Goal: Task Accomplishment & Management: Complete application form

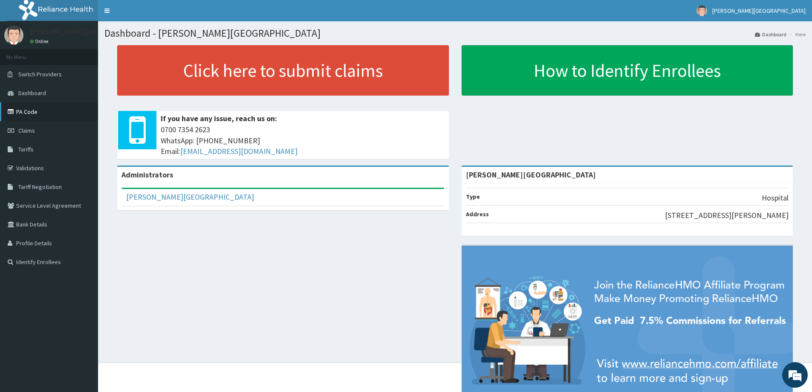
click at [32, 111] on link "PA Code" at bounding box center [49, 111] width 98 height 19
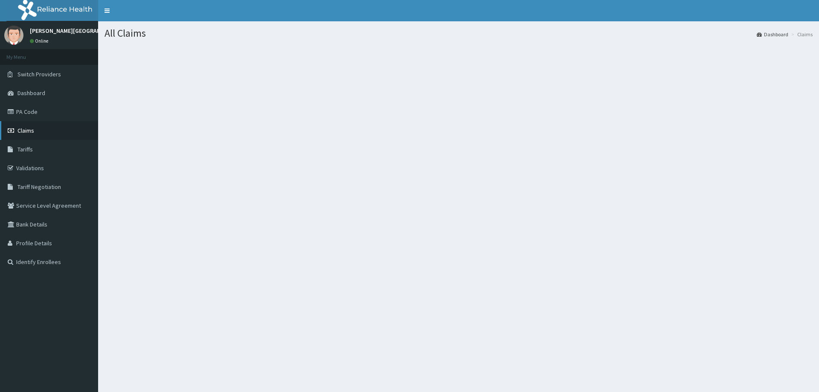
click at [35, 128] on link "Claims" at bounding box center [49, 130] width 98 height 19
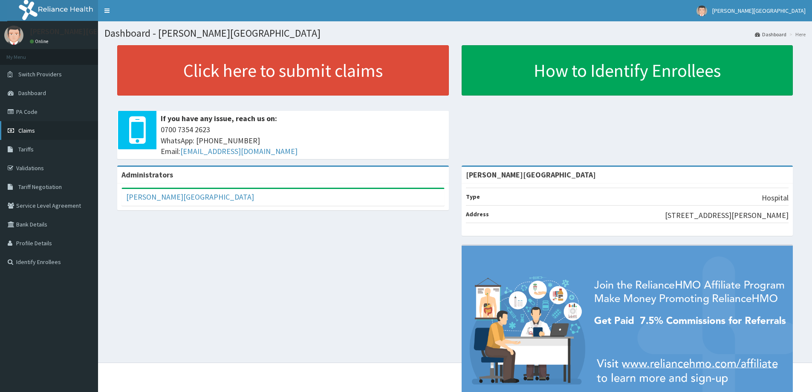
click at [37, 128] on link "Claims" at bounding box center [49, 130] width 98 height 19
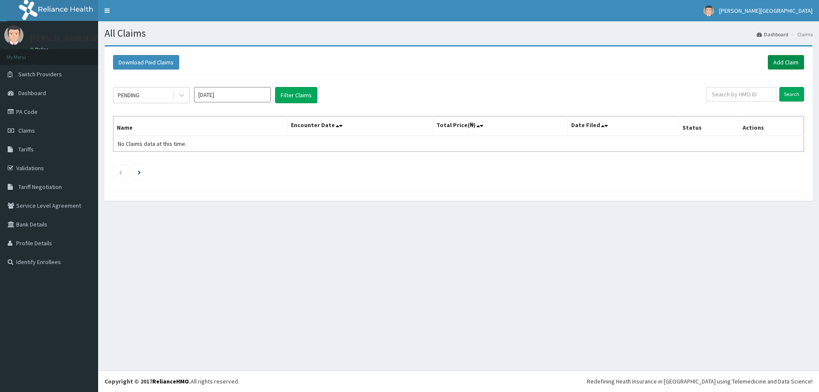
click at [790, 59] on link "Add Claim" at bounding box center [785, 62] width 36 height 14
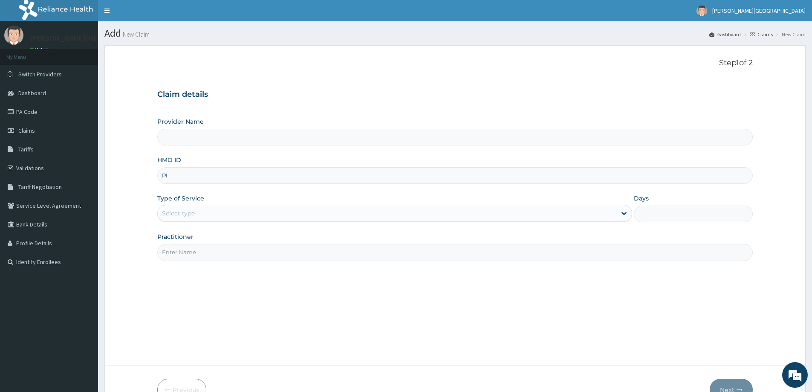
type input "PID"
type input "[PERSON_NAME][GEOGRAPHIC_DATA]"
type input "P"
type input "GPP/10086/A"
click at [205, 214] on div "Select type" at bounding box center [387, 213] width 459 height 14
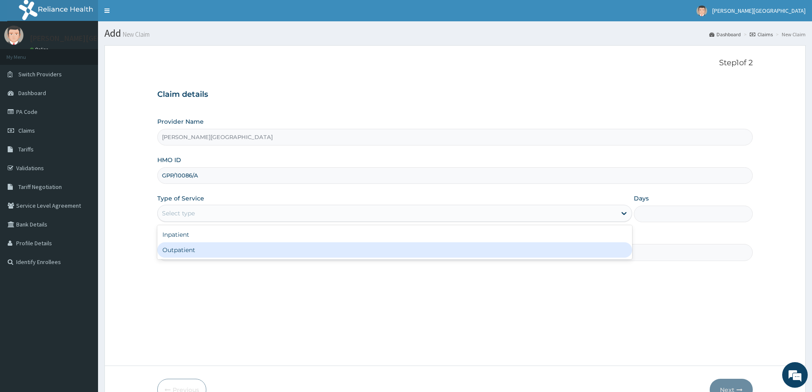
click at [193, 258] on div "Inpatient Outpatient" at bounding box center [394, 242] width 475 height 34
click at [198, 249] on div "Outpatient" at bounding box center [394, 249] width 475 height 15
type input "1"
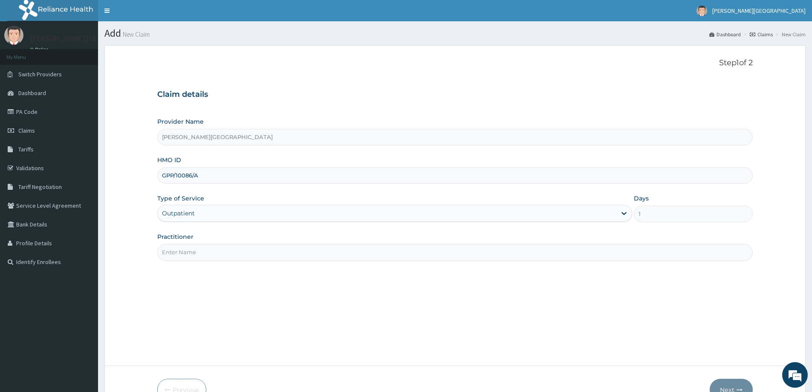
click at [198, 249] on input "Practitioner" at bounding box center [455, 252] width 596 height 17
type input "DR. MONU"
click at [734, 385] on button "Next" at bounding box center [731, 390] width 43 height 22
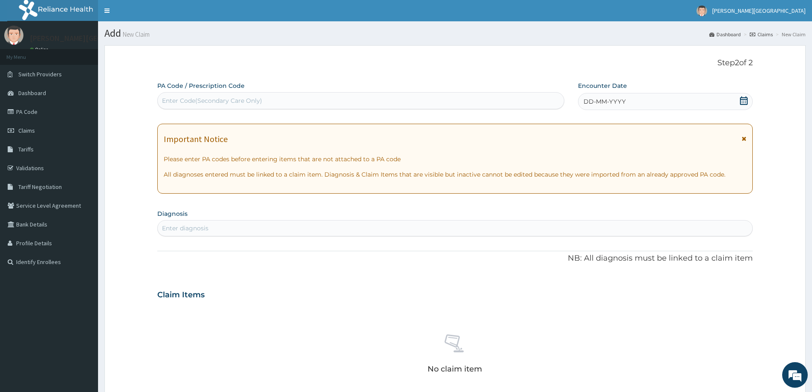
click at [323, 98] on div "Enter Code(Secondary Care Only)" at bounding box center [361, 101] width 406 height 14
type input "PA/8BA337"
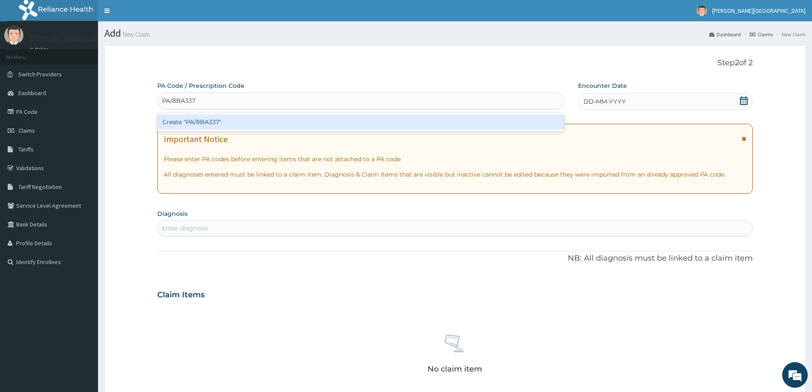
click at [359, 122] on div "Create "PA/8BA337"" at bounding box center [360, 121] width 407 height 15
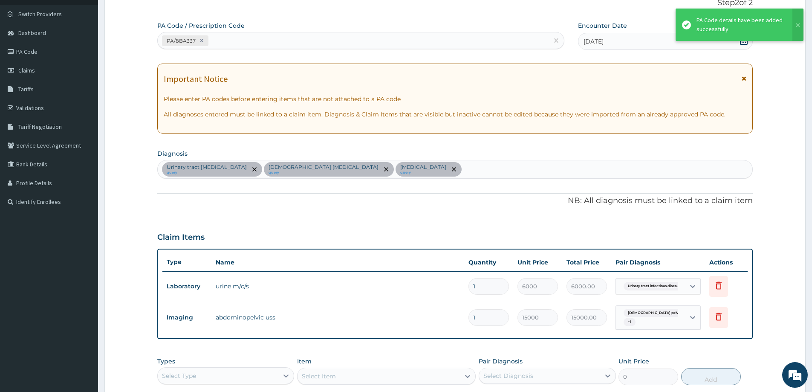
scroll to position [171, 0]
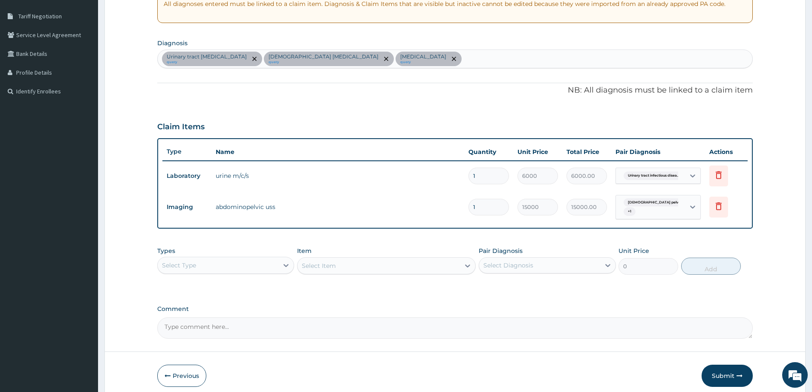
click at [272, 267] on div "Select Type" at bounding box center [218, 265] width 121 height 14
click at [194, 317] on div "Procedures" at bounding box center [225, 317] width 137 height 15
click at [359, 262] on div "Select Item" at bounding box center [386, 265] width 179 height 17
click at [466, 265] on icon at bounding box center [468, 265] width 5 height 3
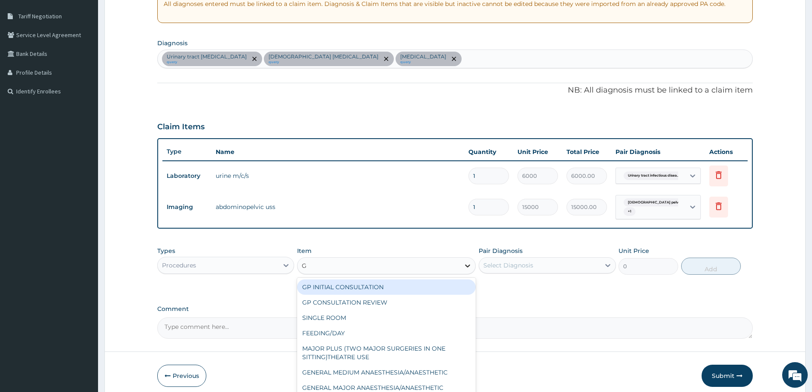
type input "GP"
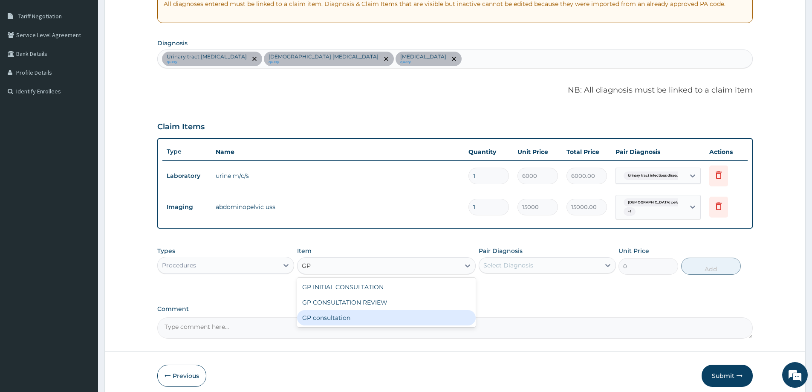
click at [411, 320] on div "GP consultation" at bounding box center [386, 317] width 179 height 15
type input "4000"
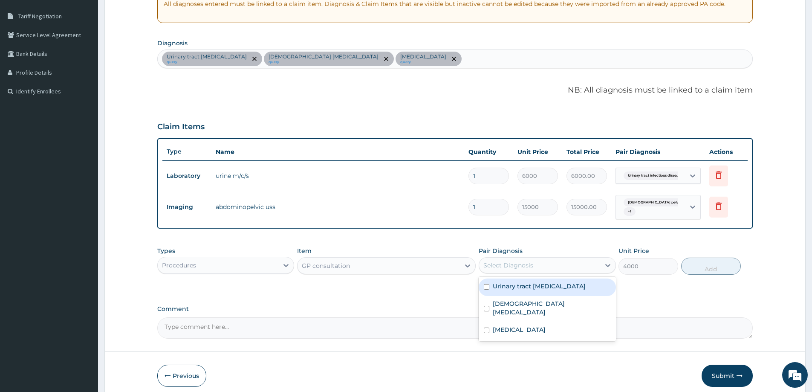
click at [579, 266] on div "Select Diagnosis" at bounding box center [539, 265] width 121 height 14
click at [544, 288] on label "Urinary tract infectious disease" at bounding box center [539, 286] width 93 height 9
checkbox input "true"
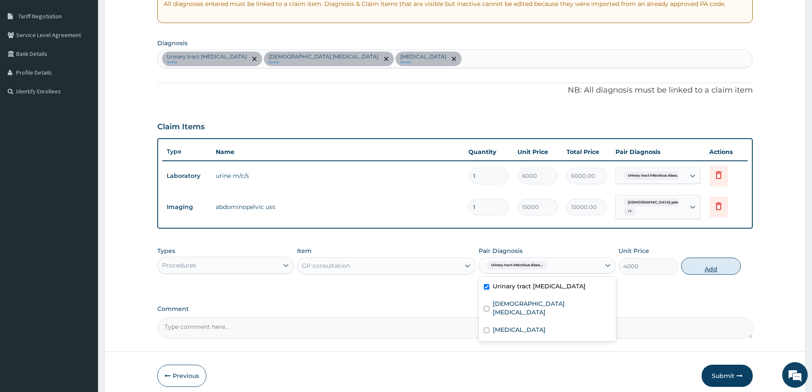
click at [712, 265] on button "Add" at bounding box center [711, 266] width 60 height 17
type input "0"
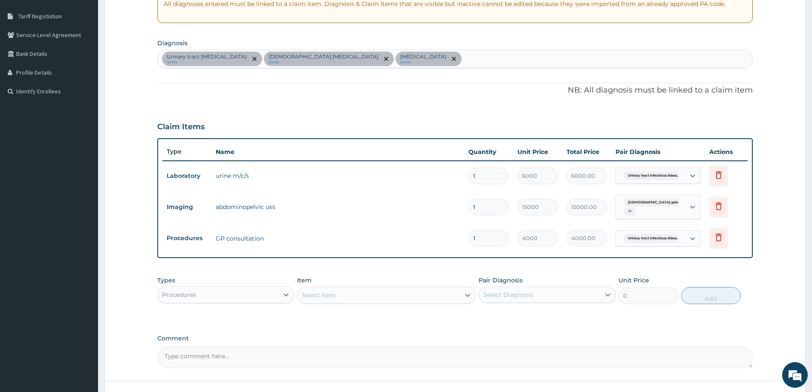
click at [241, 294] on div "Procedures" at bounding box center [218, 295] width 121 height 14
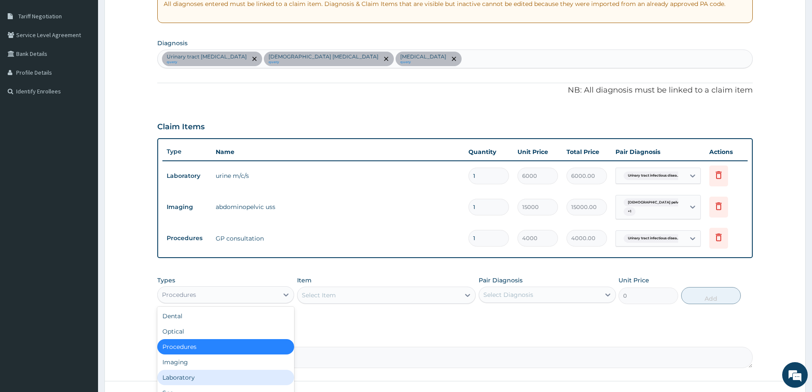
click at [184, 379] on div "Laboratory" at bounding box center [225, 377] width 137 height 15
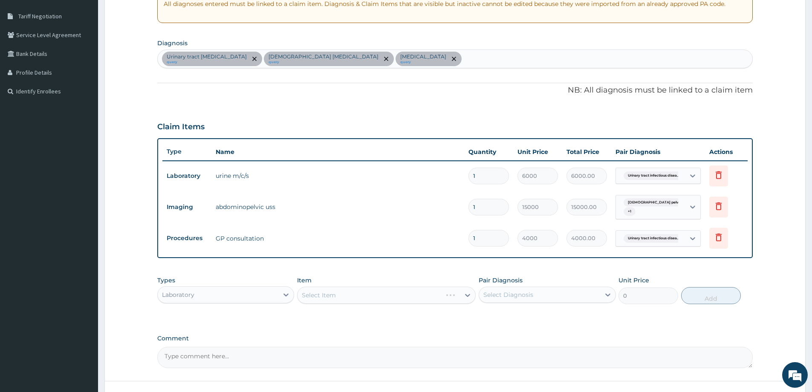
click at [368, 295] on div "Select Item" at bounding box center [386, 295] width 179 height 17
click at [469, 296] on icon at bounding box center [468, 295] width 5 height 3
type input "D"
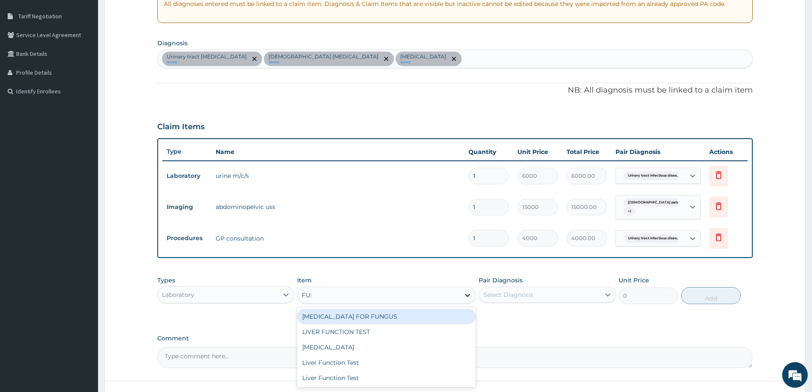
type input "FULL"
click at [443, 320] on div "FULL BLOOD COUNT" at bounding box center [386, 316] width 179 height 15
type input "4000"
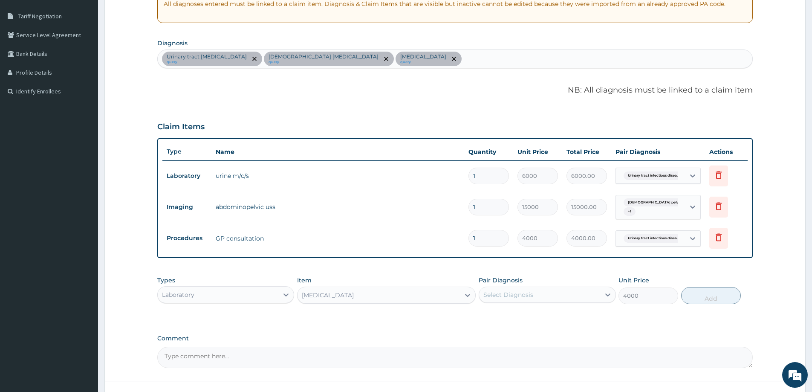
click at [562, 293] on div "Select Diagnosis" at bounding box center [539, 295] width 121 height 14
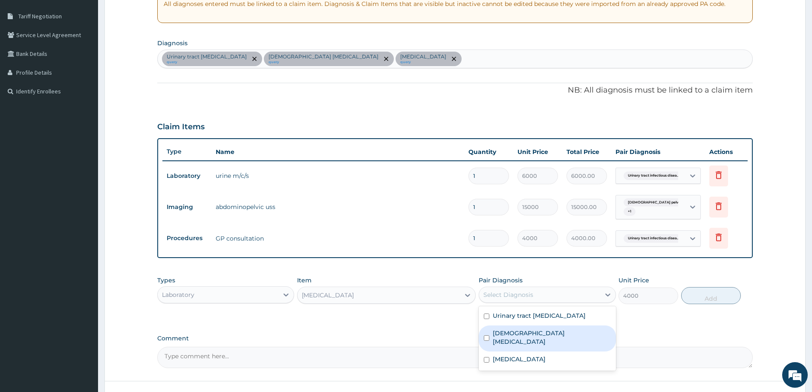
click at [549, 334] on label "Female pelvic inflammatory disease" at bounding box center [552, 337] width 118 height 17
checkbox input "true"
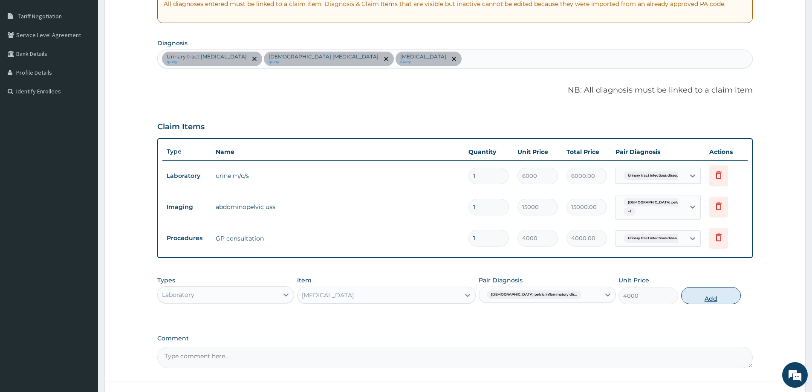
click at [692, 295] on button "Add" at bounding box center [711, 295] width 60 height 17
type input "0"
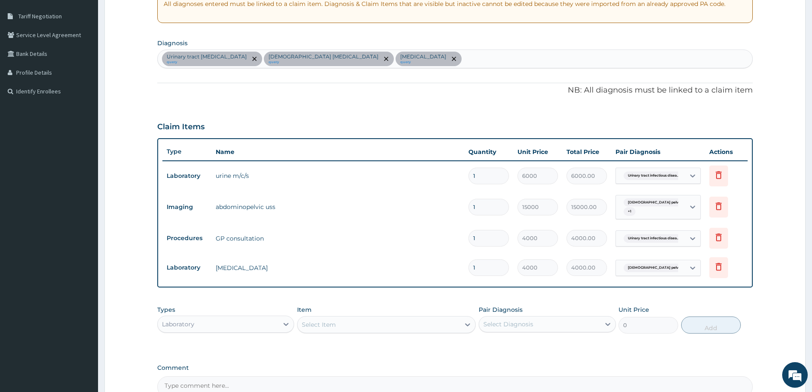
click at [380, 323] on div "Select Item" at bounding box center [379, 325] width 162 height 14
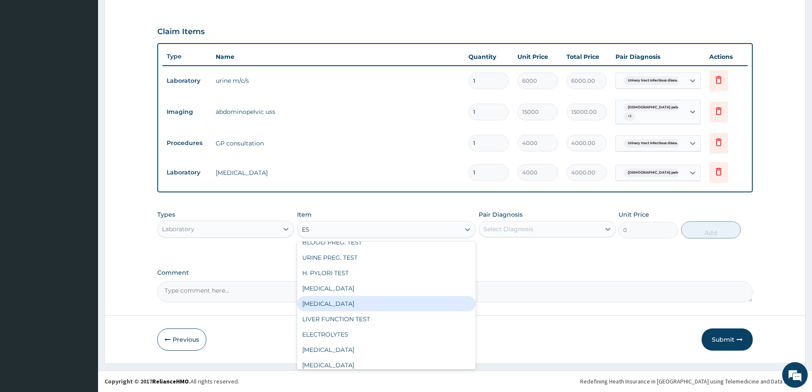
scroll to position [0, 0]
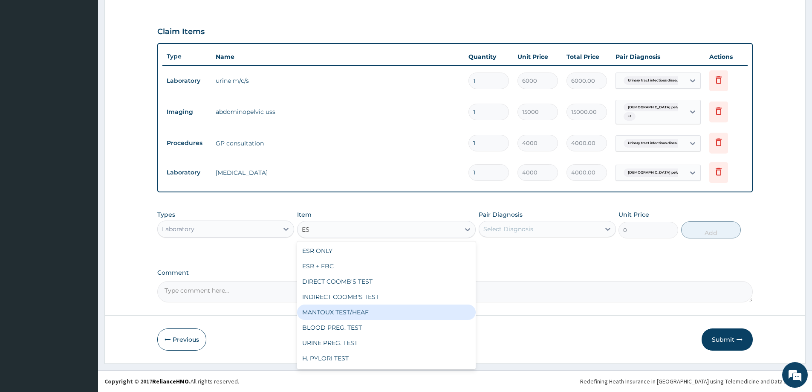
type input "ESR"
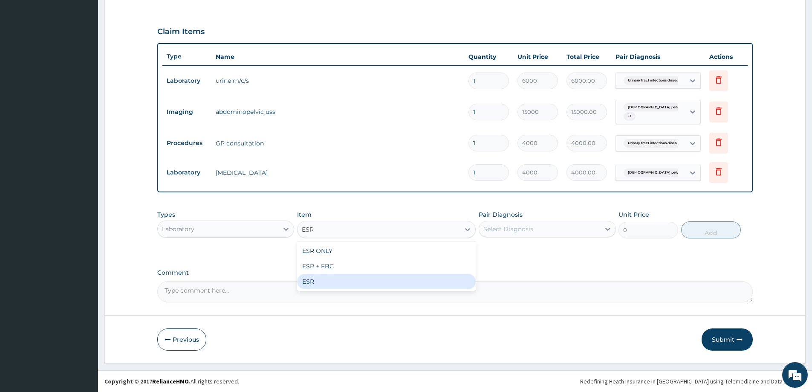
click at [319, 277] on div "ESR" at bounding box center [386, 281] width 179 height 15
type input "3000"
click at [576, 232] on div "Select Diagnosis" at bounding box center [539, 229] width 121 height 14
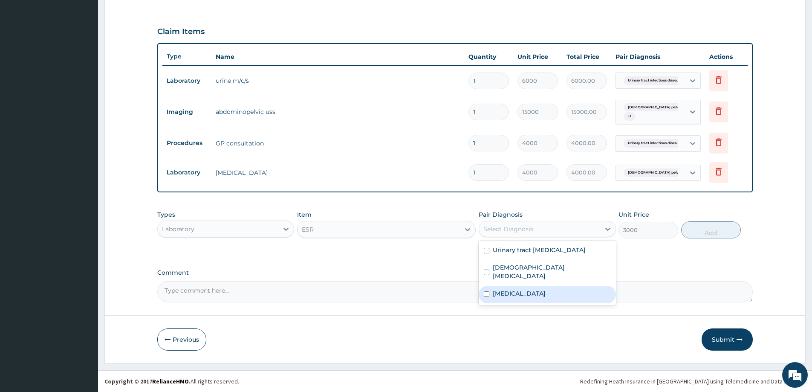
click at [498, 289] on label "Acute abdomen" at bounding box center [519, 293] width 53 height 9
checkbox input "true"
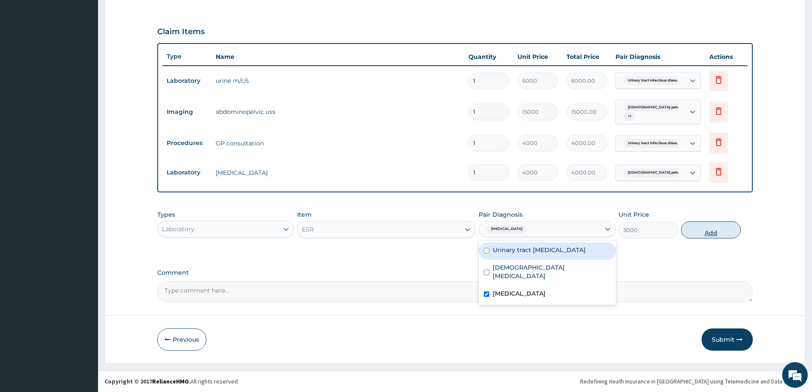
click at [712, 234] on button "Add" at bounding box center [711, 229] width 60 height 17
type input "0"
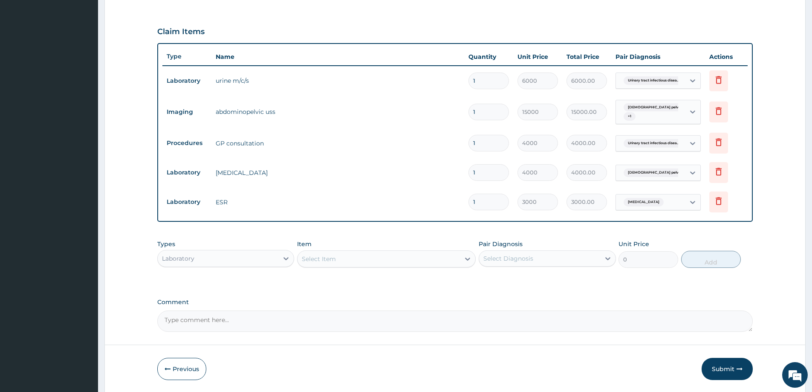
click at [246, 255] on div "Laboratory" at bounding box center [218, 259] width 121 height 14
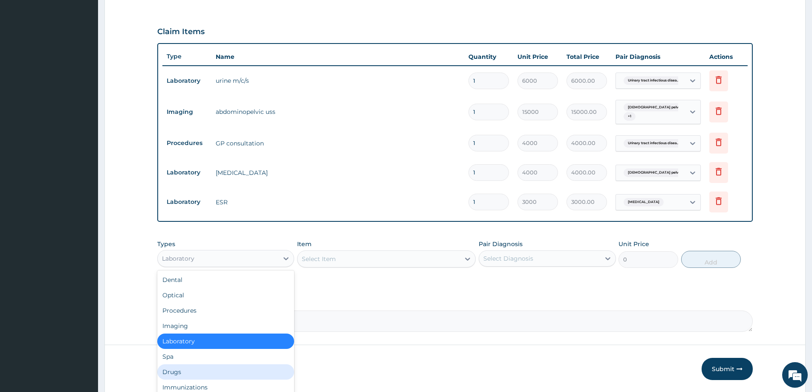
click at [174, 375] on div "Drugs" at bounding box center [225, 371] width 137 height 15
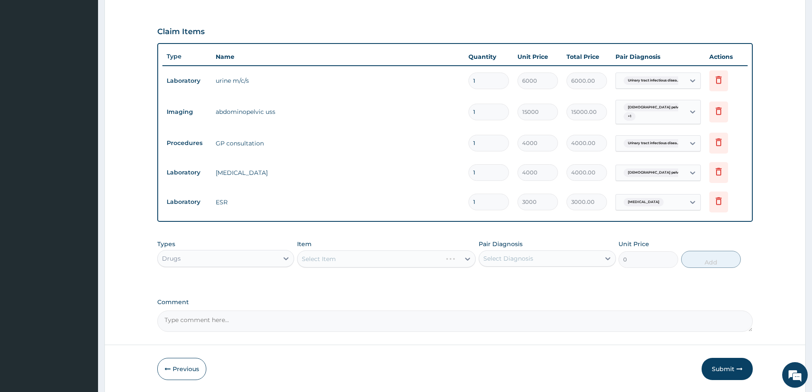
click at [461, 262] on div "Select Item" at bounding box center [386, 258] width 179 height 17
click at [439, 255] on div "Select Item" at bounding box center [386, 258] width 179 height 17
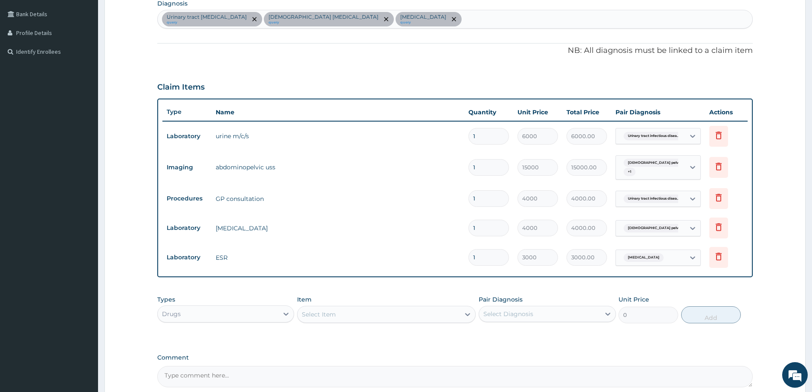
scroll to position [95, 0]
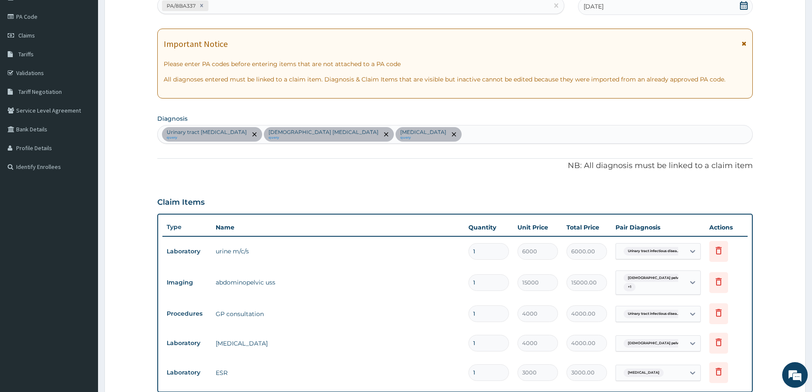
click at [446, 133] on div "Urinary tract infectious disease query Female pelvic inflammatory disease query…" at bounding box center [455, 134] width 595 height 18
type input "TINEA"
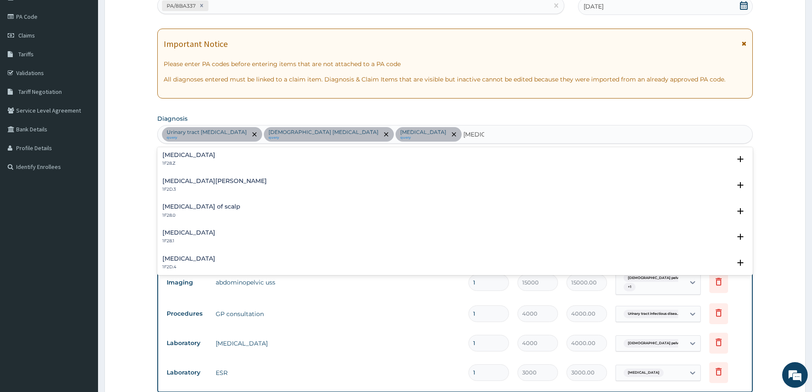
scroll to position [0, 0]
click at [258, 155] on div "Dermatophytosis, unspecified 1F28.Z" at bounding box center [454, 159] width 585 height 15
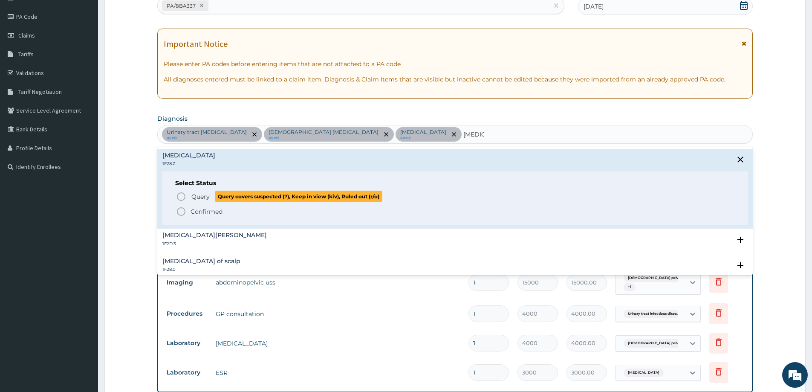
click at [185, 198] on circle "status option query" at bounding box center [181, 197] width 8 height 8
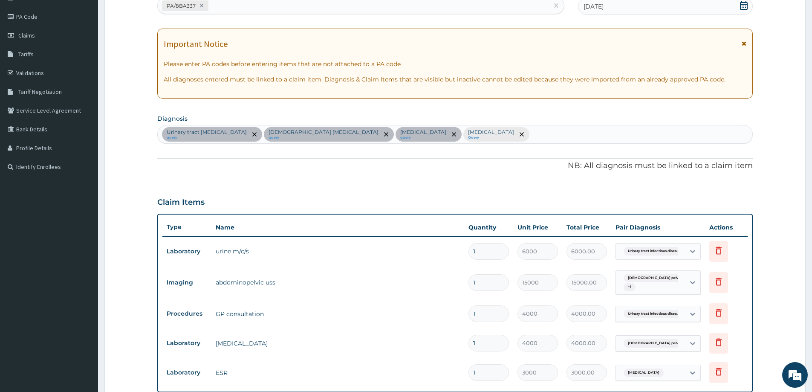
scroll to position [295, 0]
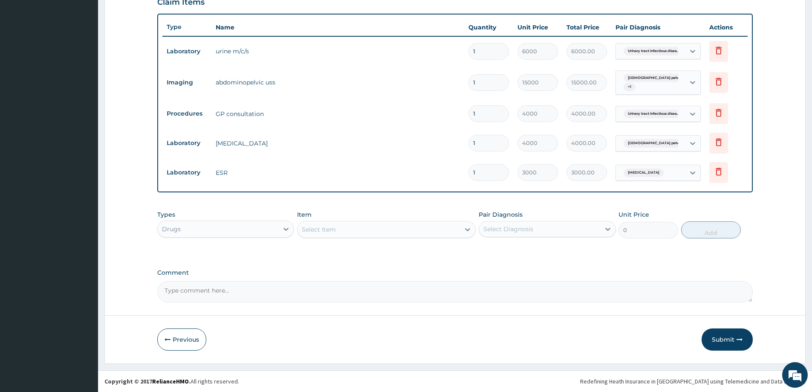
click at [347, 229] on div "Select Item" at bounding box center [379, 230] width 162 height 14
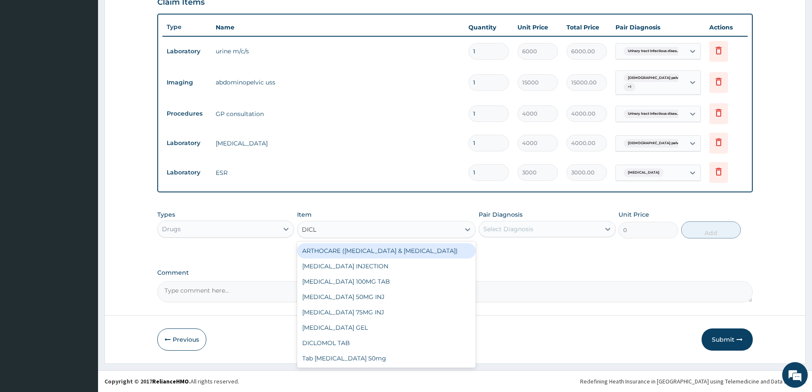
type input "DICLO"
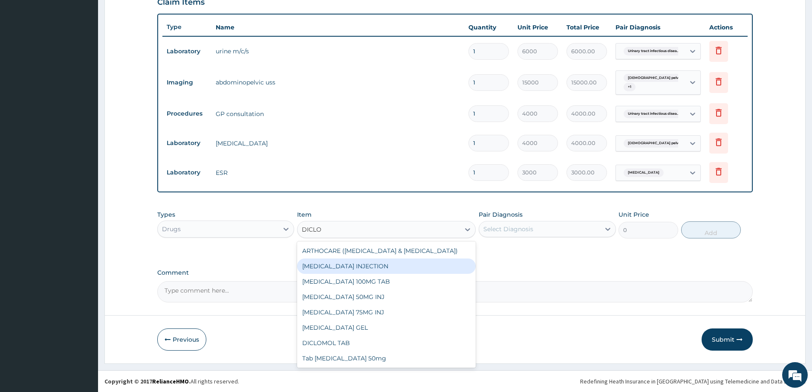
click at [355, 262] on div "[MEDICAL_DATA] INJECTION" at bounding box center [386, 265] width 179 height 15
type input "180"
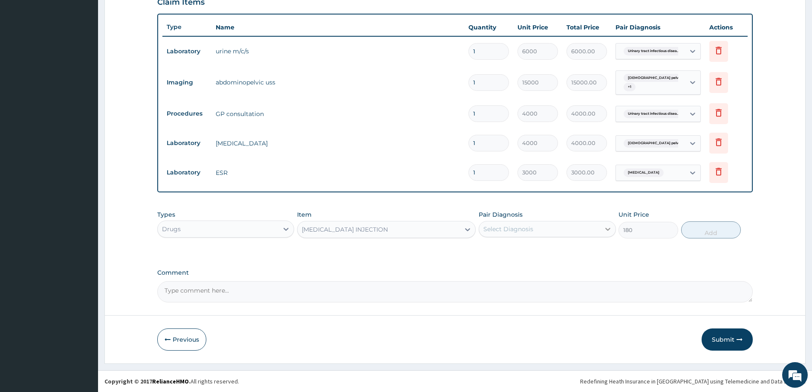
click at [610, 226] on icon at bounding box center [608, 229] width 9 height 9
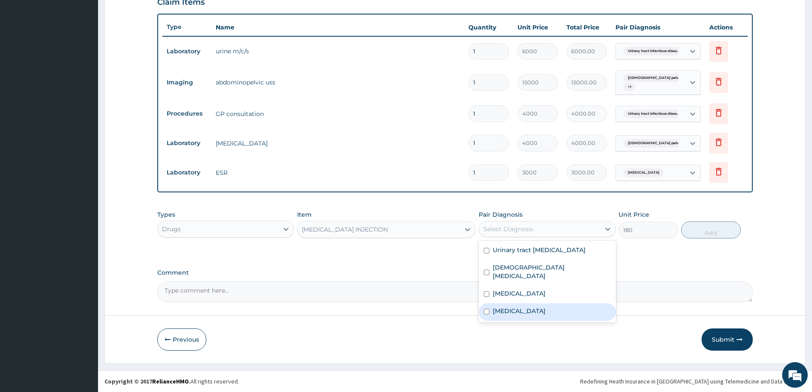
click at [520, 303] on div "Dermatophytosis, unspecified" at bounding box center [547, 311] width 137 height 17
checkbox input "true"
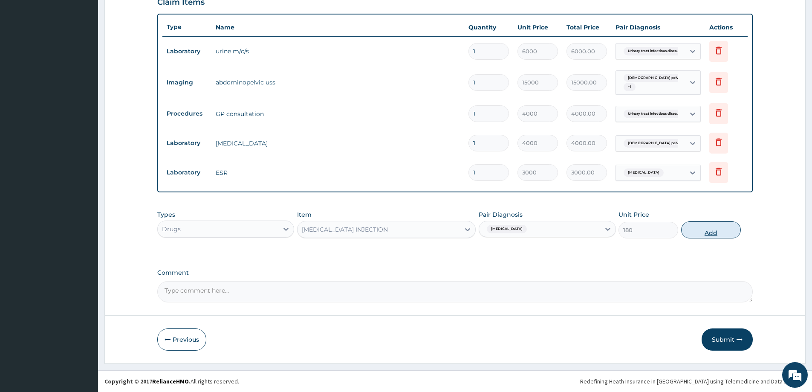
click at [701, 225] on button "Add" at bounding box center [711, 229] width 60 height 17
type input "0"
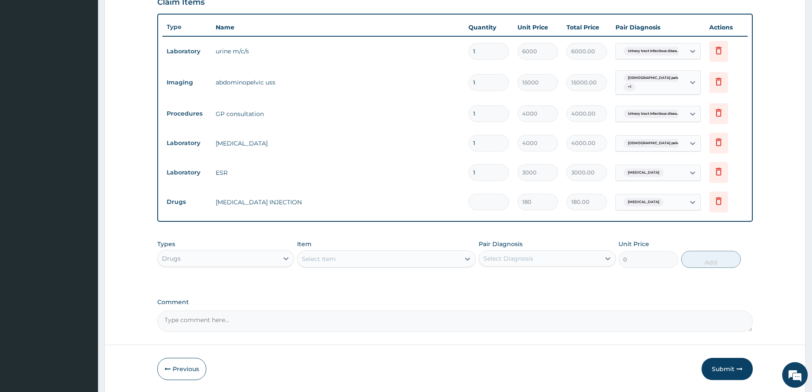
type input "0.00"
type input "2"
type input "360.00"
type input "2"
click at [475, 284] on div "Types Drugs Item Select Item Pair Diagnosis Select Diagnosis Unit Price 0 Add" at bounding box center [455, 259] width 596 height 49
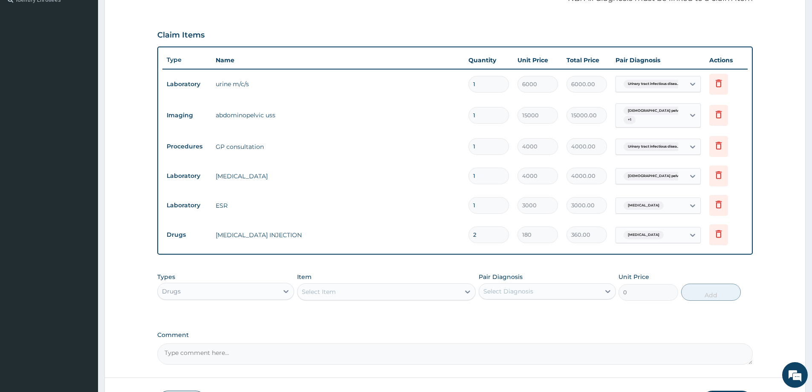
scroll to position [324, 0]
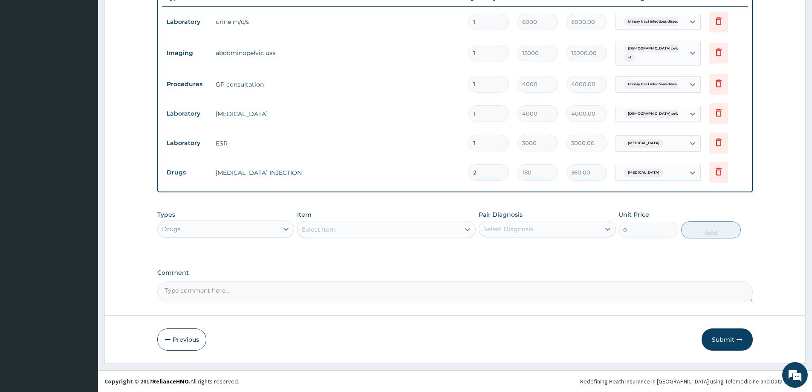
click at [271, 229] on div "Drugs" at bounding box center [218, 229] width 121 height 14
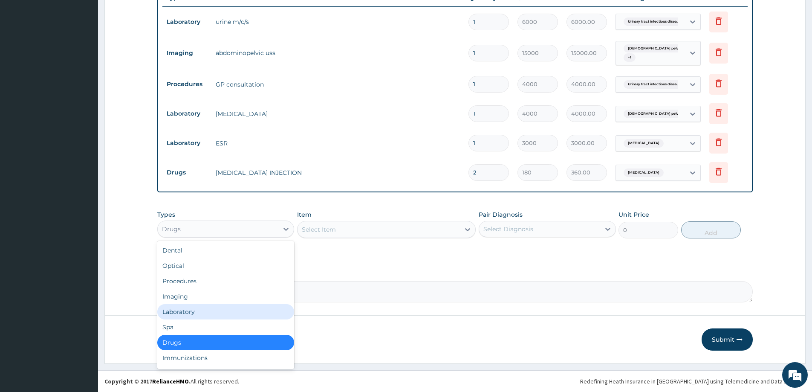
click at [189, 317] on div "Laboratory" at bounding box center [225, 311] width 137 height 15
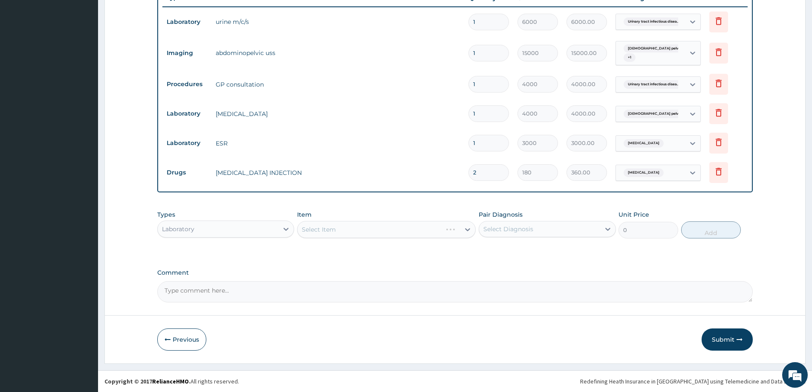
click at [468, 230] on icon at bounding box center [467, 229] width 9 height 9
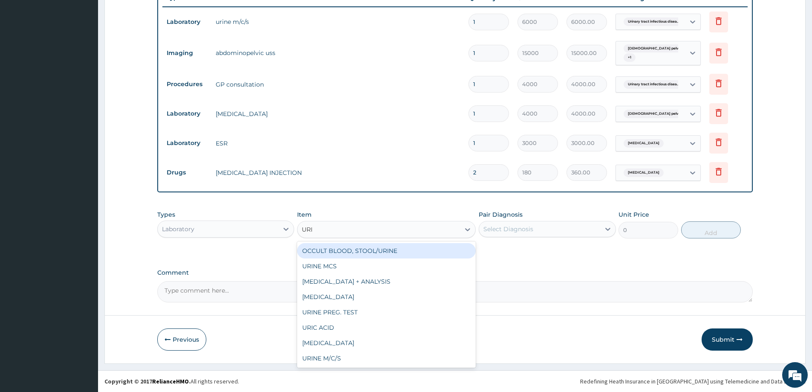
type input "URIN"
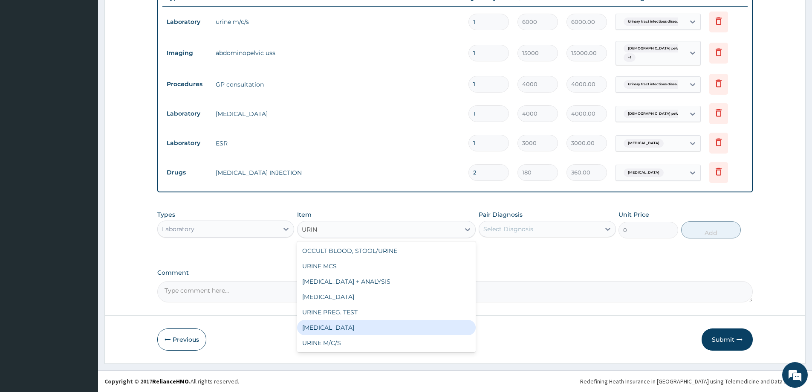
click at [343, 324] on div "URINALYSIS" at bounding box center [386, 327] width 179 height 15
type input "4000"
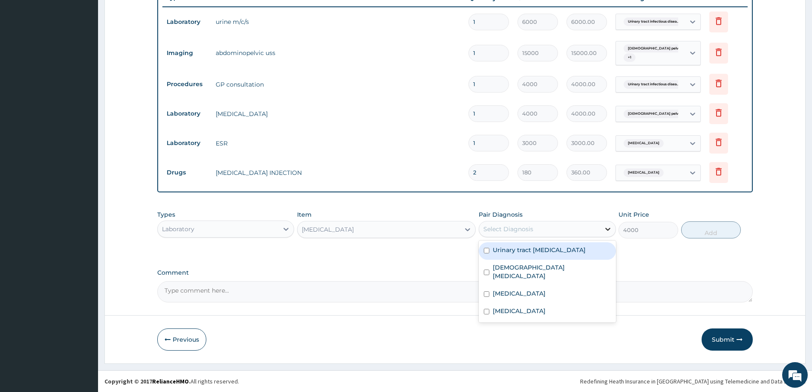
click at [605, 231] on icon at bounding box center [608, 229] width 9 height 9
click at [554, 251] on label "Urinary tract infectious disease" at bounding box center [539, 250] width 93 height 9
checkbox input "true"
click at [700, 227] on button "Add" at bounding box center [711, 229] width 60 height 17
type input "0"
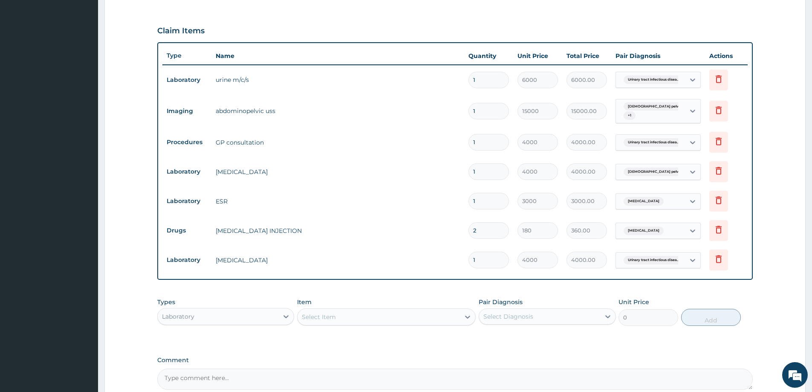
scroll to position [354, 0]
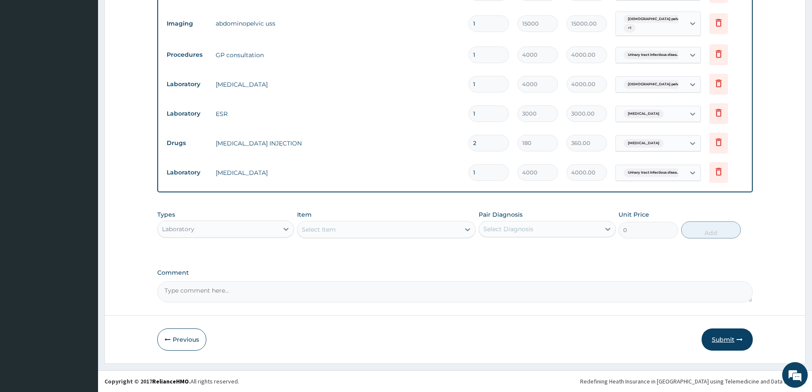
click at [726, 334] on button "Submit" at bounding box center [727, 339] width 51 height 22
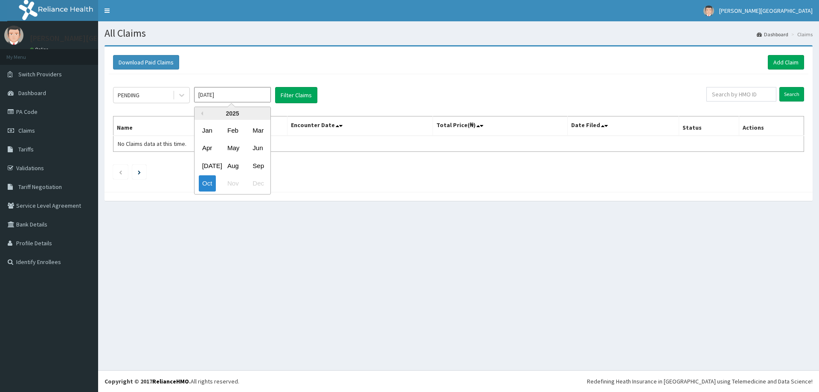
click at [233, 97] on input "Oct 2025" at bounding box center [232, 94] width 77 height 15
click at [257, 149] on div "Jun" at bounding box center [257, 148] width 17 height 16
type input "Jun 2025"
click at [292, 97] on button "Filter Claims" at bounding box center [296, 95] width 42 height 16
click at [292, 96] on button "Filter Claims" at bounding box center [296, 95] width 42 height 16
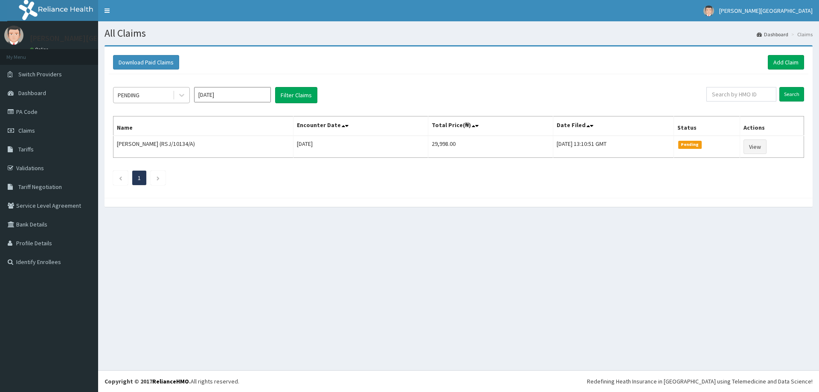
click at [171, 97] on div "PENDING" at bounding box center [142, 95] width 59 height 14
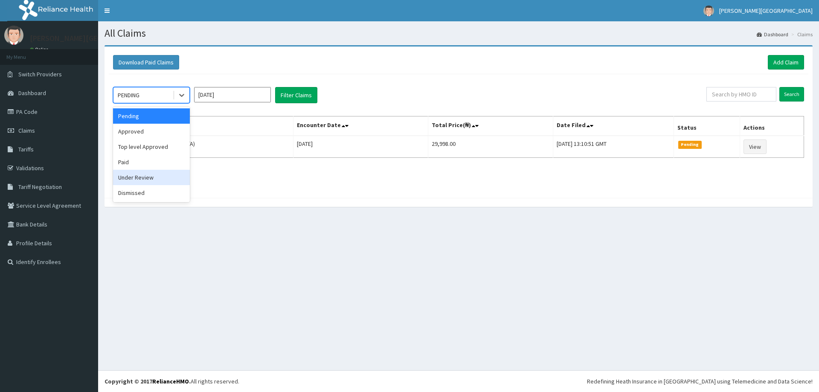
click at [146, 183] on div "Under Review" at bounding box center [151, 177] width 77 height 15
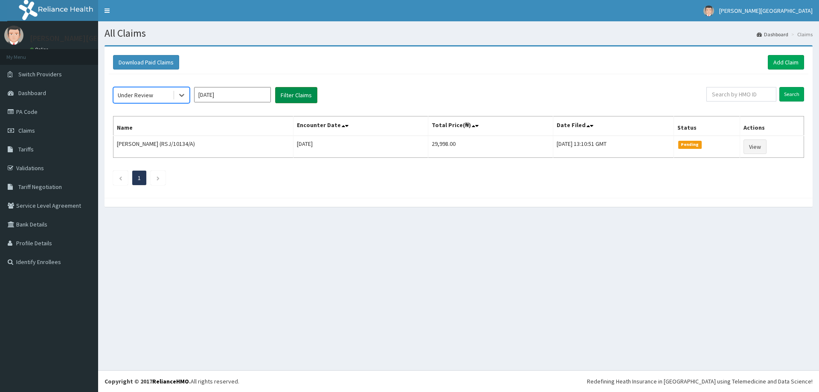
click at [306, 90] on button "Filter Claims" at bounding box center [296, 95] width 42 height 16
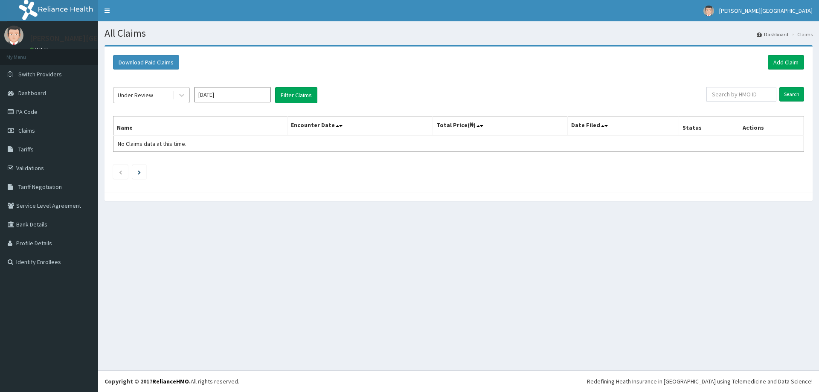
click at [153, 88] on div "Under Review" at bounding box center [142, 95] width 59 height 14
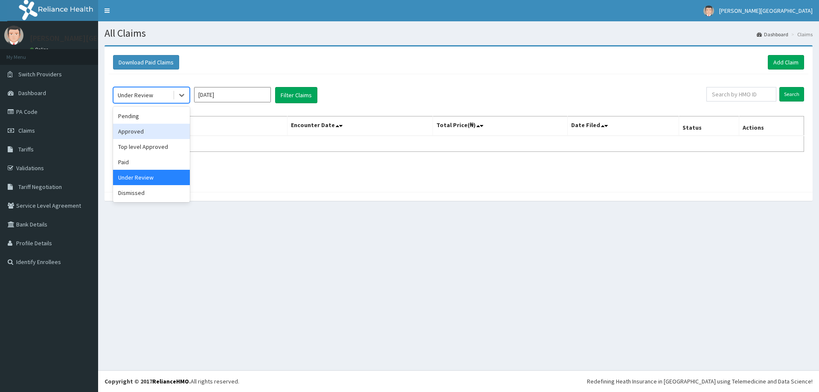
click at [133, 132] on div "Approved" at bounding box center [151, 131] width 77 height 15
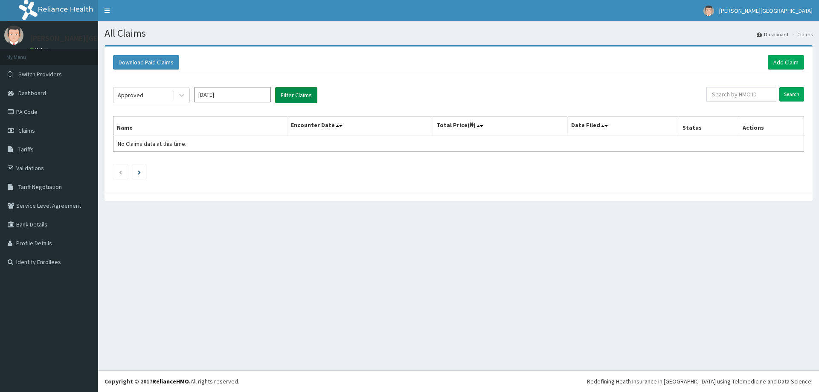
click at [313, 94] on button "Filter Claims" at bounding box center [296, 95] width 42 height 16
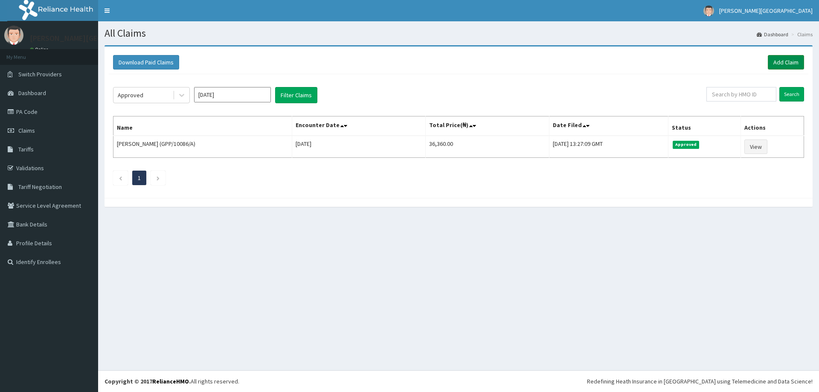
click at [776, 61] on link "Add Claim" at bounding box center [785, 62] width 36 height 14
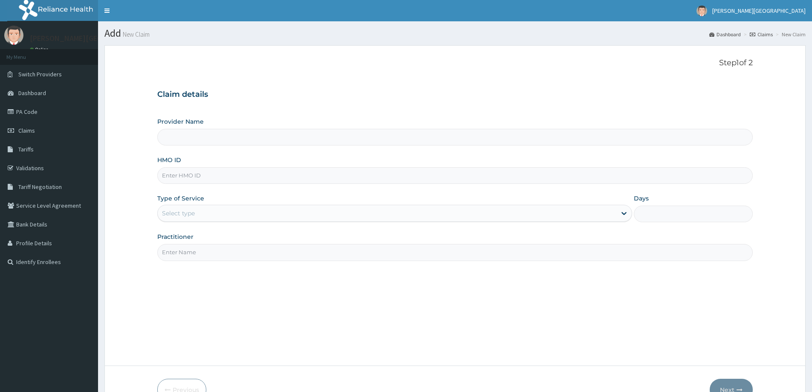
type input "[PERSON_NAME][GEOGRAPHIC_DATA]"
click at [221, 177] on input "HMO ID" at bounding box center [455, 175] width 596 height 17
type input "ECI/10016/A"
click at [198, 215] on div "Select type" at bounding box center [387, 213] width 459 height 14
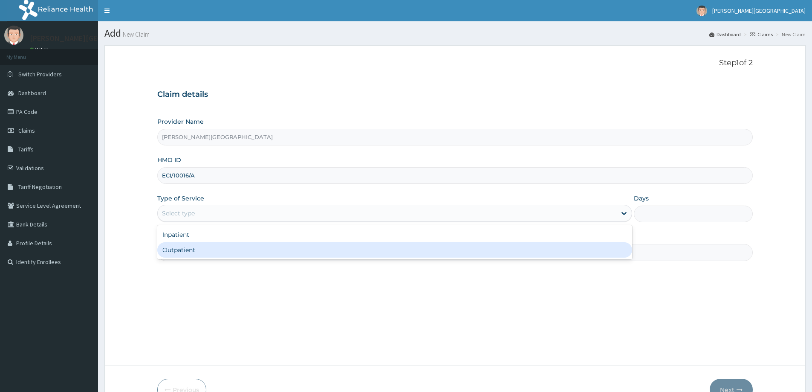
click at [167, 249] on div "Outpatient" at bounding box center [394, 249] width 475 height 15
type input "1"
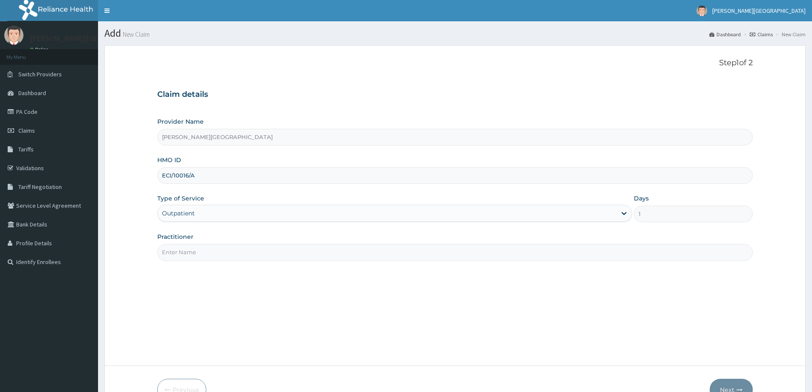
click at [181, 247] on input "Practitioner" at bounding box center [455, 252] width 596 height 17
type input "DR. MONU"
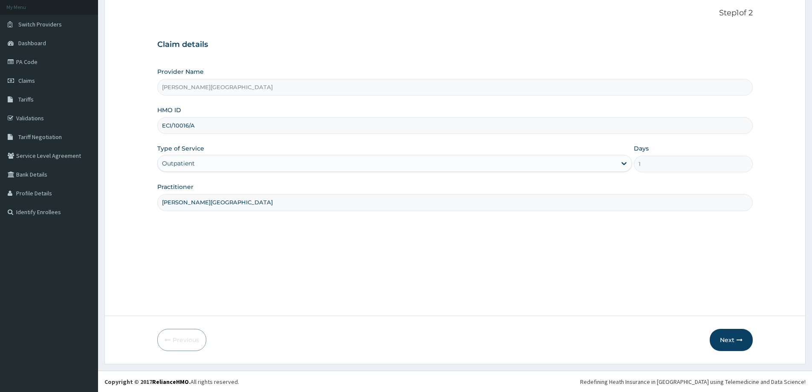
scroll to position [50, 0]
click at [730, 336] on button "Next" at bounding box center [731, 339] width 43 height 22
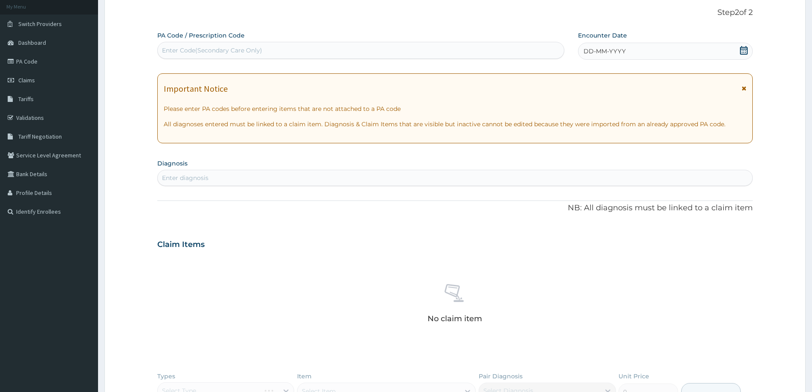
click at [185, 50] on div "Enter Code(Secondary Care Only)" at bounding box center [212, 50] width 100 height 9
type input "PA/627383"
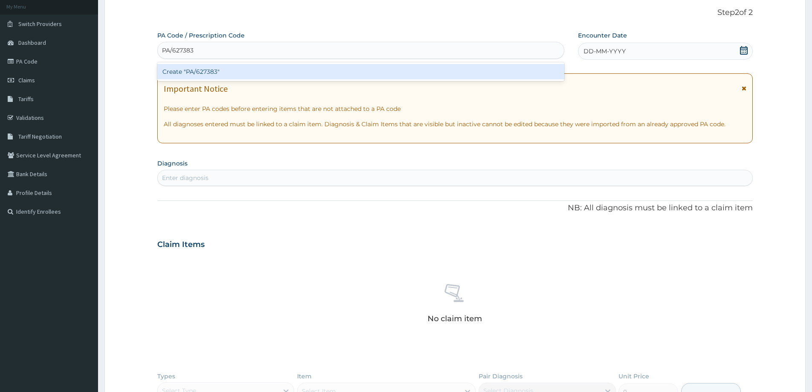
click at [203, 69] on div "Create "PA/627383"" at bounding box center [360, 71] width 407 height 15
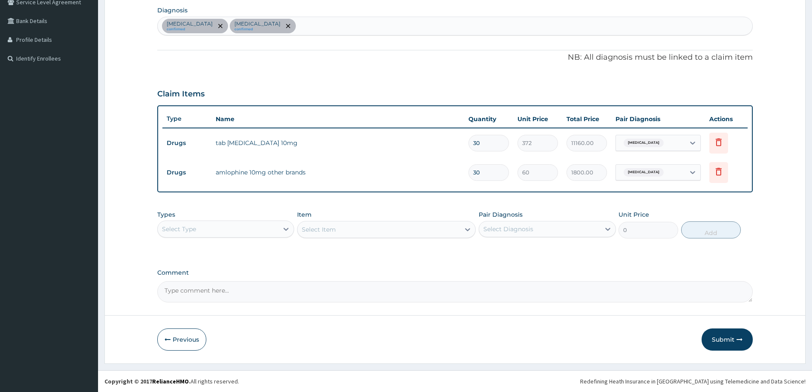
scroll to position [118, 0]
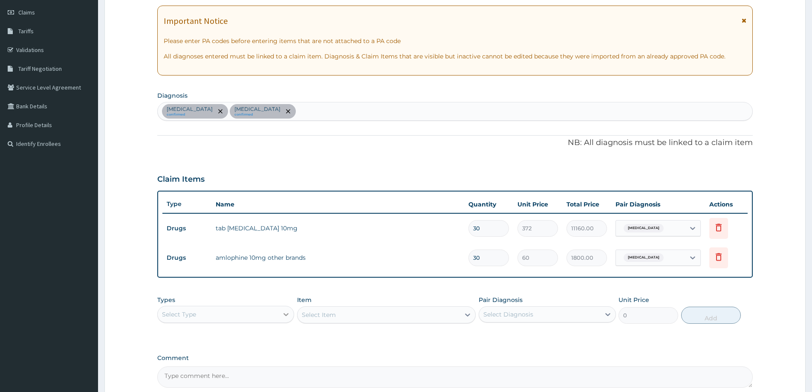
click at [290, 313] on icon at bounding box center [286, 314] width 9 height 9
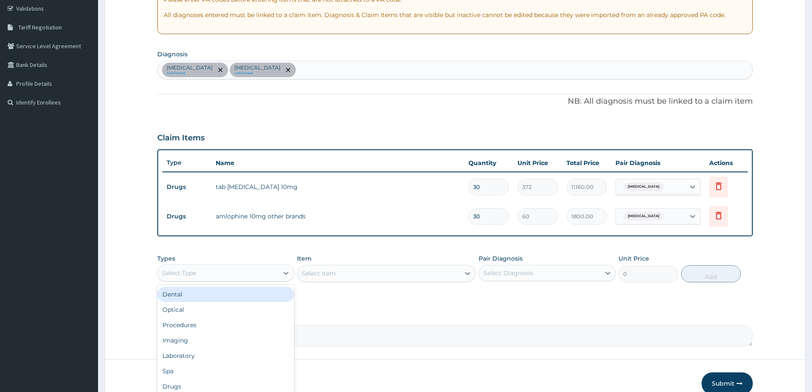
scroll to position [203, 0]
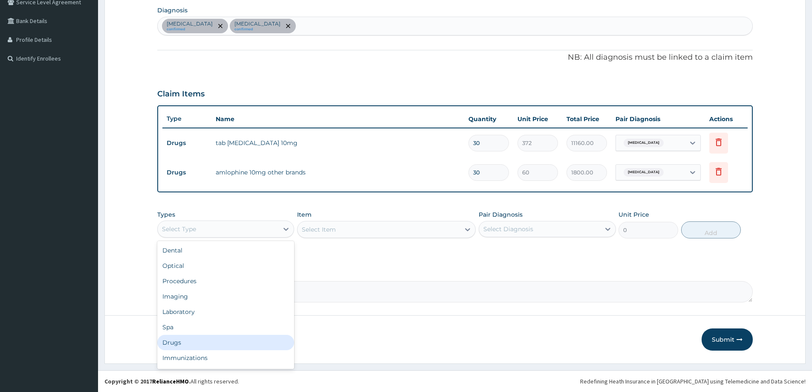
click at [175, 340] on div "Drugs" at bounding box center [225, 342] width 137 height 15
click at [455, 235] on div "Select Item" at bounding box center [379, 230] width 162 height 14
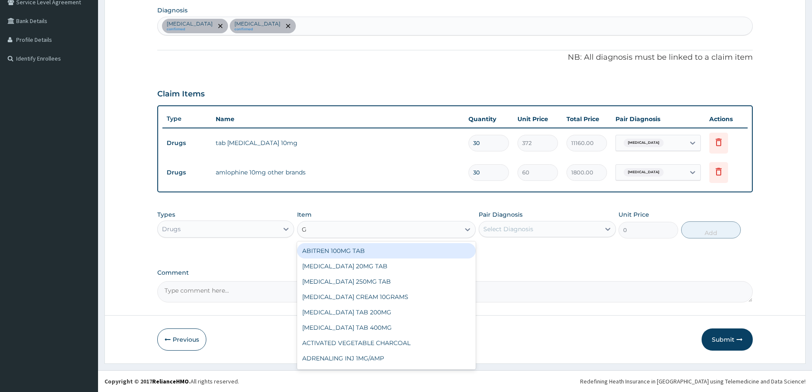
type input "G"
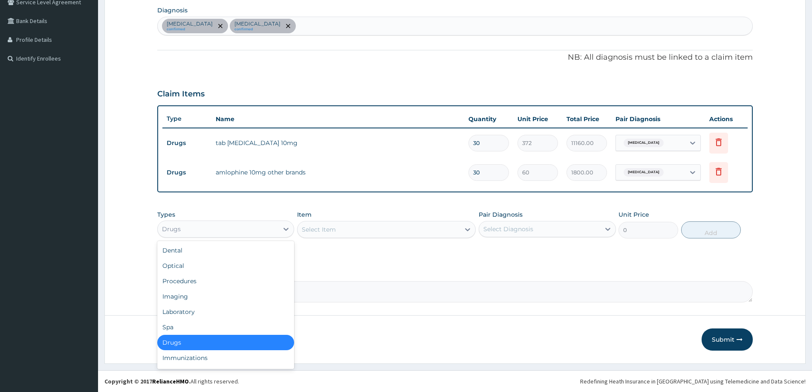
click at [204, 278] on div "Procedures" at bounding box center [225, 280] width 137 height 15
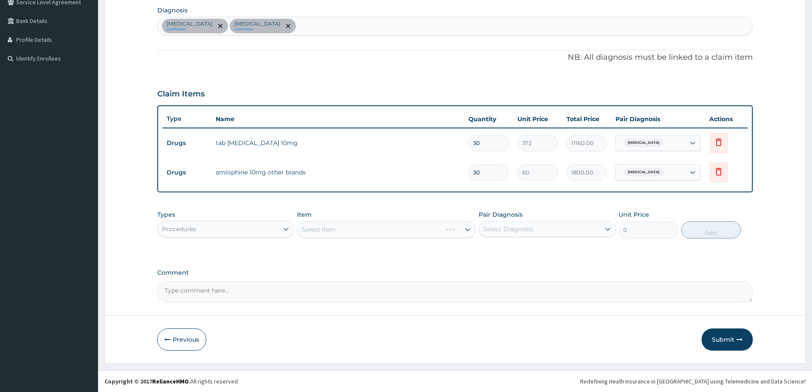
click at [372, 229] on div "Select Item" at bounding box center [386, 229] width 179 height 17
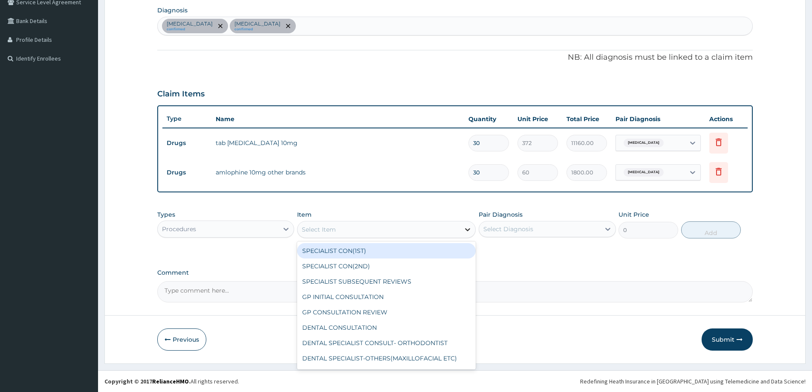
click at [469, 231] on icon at bounding box center [467, 229] width 9 height 9
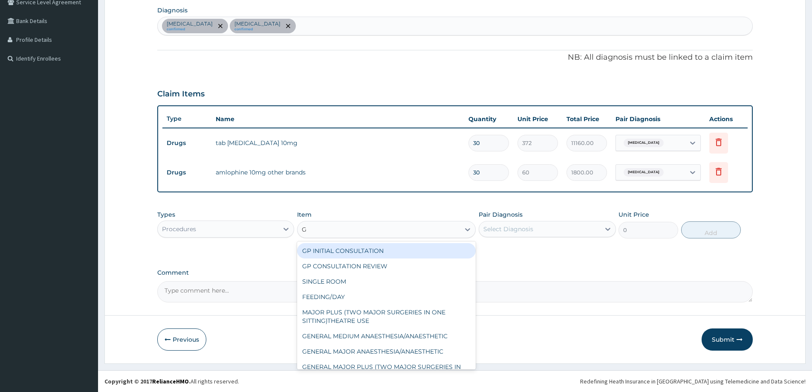
type input "GP"
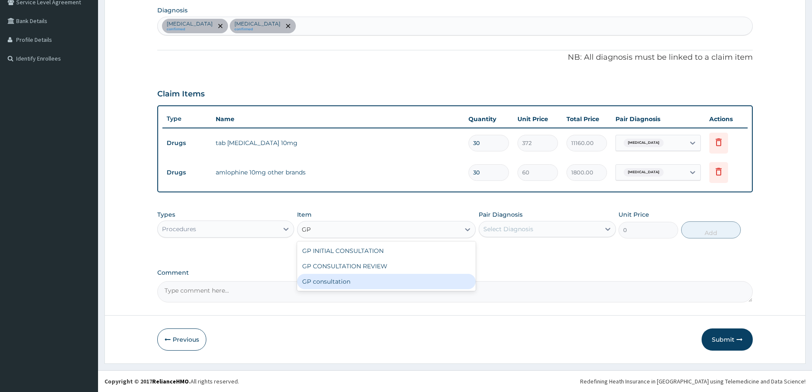
click at [351, 285] on div "GP consultation" at bounding box center [386, 281] width 179 height 15
type input "4000"
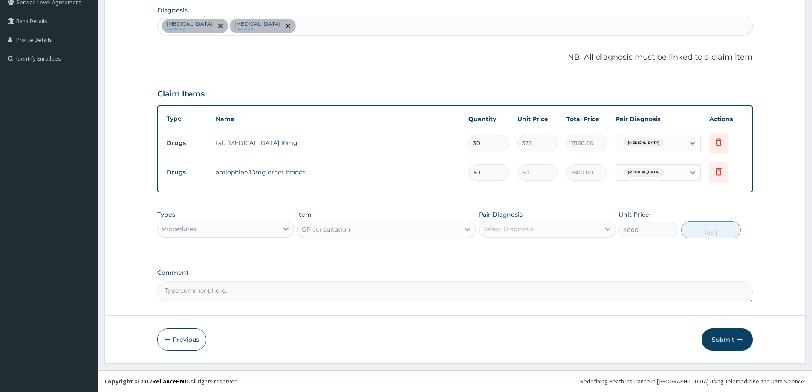
click at [607, 232] on icon at bounding box center [608, 229] width 9 height 9
click at [530, 269] on label "Essential hypertension" at bounding box center [519, 267] width 53 height 9
checkbox input "true"
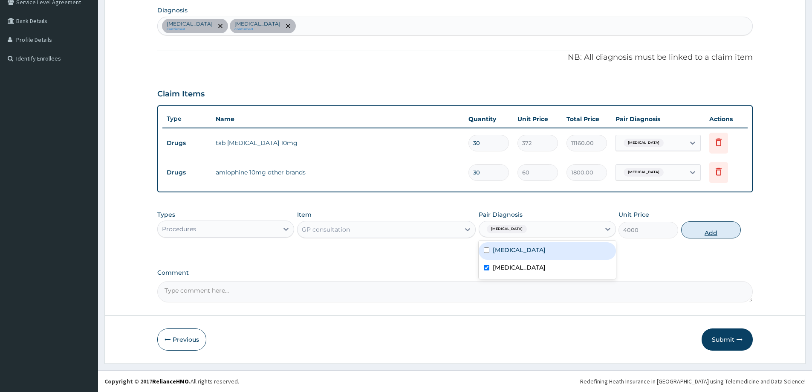
click at [710, 230] on button "Add" at bounding box center [711, 229] width 60 height 17
type input "0"
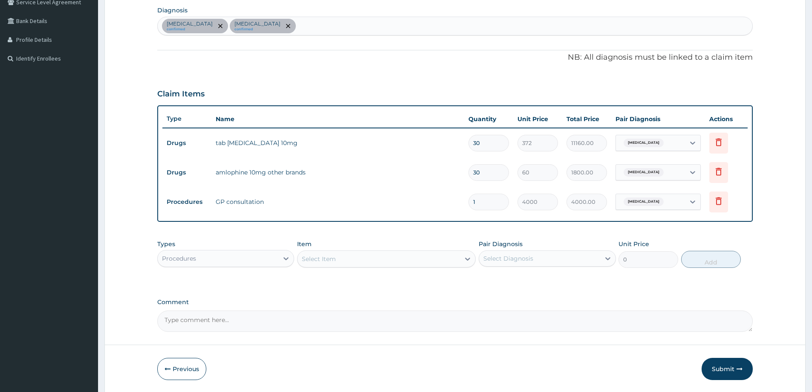
drag, startPoint x: 277, startPoint y: 257, endPoint x: 235, endPoint y: 265, distance: 42.6
click at [277, 257] on div "Procedures" at bounding box center [218, 259] width 121 height 14
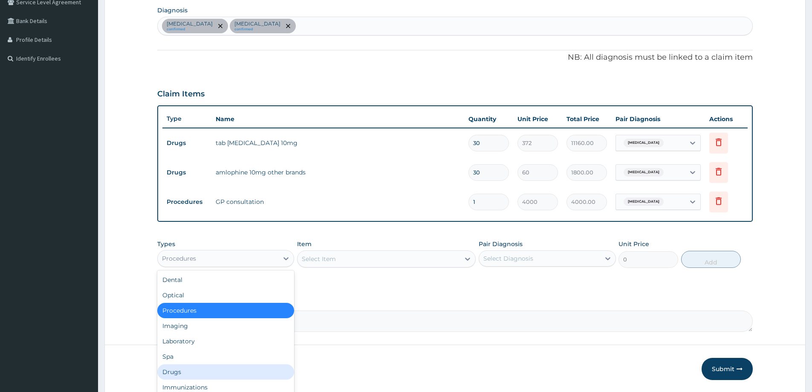
click at [193, 374] on div "Drugs" at bounding box center [225, 371] width 137 height 15
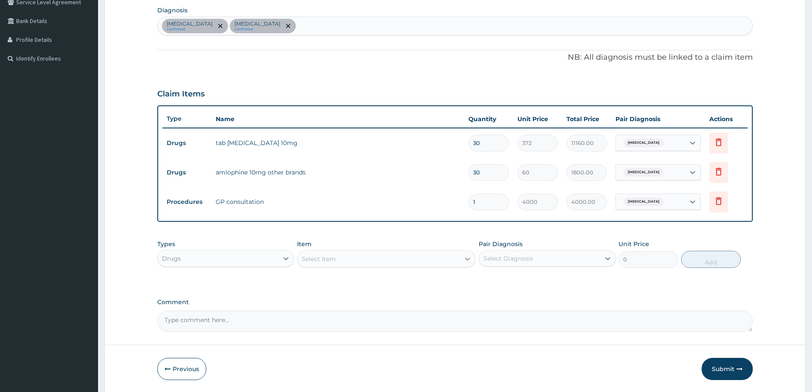
click at [467, 257] on icon at bounding box center [467, 259] width 9 height 9
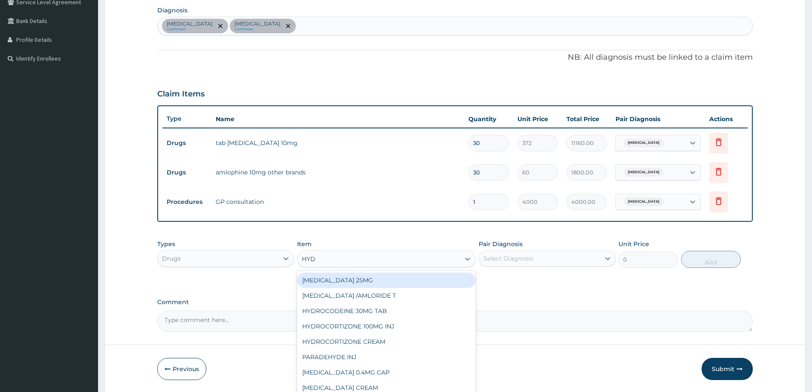
type input "HYDR"
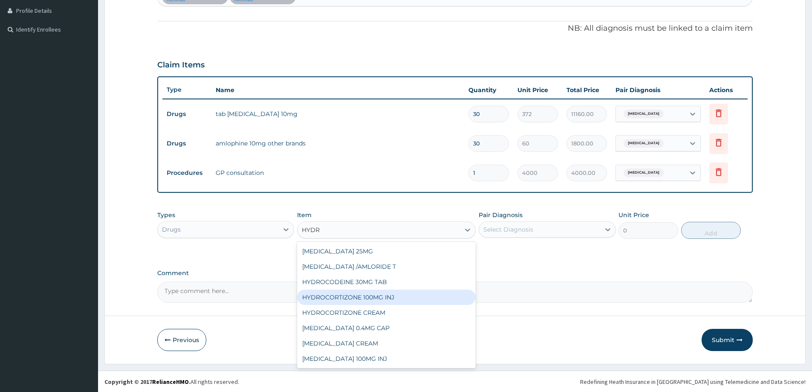
scroll to position [233, 0]
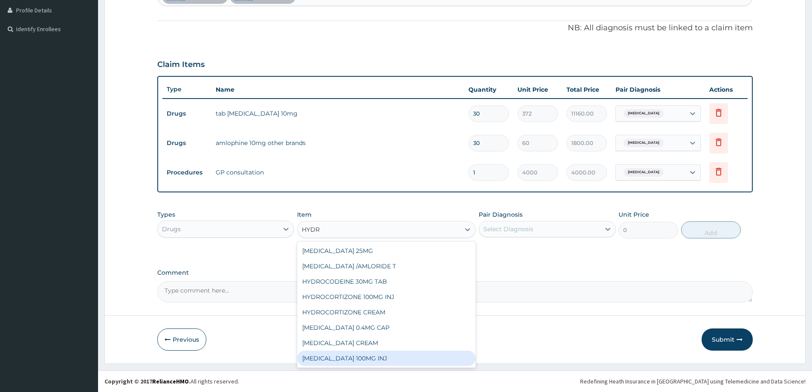
click at [382, 359] on div "[MEDICAL_DATA] 100MG INJ" at bounding box center [386, 357] width 179 height 15
type input "1200"
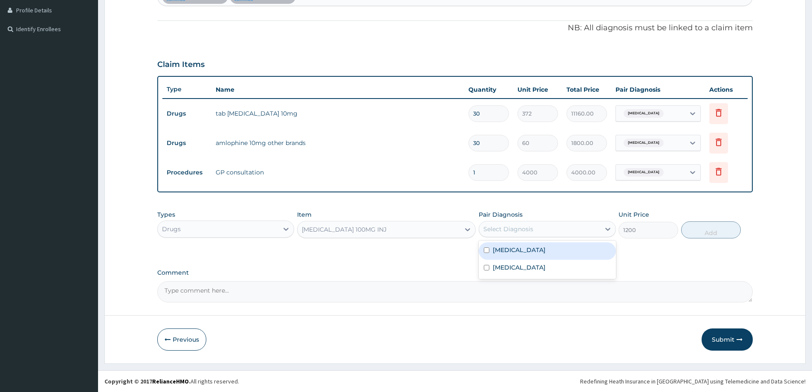
click at [575, 229] on div "Select Diagnosis" at bounding box center [539, 229] width 121 height 14
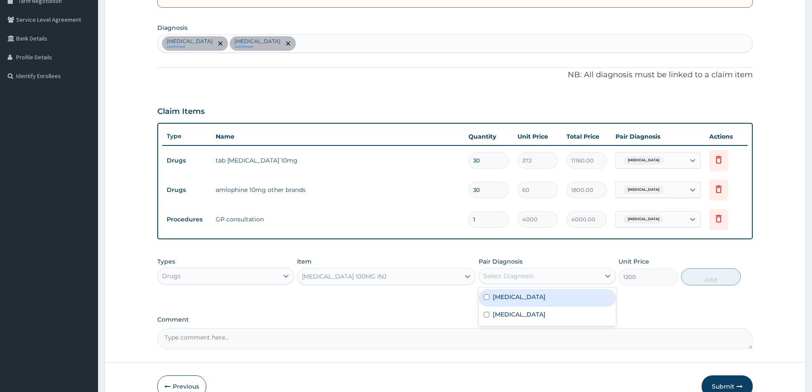
scroll to position [105, 0]
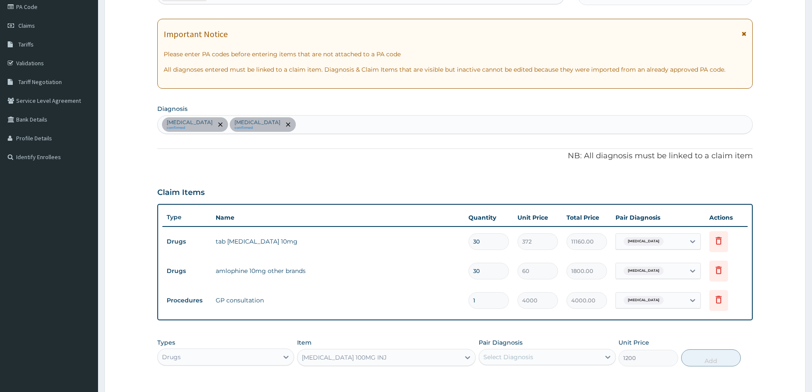
click at [335, 113] on section "Diagnosis Dyslipidemia confirmed Essential hypertension confirmed" at bounding box center [455, 118] width 596 height 32
click at [321, 125] on div "[MEDICAL_DATA] confirmed [MEDICAL_DATA] confirmed" at bounding box center [455, 125] width 595 height 18
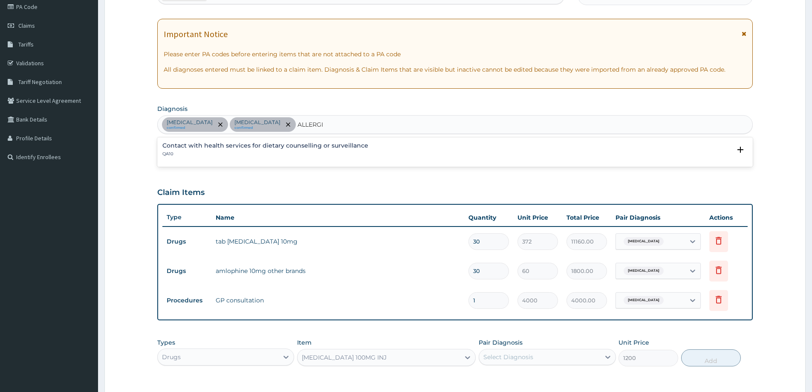
type input "ALLERGIC"
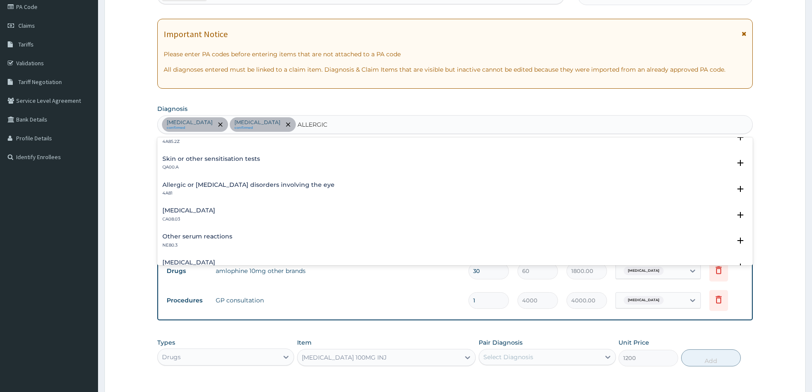
scroll to position [85, 0]
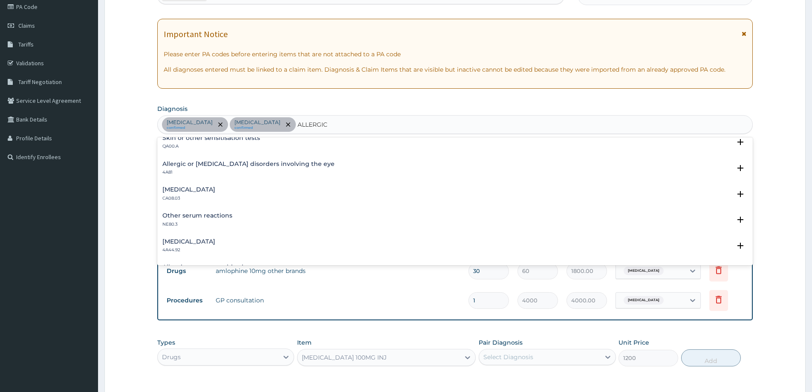
click at [180, 191] on h4 "[MEDICAL_DATA]" at bounding box center [188, 189] width 53 height 6
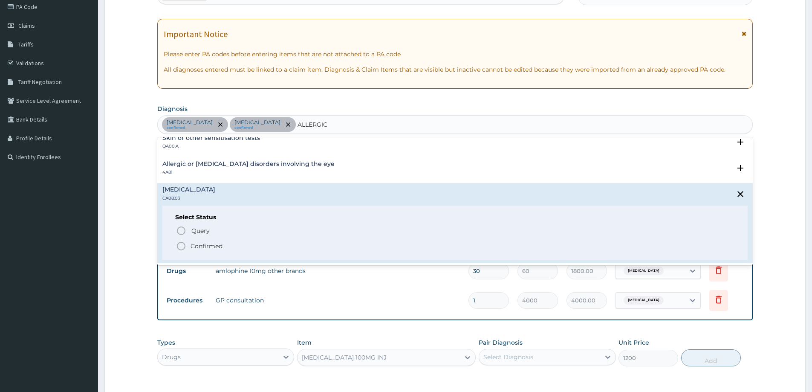
click at [447, 146] on div "Skin or other sensitisation tests QA00.A" at bounding box center [454, 142] width 585 height 15
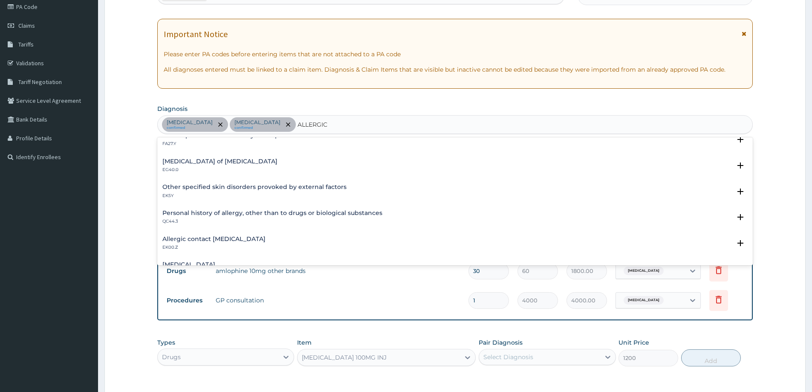
scroll to position [469, 0]
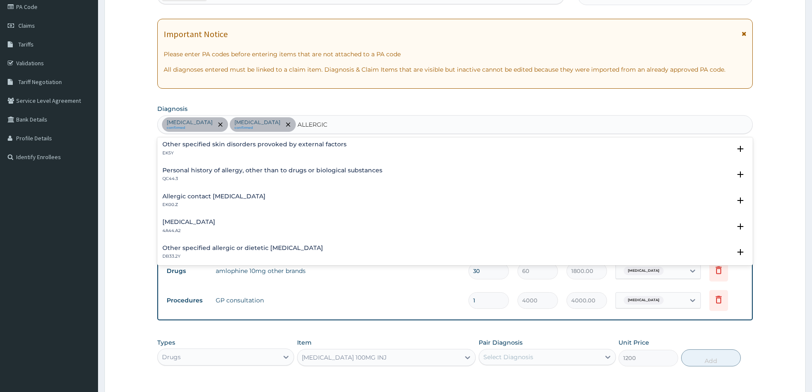
click at [284, 201] on div "Allergic contact dermatitis, unspecified EK00.Z" at bounding box center [454, 200] width 585 height 15
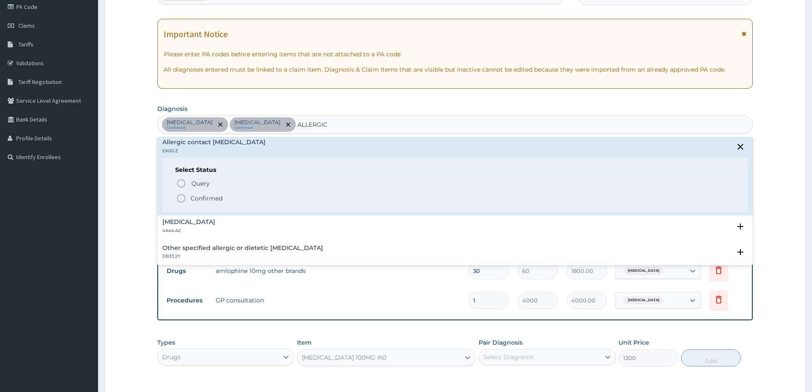
click at [182, 196] on icon "status option filled" at bounding box center [181, 198] width 10 height 10
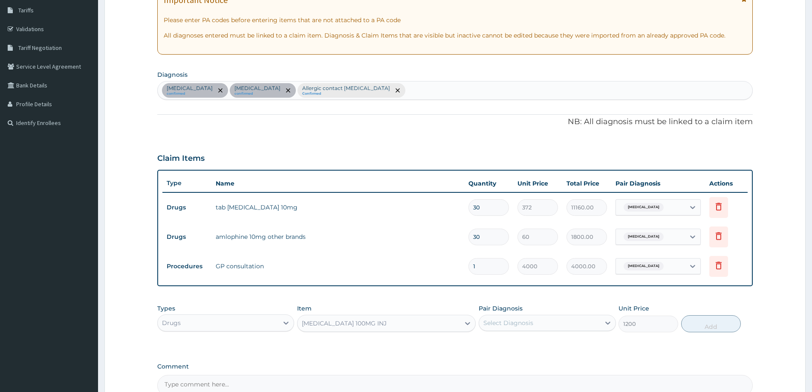
scroll to position [190, 0]
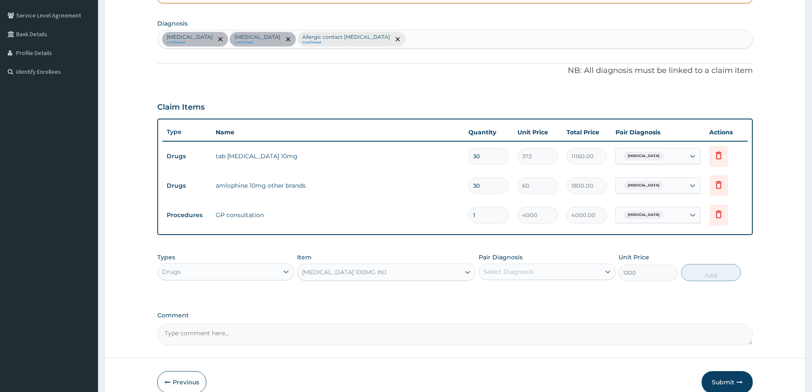
click at [585, 263] on div "Select Diagnosis" at bounding box center [547, 271] width 137 height 16
click at [525, 326] on label "Allergic contact dermatitis, unspecified" at bounding box center [544, 327] width 103 height 9
checkbox input "true"
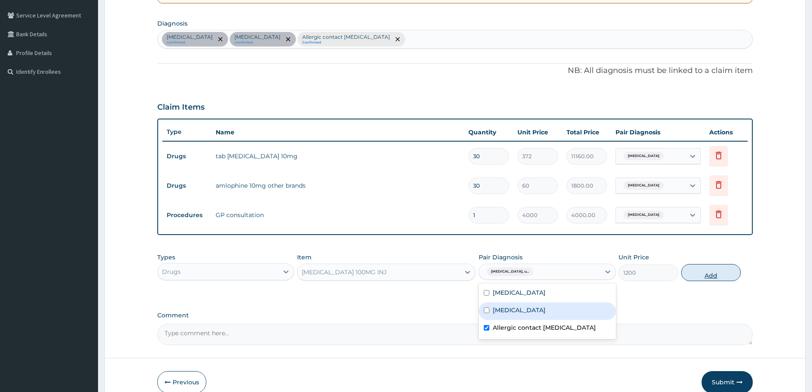
click at [718, 269] on button "Add" at bounding box center [711, 272] width 60 height 17
type input "0"
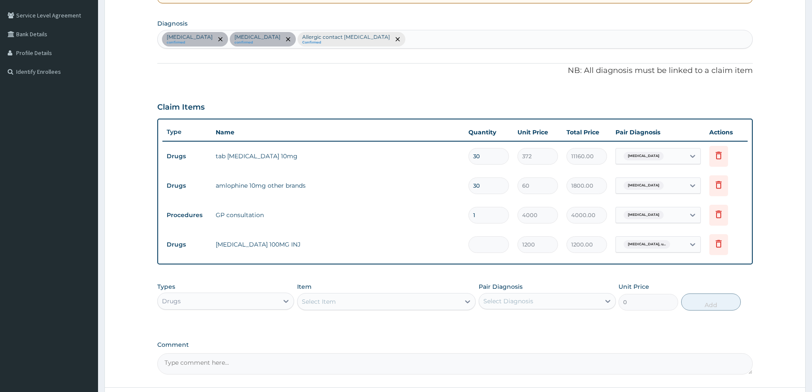
type input "0.00"
type input "2"
type input "2400.00"
type input "2"
click at [345, 293] on div "Select Item" at bounding box center [386, 301] width 179 height 17
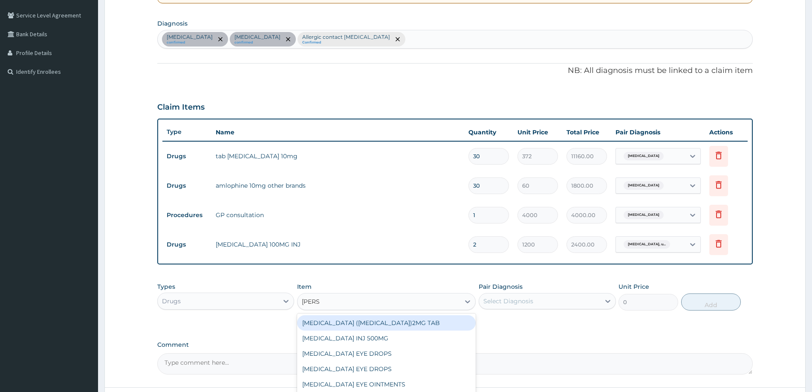
type input "LORAT"
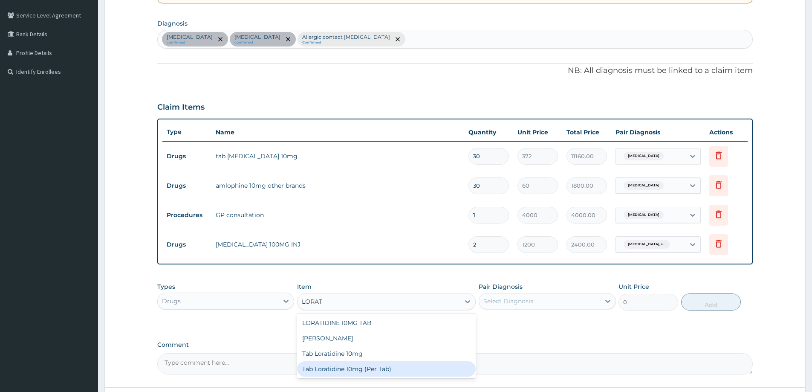
click at [368, 368] on div "Tab Loratidine 10mg (Per Tab)" at bounding box center [386, 368] width 179 height 15
type input "80"
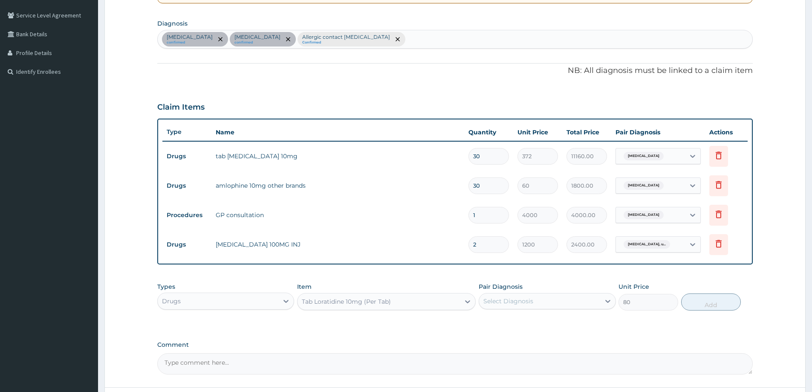
click at [585, 297] on div "Select Diagnosis" at bounding box center [539, 301] width 121 height 14
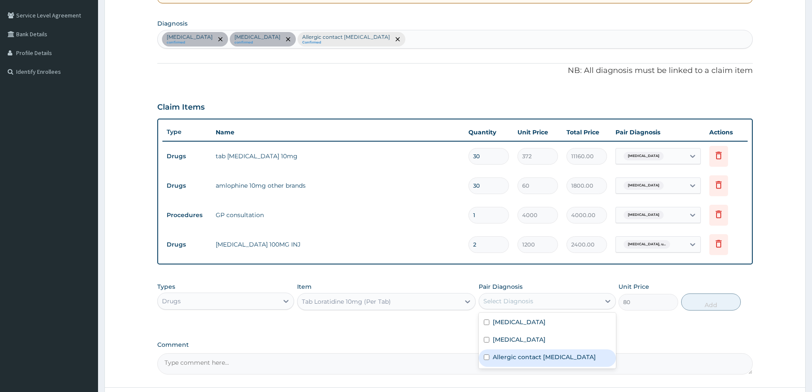
click at [544, 358] on label "Allergic contact dermatitis, unspecified" at bounding box center [544, 357] width 103 height 9
checkbox input "true"
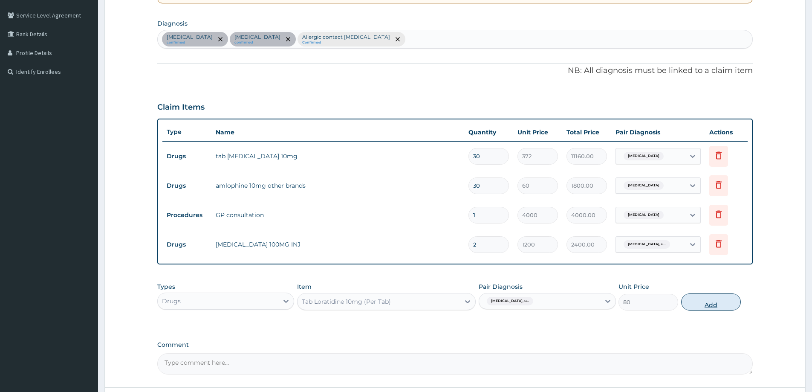
click at [718, 302] on button "Add" at bounding box center [711, 301] width 60 height 17
type input "0"
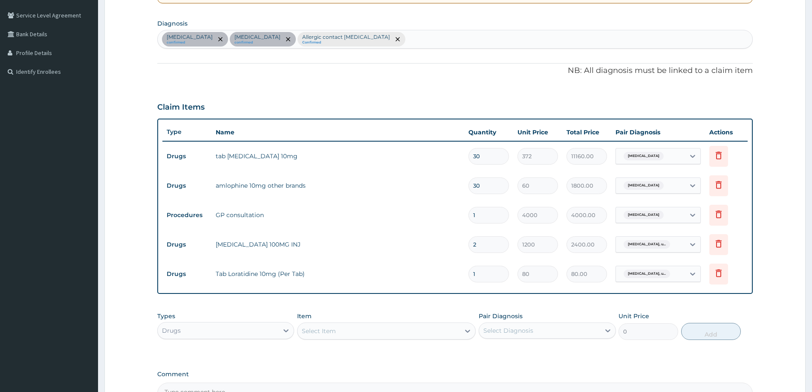
click at [411, 333] on div "Select Item" at bounding box center [379, 331] width 162 height 14
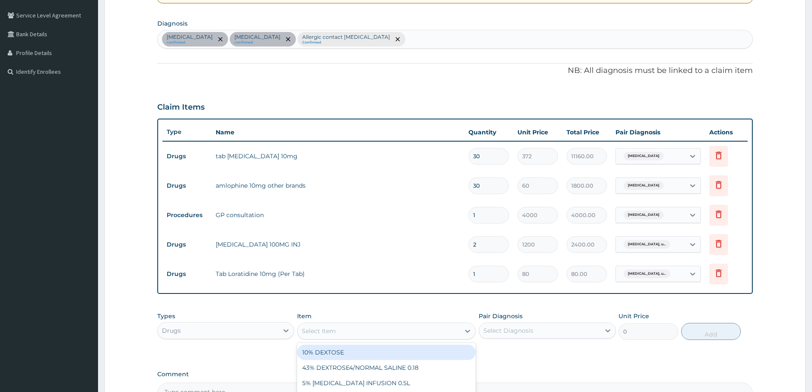
scroll to position [292, 0]
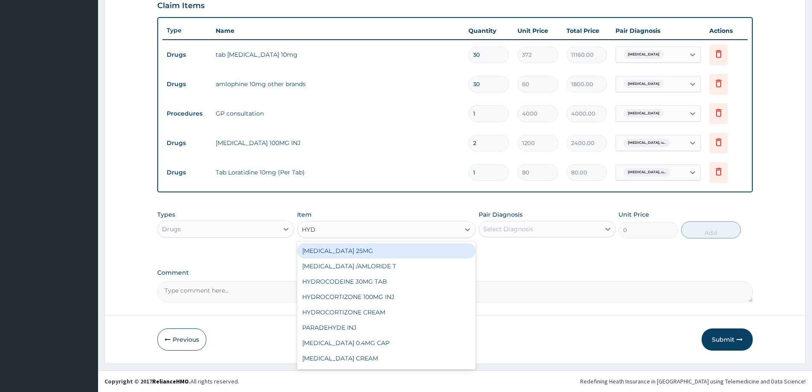
type input "HYDR"
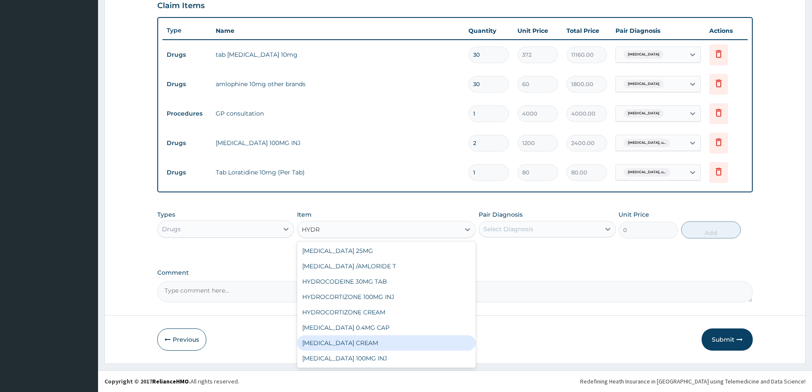
click at [373, 343] on div "[MEDICAL_DATA] CREAM" at bounding box center [386, 342] width 179 height 15
type input "2000"
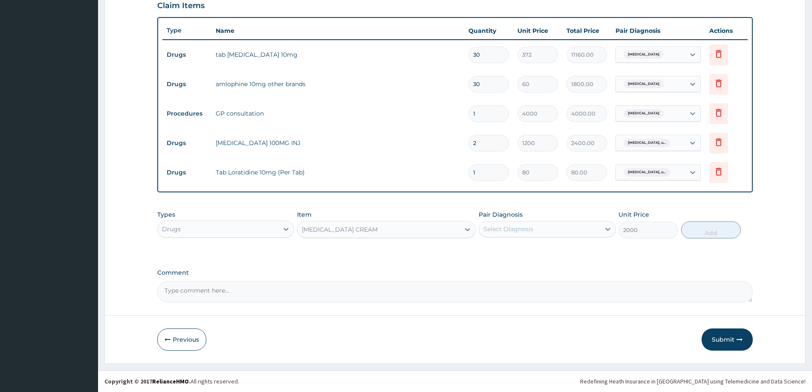
click at [584, 226] on div "Select Diagnosis" at bounding box center [539, 229] width 121 height 14
click at [513, 282] on label "Allergic contact dermatitis, unspecified" at bounding box center [544, 285] width 103 height 9
checkbox input "true"
click at [719, 235] on button "Add" at bounding box center [711, 229] width 60 height 17
type input "0"
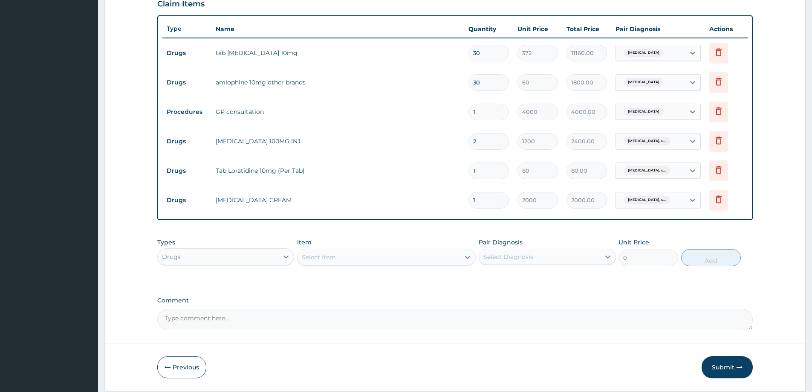
scroll to position [278, 0]
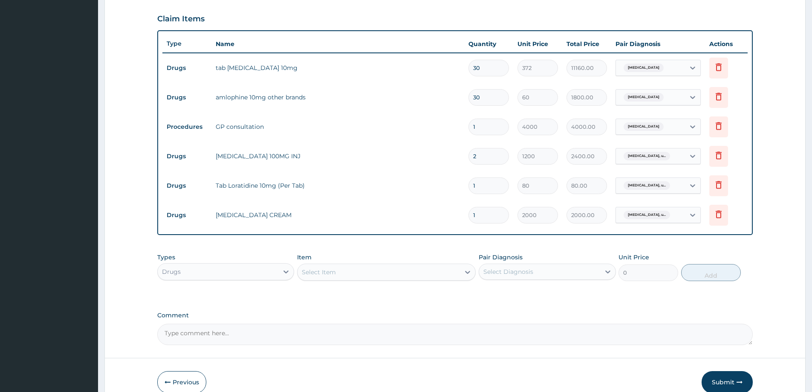
click at [491, 188] on input "1" at bounding box center [489, 185] width 41 height 17
type input "10"
type input "800.00"
type input "10"
click at [366, 177] on td "Tab Loratidine 10mg (Per Tab)" at bounding box center [337, 185] width 253 height 17
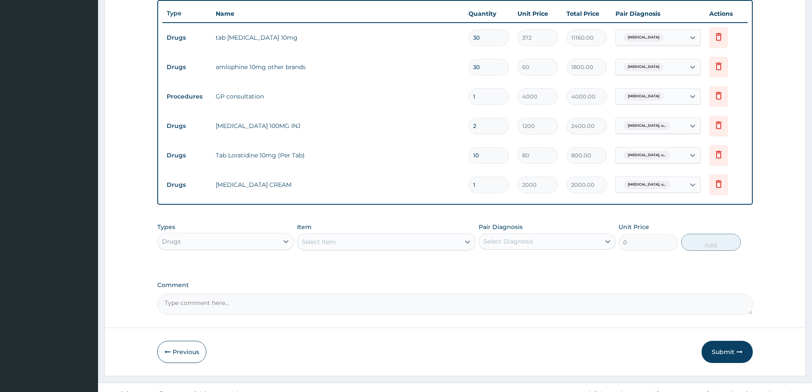
scroll to position [321, 0]
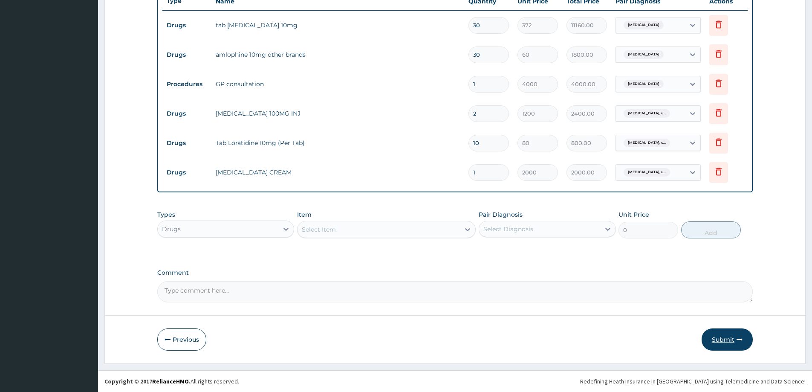
click at [727, 338] on button "Submit" at bounding box center [727, 339] width 51 height 22
click at [733, 333] on button "Submit" at bounding box center [727, 339] width 51 height 22
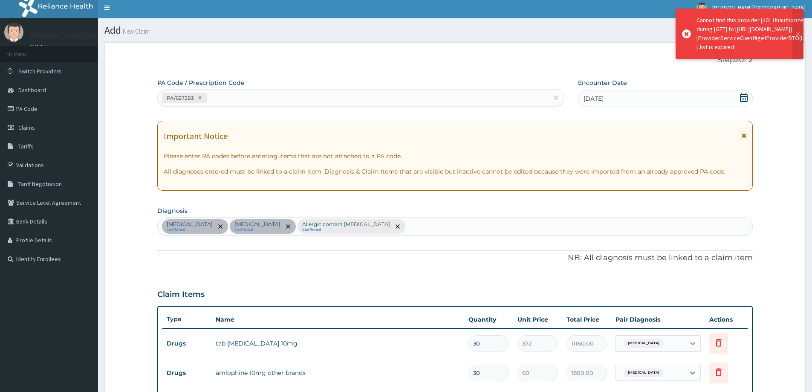
scroll to position [0, 0]
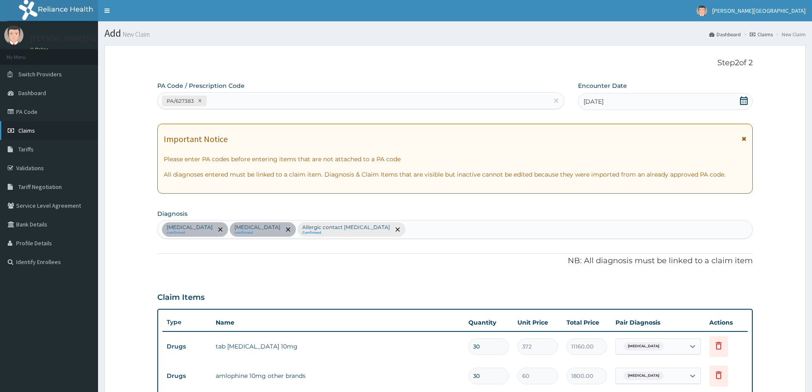
click at [24, 129] on span "Claims" at bounding box center [26, 131] width 17 height 8
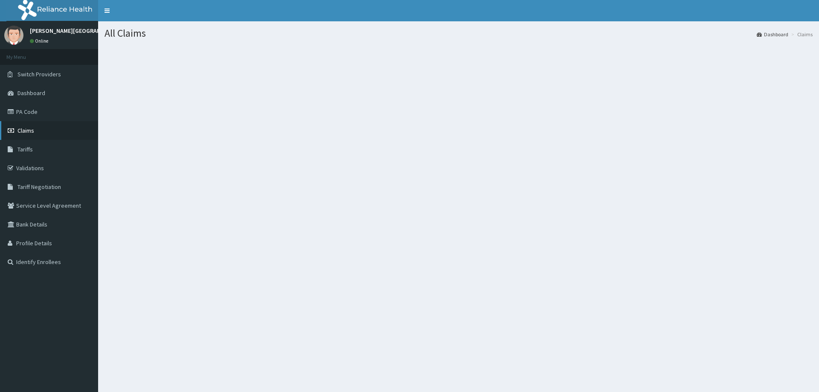
click at [28, 130] on span "Claims" at bounding box center [25, 131] width 17 height 8
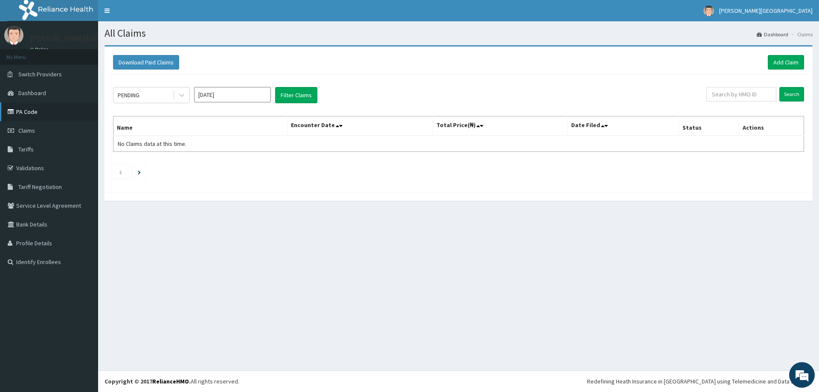
click at [35, 114] on link "PA Code" at bounding box center [49, 111] width 98 height 19
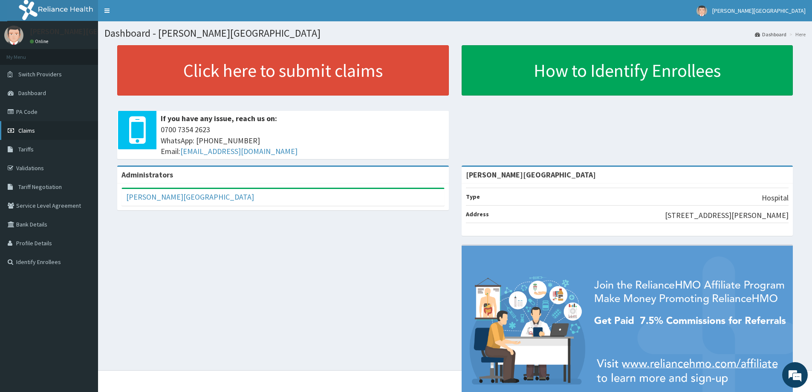
click at [36, 135] on link "Claims" at bounding box center [49, 130] width 98 height 19
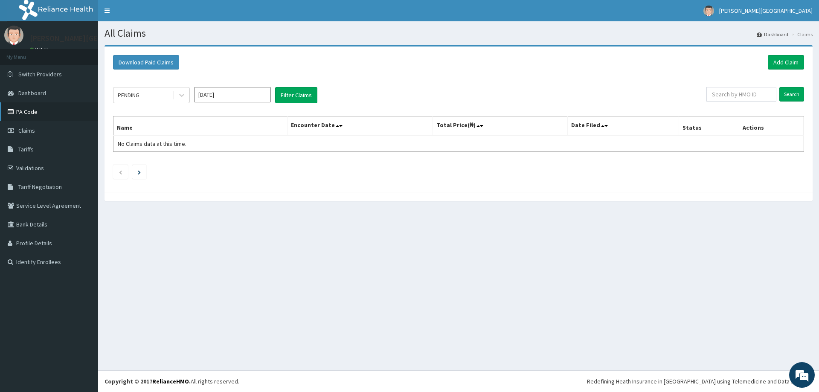
click at [27, 107] on link "PA Code" at bounding box center [49, 111] width 98 height 19
click at [793, 59] on link "Add Claim" at bounding box center [785, 62] width 36 height 14
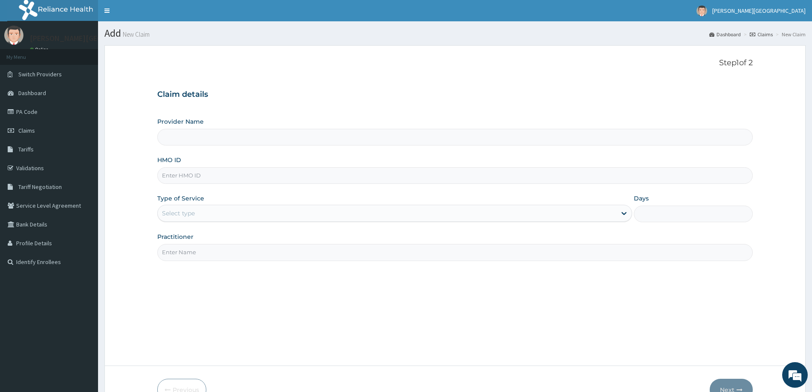
click at [197, 177] on input "HMO ID" at bounding box center [455, 175] width 596 height 17
type input "[PERSON_NAME][GEOGRAPHIC_DATA]"
type input "ECI/"
click at [197, 176] on input "ECI/" at bounding box center [455, 175] width 596 height 17
click at [180, 168] on input "ECI/" at bounding box center [455, 175] width 596 height 17
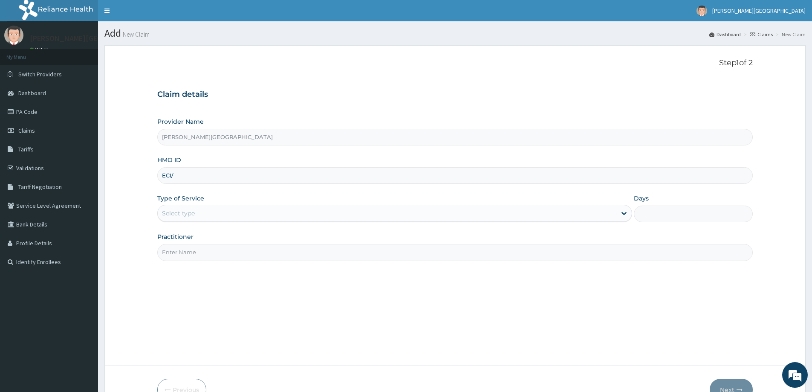
click at [200, 177] on input "ECI/" at bounding box center [455, 175] width 596 height 17
click at [184, 173] on input "HMO ID" at bounding box center [455, 175] width 596 height 17
type input "EC"
type input "[PERSON_NAME][GEOGRAPHIC_DATA]"
type input "ECI/10016/A"
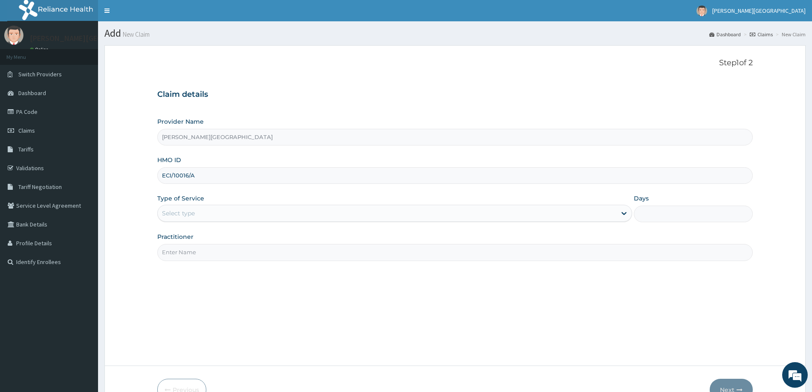
click at [189, 214] on div "Select type" at bounding box center [178, 213] width 33 height 9
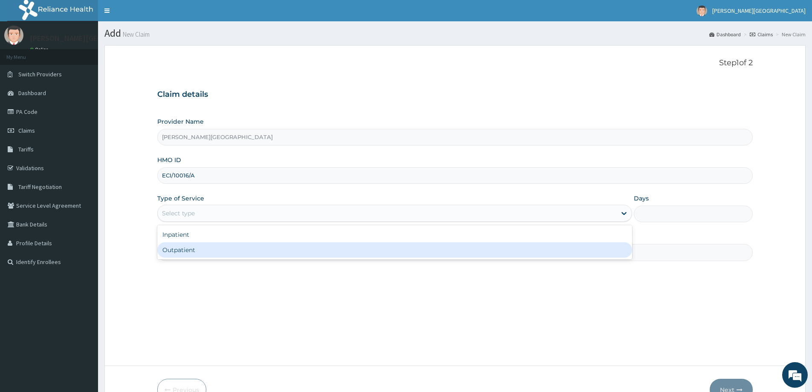
click at [182, 249] on div "Outpatient" at bounding box center [394, 249] width 475 height 15
type input "1"
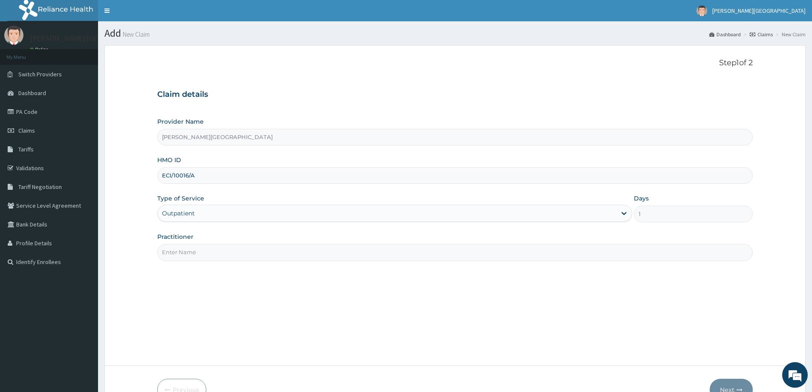
click at [184, 256] on input "Practitioner" at bounding box center [455, 252] width 596 height 17
type input "[PERSON_NAME][GEOGRAPHIC_DATA]"
click at [731, 385] on button "Next" at bounding box center [731, 390] width 43 height 22
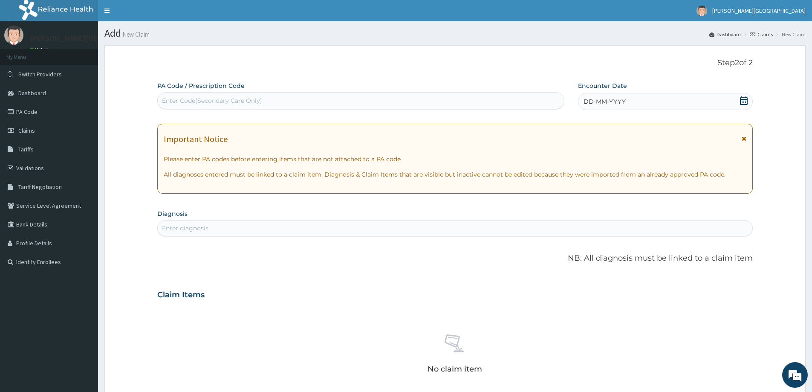
click at [304, 101] on div "Enter Code(Secondary Care Only)" at bounding box center [361, 101] width 406 height 14
paste input "PA/627383"
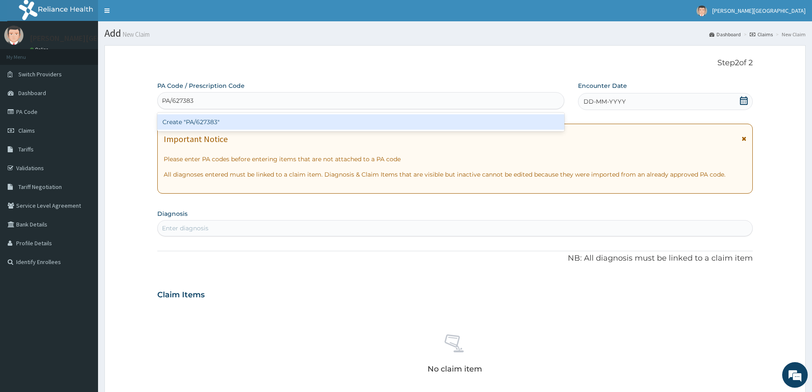
type input "PA/627383"
click at [210, 119] on div "Create "PA/627383"" at bounding box center [360, 121] width 407 height 15
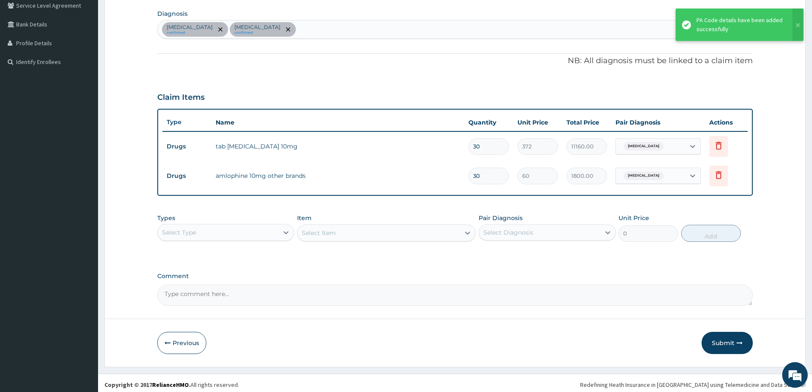
scroll to position [203, 0]
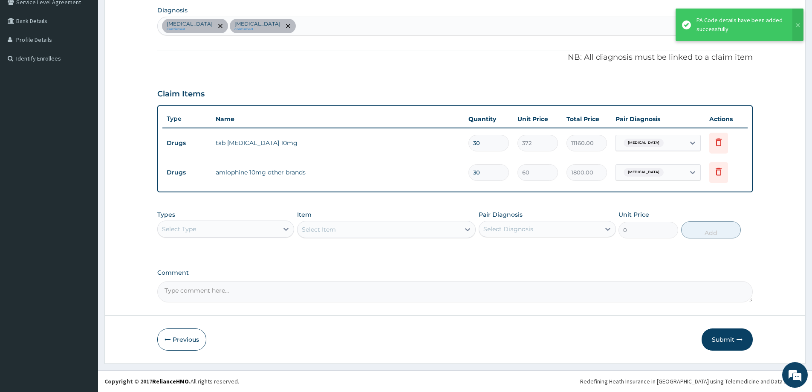
click at [494, 142] on input "30" at bounding box center [489, 143] width 41 height 17
type input "3"
type input "1116.00"
type input "0.00"
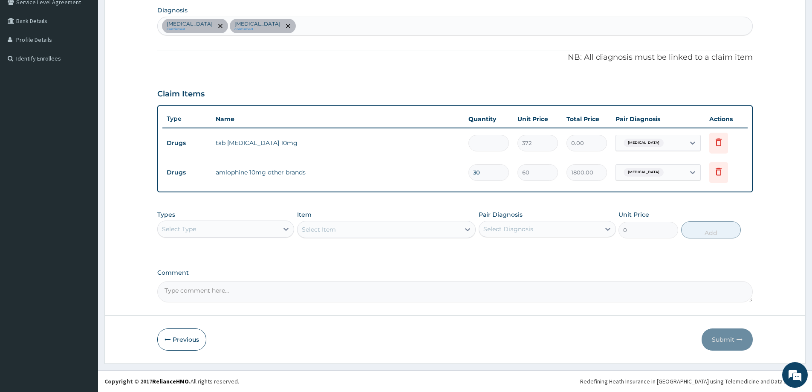
type input "1"
type input "372.00"
type input "15"
type input "5580.00"
type input "15"
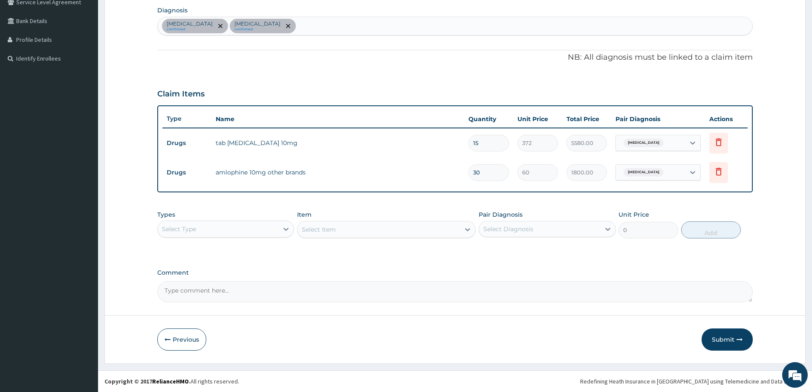
drag, startPoint x: 495, startPoint y: 178, endPoint x: 489, endPoint y: 180, distance: 5.7
click at [495, 178] on input "30" at bounding box center [489, 172] width 41 height 17
type input "3"
type input "180.00"
type input "0.00"
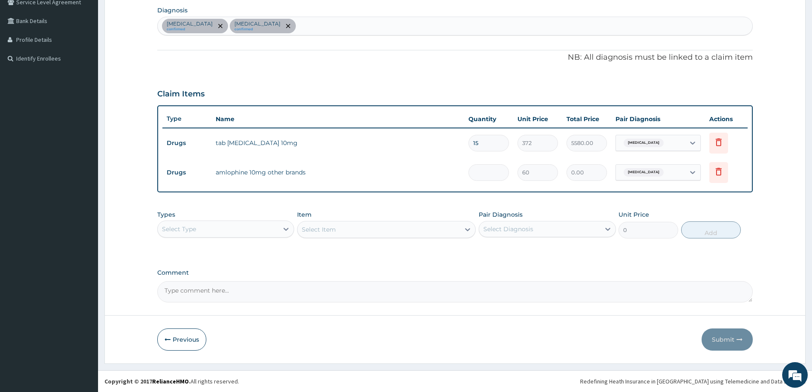
type input "1"
type input "60.00"
type input "15"
type input "900.00"
type input "15"
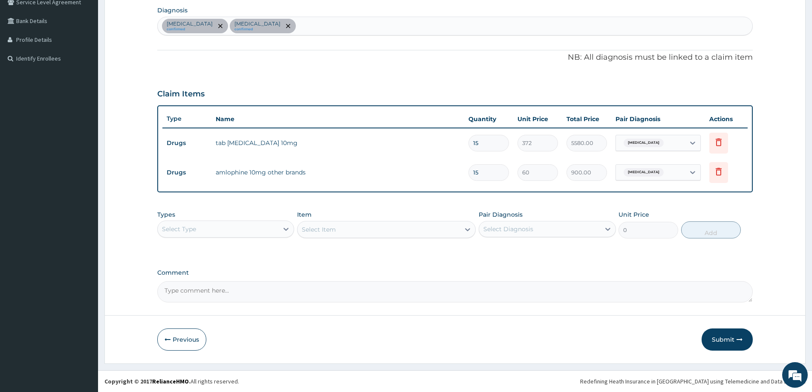
click at [530, 278] on div "Comment" at bounding box center [455, 285] width 596 height 33
click at [288, 228] on icon at bounding box center [286, 229] width 5 height 3
click at [190, 310] on div "Laboratory" at bounding box center [225, 311] width 137 height 15
click at [313, 25] on div "Dyslipidemia confirmed Essential hypertension confirmed" at bounding box center [455, 26] width 595 height 18
type input "ALLERGIC"
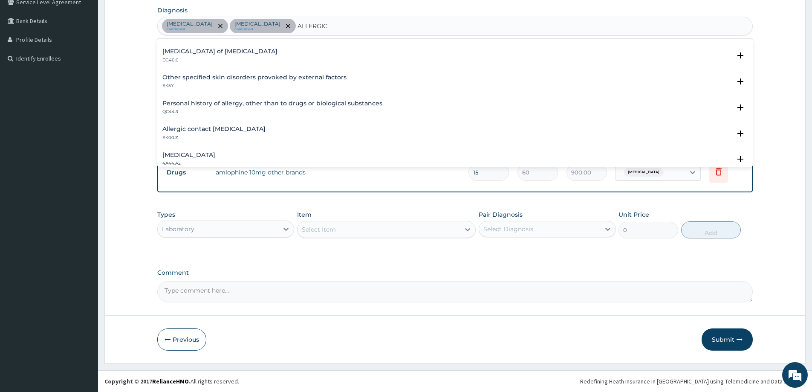
scroll to position [426, 0]
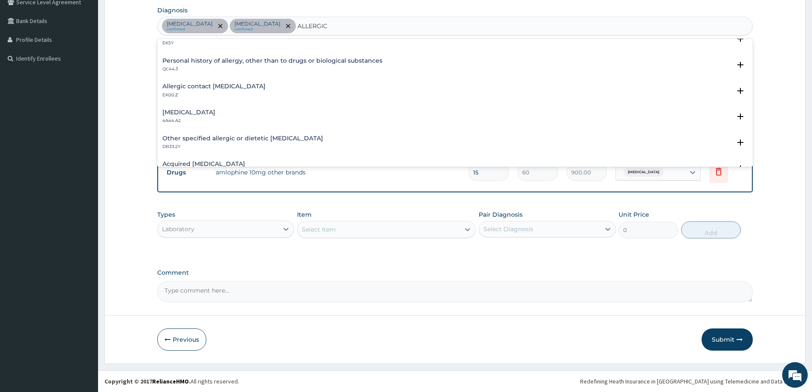
click at [296, 80] on div "Allergic contact dermatitis, unspecified EK00.Z Select Status Query Query cover…" at bounding box center [455, 93] width 596 height 26
click at [282, 97] on div "Allergic contact dermatitis, unspecified EK00.Z" at bounding box center [454, 90] width 585 height 15
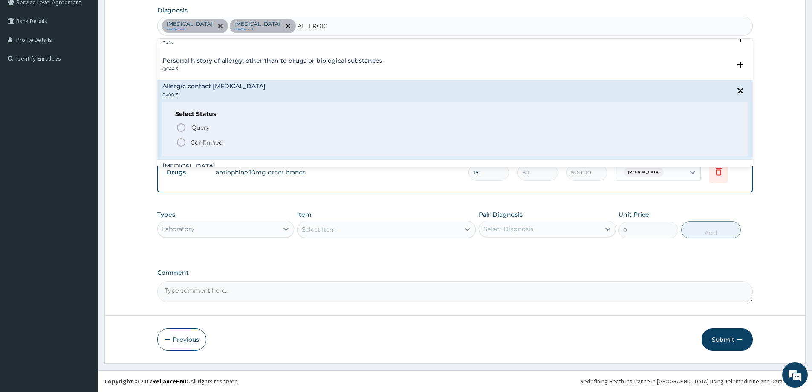
click at [180, 141] on icon "status option filled" at bounding box center [181, 142] width 10 height 10
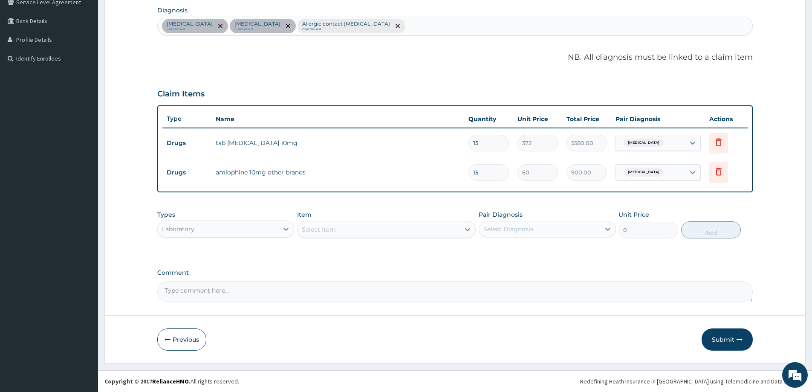
click at [275, 226] on div "Laboratory" at bounding box center [218, 229] width 121 height 14
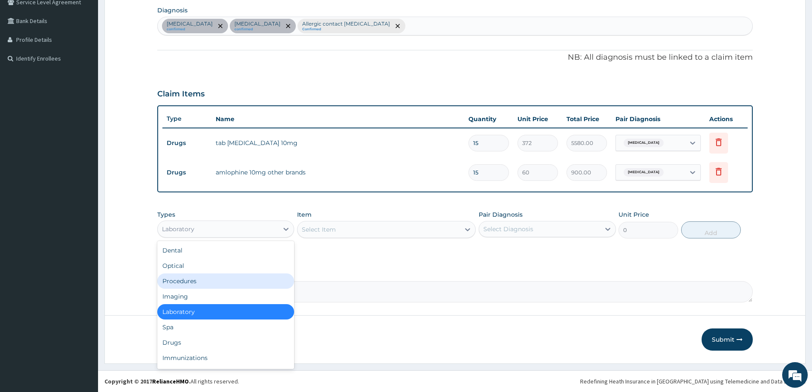
click at [202, 282] on div "Procedures" at bounding box center [225, 280] width 137 height 15
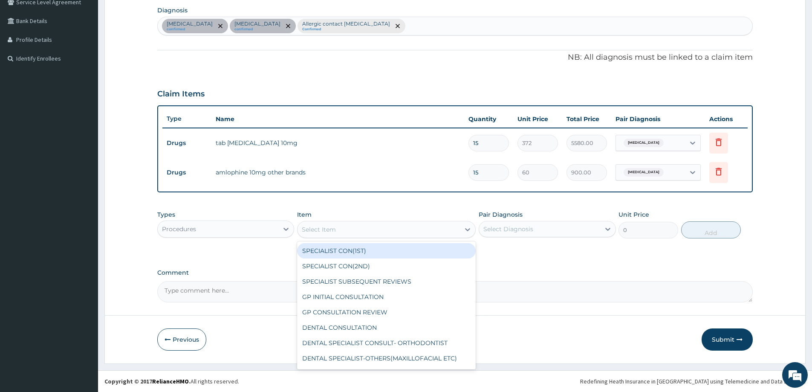
click at [467, 227] on icon at bounding box center [467, 229] width 9 height 9
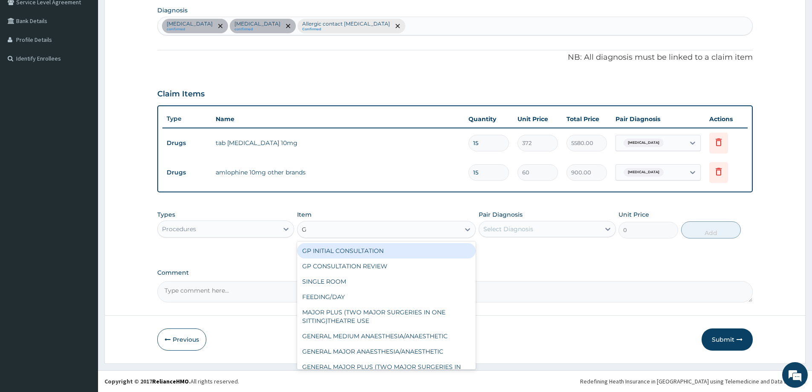
type input "GP"
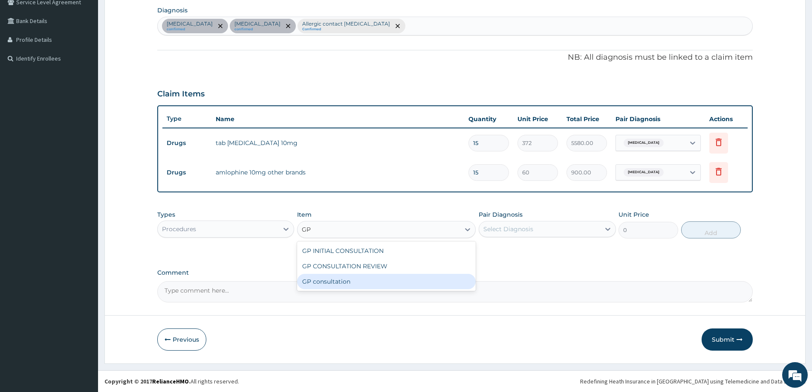
click at [325, 282] on div "GP consultation" at bounding box center [386, 281] width 179 height 15
type input "4000"
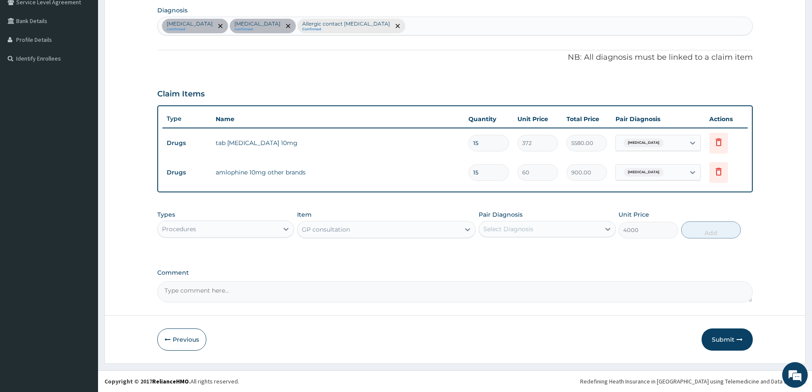
click at [484, 173] on input "15" at bounding box center [489, 172] width 41 height 17
type input "1"
type input "60.00"
type input "0.00"
type input "3"
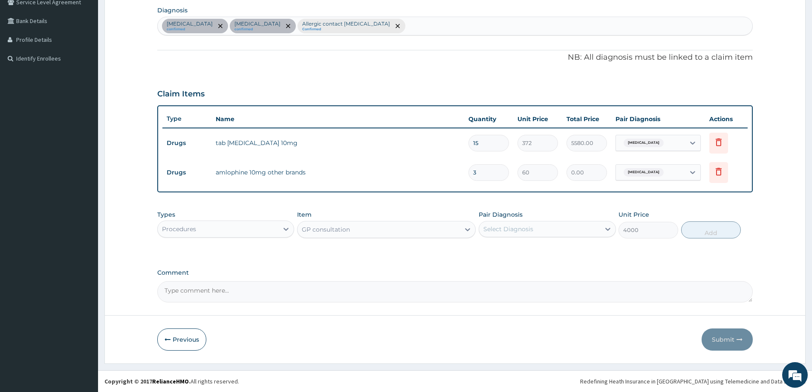
type input "180.00"
type input "30"
type input "1800.00"
type input "30"
click at [486, 139] on input "15" at bounding box center [489, 143] width 41 height 17
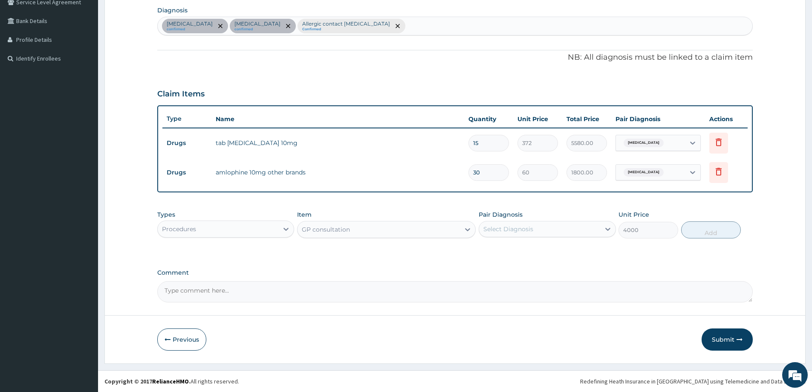
type input "1"
type input "372.00"
type input "0.00"
type input "3"
type input "1116.00"
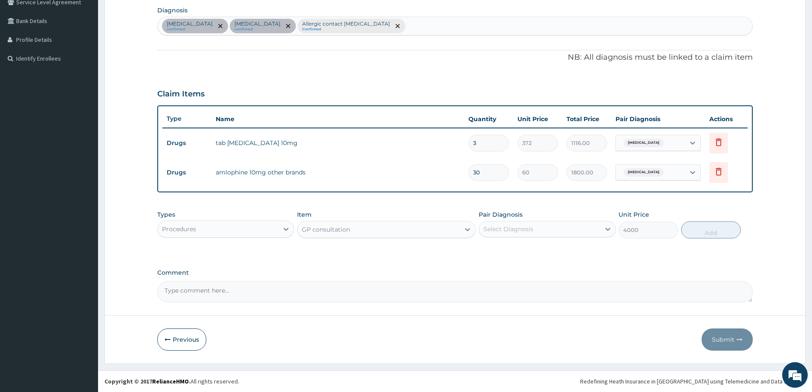
type input "30"
type input "11160.00"
type input "30"
click at [557, 226] on div "Select Diagnosis" at bounding box center [539, 229] width 121 height 14
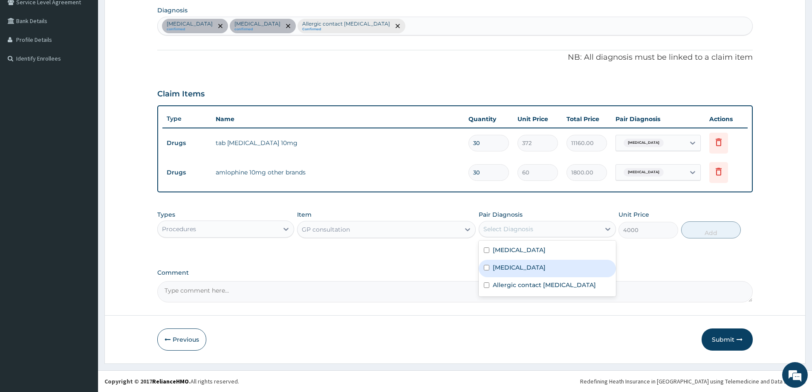
click at [519, 261] on div "Essential hypertension" at bounding box center [547, 268] width 137 height 17
checkbox input "true"
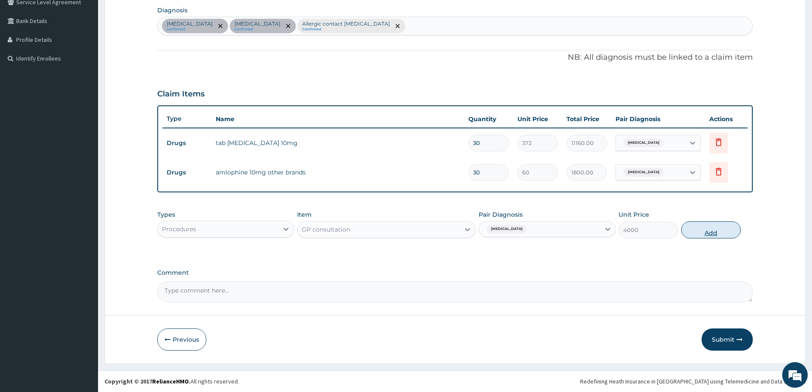
click at [697, 234] on button "Add" at bounding box center [711, 229] width 60 height 17
type input "0"
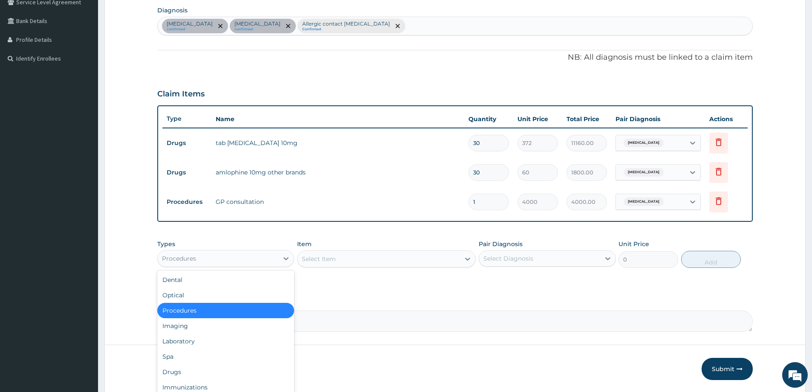
click at [248, 261] on div "Procedures" at bounding box center [218, 259] width 121 height 14
click at [184, 373] on div "Drugs" at bounding box center [225, 371] width 137 height 15
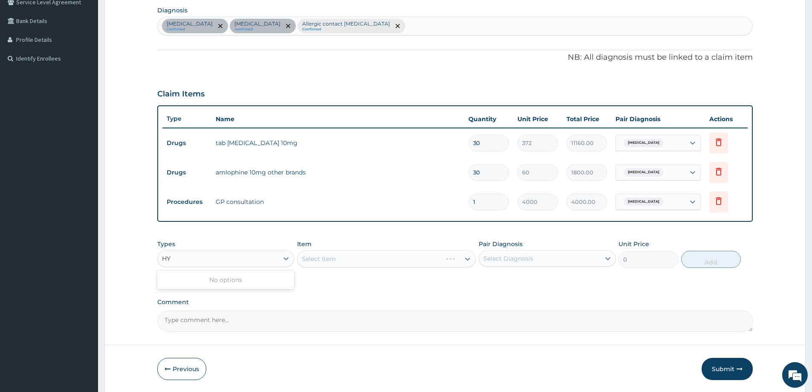
type input "H"
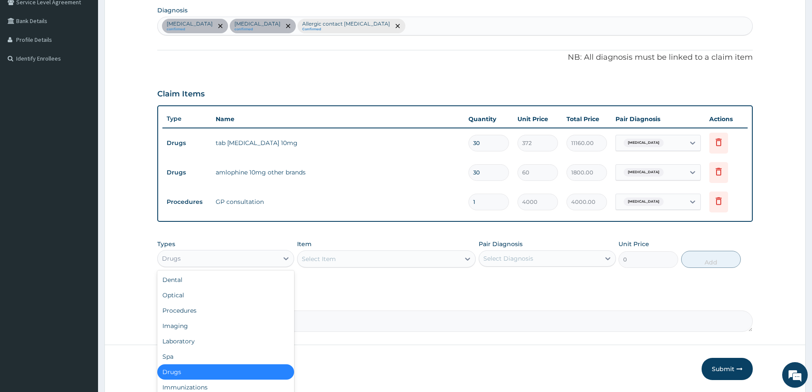
click at [210, 368] on div "Drugs" at bounding box center [225, 371] width 137 height 15
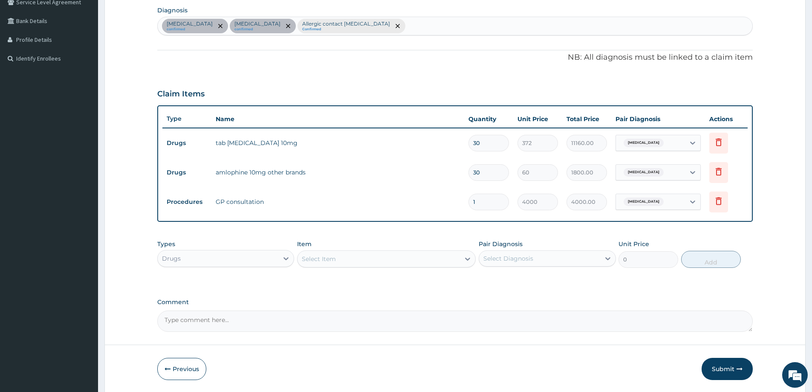
click at [403, 256] on div "Select Item" at bounding box center [379, 259] width 162 height 14
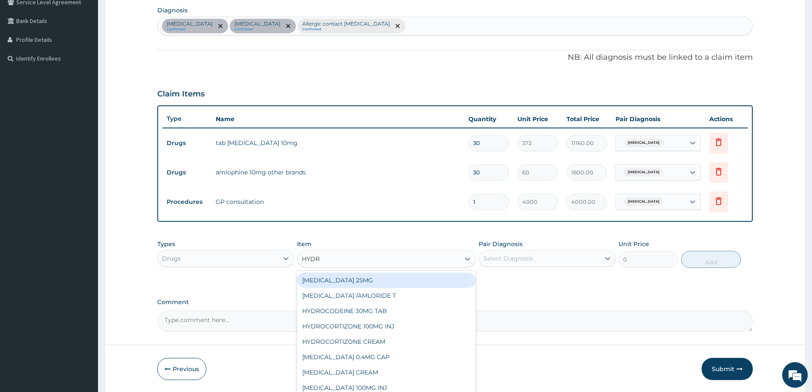
type input "HYDRO"
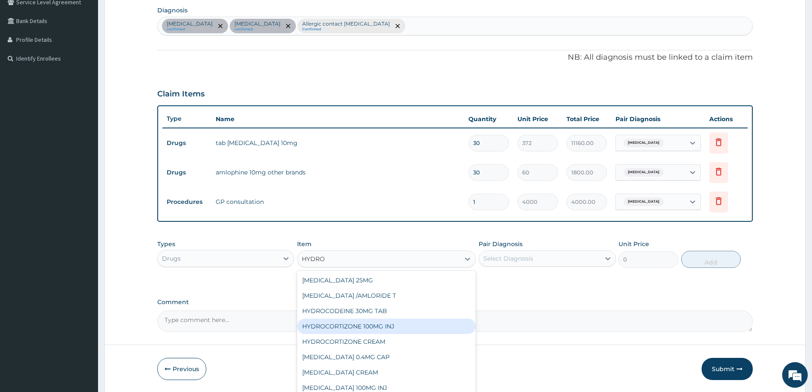
click at [388, 330] on div "HYDROCORTIZONE 100MG INJ" at bounding box center [386, 325] width 179 height 15
type input "380"
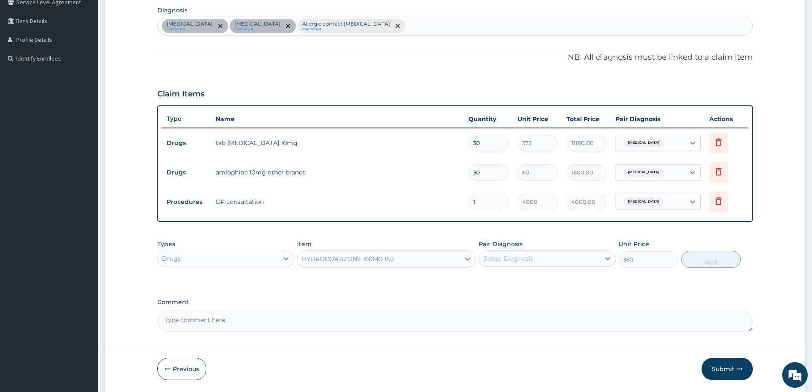
click at [417, 252] on div "HYDROCORTIZONE 100MG INJ" at bounding box center [379, 259] width 162 height 14
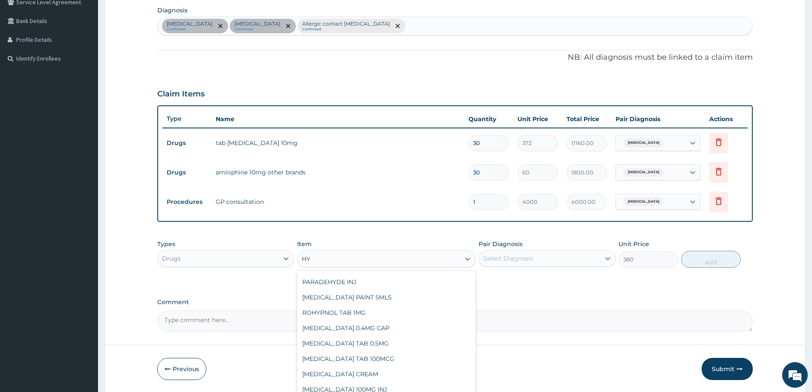
scroll to position [0, 0]
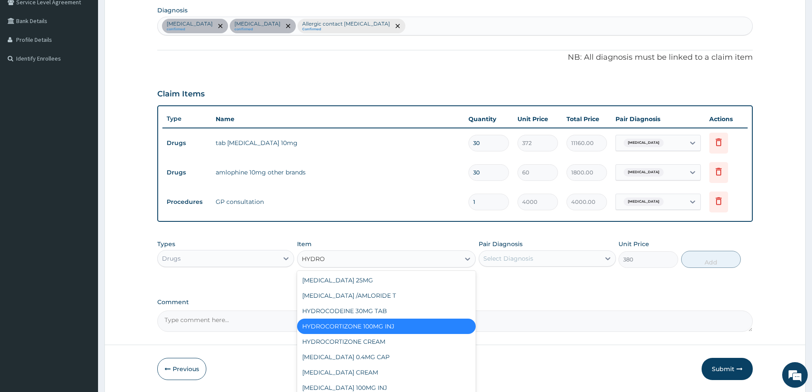
type input "HYDROC"
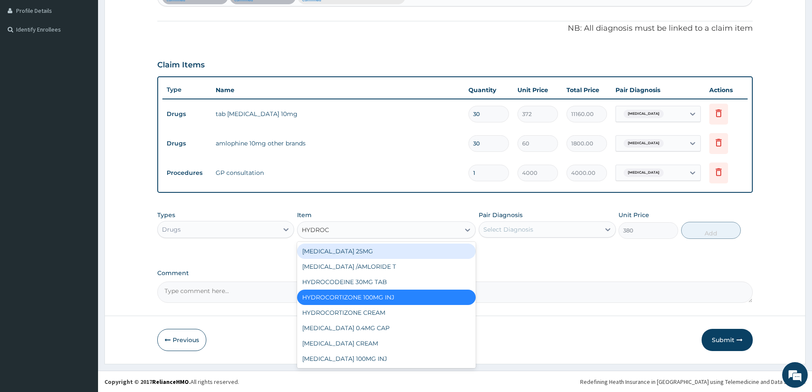
scroll to position [233, 0]
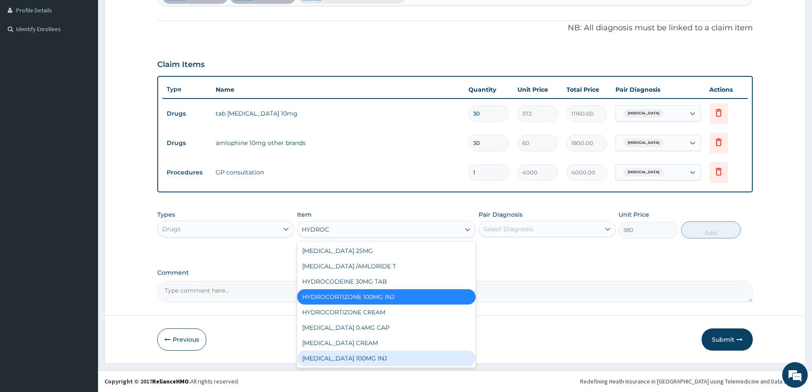
click at [371, 356] on div "[MEDICAL_DATA] 100MG INJ" at bounding box center [386, 357] width 179 height 15
type input "1200"
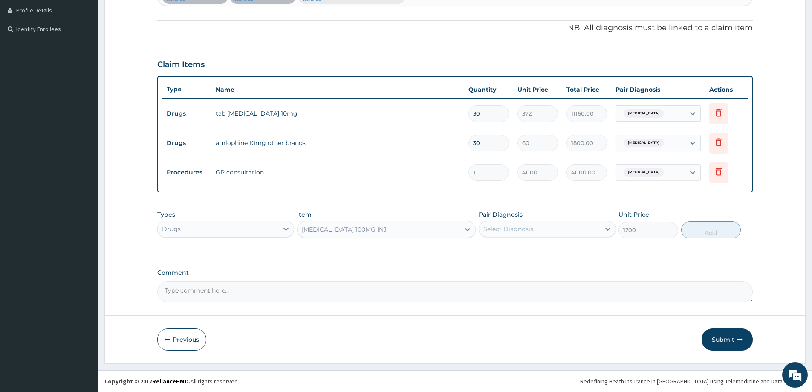
click at [534, 232] on div "Select Diagnosis" at bounding box center [539, 229] width 121 height 14
click at [510, 289] on label "Allergic contact dermatitis, unspecified" at bounding box center [544, 285] width 103 height 9
checkbox input "true"
click at [721, 234] on button "Add" at bounding box center [711, 229] width 60 height 17
type input "0"
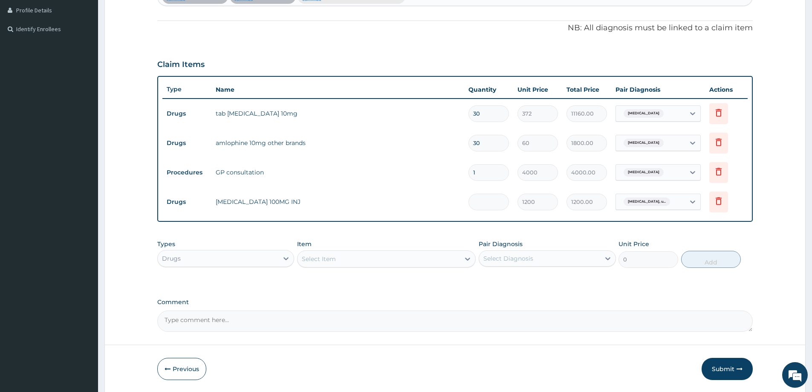
type input "0.00"
type input "2"
type input "2400.00"
type input "2"
click at [316, 263] on div "Select Item" at bounding box center [379, 259] width 162 height 14
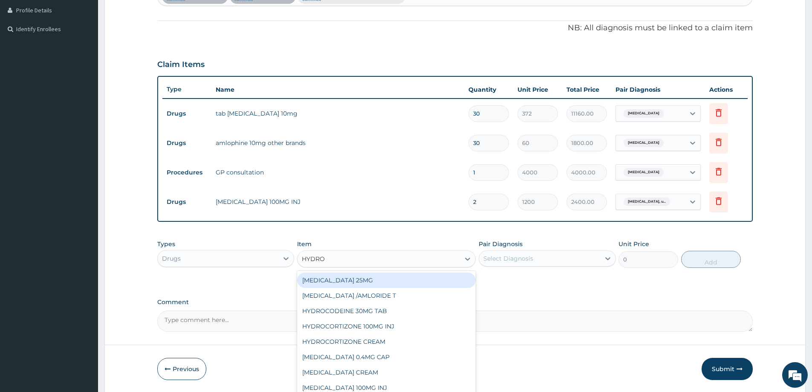
type input "HYDROC"
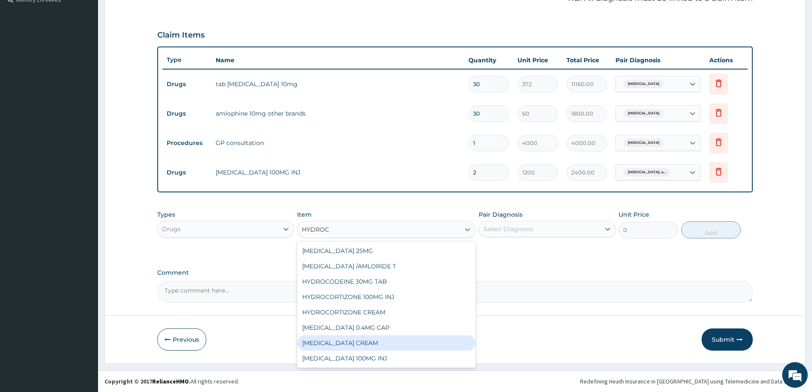
click at [390, 342] on div "[MEDICAL_DATA] CREAM" at bounding box center [386, 342] width 179 height 15
type input "2000"
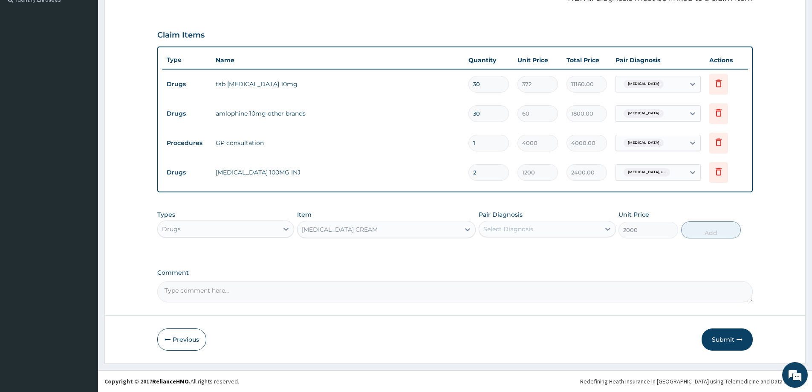
click at [591, 226] on div "Select Diagnosis" at bounding box center [539, 229] width 121 height 14
click at [549, 289] on label "Allergic contact dermatitis, unspecified" at bounding box center [544, 285] width 103 height 9
checkbox input "true"
click at [716, 227] on button "Add" at bounding box center [711, 229] width 60 height 17
type input "0"
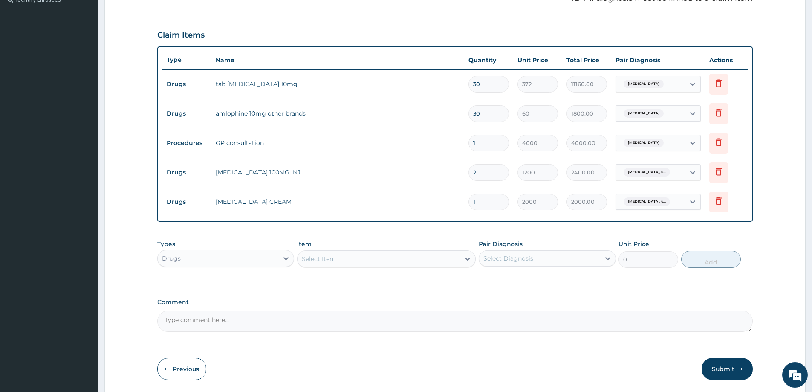
click at [398, 264] on div "Select Item" at bounding box center [379, 259] width 162 height 14
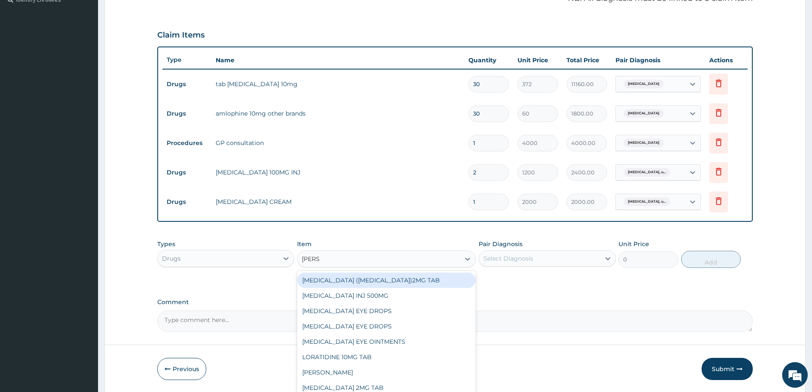
type input "LORAT"
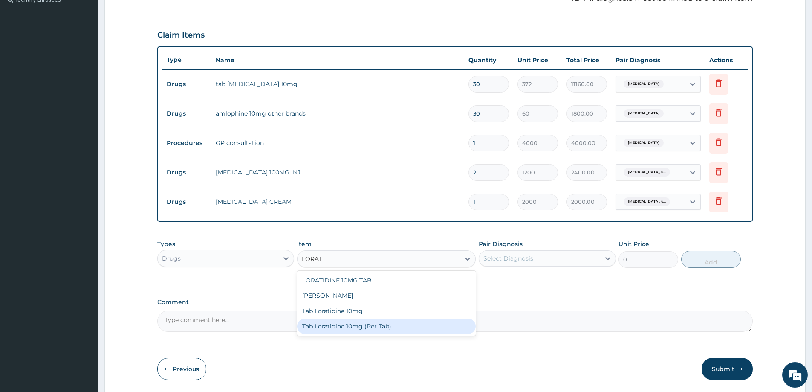
click at [374, 326] on div "Tab Loratidine 10mg (Per Tab)" at bounding box center [386, 325] width 179 height 15
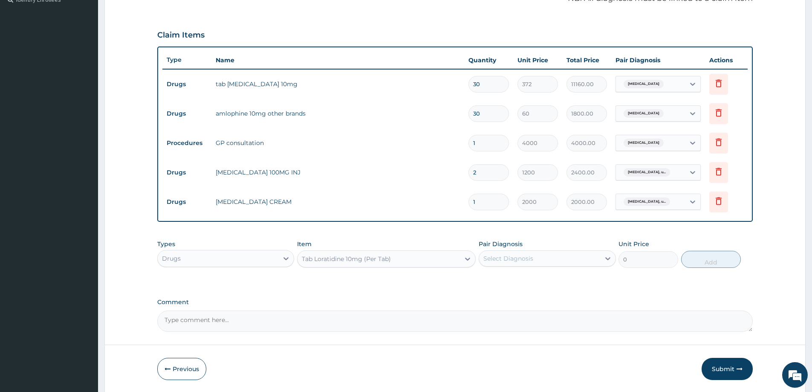
type input "80"
click at [566, 261] on div "Select Diagnosis" at bounding box center [539, 259] width 121 height 14
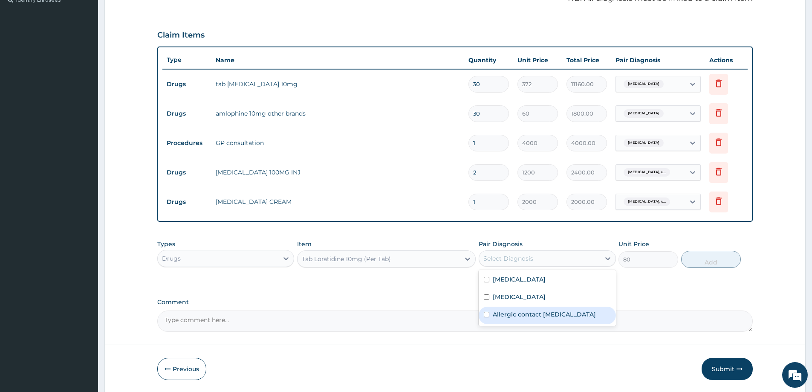
click at [506, 315] on label "Allergic contact dermatitis, unspecified" at bounding box center [544, 314] width 103 height 9
checkbox input "true"
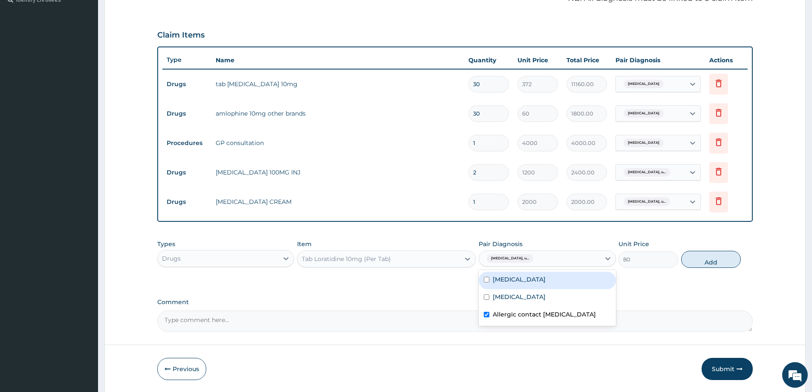
click at [721, 258] on button "Add" at bounding box center [711, 259] width 60 height 17
type input "0"
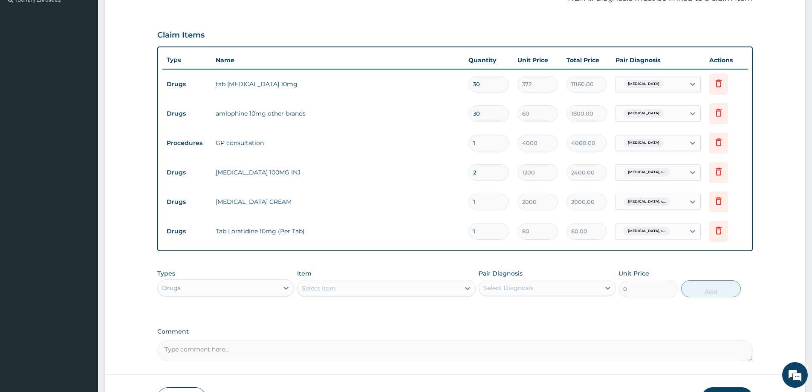
type input "10"
type input "800.00"
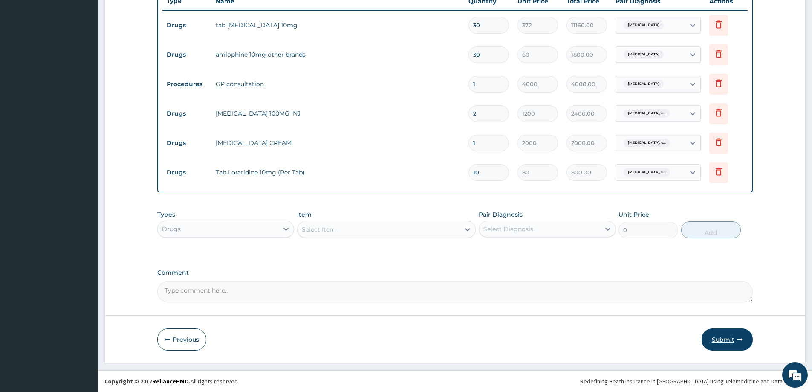
type input "10"
click at [721, 341] on button "Submit" at bounding box center [727, 339] width 51 height 22
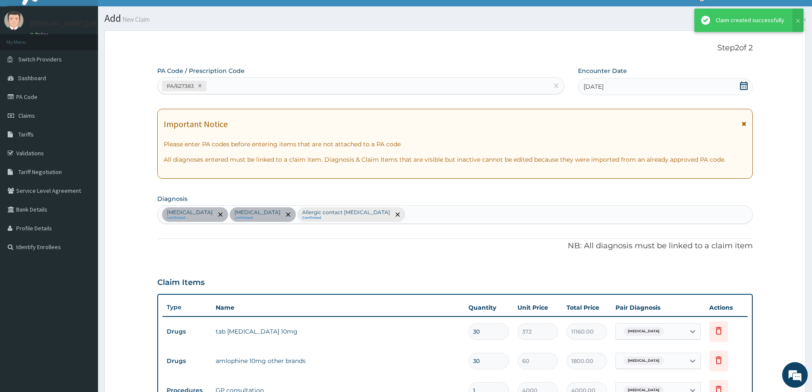
scroll to position [321, 0]
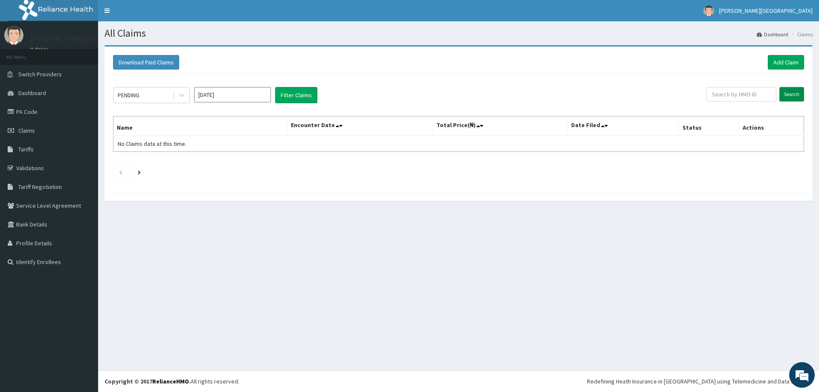
drag, startPoint x: 753, startPoint y: 52, endPoint x: 803, endPoint y: 89, distance: 62.2
click at [766, 63] on div "Download Paid Claims Add Claim" at bounding box center [458, 62] width 699 height 23
click at [784, 59] on link "Add Claim" at bounding box center [785, 62] width 36 height 14
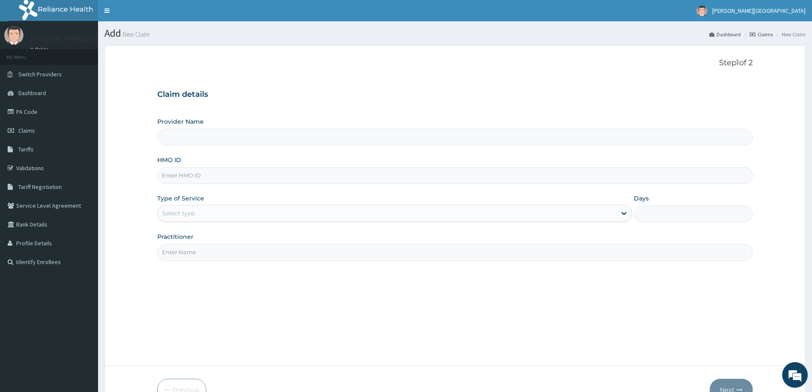
drag, startPoint x: 175, startPoint y: 170, endPoint x: 180, endPoint y: 173, distance: 5.2
click at [175, 170] on input "HMO ID" at bounding box center [455, 175] width 596 height 17
type input "[PERSON_NAME][GEOGRAPHIC_DATA]"
type input "RBE/10022/A"
click at [199, 207] on div "Select type" at bounding box center [387, 213] width 459 height 14
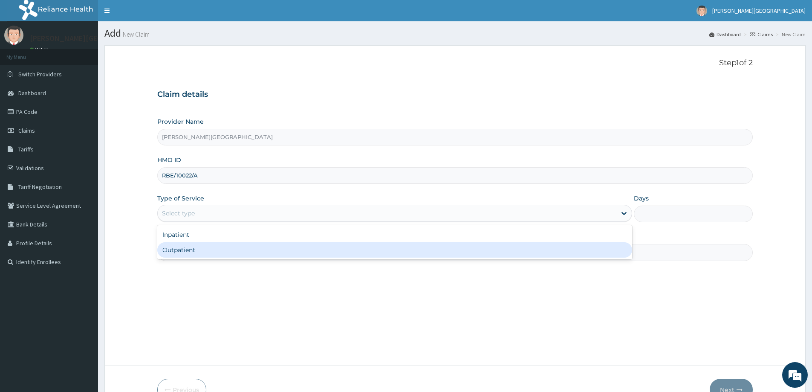
click at [176, 250] on div "Outpatient" at bounding box center [394, 249] width 475 height 15
type input "1"
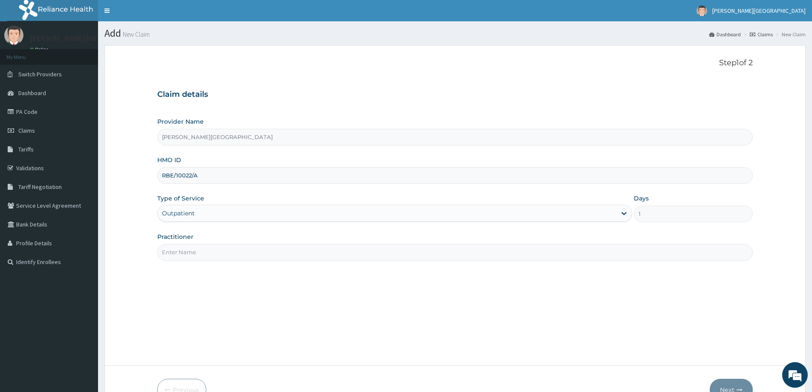
drag, startPoint x: 236, startPoint y: 251, endPoint x: 233, endPoint y: 255, distance: 5.5
click at [235, 252] on input "Practitioner" at bounding box center [455, 252] width 596 height 17
type input "DR. MONU"
click at [721, 376] on form "Step 1 of 2 Claim details Provider Name Barnes Hospital HMO ID RBE/10022/A Type…" at bounding box center [454, 229] width 701 height 368
click at [724, 385] on button "Next" at bounding box center [731, 390] width 43 height 22
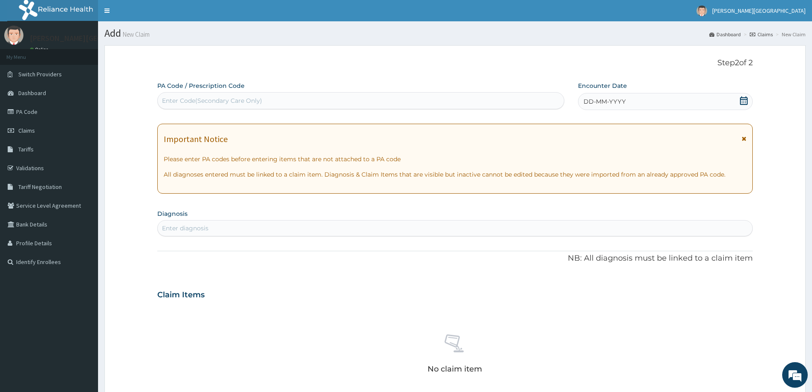
click at [274, 101] on div "Enter Code(Secondary Care Only)" at bounding box center [361, 101] width 406 height 14
type input "PA/E24DE4"
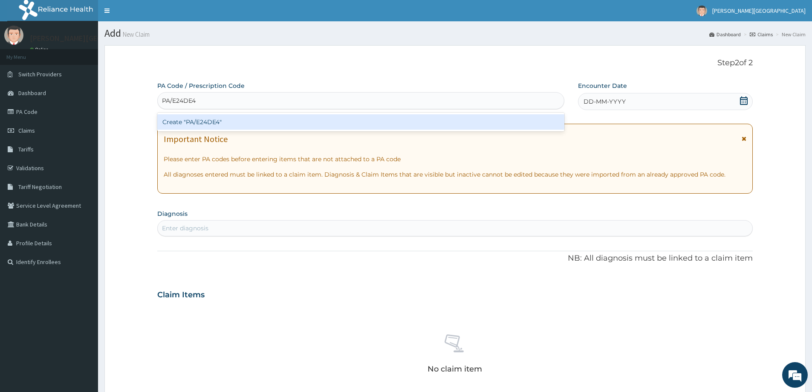
click at [224, 120] on div "Create "PA/E24DE4"" at bounding box center [360, 121] width 407 height 15
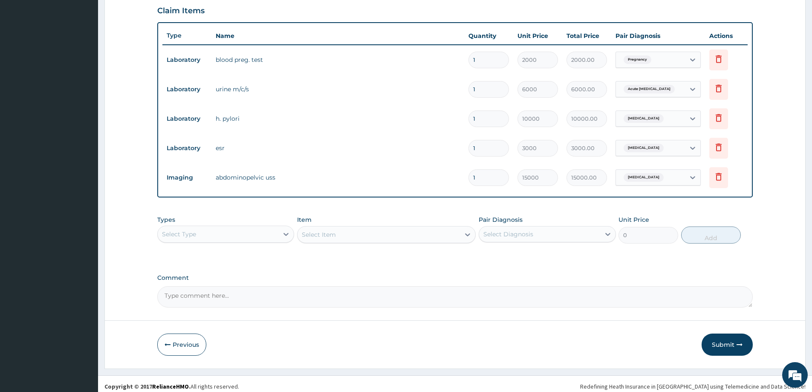
scroll to position [292, 0]
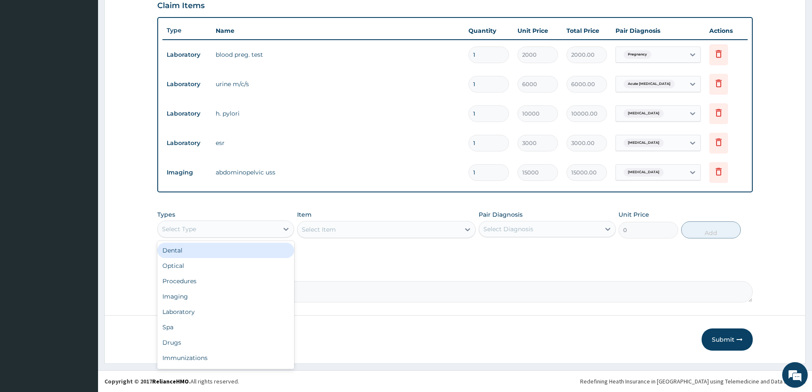
click at [226, 230] on div "Select Type" at bounding box center [218, 229] width 121 height 14
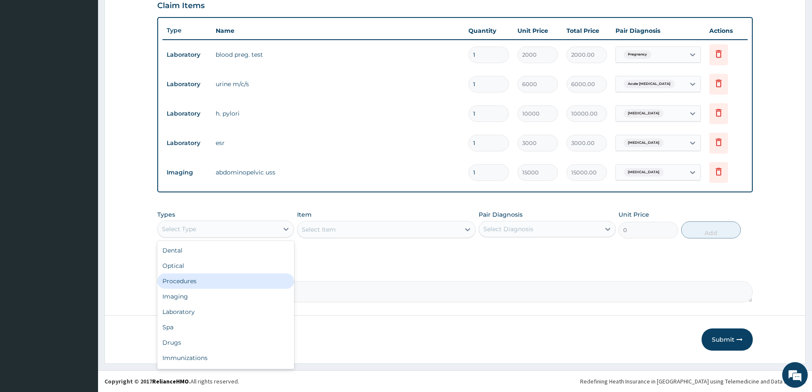
drag, startPoint x: 198, startPoint y: 280, endPoint x: 253, endPoint y: 272, distance: 55.2
click at [199, 280] on div "Procedures" at bounding box center [225, 280] width 137 height 15
click at [409, 225] on div "Select Item" at bounding box center [386, 229] width 179 height 17
click at [342, 228] on div "Select Item" at bounding box center [379, 230] width 162 height 14
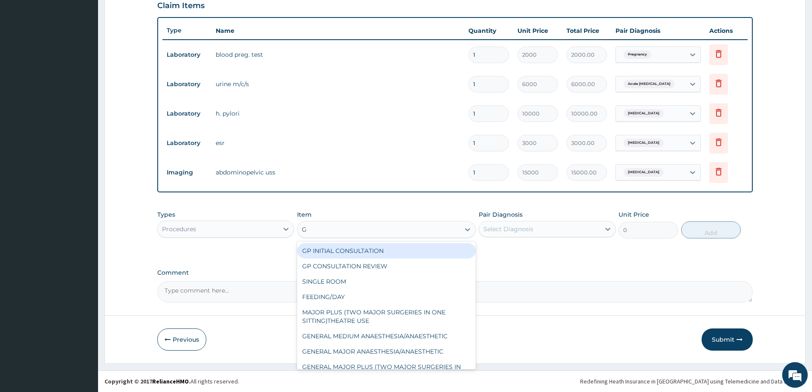
type input "GP"
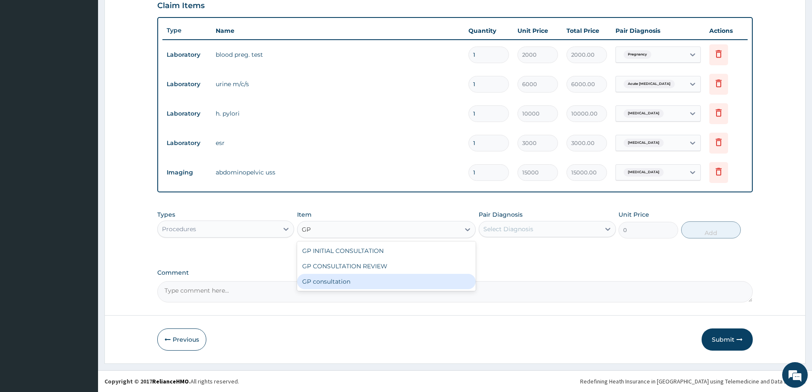
click at [340, 279] on div "GP consultation" at bounding box center [386, 281] width 179 height 15
type input "4000"
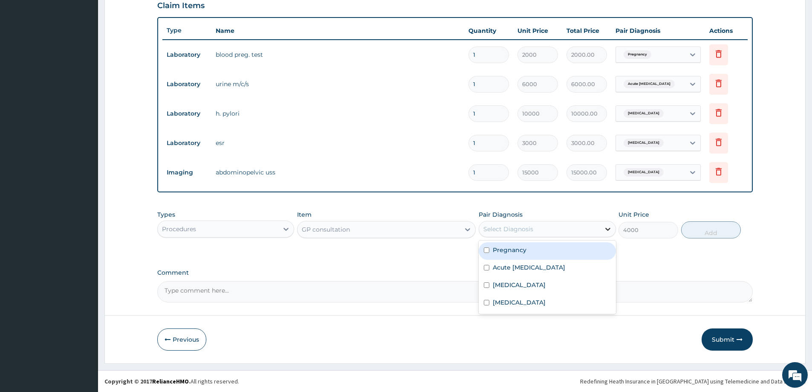
click at [610, 226] on icon at bounding box center [608, 229] width 9 height 9
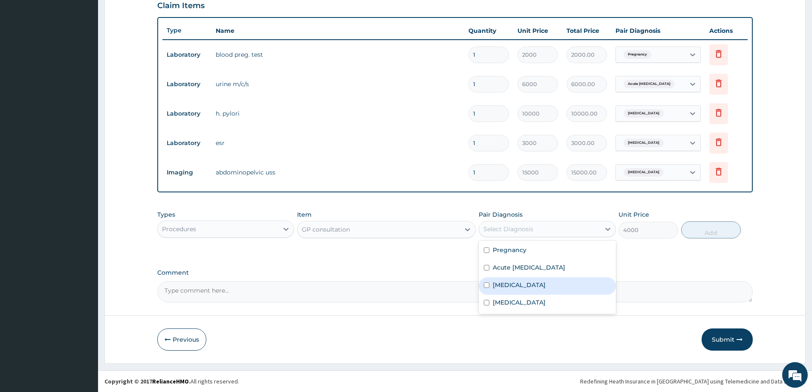
click at [522, 290] on div "Peptic ulcer" at bounding box center [547, 285] width 137 height 17
checkbox input "true"
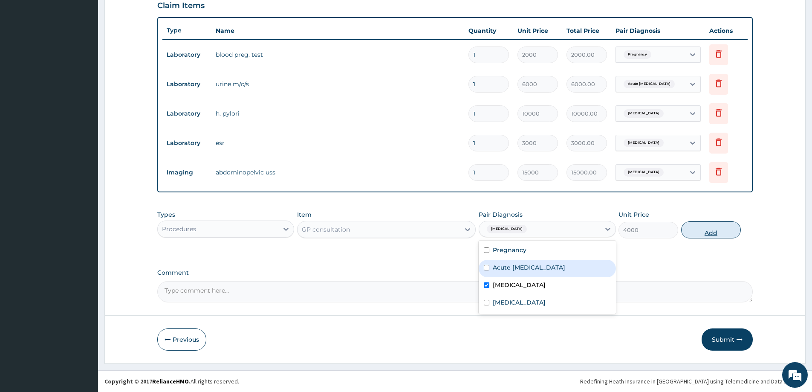
click at [707, 231] on button "Add" at bounding box center [711, 229] width 60 height 17
type input "0"
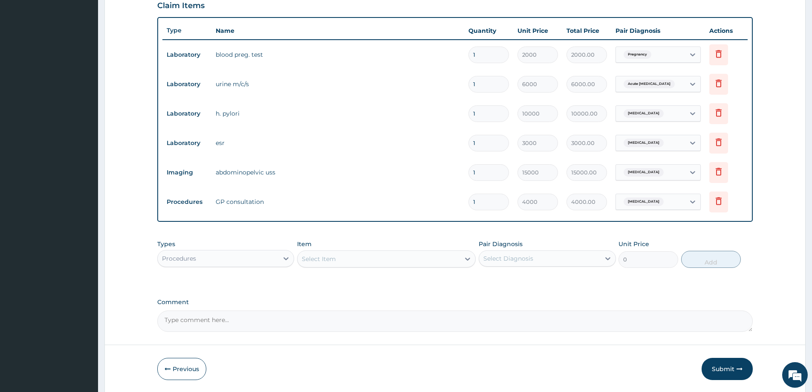
click at [280, 255] on div at bounding box center [285, 258] width 15 height 15
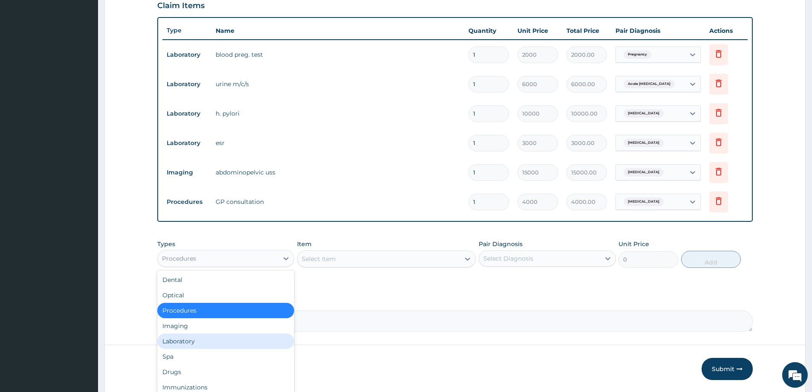
click at [182, 343] on div "Laboratory" at bounding box center [225, 340] width 137 height 15
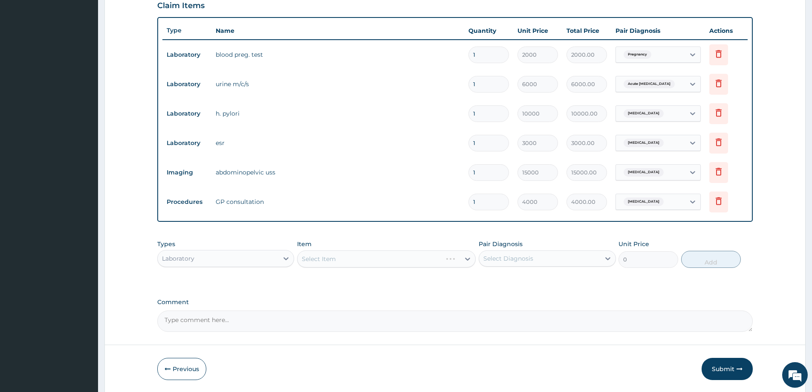
click at [394, 259] on div "Select Item" at bounding box center [386, 258] width 179 height 17
click at [469, 261] on icon at bounding box center [467, 259] width 9 height 9
type input "FULL"
click at [405, 280] on div "FULL BLOOD COUNT" at bounding box center [386, 279] width 179 height 15
type input "4000"
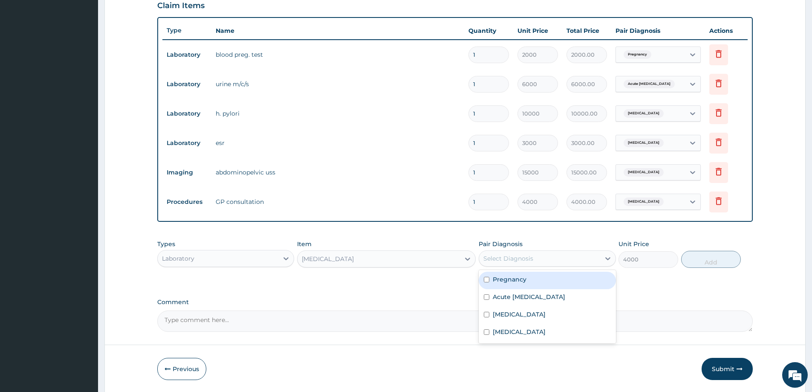
click at [597, 258] on div "Select Diagnosis" at bounding box center [539, 259] width 121 height 14
click at [529, 328] on label "Acute abdomen" at bounding box center [519, 331] width 53 height 9
checkbox input "true"
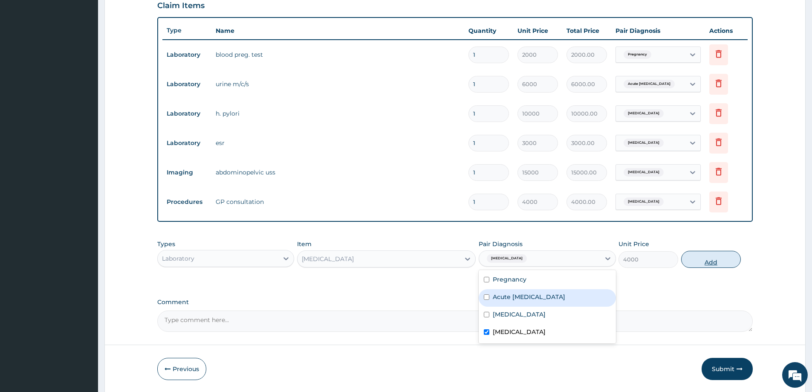
click at [709, 255] on button "Add" at bounding box center [711, 259] width 60 height 17
type input "0"
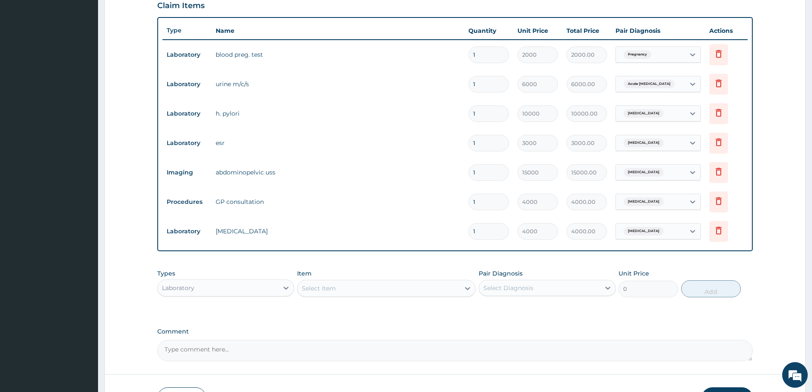
click at [342, 289] on div "Select Item" at bounding box center [379, 288] width 162 height 14
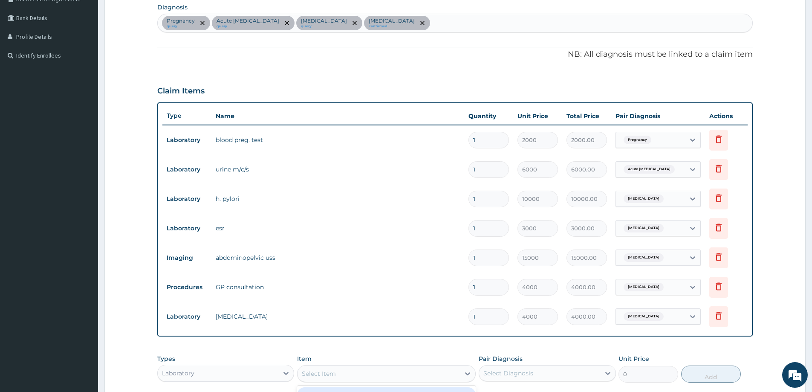
scroll to position [78, 0]
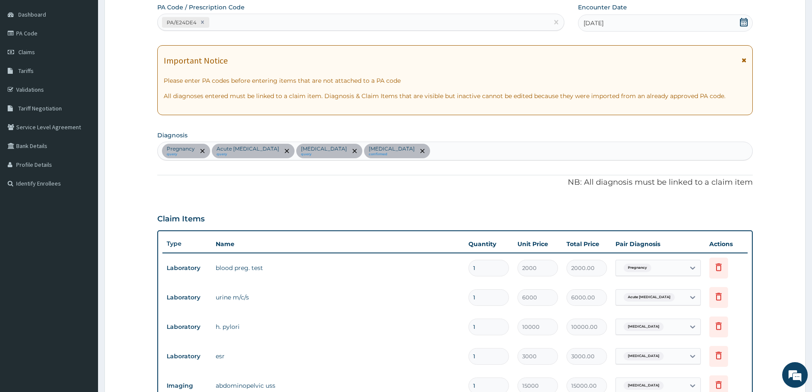
click at [427, 152] on div "Pregnancy query Acute urinary tract infection query Peptic ulcer query Acute ab…" at bounding box center [455, 151] width 595 height 18
type input "MALARIA"
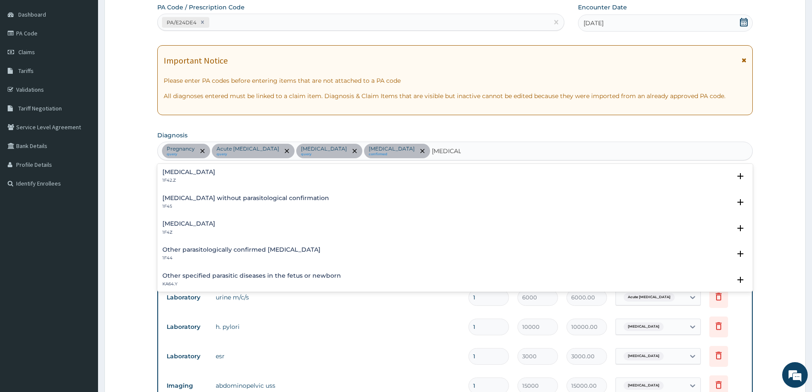
scroll to position [43, 0]
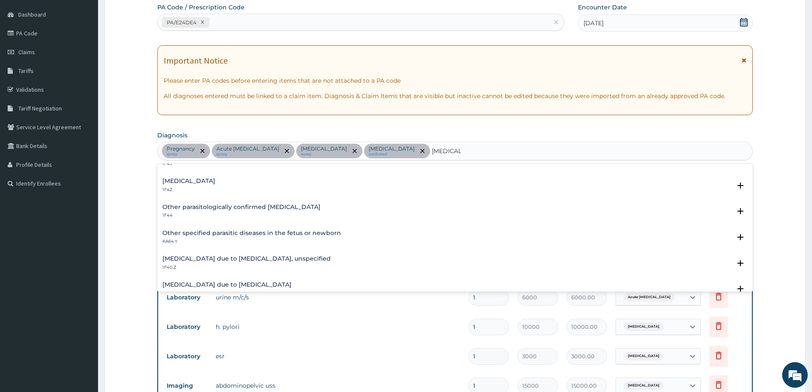
click at [277, 206] on h4 "Other parasitologically confirmed malaria" at bounding box center [241, 207] width 158 height 6
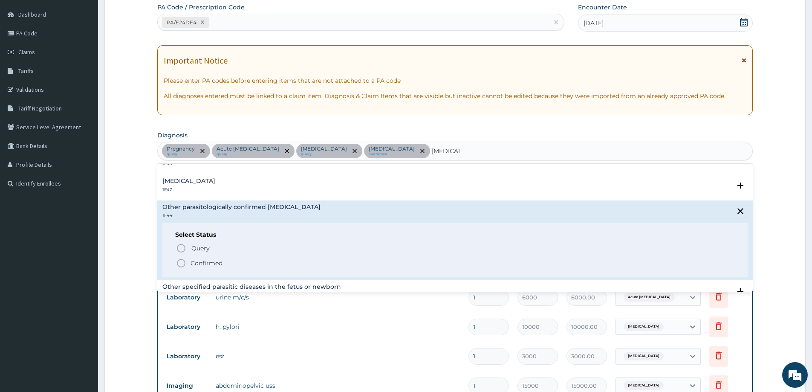
click at [183, 263] on icon "status option filled" at bounding box center [181, 263] width 10 height 10
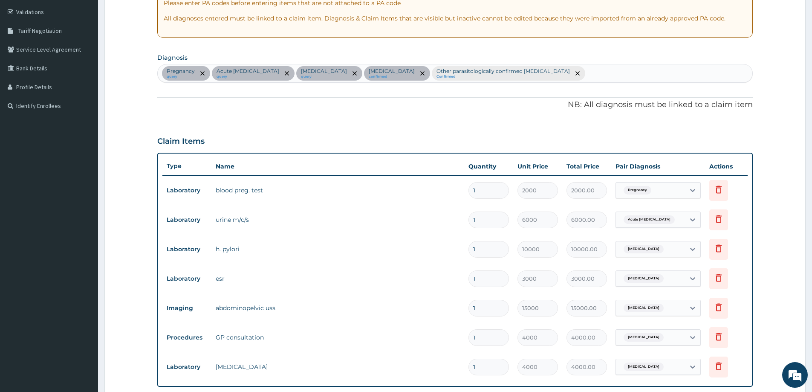
scroll to position [249, 0]
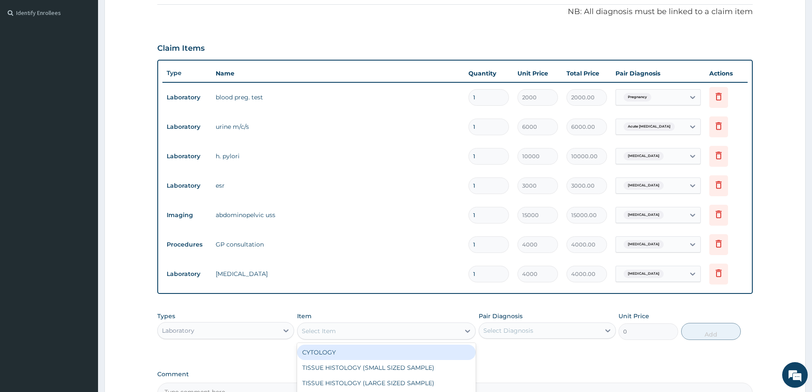
click at [339, 325] on div "Select Item" at bounding box center [379, 331] width 162 height 14
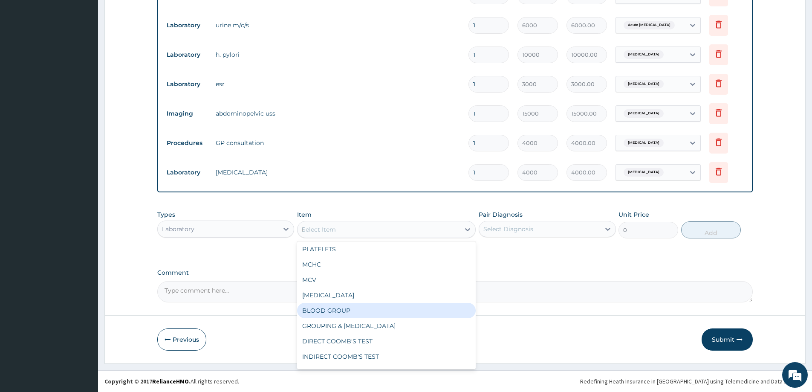
scroll to position [32, 0]
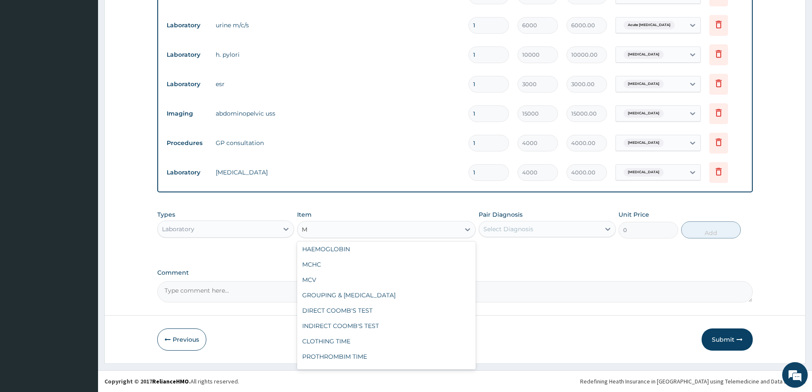
type input "MP"
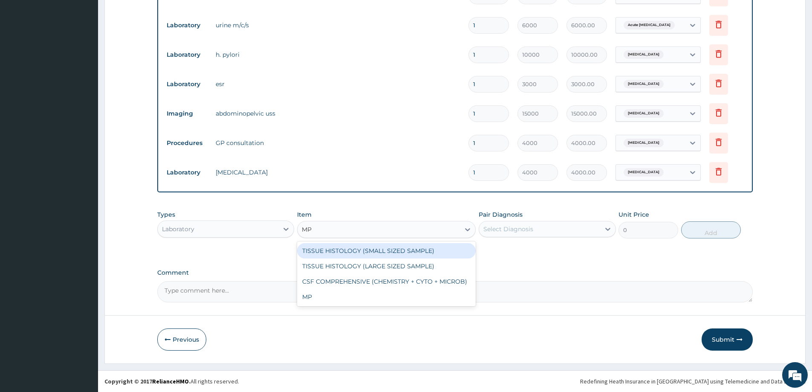
scroll to position [0, 0]
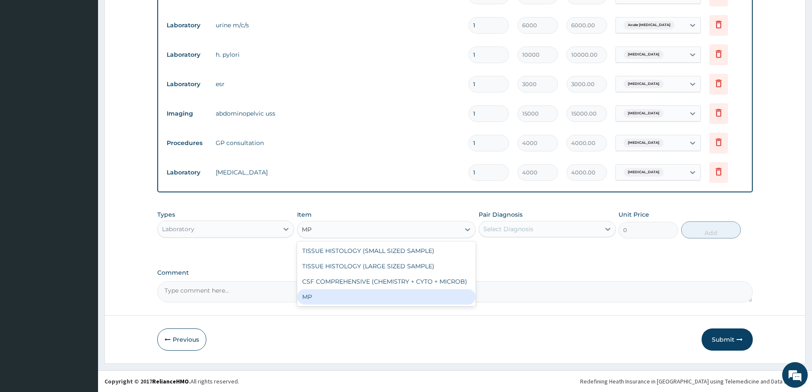
click at [313, 298] on div "MP" at bounding box center [386, 296] width 179 height 15
type input "3000"
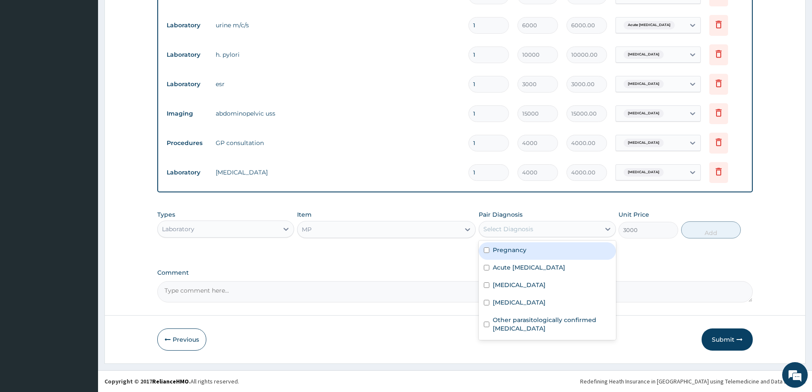
click at [583, 224] on div "Select Diagnosis" at bounding box center [539, 229] width 121 height 14
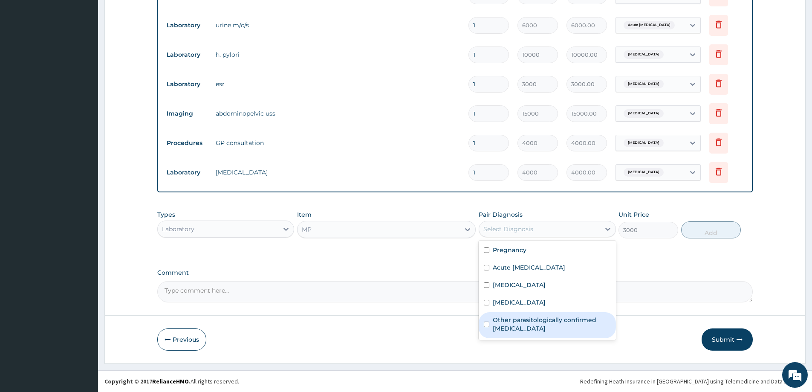
click at [538, 325] on label "Other parasitologically confirmed malaria" at bounding box center [552, 324] width 118 height 17
checkbox input "true"
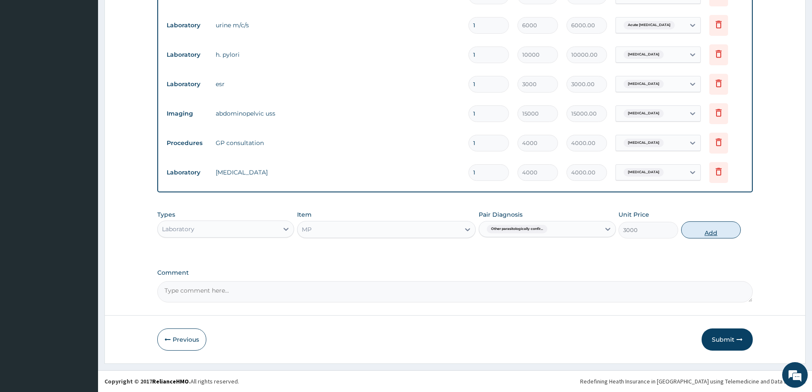
click at [719, 225] on button "Add" at bounding box center [711, 229] width 60 height 17
type input "0"
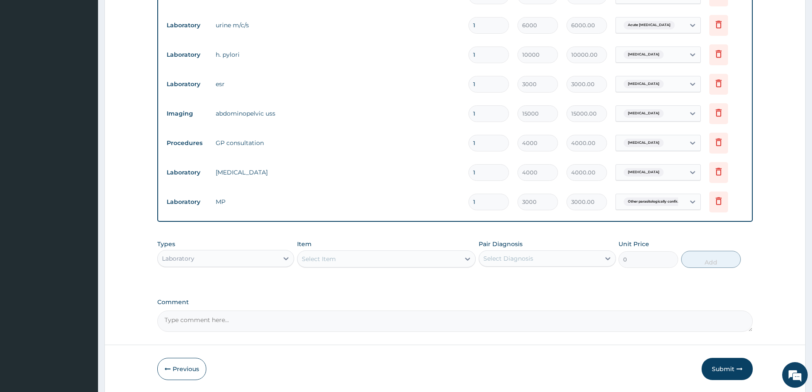
click at [347, 257] on div "Select Item" at bounding box center [379, 259] width 162 height 14
type input "URINAL"
click at [342, 301] on div "URINALYSIS" at bounding box center [386, 295] width 179 height 15
type input "4000"
click at [541, 258] on div "Select Diagnosis" at bounding box center [539, 259] width 121 height 14
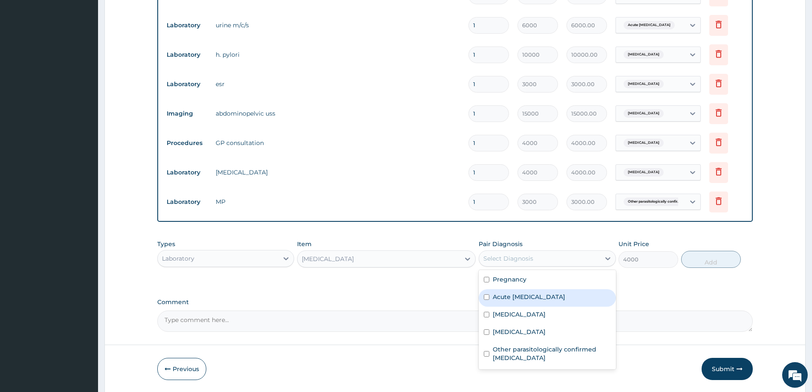
click at [521, 301] on div "Acute urinary tract infection" at bounding box center [547, 297] width 137 height 17
checkbox input "true"
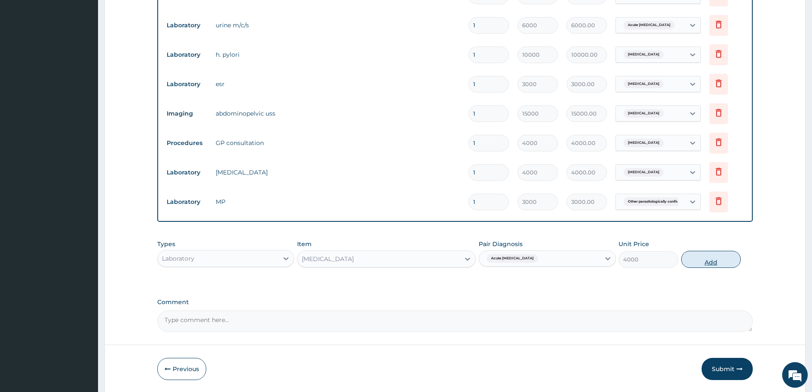
click at [714, 255] on button "Add" at bounding box center [711, 259] width 60 height 17
type input "0"
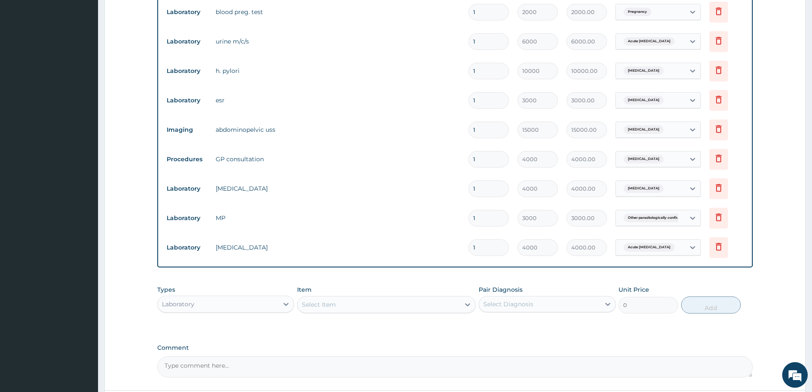
scroll to position [350, 0]
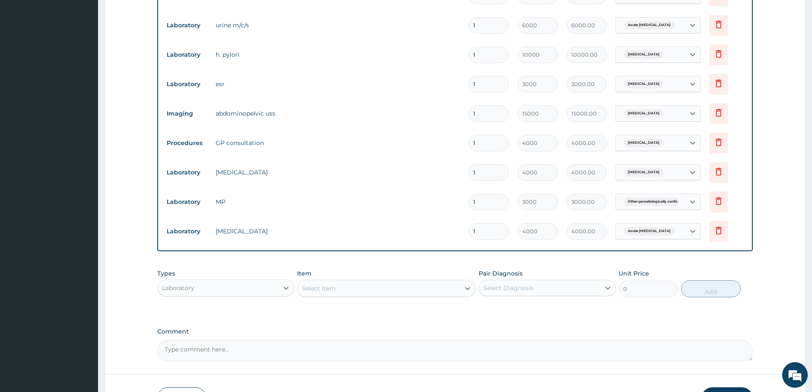
click at [328, 293] on div "Select Item" at bounding box center [379, 288] width 162 height 14
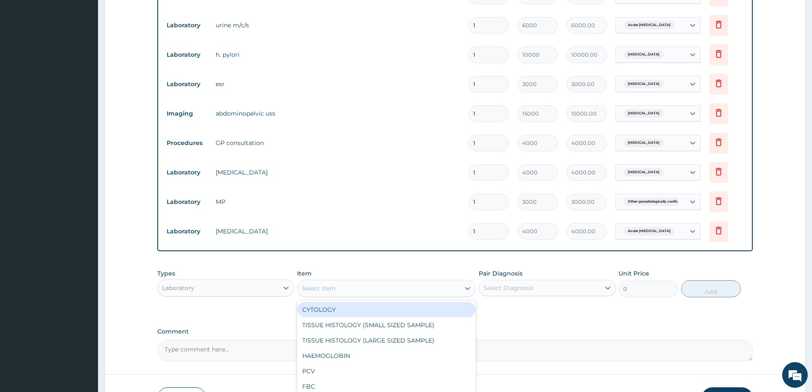
click at [256, 288] on div "Laboratory" at bounding box center [218, 288] width 121 height 14
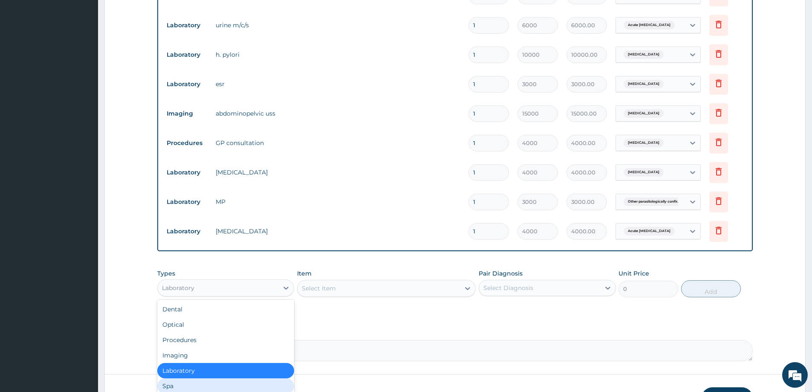
scroll to position [29, 0]
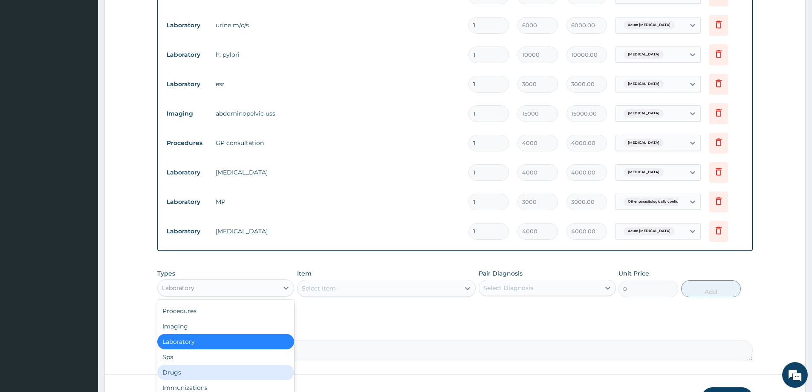
click at [191, 368] on div "Drugs" at bounding box center [225, 372] width 137 height 15
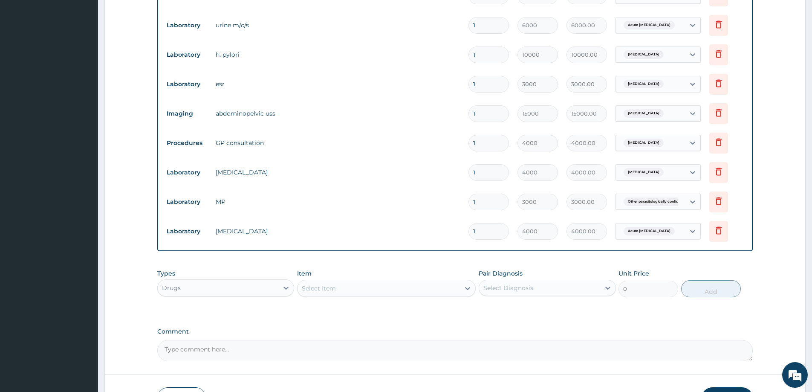
click at [467, 287] on icon at bounding box center [467, 288] width 9 height 9
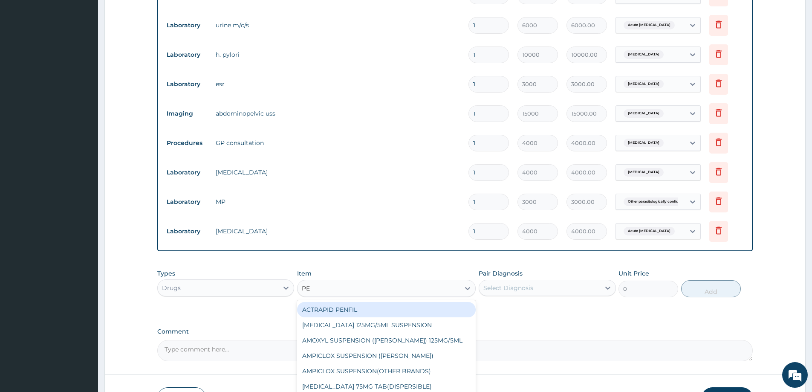
type input "P"
type input "OMEP"
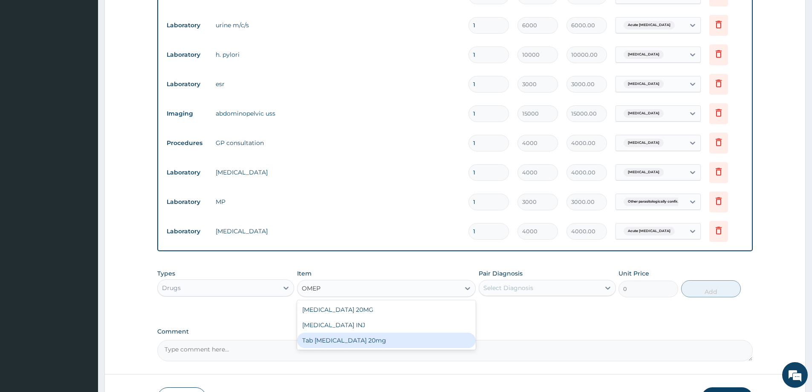
click at [366, 340] on div "Tab Omeprazole 20mg" at bounding box center [386, 340] width 179 height 15
type input "100"
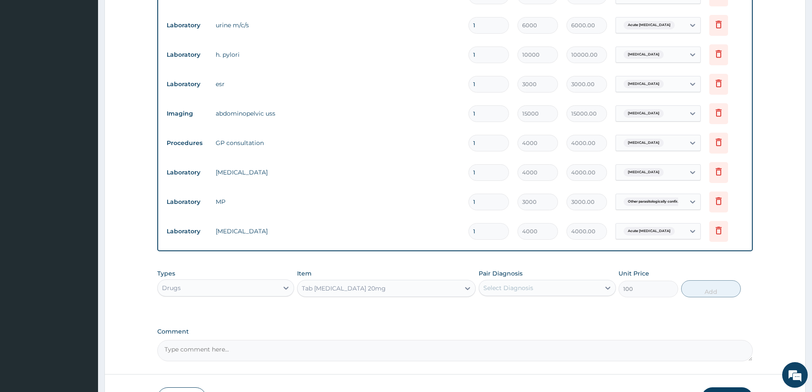
click at [593, 288] on div "Select Diagnosis" at bounding box center [539, 288] width 121 height 14
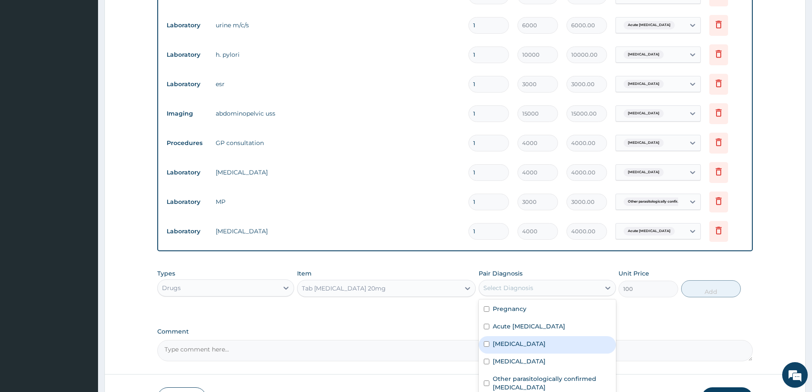
click at [524, 346] on label "Peptic ulcer" at bounding box center [519, 343] width 53 height 9
checkbox input "true"
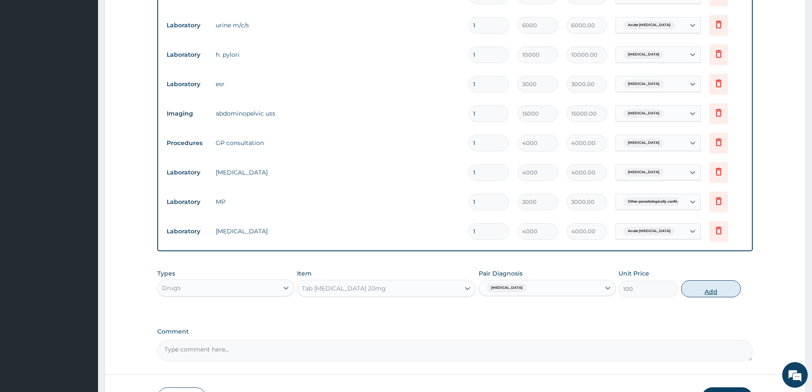
click at [722, 286] on button "Add" at bounding box center [711, 288] width 60 height 17
type input "0"
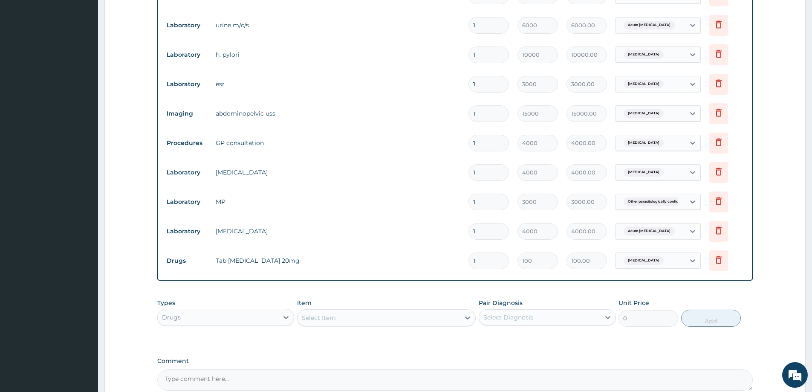
type input "14"
type input "1400.00"
type input "14"
click at [354, 315] on div "Select Item" at bounding box center [379, 318] width 162 height 14
type input "OMEPR"
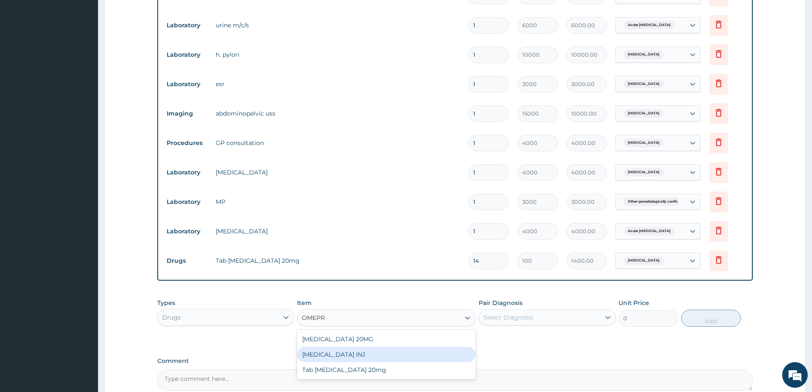
click at [345, 356] on div "[MEDICAL_DATA] INJ" at bounding box center [386, 354] width 179 height 15
type input "650"
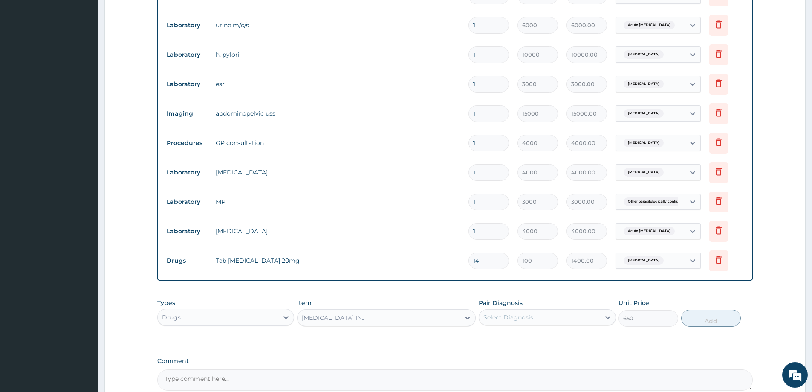
click at [599, 319] on div "Select Diagnosis" at bounding box center [539, 317] width 121 height 14
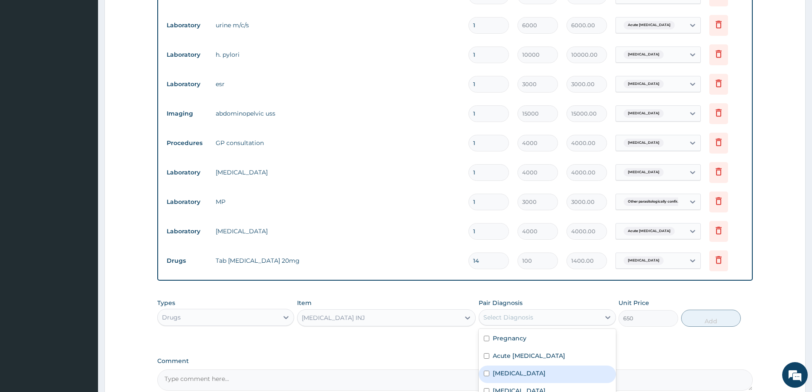
click at [523, 373] on label "Peptic ulcer" at bounding box center [519, 373] width 53 height 9
checkbox input "true"
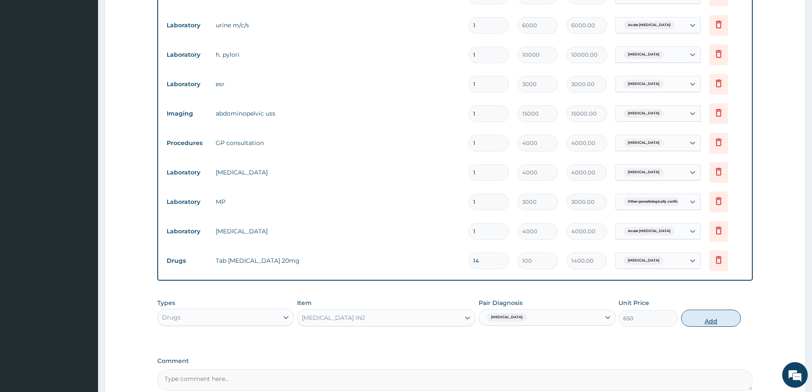
click at [706, 312] on button "Add" at bounding box center [711, 318] width 60 height 17
type input "0"
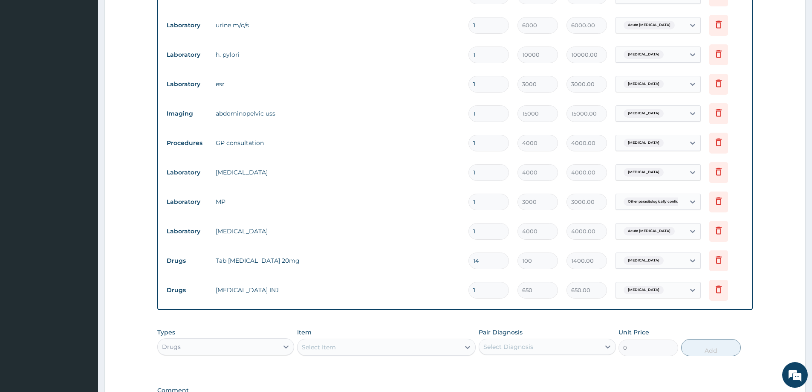
type input "0.00"
type input "2"
type input "1300.00"
type input "2"
click at [445, 342] on div "Select Item" at bounding box center [379, 347] width 162 height 14
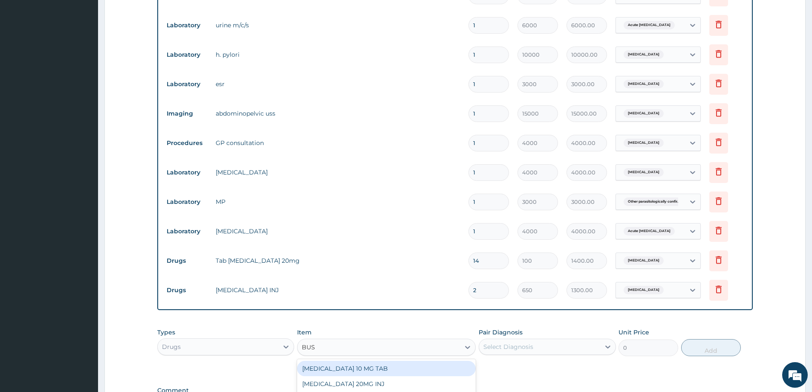
type input "BUSC"
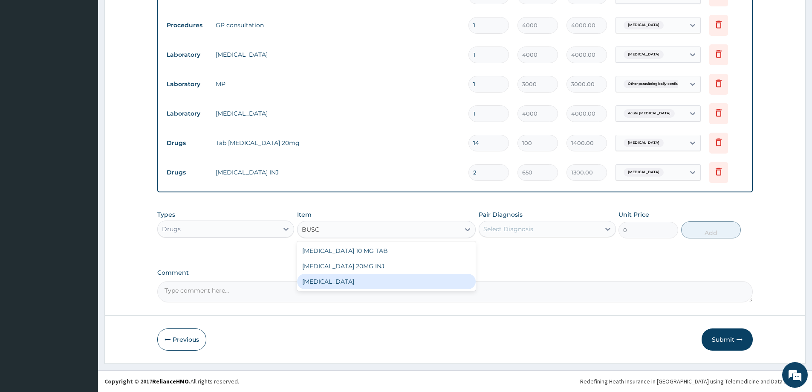
click at [325, 281] on div "[MEDICAL_DATA]" at bounding box center [386, 281] width 179 height 15
type input "450"
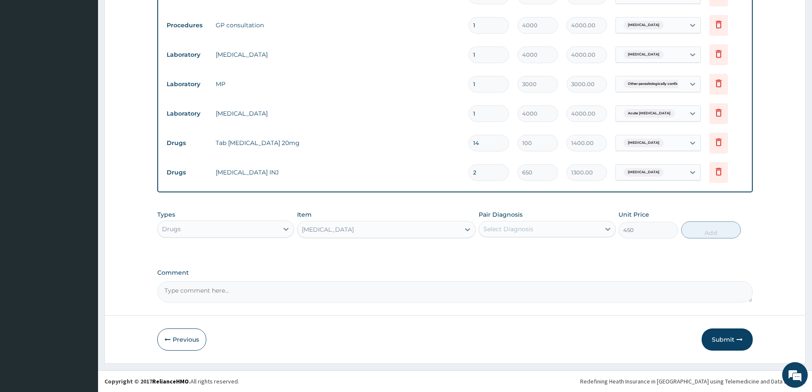
click at [591, 224] on div "Select Diagnosis" at bounding box center [539, 229] width 121 height 14
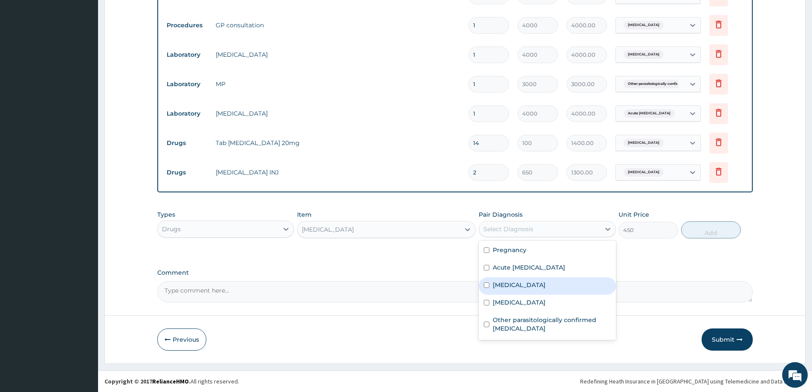
click at [532, 286] on div "Peptic ulcer" at bounding box center [547, 285] width 137 height 17
checkbox input "true"
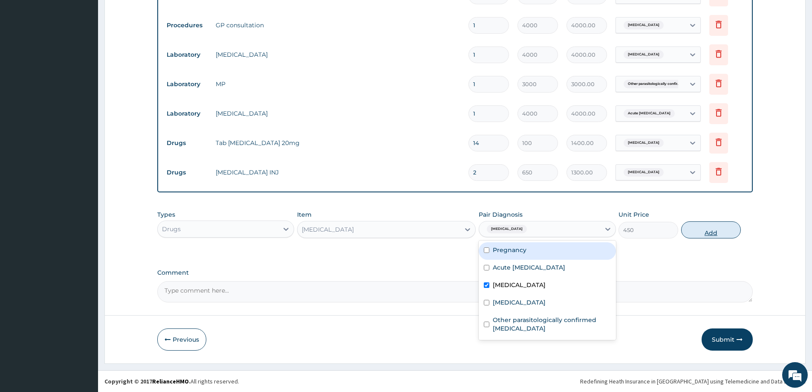
click at [715, 227] on button "Add" at bounding box center [711, 229] width 60 height 17
type input "0"
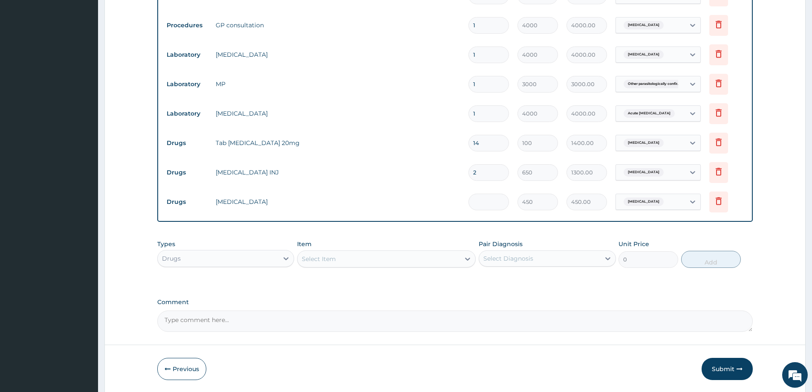
type input "0.00"
type input "2"
type input "900.00"
type input "2"
click at [339, 258] on div "Select Item" at bounding box center [379, 259] width 162 height 14
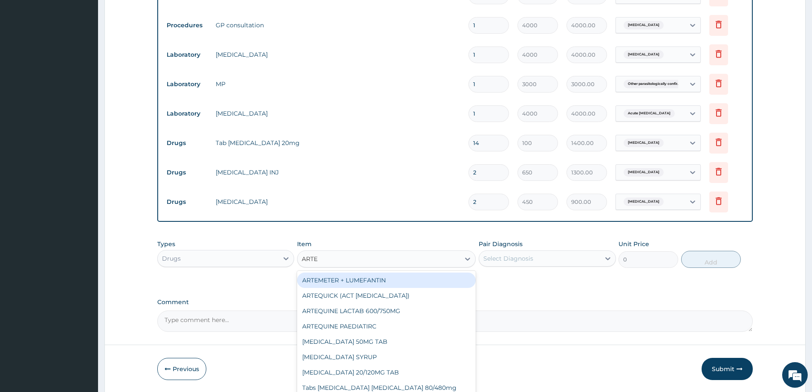
type input "ARTEM"
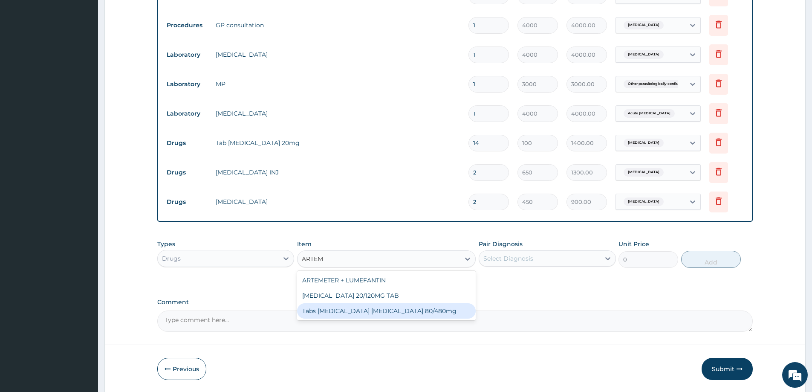
click at [420, 312] on div "Tabs [MEDICAL_DATA] [MEDICAL_DATA] 80/480mg" at bounding box center [386, 310] width 179 height 15
type input "2600"
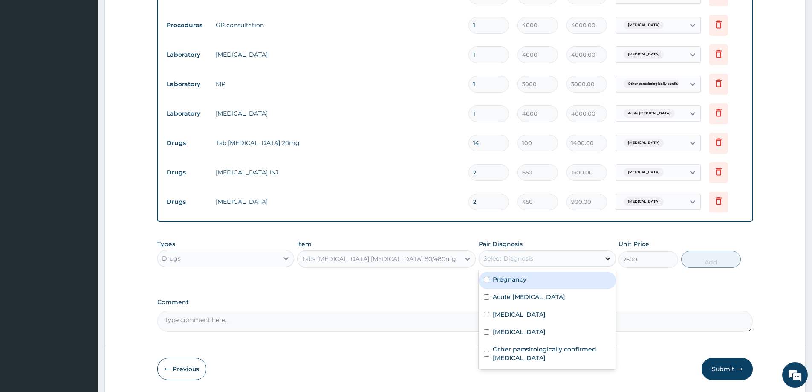
click at [600, 261] on div at bounding box center [607, 258] width 15 height 15
type input "M"
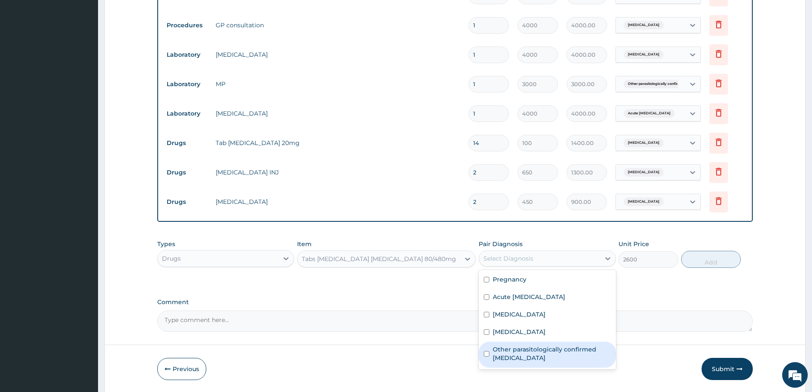
click at [527, 355] on label "Other parasitologically confirmed malaria" at bounding box center [552, 353] width 118 height 17
checkbox input "true"
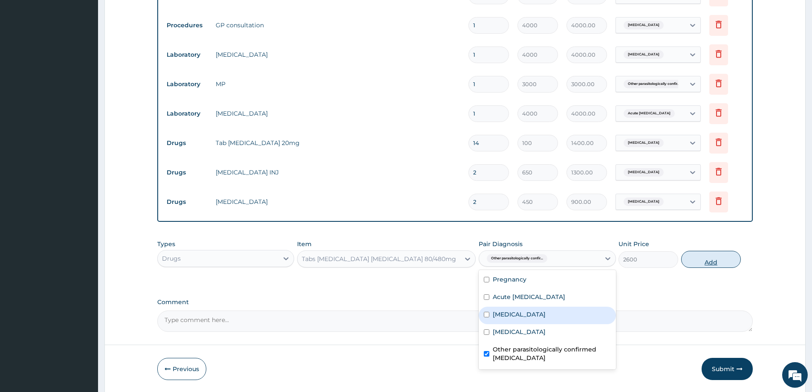
click at [725, 261] on button "Add" at bounding box center [711, 259] width 60 height 17
type input "0"
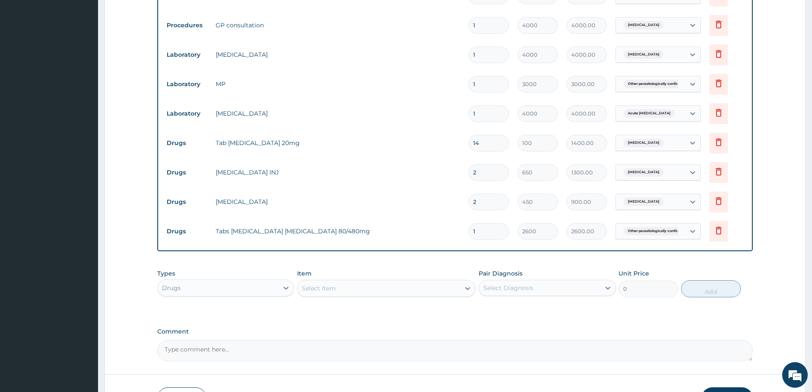
click at [365, 290] on div "Select Item" at bounding box center [379, 288] width 162 height 14
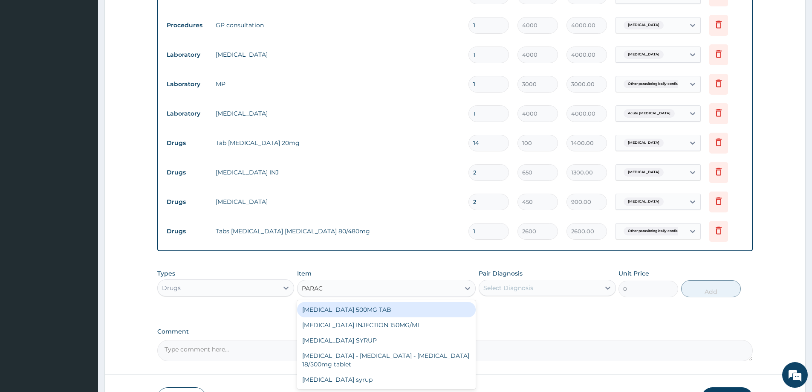
type input "PARACE"
click at [392, 315] on div "[MEDICAL_DATA] 500MG TAB" at bounding box center [386, 309] width 179 height 15
type input "20"
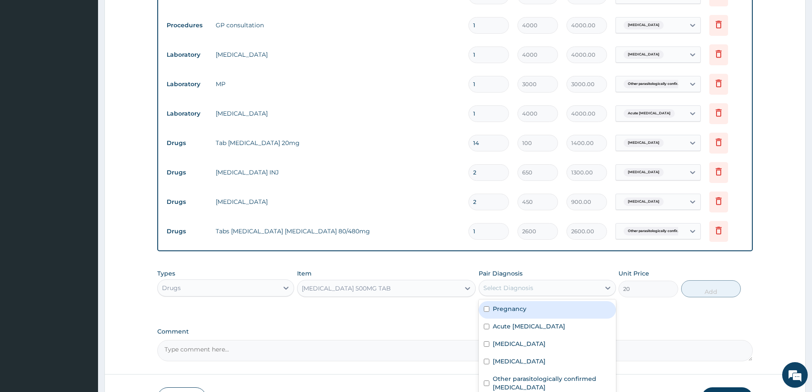
click at [556, 284] on div "Select Diagnosis" at bounding box center [539, 288] width 121 height 14
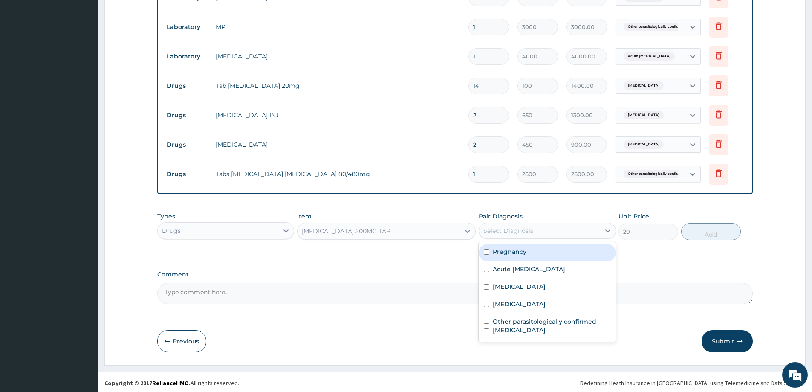
scroll to position [527, 0]
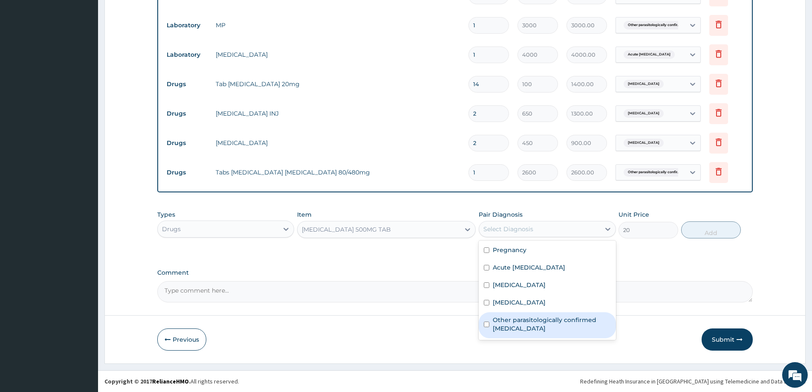
click at [509, 326] on label "Other parasitologically confirmed malaria" at bounding box center [552, 324] width 118 height 17
checkbox input "true"
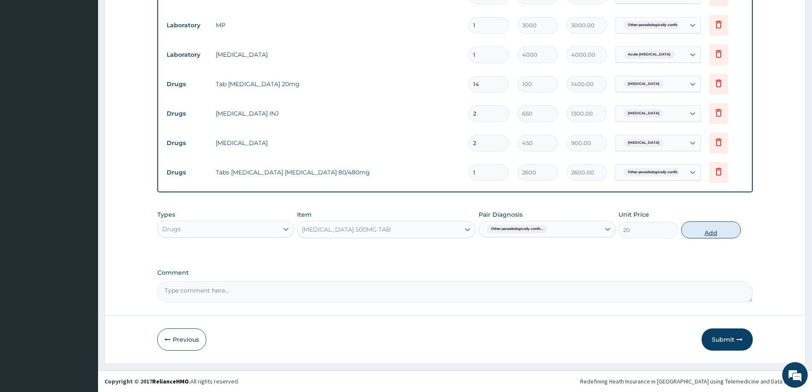
click at [725, 226] on button "Add" at bounding box center [711, 229] width 60 height 17
type input "0"
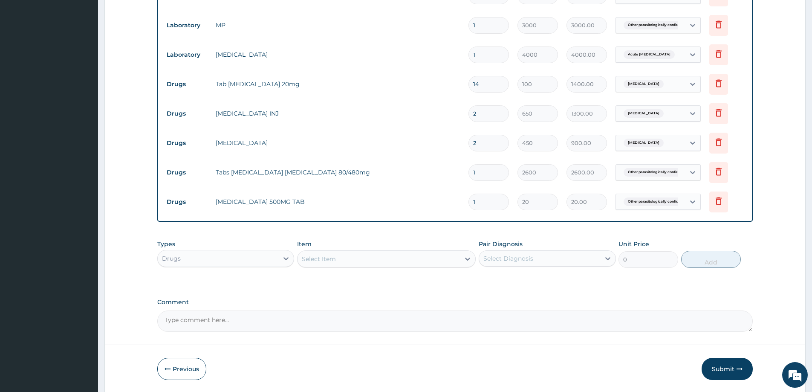
type input "18"
type input "360.00"
type input "18"
click at [401, 263] on div "Select Item" at bounding box center [379, 259] width 162 height 14
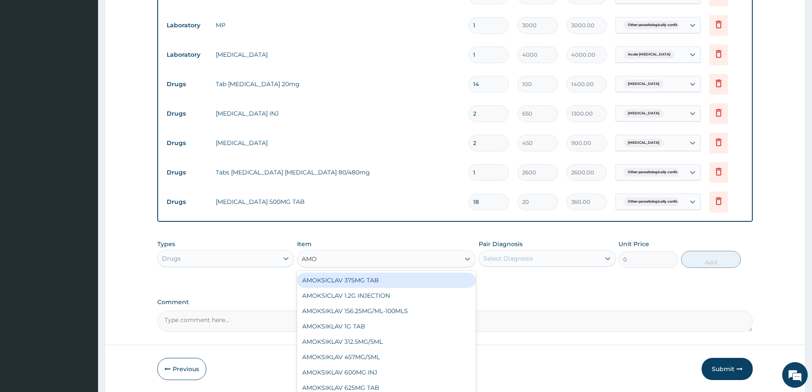
type input "AMOX"
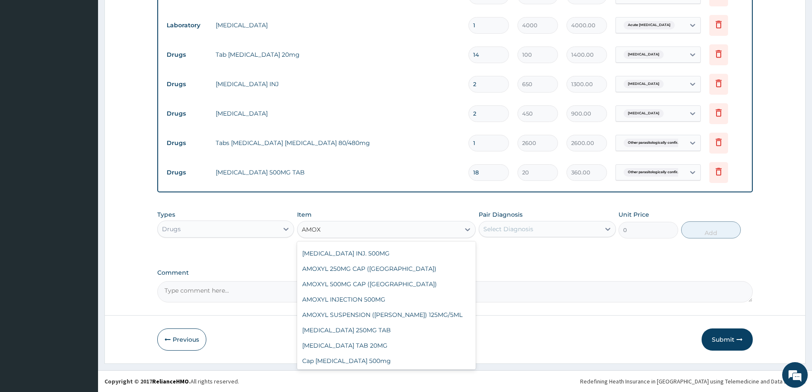
scroll to position [121, 0]
click at [364, 365] on div "Cap [MEDICAL_DATA] 500mg" at bounding box center [386, 359] width 179 height 15
type input "150"
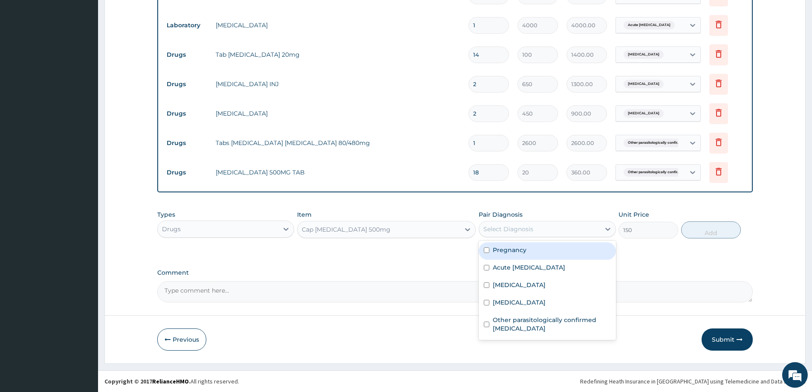
click at [509, 225] on div "Select Diagnosis" at bounding box center [509, 229] width 50 height 9
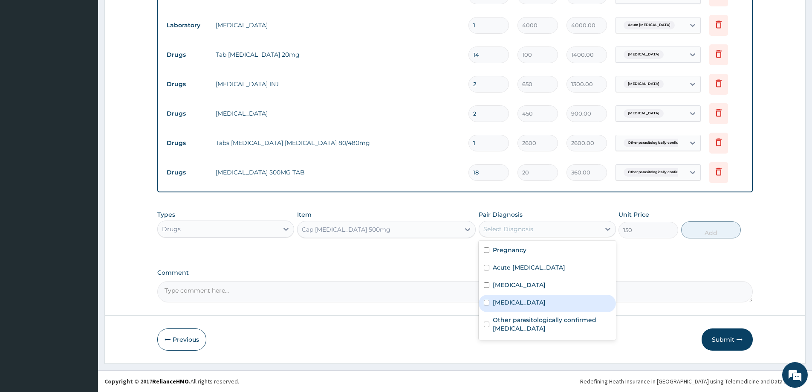
click at [513, 304] on label "Acute abdomen" at bounding box center [519, 302] width 53 height 9
checkbox input "true"
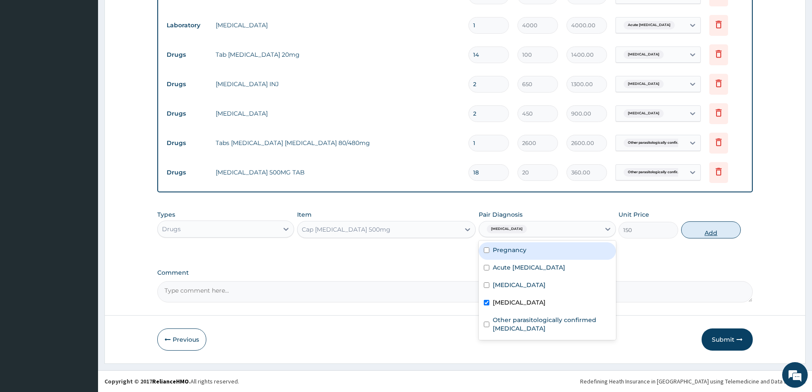
click at [736, 229] on button "Add" at bounding box center [711, 229] width 60 height 17
type input "0"
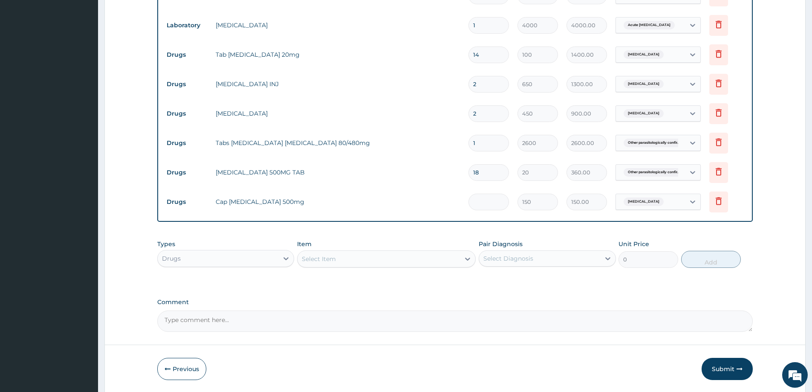
type input "0.00"
type input "30"
type input "4500.00"
type input "30"
drag, startPoint x: 348, startPoint y: 261, endPoint x: 426, endPoint y: 255, distance: 78.6
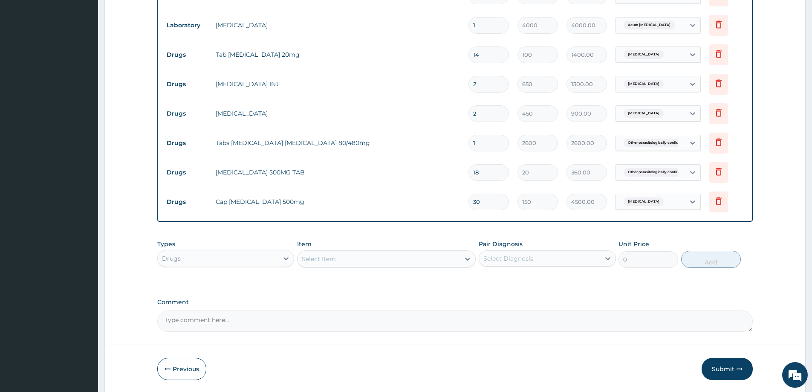
click at [348, 261] on div "Select Item" at bounding box center [379, 259] width 162 height 14
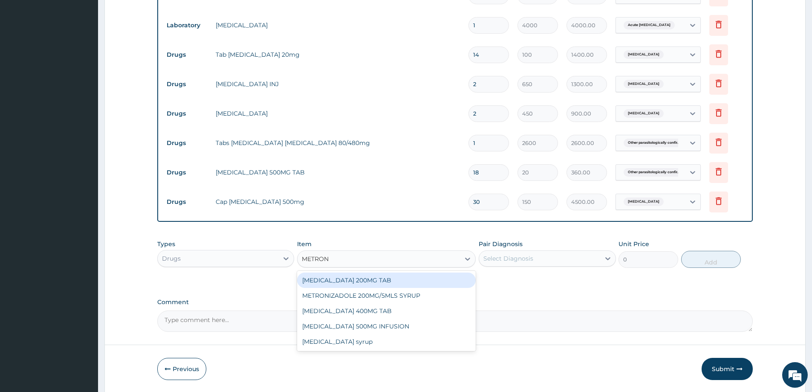
type input "METRONI"
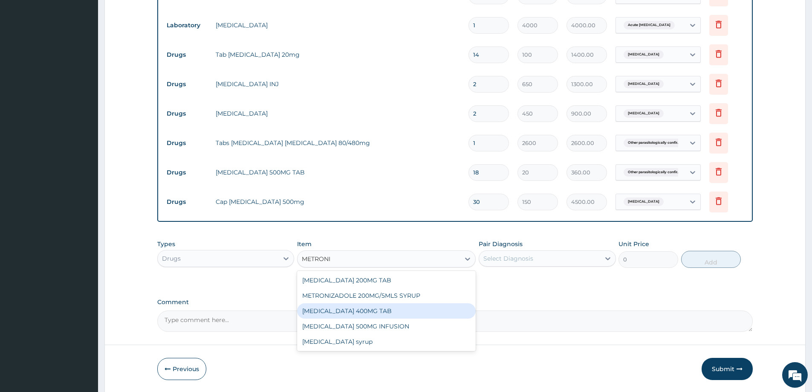
click at [384, 309] on div "[MEDICAL_DATA] 400MG TAB" at bounding box center [386, 310] width 179 height 15
type input "35"
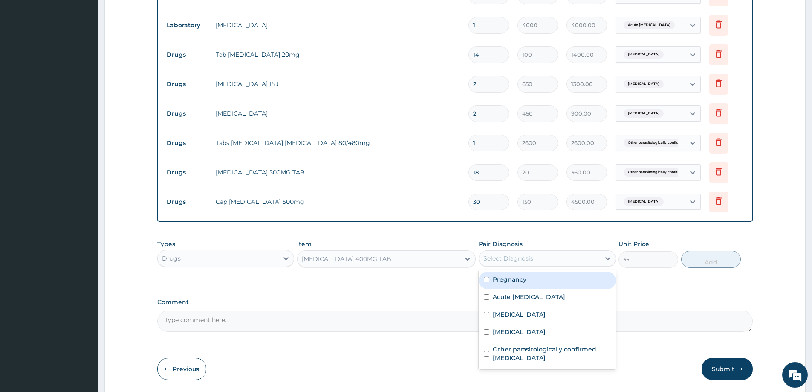
click at [559, 255] on div "Select Diagnosis" at bounding box center [539, 259] width 121 height 14
click at [530, 330] on label "Acute abdomen" at bounding box center [519, 331] width 53 height 9
checkbox input "true"
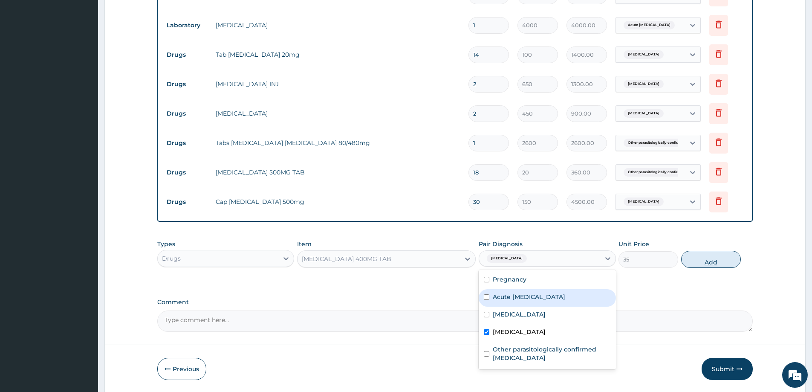
click at [709, 259] on button "Add" at bounding box center [711, 259] width 60 height 17
type input "0"
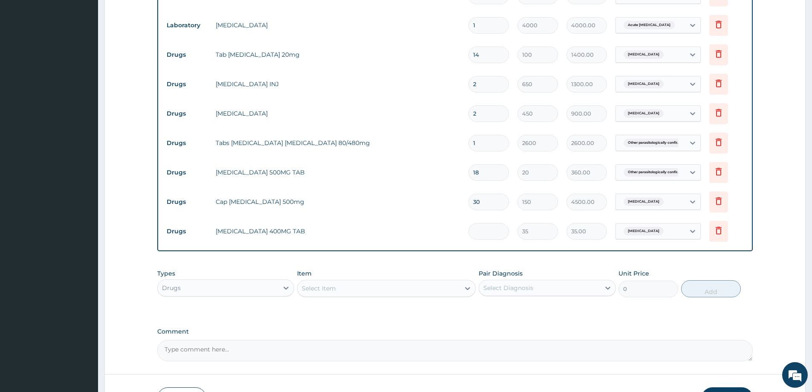
type input "0.00"
type input "20"
type input "700.00"
type input "20"
click at [321, 294] on div "Select Item" at bounding box center [379, 288] width 162 height 14
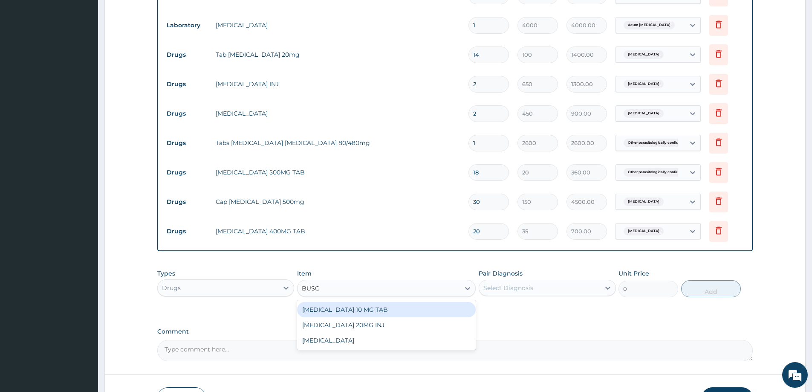
type input "BUSCO"
click at [372, 307] on div "[MEDICAL_DATA] 10 MG TAB" at bounding box center [386, 309] width 179 height 15
type input "50"
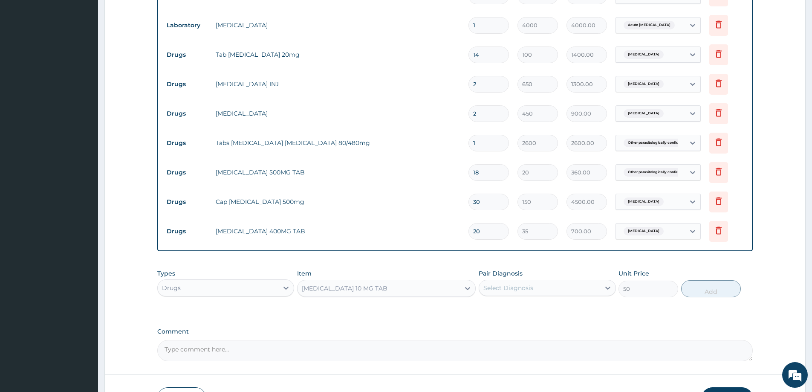
click at [485, 115] on input "2" at bounding box center [489, 113] width 41 height 17
type input "0.00"
type input "1"
type input "450.00"
type input "15"
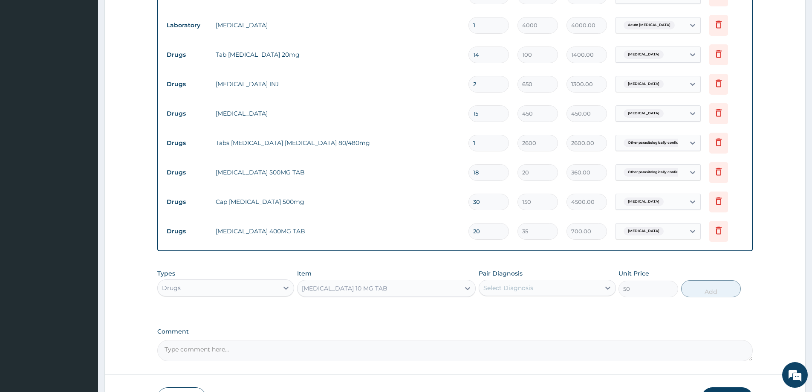
type input "6750.00"
type input "15"
click at [362, 283] on div "[MEDICAL_DATA] 10 MG TAB" at bounding box center [379, 288] width 162 height 14
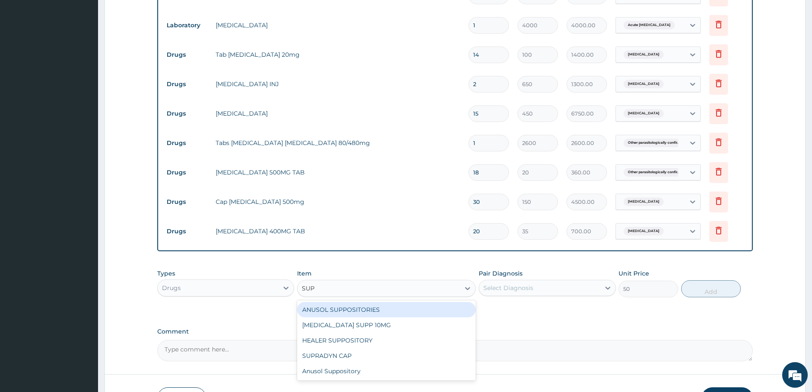
scroll to position [0, 0]
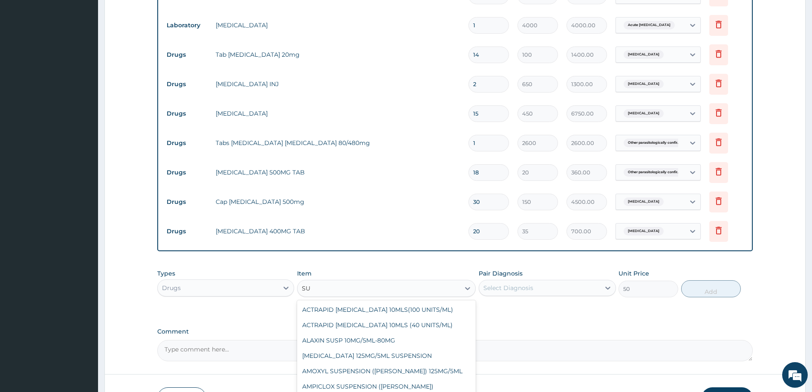
type input "S"
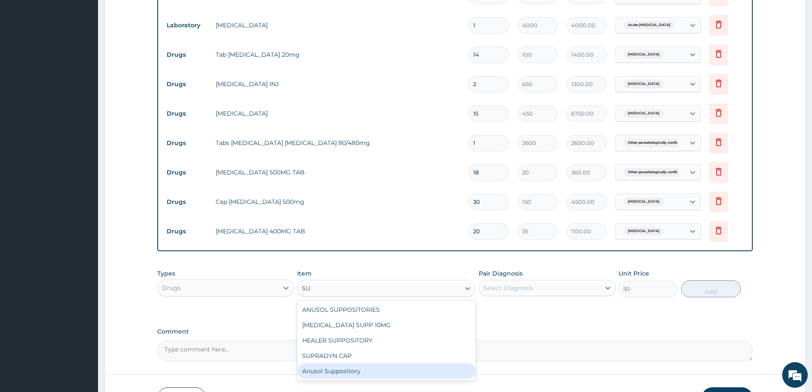
type input "S"
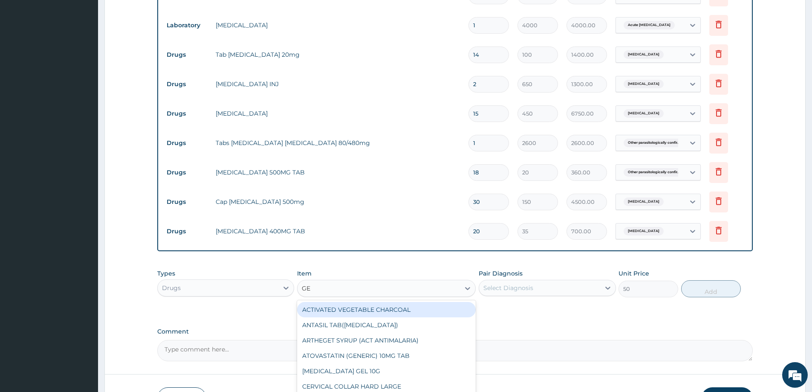
type input "GES"
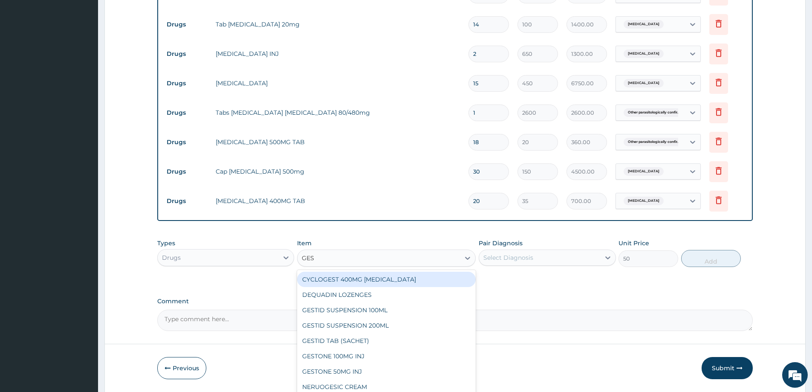
scroll to position [615, 0]
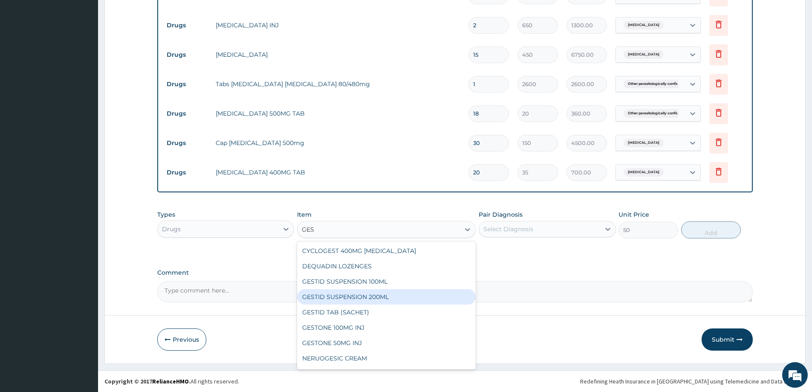
click at [350, 292] on div "GESTID SUSPENSION 200ML" at bounding box center [386, 296] width 179 height 15
type input "654"
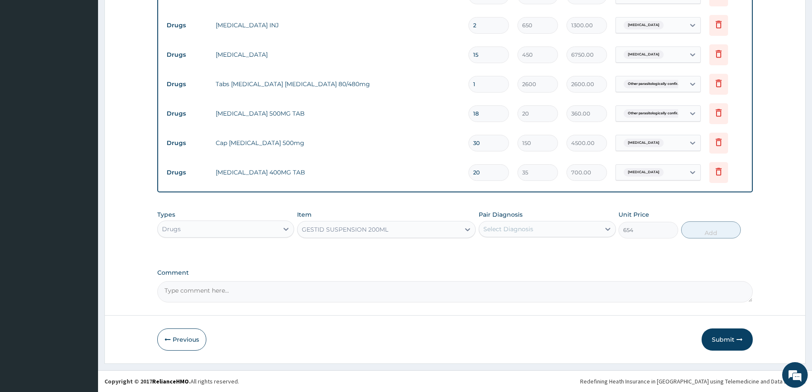
click at [389, 227] on div "GESTID SUSPENSION 200ML" at bounding box center [379, 230] width 162 height 14
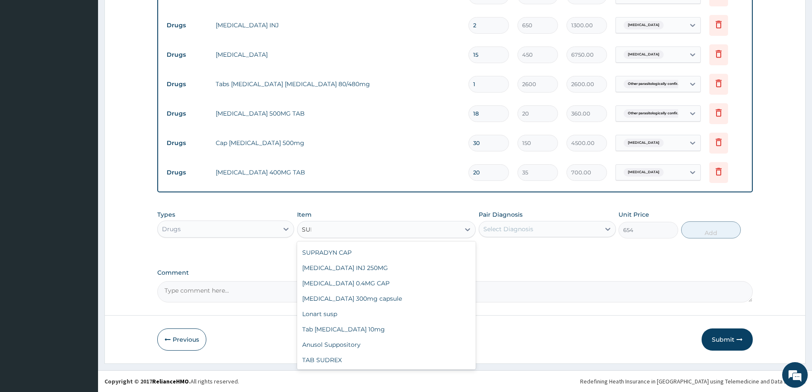
scroll to position [0, 0]
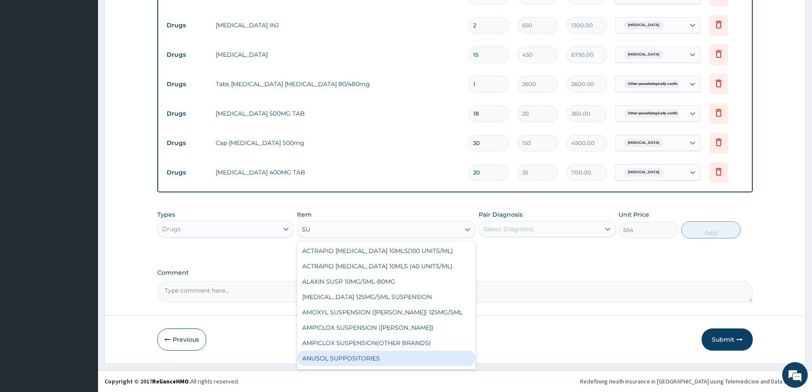
type input "S"
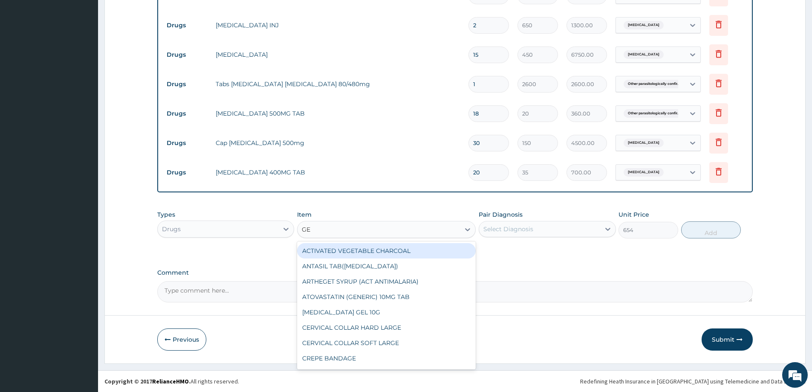
type input "GES"
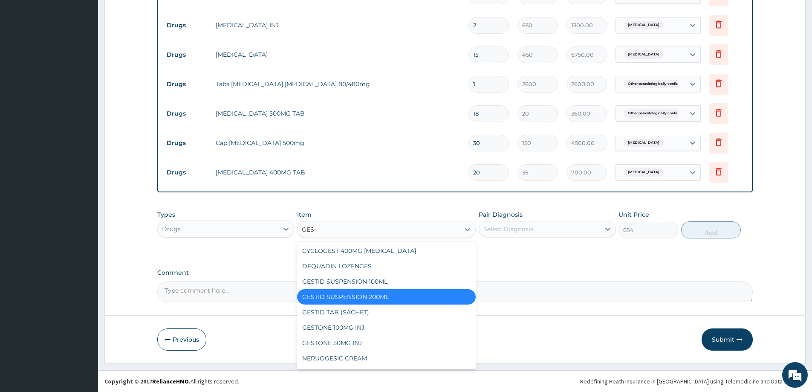
scroll to position [29, 0]
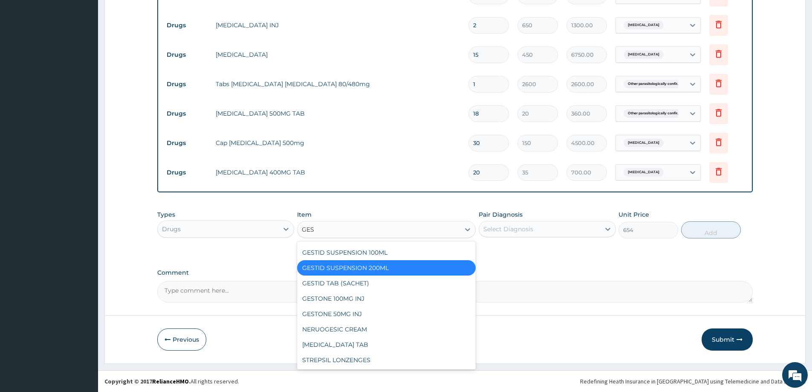
click at [389, 267] on div "GESTID SUSPENSION 200ML" at bounding box center [386, 267] width 179 height 15
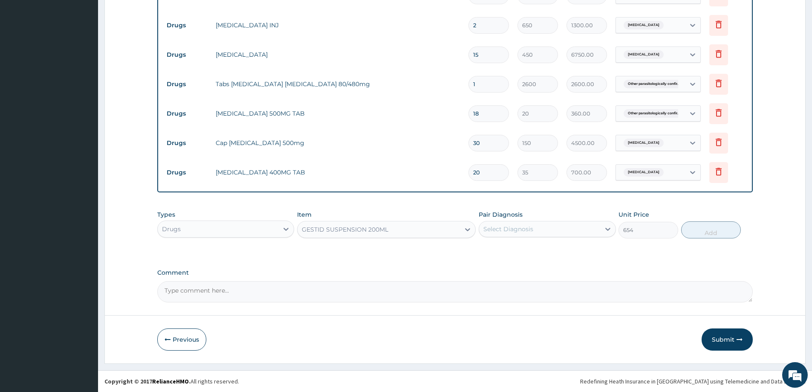
click at [532, 226] on div "Select Diagnosis" at bounding box center [509, 229] width 50 height 9
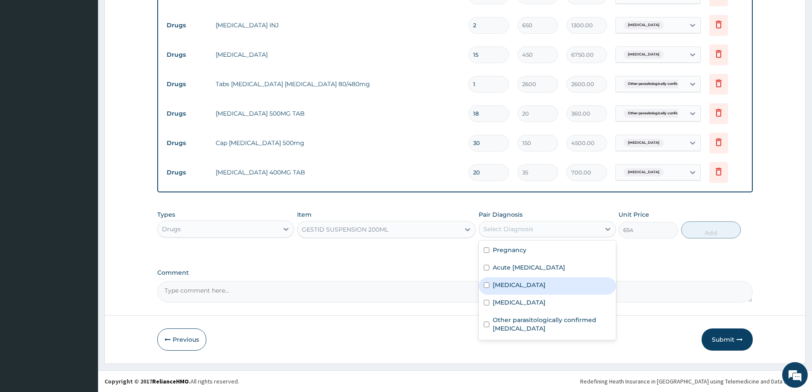
click at [533, 289] on div "Peptic ulcer" at bounding box center [547, 285] width 137 height 17
checkbox input "true"
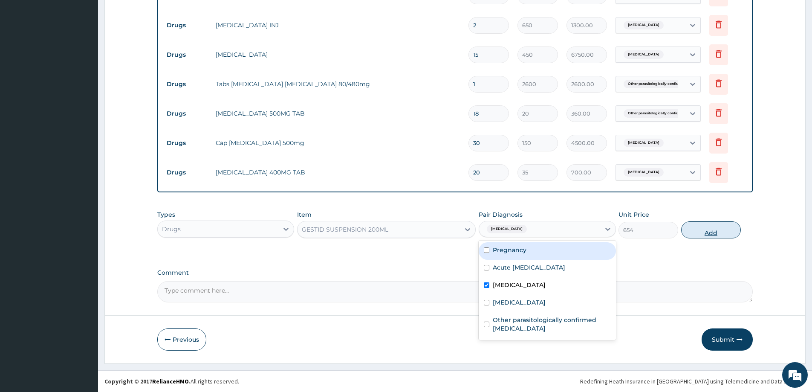
click at [710, 230] on button "Add" at bounding box center [711, 229] width 60 height 17
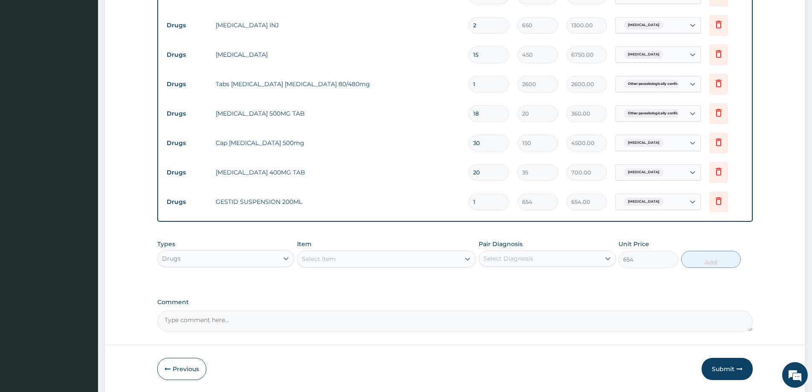
type input "0"
type input "2"
type input "1308.00"
type input "2"
click at [379, 236] on div "Types Drugs Item Select Item Pair Diagnosis Select Diagnosis Unit Price 0 Add" at bounding box center [455, 253] width 596 height 37
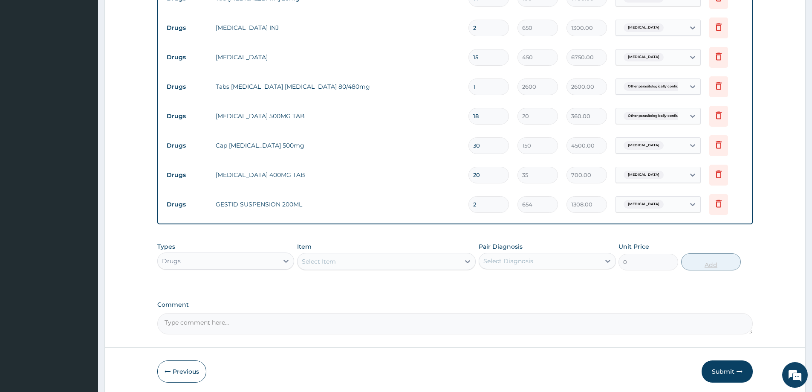
scroll to position [645, 0]
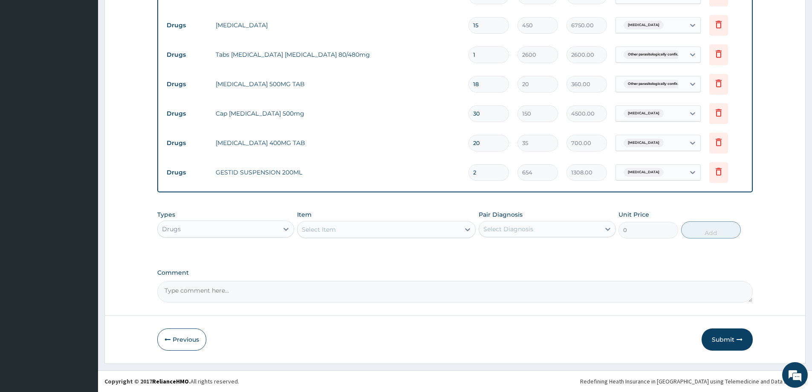
click at [730, 345] on button "Submit" at bounding box center [727, 339] width 51 height 22
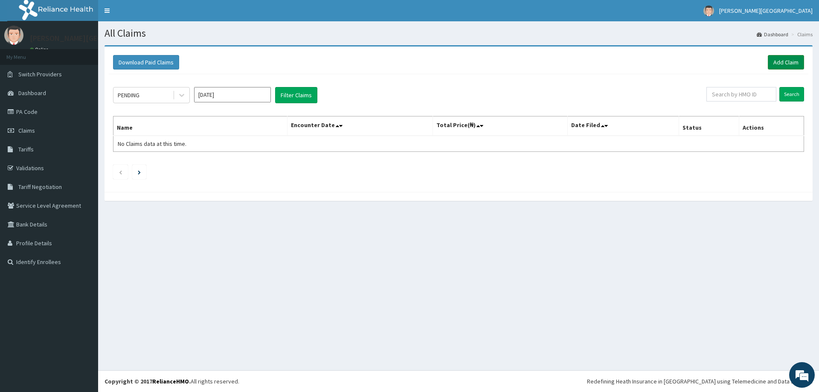
click at [790, 57] on link "Add Claim" at bounding box center [785, 62] width 36 height 14
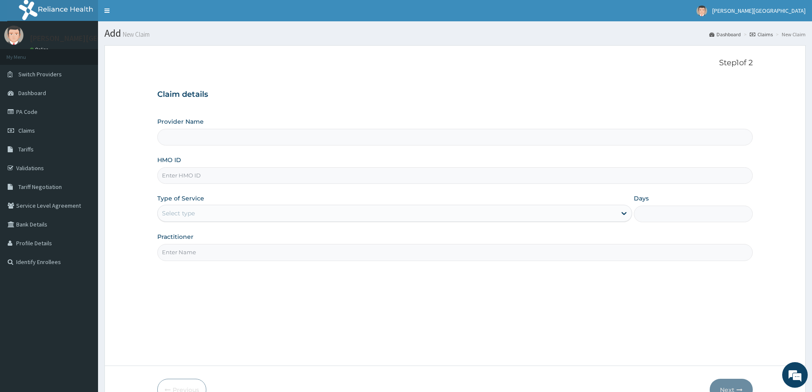
type input "[PERSON_NAME][GEOGRAPHIC_DATA]"
click at [174, 175] on input "HMO ID" at bounding box center [455, 175] width 596 height 17
type input "GPP/1086/A"
click at [188, 214] on div "Select type" at bounding box center [178, 213] width 33 height 9
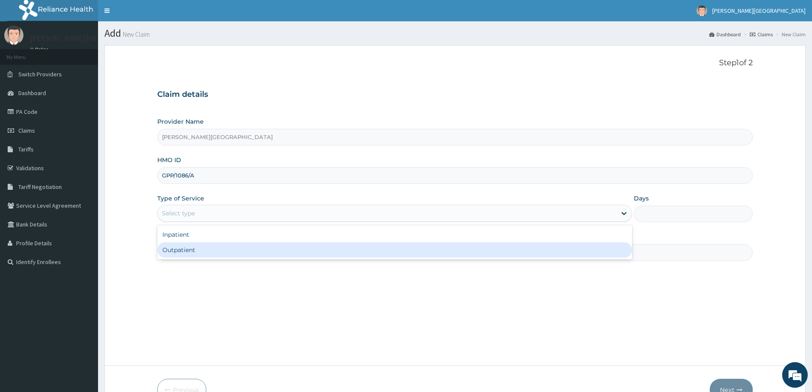
click at [197, 245] on div "Outpatient" at bounding box center [394, 249] width 475 height 15
type input "1"
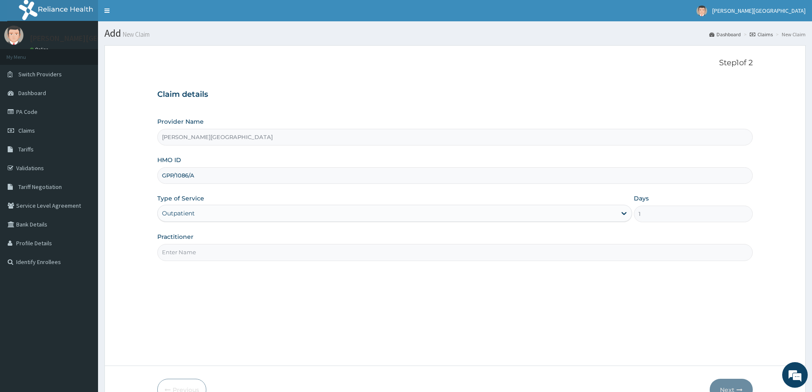
click at [192, 252] on input "Practitioner" at bounding box center [455, 252] width 596 height 17
type input "[PERSON_NAME][GEOGRAPHIC_DATA]"
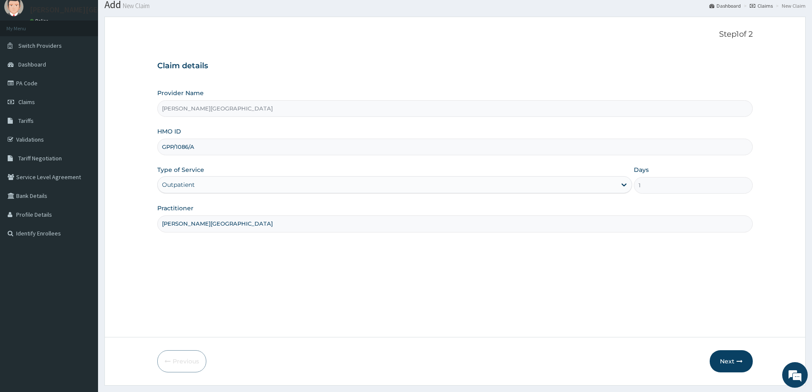
scroll to position [50, 0]
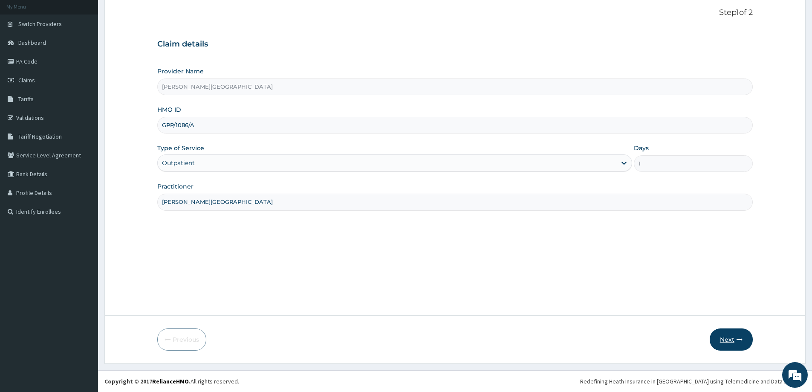
click at [741, 343] on button "Next" at bounding box center [731, 339] width 43 height 22
click at [180, 125] on input "GPP/1086/A" at bounding box center [455, 125] width 596 height 17
type input "GPP/10086/A"
click at [735, 345] on button "Next" at bounding box center [731, 339] width 43 height 22
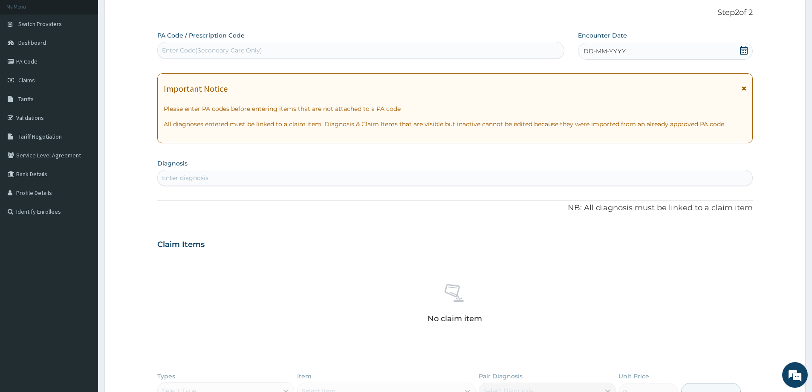
click at [216, 54] on div "Enter Code(Secondary Care Only)" at bounding box center [212, 50] width 100 height 9
type input "PA/081FB3"
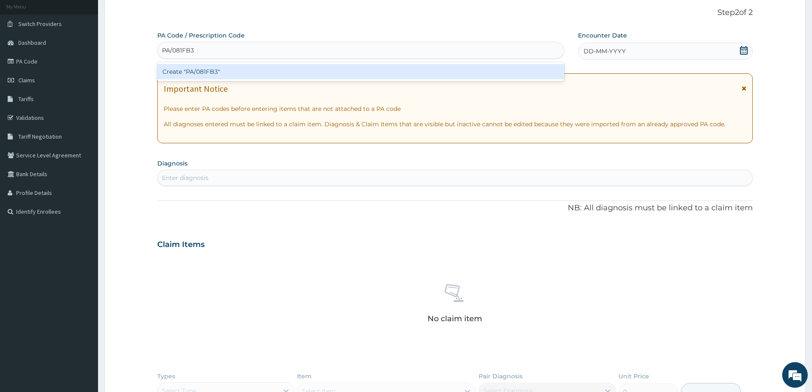
click at [208, 68] on div "Create "PA/081FB3"" at bounding box center [360, 71] width 407 height 15
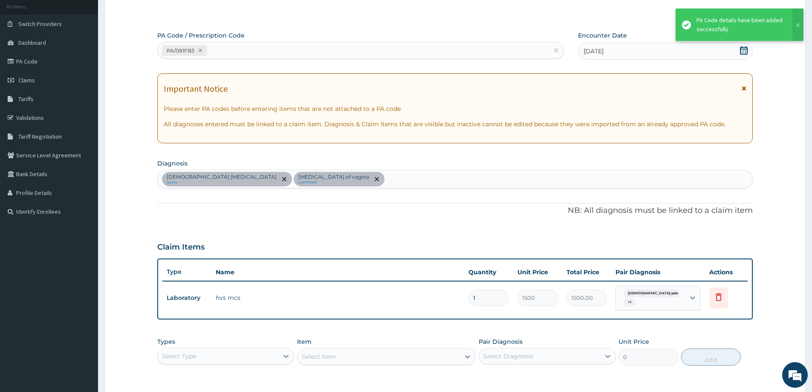
scroll to position [177, 0]
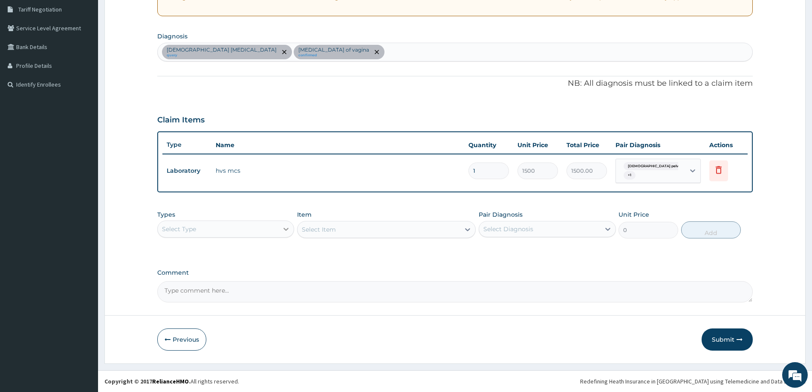
click at [284, 225] on icon at bounding box center [286, 229] width 9 height 9
drag, startPoint x: 191, startPoint y: 276, endPoint x: 262, endPoint y: 252, distance: 74.2
click at [191, 275] on div "Procedures" at bounding box center [225, 280] width 137 height 15
click at [343, 231] on div "Select Item" at bounding box center [386, 229] width 179 height 17
click at [343, 231] on div "Select Item" at bounding box center [379, 230] width 162 height 14
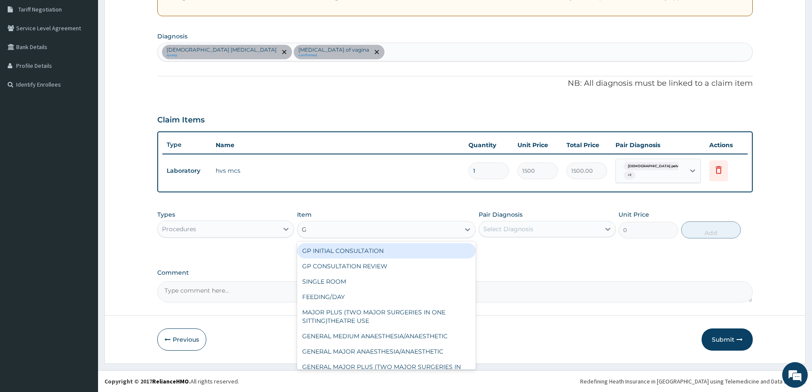
type input "GP"
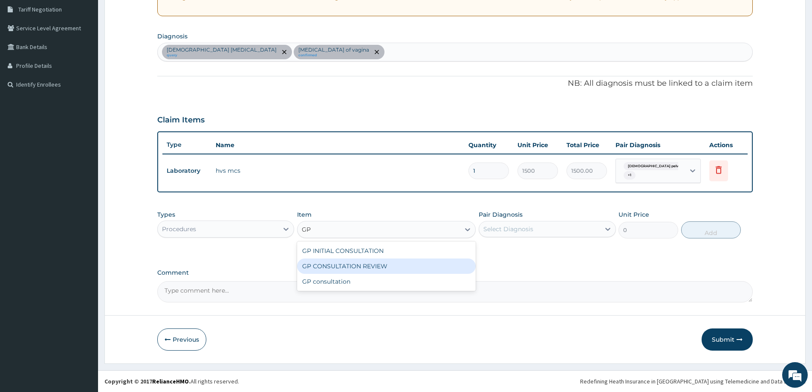
click at [384, 264] on div "GP CONSULTATION REVIEW" at bounding box center [386, 265] width 179 height 15
type input "1500"
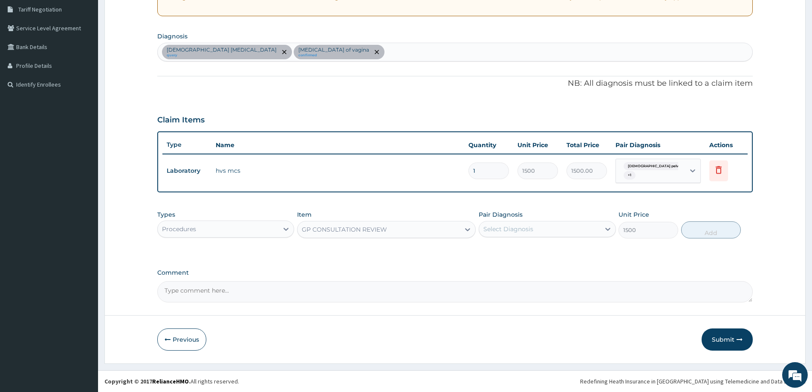
click at [591, 228] on div "Select Diagnosis" at bounding box center [539, 229] width 121 height 14
click at [523, 272] on label "Candidiasis of vagina" at bounding box center [534, 276] width 83 height 9
checkbox input "true"
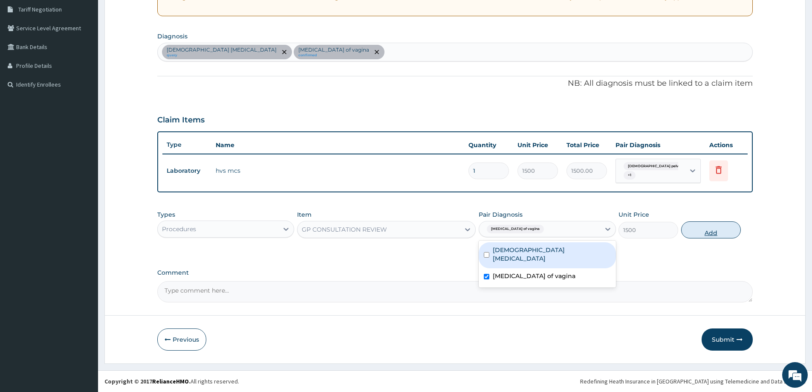
click at [713, 229] on button "Add" at bounding box center [711, 229] width 60 height 17
type input "0"
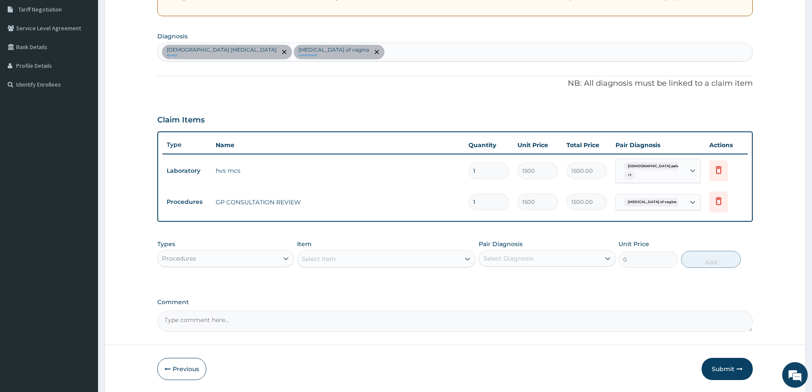
click at [317, 266] on div "Select Item" at bounding box center [379, 259] width 162 height 14
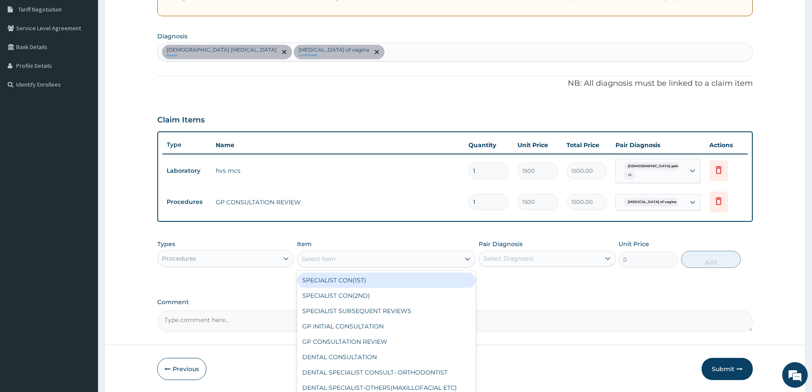
click at [248, 266] on div "Procedures" at bounding box center [225, 258] width 137 height 17
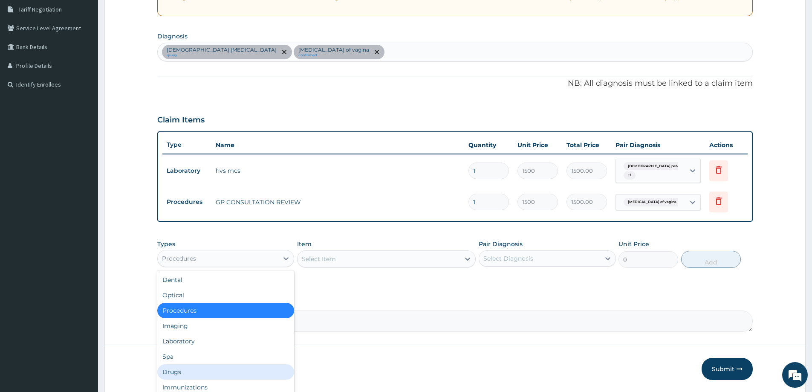
drag, startPoint x: 180, startPoint y: 375, endPoint x: 208, endPoint y: 374, distance: 29.0
click at [180, 375] on div "Drugs" at bounding box center [225, 371] width 137 height 15
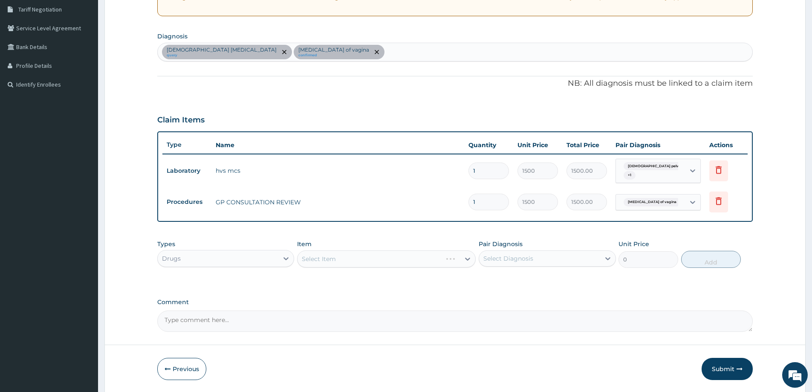
click at [442, 255] on div "Select Item" at bounding box center [386, 258] width 179 height 17
click at [391, 262] on div "Select Item" at bounding box center [379, 259] width 162 height 14
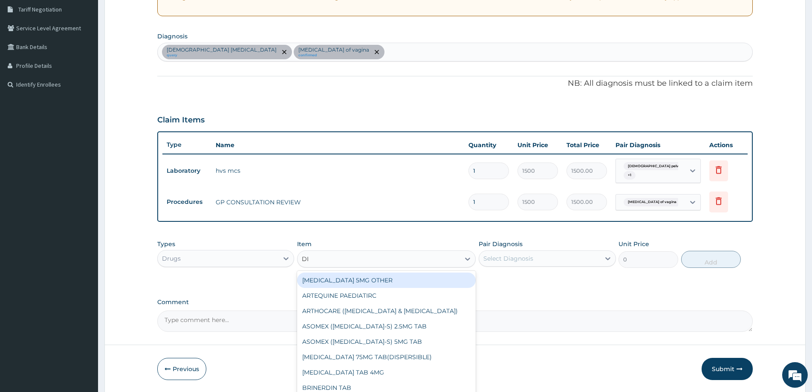
type input "DIF"
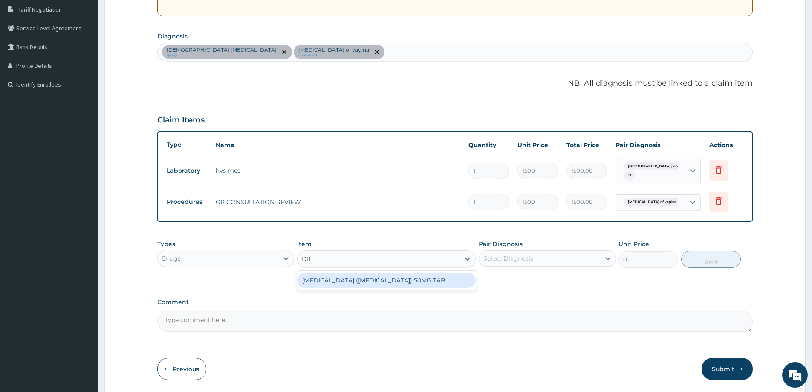
click at [416, 280] on div "[MEDICAL_DATA] ([MEDICAL_DATA]) 50MG TAB" at bounding box center [386, 279] width 179 height 15
type input "350"
click at [582, 261] on div "Select Diagnosis" at bounding box center [539, 259] width 121 height 14
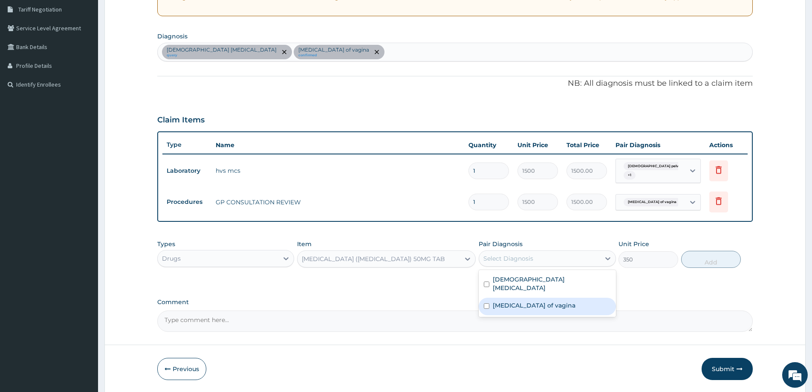
click at [529, 301] on label "Candidiasis of vagina" at bounding box center [534, 305] width 83 height 9
checkbox input "true"
click at [720, 260] on button "Add" at bounding box center [711, 259] width 60 height 17
type input "0"
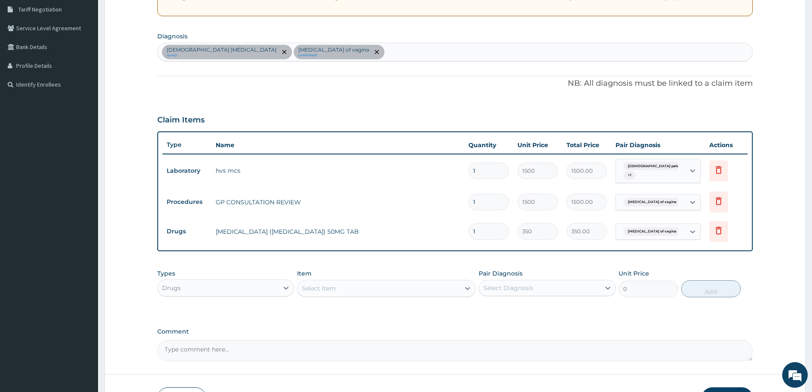
type input "10"
type input "3500.00"
type input "10"
click at [414, 282] on div "Select Item" at bounding box center [379, 288] width 162 height 14
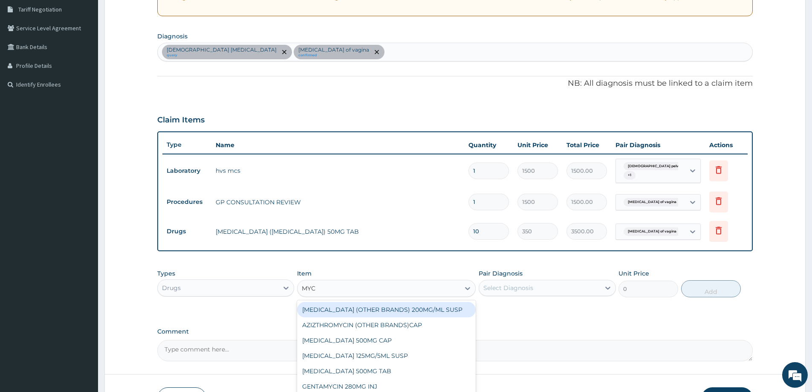
type input "MYCO"
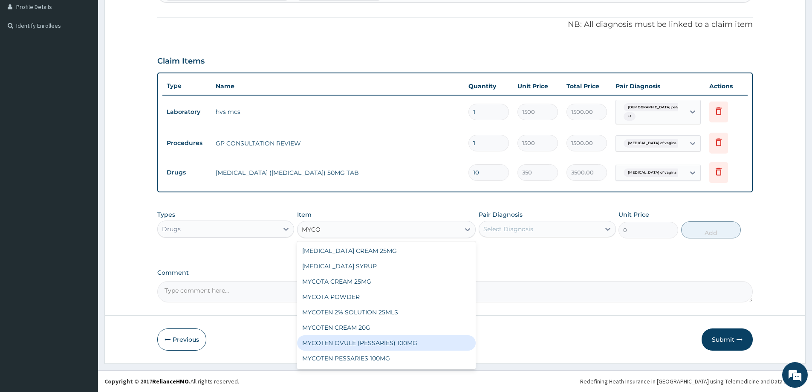
scroll to position [14, 0]
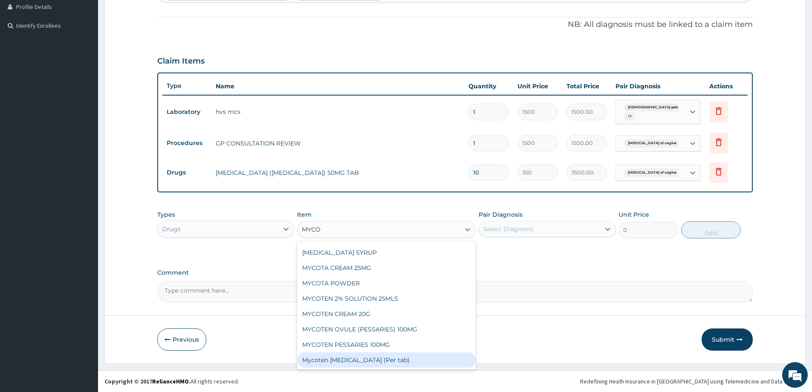
click at [366, 356] on div "Mycoten [MEDICAL_DATA] (Per tab)" at bounding box center [386, 359] width 179 height 15
type input "300"
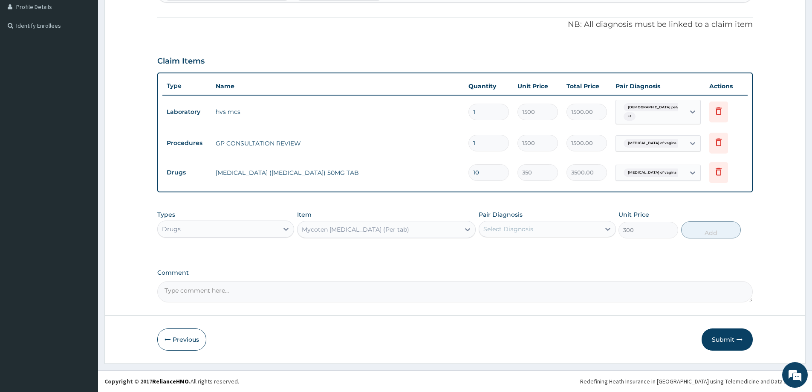
click at [583, 226] on div "Select Diagnosis" at bounding box center [539, 229] width 121 height 14
click at [535, 272] on label "Candidiasis of vagina" at bounding box center [534, 276] width 83 height 9
checkbox input "true"
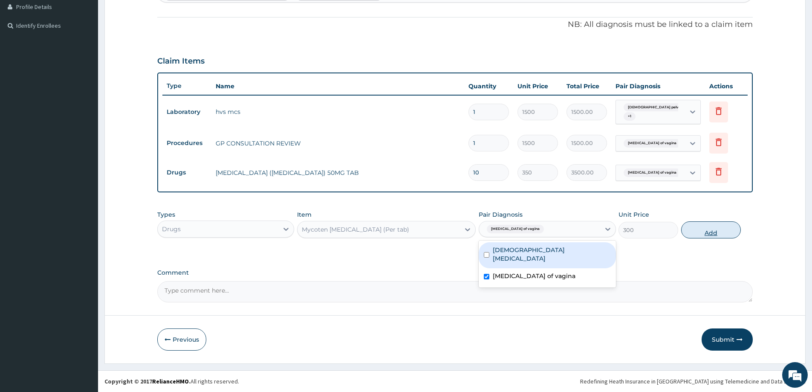
click at [690, 229] on button "Add" at bounding box center [711, 229] width 60 height 17
type input "0"
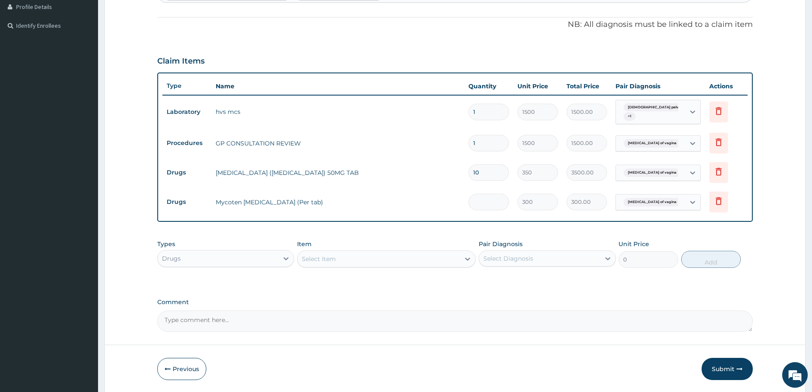
type input "0.00"
type input "6"
type input "1800.00"
type input "6"
click at [439, 298] on div "PA Code / Prescription Code PA/081FB3 Encounter Date 20-06-2025 Important Notic…" at bounding box center [455, 88] width 596 height 486
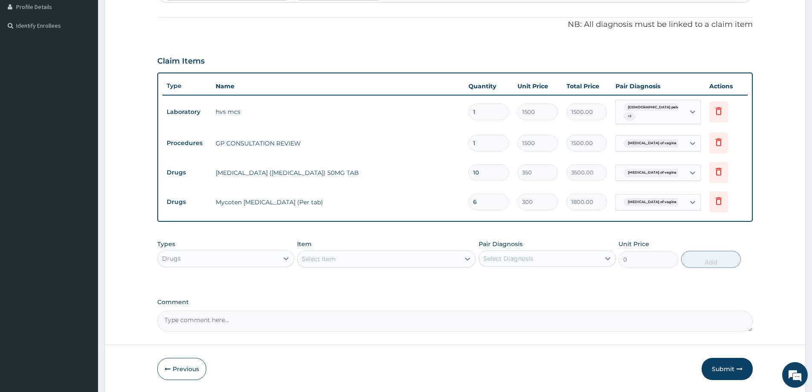
click at [192, 254] on div "Drugs" at bounding box center [218, 259] width 121 height 14
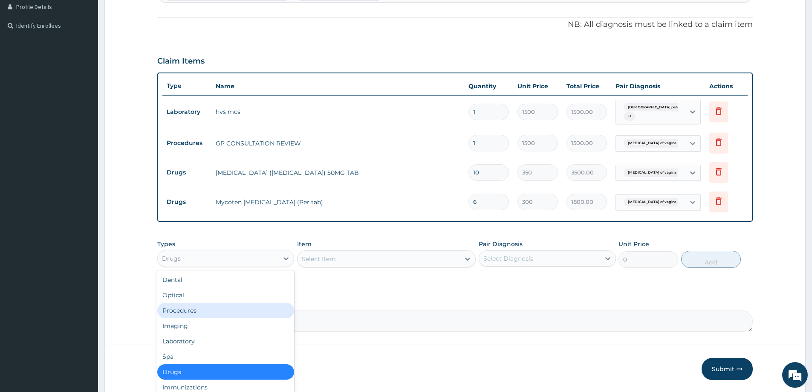
click at [197, 312] on div "Procedures" at bounding box center [225, 310] width 137 height 15
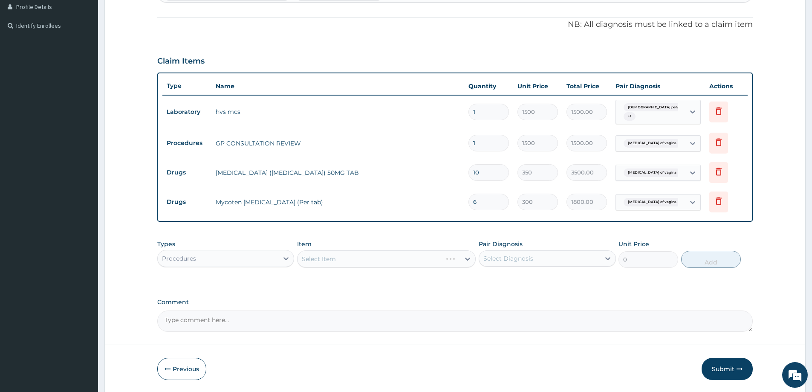
click at [373, 257] on div "Select Item" at bounding box center [386, 258] width 179 height 17
click at [461, 254] on div at bounding box center [467, 258] width 15 height 15
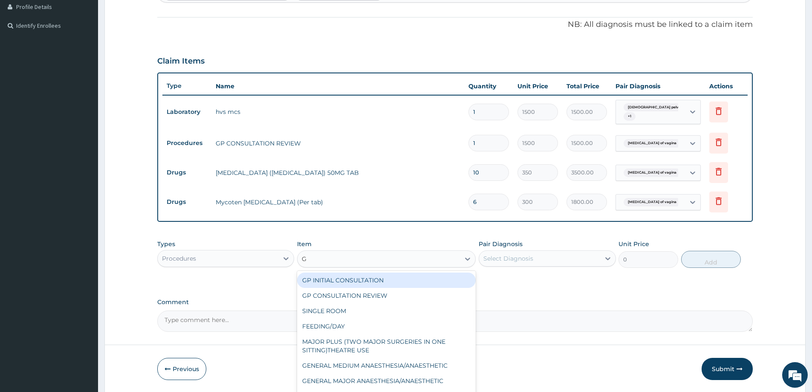
type input "GP"
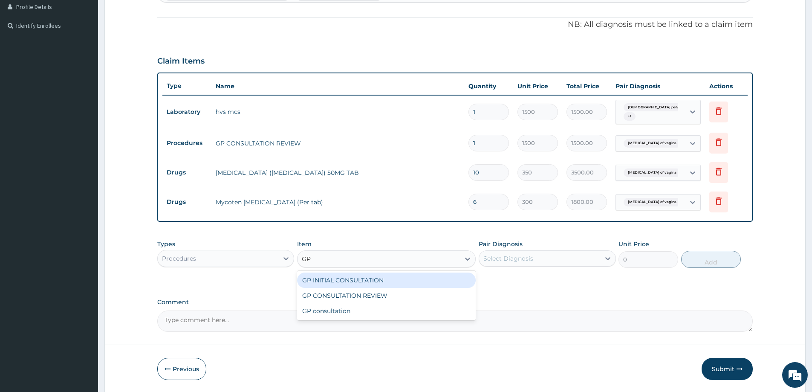
click at [424, 281] on div "GP INITIAL CONSULTATION" at bounding box center [386, 279] width 179 height 15
type input "3000"
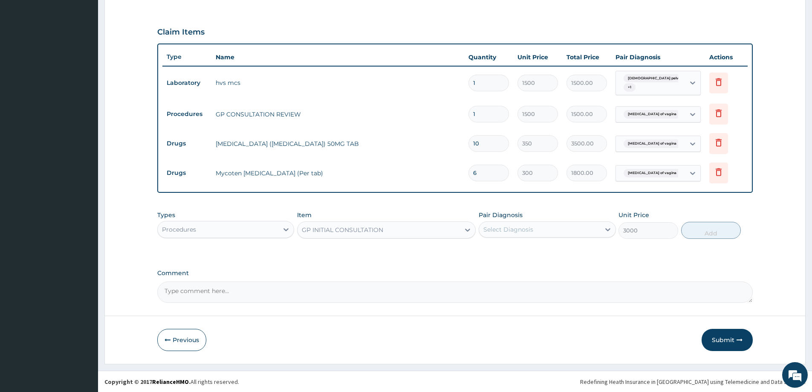
scroll to position [266, 0]
click at [664, 253] on div "Types Procedures Item option GP INITIAL CONSULTATION, selected. Select is focus…" at bounding box center [455, 230] width 596 height 49
click at [748, 347] on button "Submit" at bounding box center [727, 339] width 51 height 22
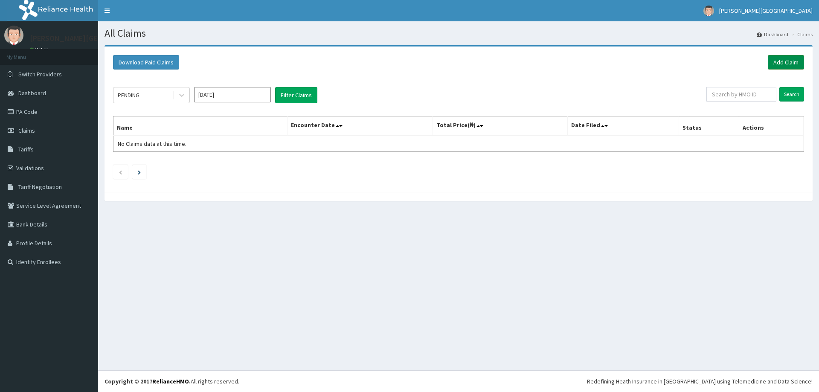
click at [790, 61] on link "Add Claim" at bounding box center [785, 62] width 36 height 14
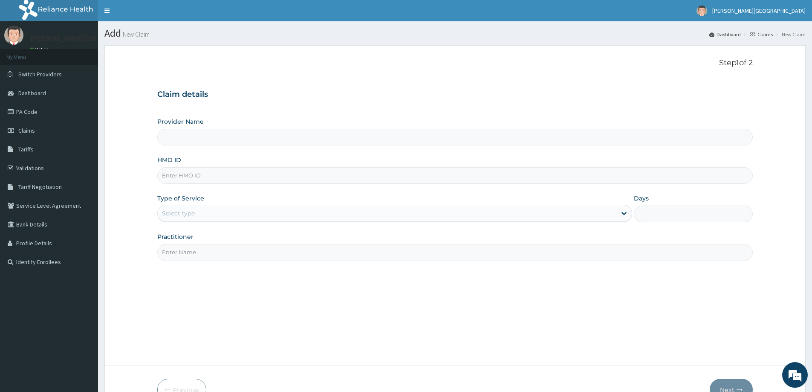
type input "[PERSON_NAME][GEOGRAPHIC_DATA]"
click at [46, 113] on link "PA Code" at bounding box center [49, 111] width 98 height 19
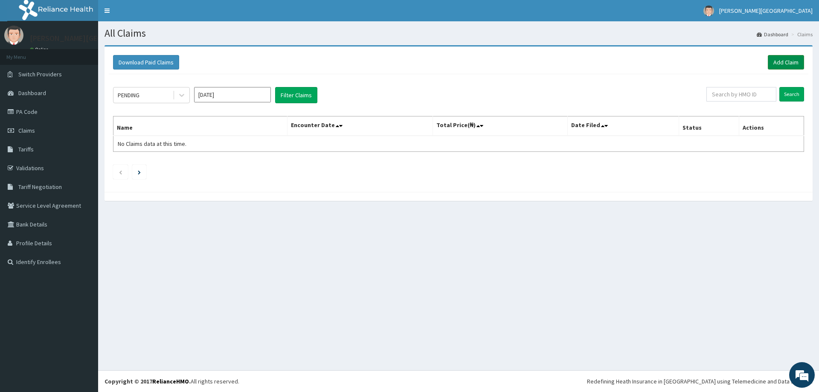
click at [799, 63] on link "Add Claim" at bounding box center [785, 62] width 36 height 14
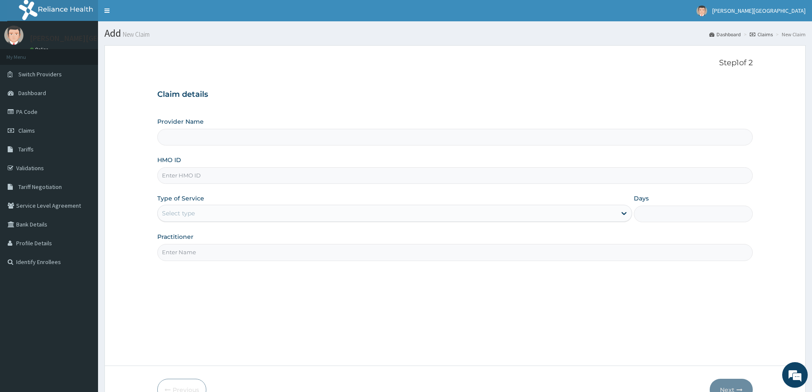
click at [242, 180] on input "HMO ID" at bounding box center [455, 175] width 596 height 17
type input "RS"
type input "[PERSON_NAME][GEOGRAPHIC_DATA]"
type input "RSJ/10123/A"
click at [222, 211] on div "Select type" at bounding box center [387, 213] width 459 height 14
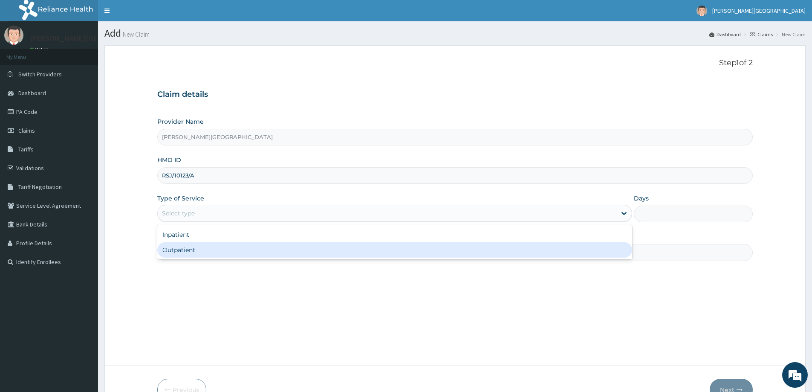
click at [259, 257] on div "Outpatient" at bounding box center [394, 249] width 475 height 15
type input "1"
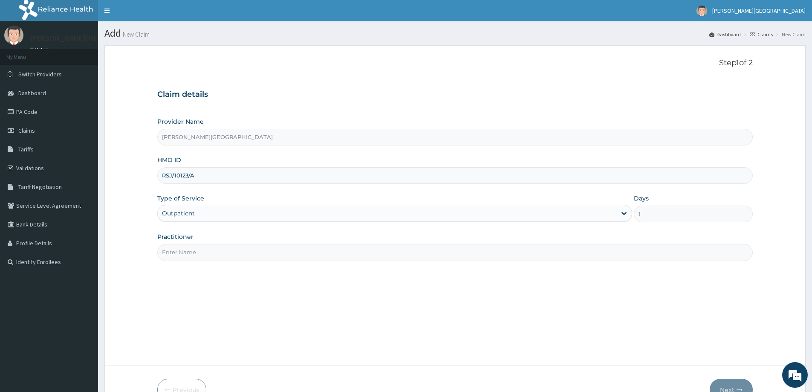
click at [242, 259] on input "Practitioner" at bounding box center [455, 252] width 596 height 17
type input "[PERSON_NAME][GEOGRAPHIC_DATA]"
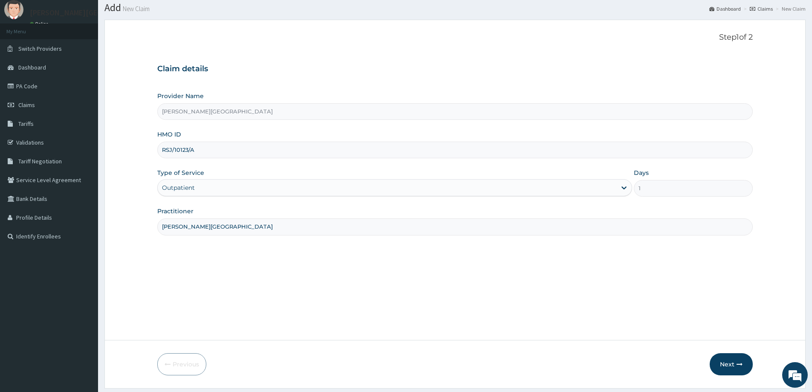
scroll to position [50, 0]
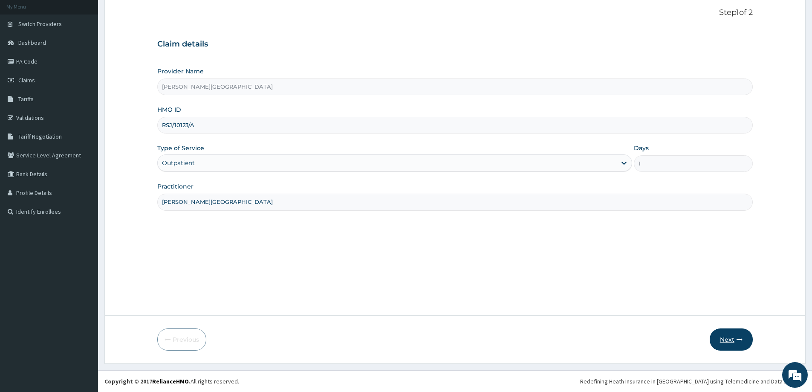
click at [738, 336] on icon "button" at bounding box center [740, 339] width 6 height 6
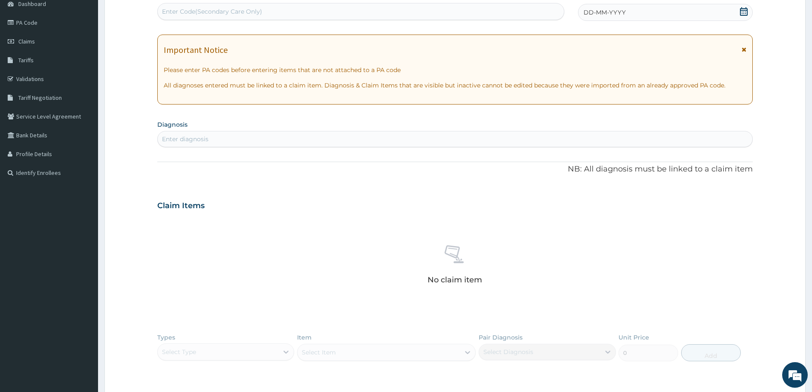
scroll to position [0, 0]
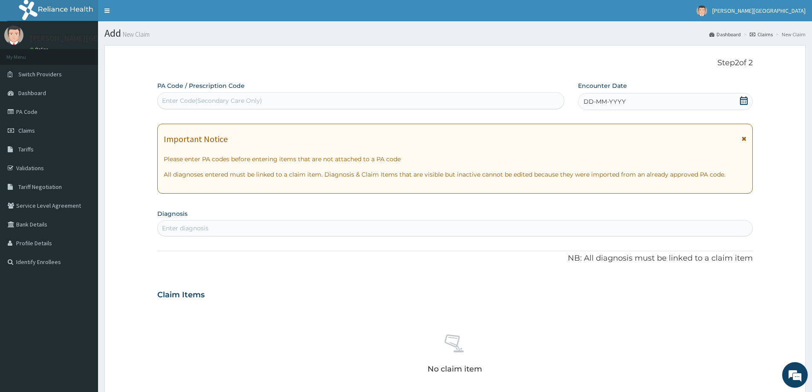
click at [612, 99] on span "DD-MM-YYYY" at bounding box center [605, 101] width 42 height 9
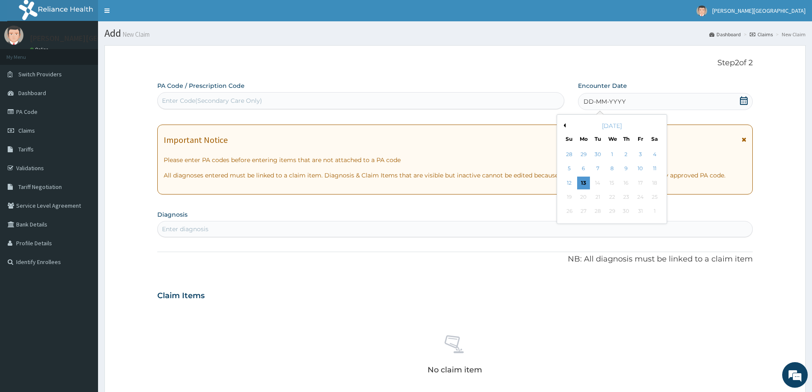
click at [746, 104] on icon at bounding box center [744, 100] width 8 height 9
click at [563, 124] on button "Previous Month" at bounding box center [564, 125] width 4 height 4
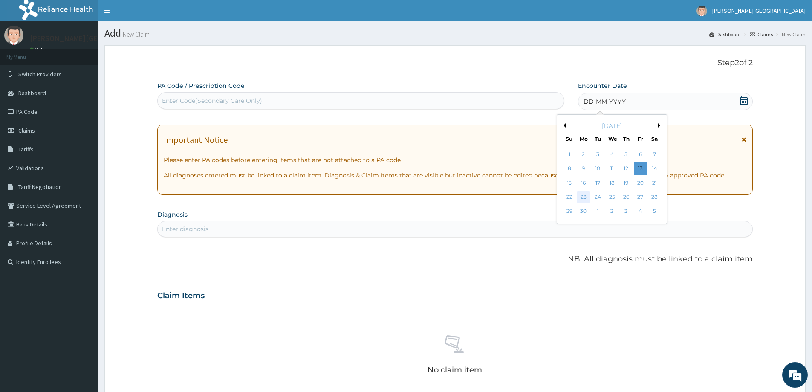
click at [585, 197] on div "23" at bounding box center [583, 197] width 13 height 13
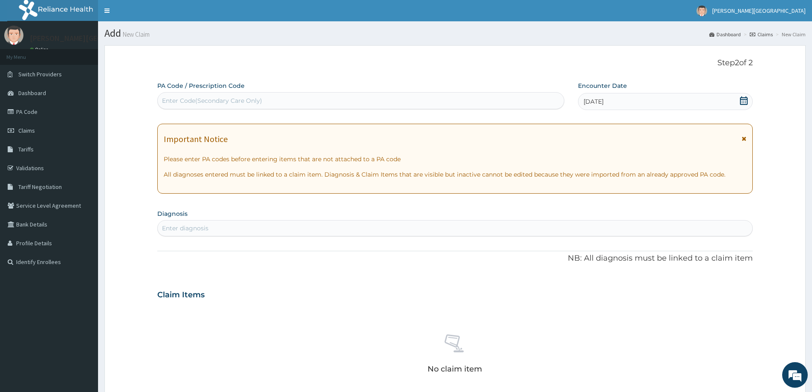
click at [261, 98] on div "Enter Code(Secondary Care Only)" at bounding box center [212, 100] width 100 height 9
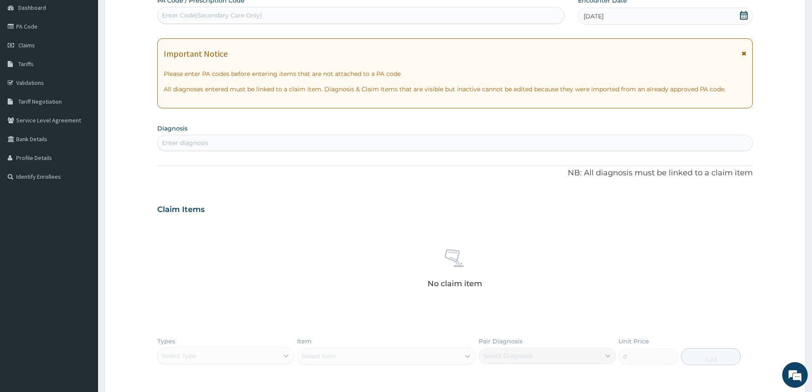
click at [430, 136] on div "Enter diagnosis" at bounding box center [455, 143] width 595 height 14
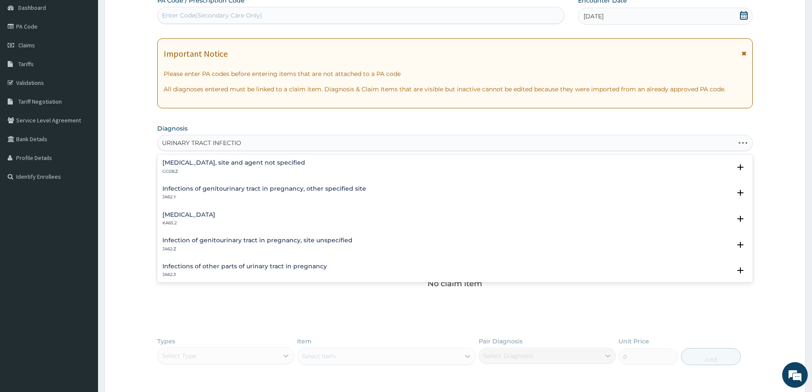
type input "[MEDICAL_DATA]"
click at [269, 160] on h4 "[MEDICAL_DATA], site and agent not specified" at bounding box center [233, 162] width 143 height 6
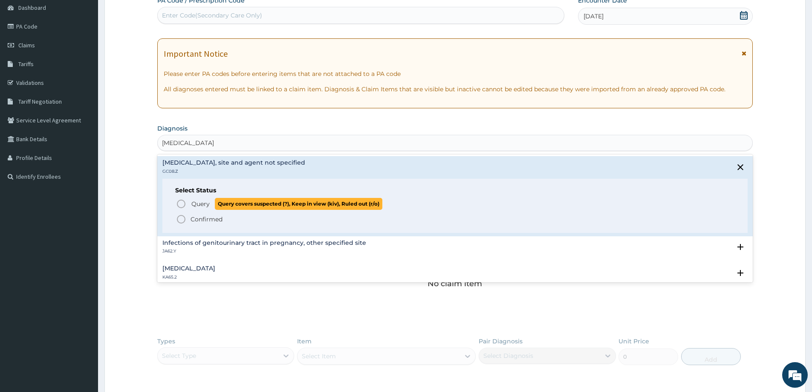
click at [179, 201] on icon "status option query" at bounding box center [181, 204] width 10 height 10
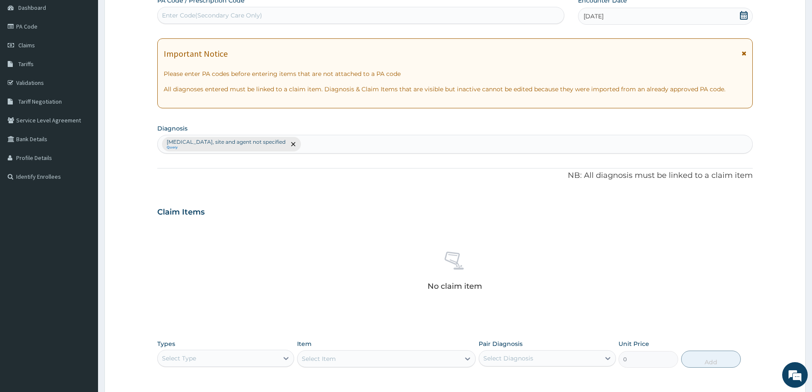
click at [220, 361] on div "Select Type" at bounding box center [218, 358] width 121 height 14
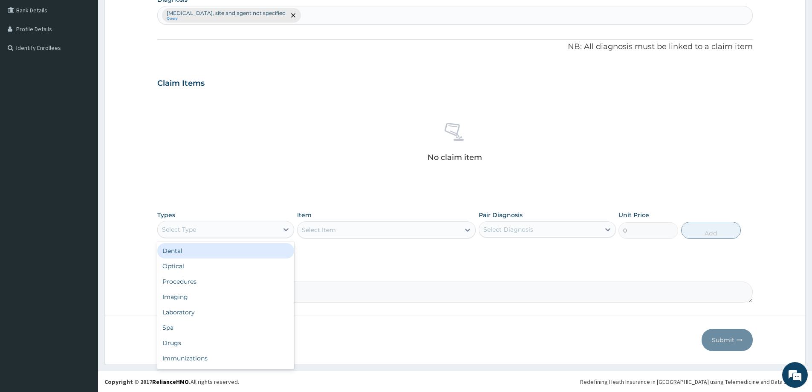
scroll to position [214, 0]
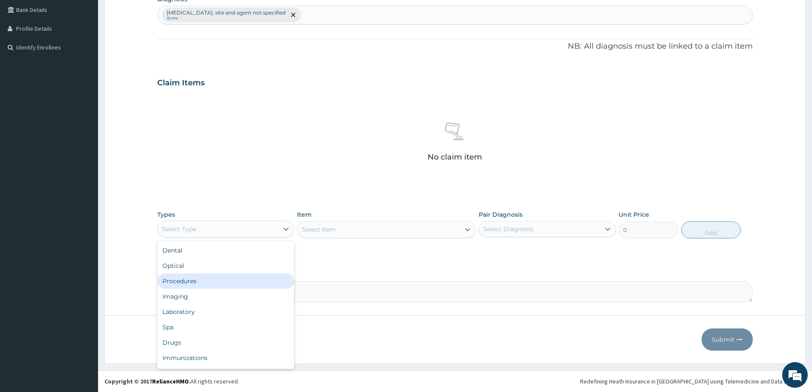
click at [198, 278] on div "Procedures" at bounding box center [225, 280] width 137 height 15
click at [400, 238] on div "Item Select Item" at bounding box center [386, 224] width 179 height 28
drag, startPoint x: 519, startPoint y: 274, endPoint x: 514, endPoint y: 271, distance: 5.9
click at [519, 274] on label "Comment" at bounding box center [455, 272] width 596 height 7
click at [519, 281] on textarea "Comment" at bounding box center [455, 291] width 596 height 21
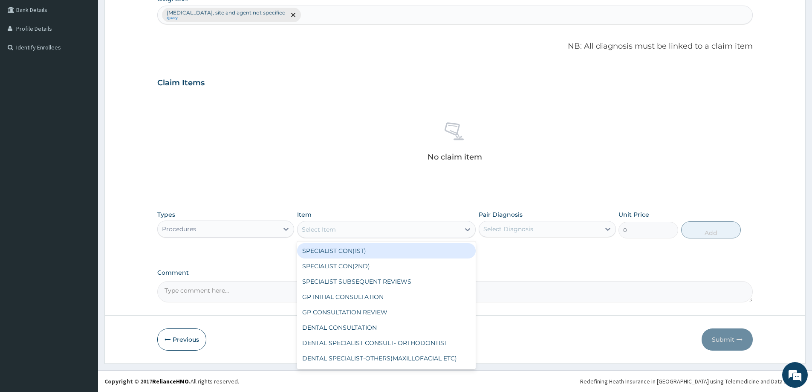
click at [451, 229] on div "Select Item" at bounding box center [379, 230] width 162 height 14
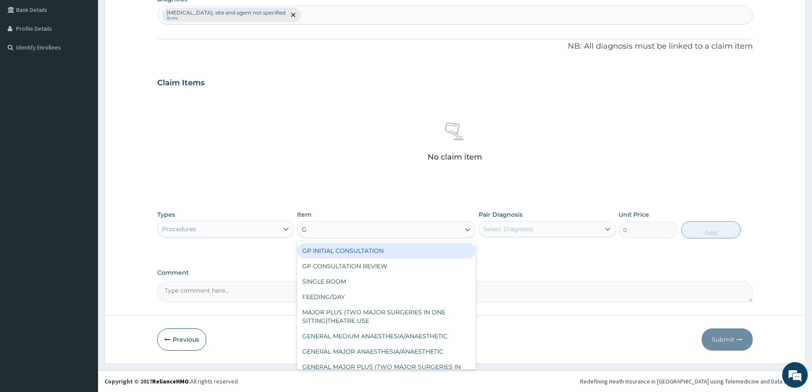
type input "GP"
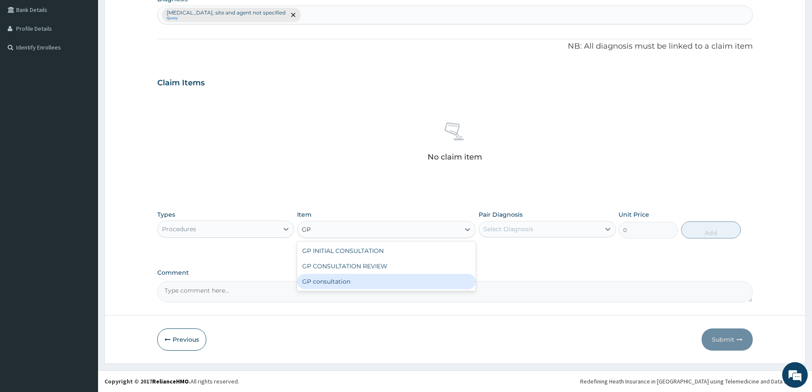
click at [336, 281] on div "GP consultation" at bounding box center [386, 281] width 179 height 15
type input "4000"
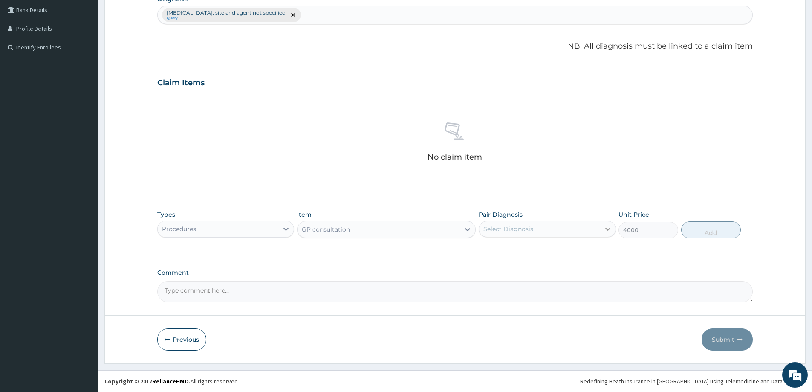
click at [603, 227] on div at bounding box center [607, 228] width 15 height 15
click at [544, 255] on label "[MEDICAL_DATA], site and agent not specified" at bounding box center [552, 254] width 118 height 17
checkbox input "true"
click at [706, 231] on button "Add" at bounding box center [711, 229] width 60 height 17
type input "0"
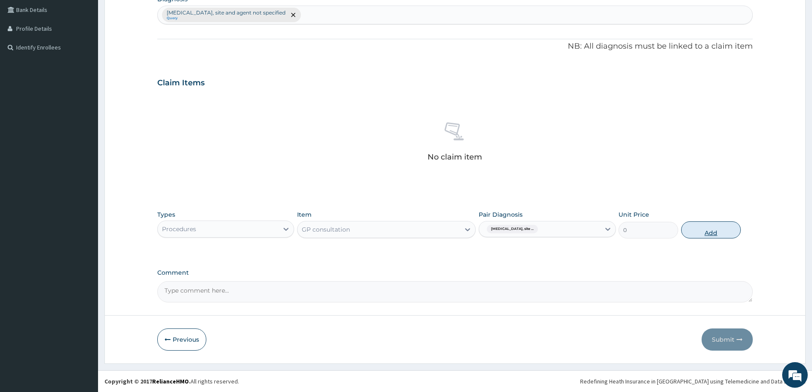
scroll to position [174, 0]
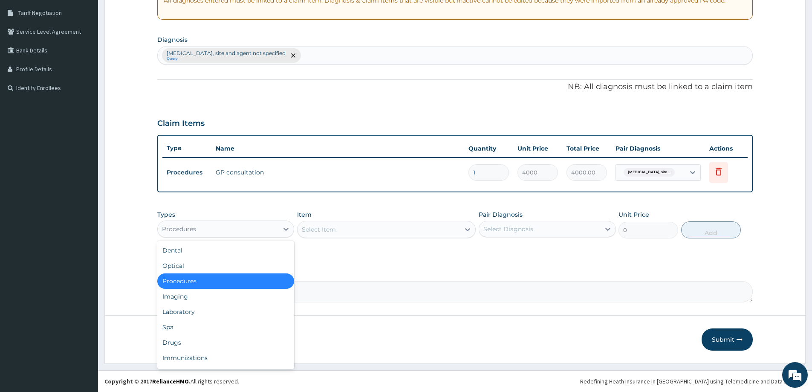
click at [275, 226] on div "Procedures" at bounding box center [218, 229] width 121 height 14
click at [191, 308] on div "Laboratory" at bounding box center [225, 311] width 137 height 15
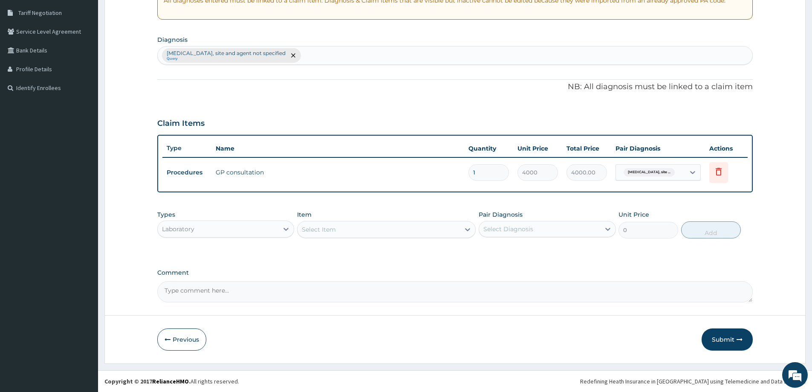
click at [469, 229] on icon at bounding box center [467, 229] width 9 height 9
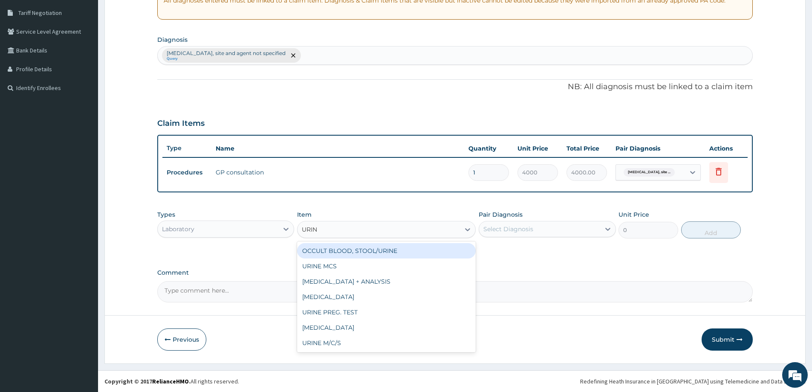
type input "URINA"
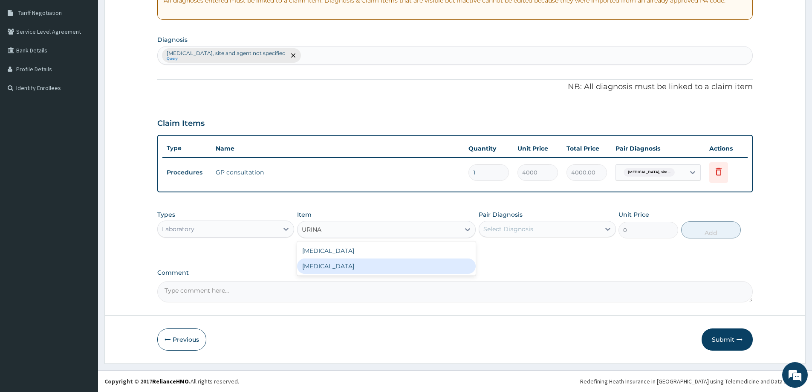
click at [342, 271] on div "[MEDICAL_DATA]" at bounding box center [386, 265] width 179 height 15
type input "4000"
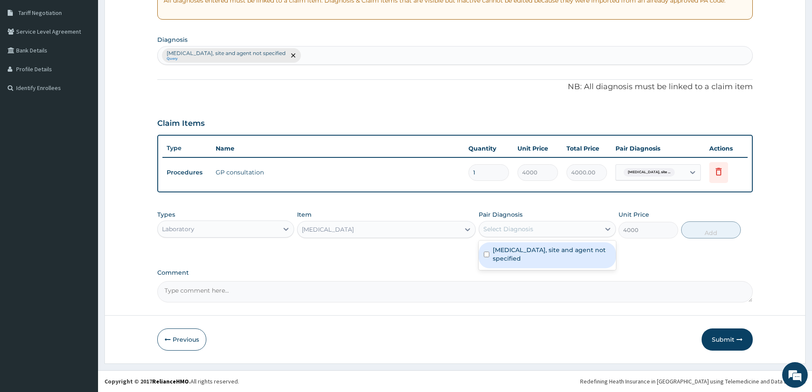
click at [559, 232] on div "Select Diagnosis" at bounding box center [539, 229] width 121 height 14
drag, startPoint x: 542, startPoint y: 258, endPoint x: 565, endPoint y: 251, distance: 23.6
click at [544, 257] on label "Urinary tract infection, site and agent not specified" at bounding box center [552, 254] width 118 height 17
checkbox input "true"
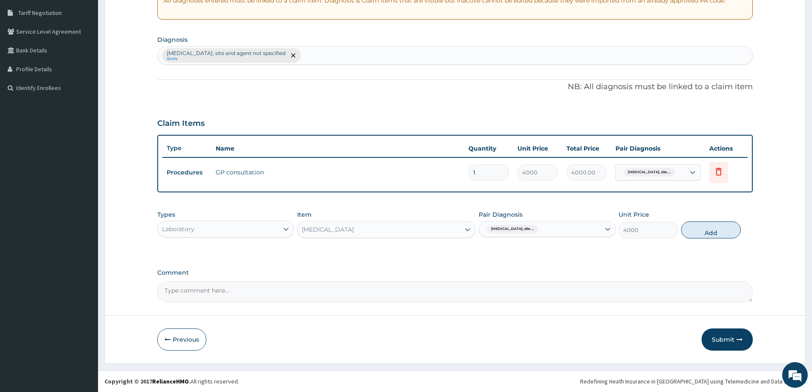
click at [721, 222] on button "Add" at bounding box center [711, 229] width 60 height 17
type input "0"
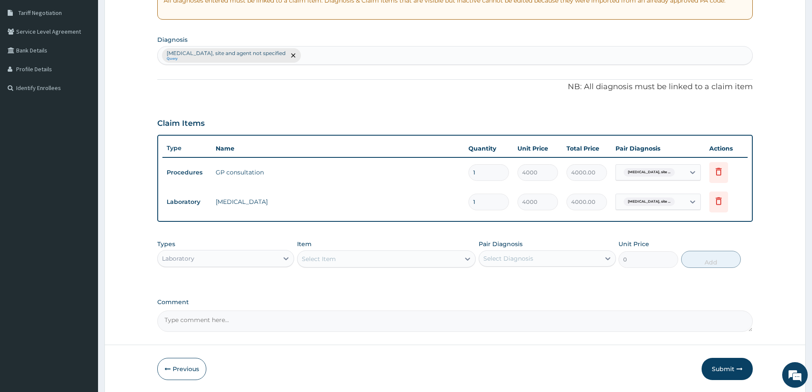
click at [484, 95] on div "PA Code / Prescription Code Enter Code(Secondary Care Only) Encounter Date 23-0…" at bounding box center [455, 119] width 596 height 424
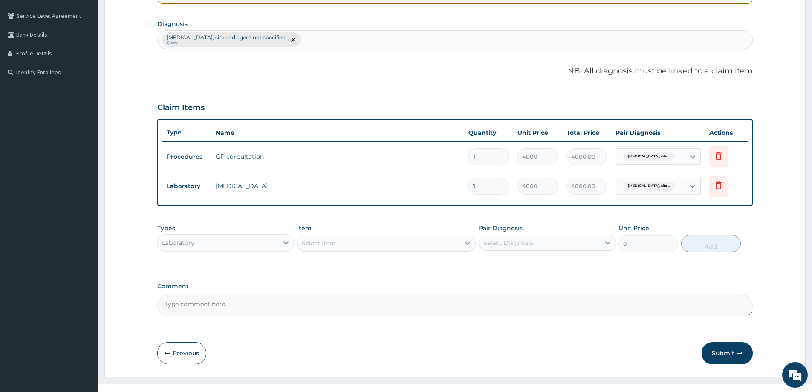
scroll to position [203, 0]
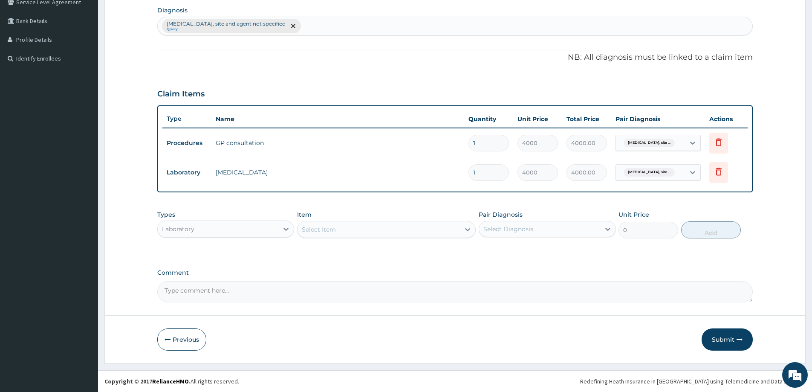
click at [359, 230] on div "Select Item" at bounding box center [379, 230] width 162 height 14
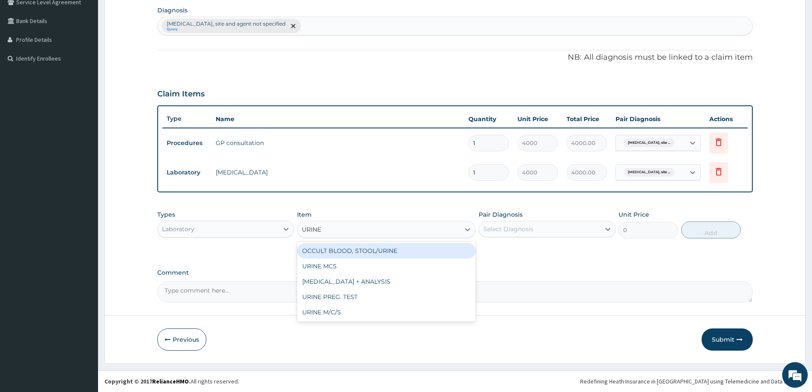
type input "URINE"
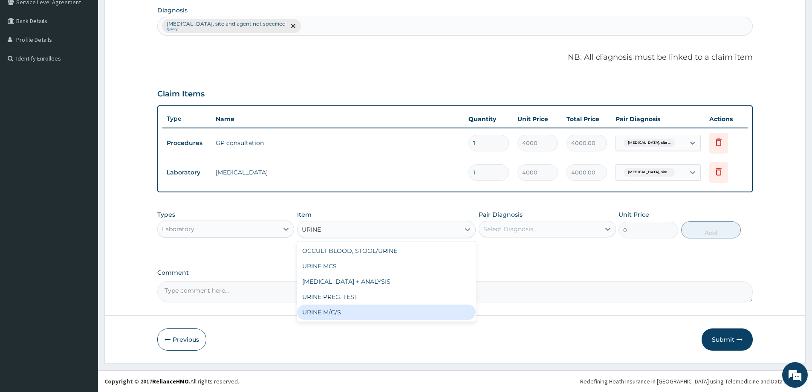
click at [333, 310] on div "URINE M/C/S" at bounding box center [386, 311] width 179 height 15
type input "6000"
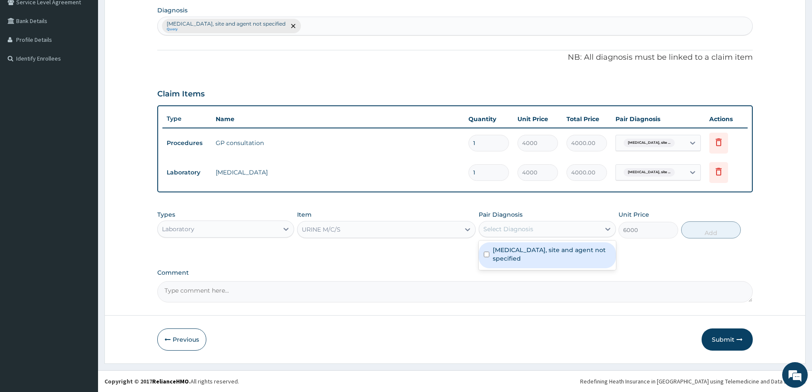
click at [590, 231] on div "Select Diagnosis" at bounding box center [539, 229] width 121 height 14
click at [578, 254] on label "Urinary tract infection, site and agent not specified" at bounding box center [552, 254] width 118 height 17
checkbox input "true"
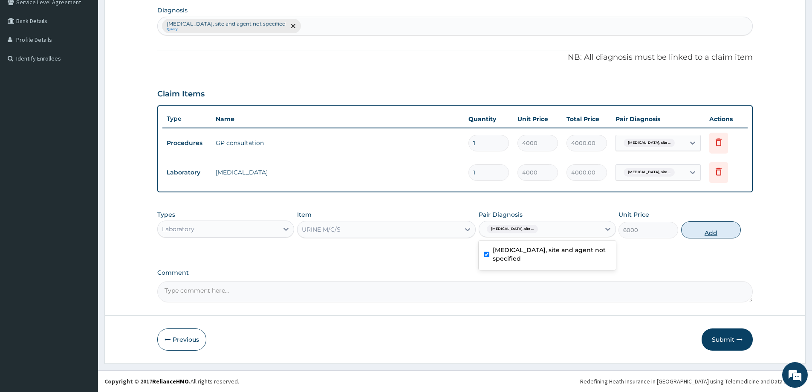
click at [723, 231] on button "Add" at bounding box center [711, 229] width 60 height 17
type input "0"
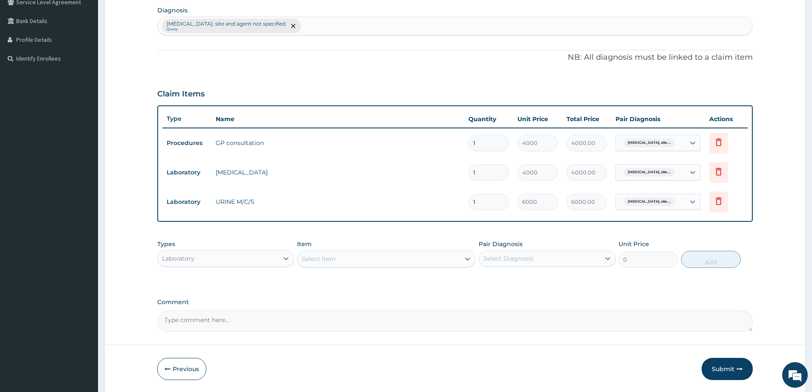
click at [432, 259] on div "Select Item" at bounding box center [379, 259] width 162 height 14
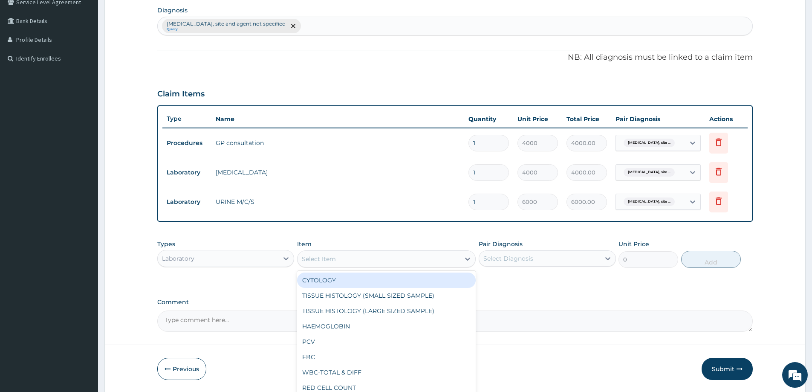
click at [224, 250] on div "Laboratory" at bounding box center [225, 258] width 137 height 17
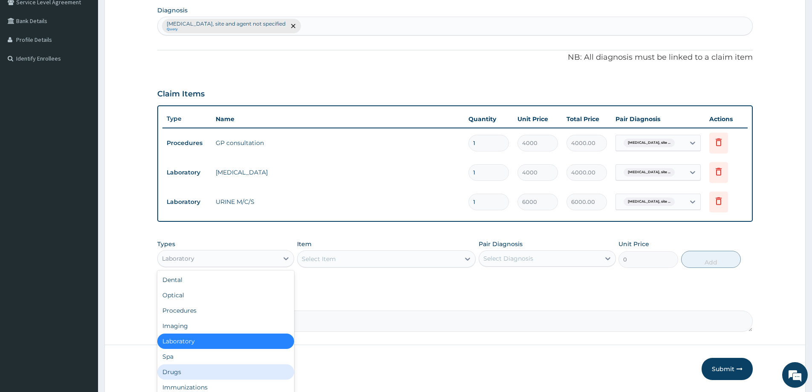
click at [179, 365] on div "Drugs" at bounding box center [225, 371] width 137 height 15
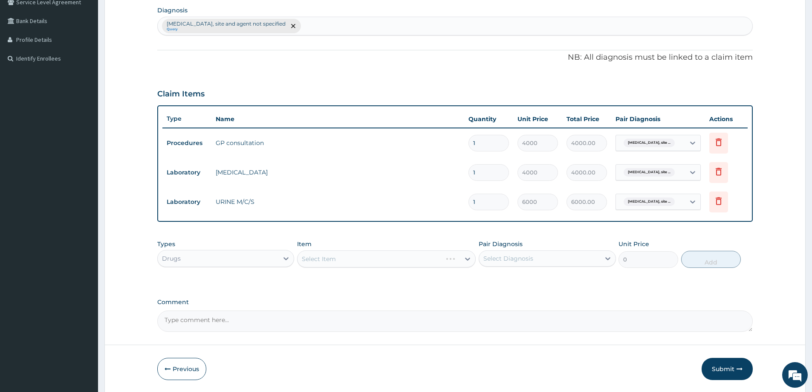
click at [439, 260] on div "Select Item" at bounding box center [386, 258] width 179 height 17
click at [451, 259] on div "Select Item" at bounding box center [379, 259] width 162 height 14
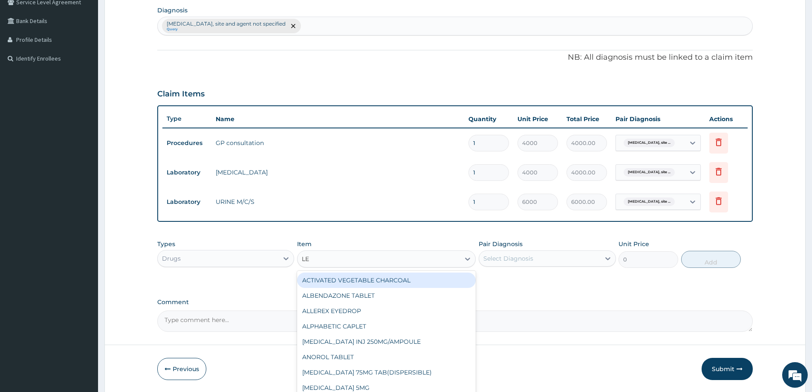
type input "LEV"
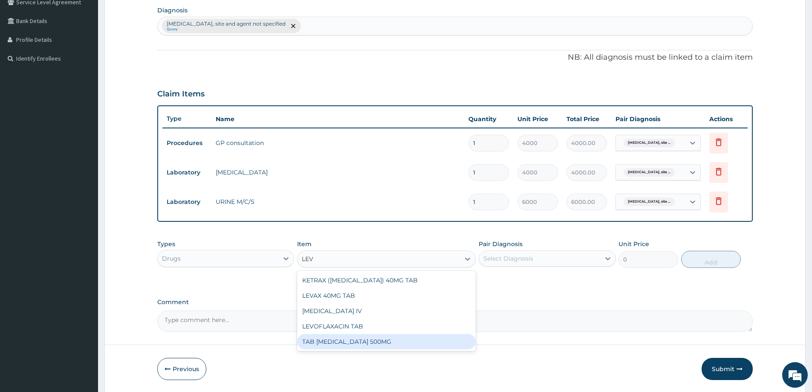
click at [336, 343] on div "TAB [MEDICAL_DATA] 500MG" at bounding box center [386, 341] width 179 height 15
type input "300"
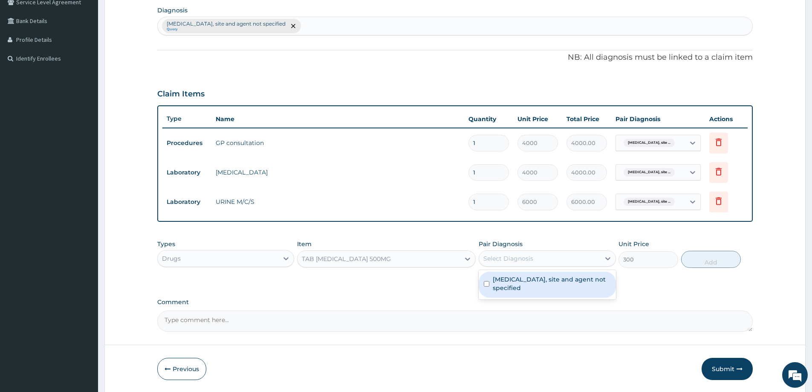
click at [544, 258] on div "Select Diagnosis" at bounding box center [539, 259] width 121 height 14
click at [532, 295] on div "[MEDICAL_DATA], site and agent not specified" at bounding box center [547, 285] width 137 height 26
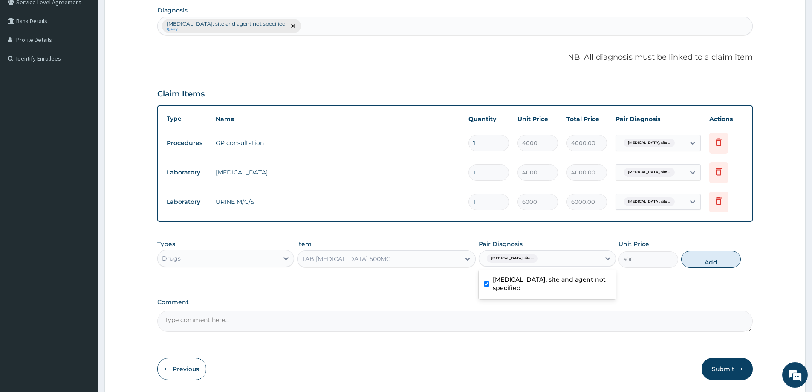
checkbox input "true"
click at [720, 258] on button "Add" at bounding box center [711, 259] width 60 height 17
type input "0"
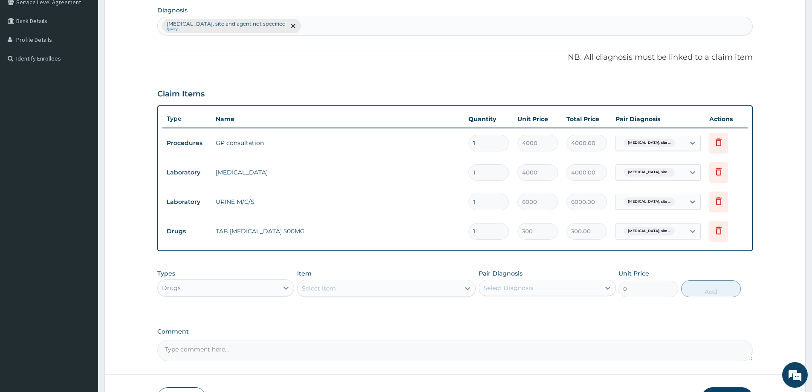
type input "10"
type input "3000.00"
click at [551, 301] on div "Types Drugs Item Select Item Pair Diagnosis Select Diagnosis Unit Price 0 Add" at bounding box center [455, 289] width 596 height 49
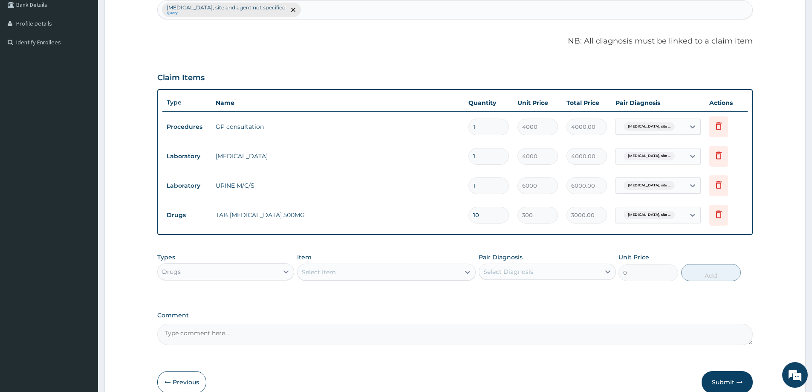
scroll to position [177, 0]
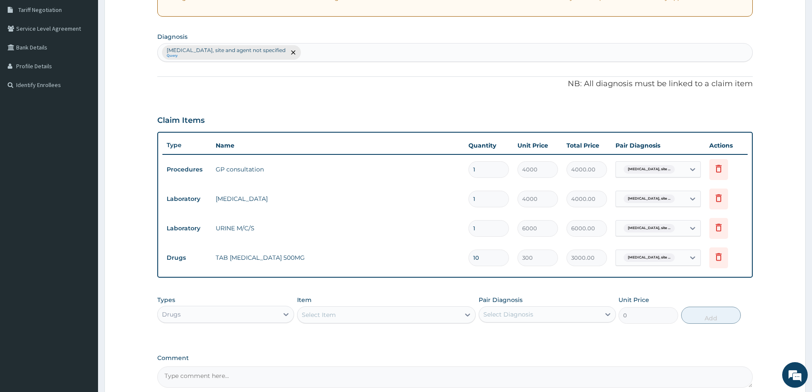
click at [497, 261] on input "10" at bounding box center [489, 257] width 41 height 17
type input "1"
type input "300.00"
type input "14"
type input "4200.00"
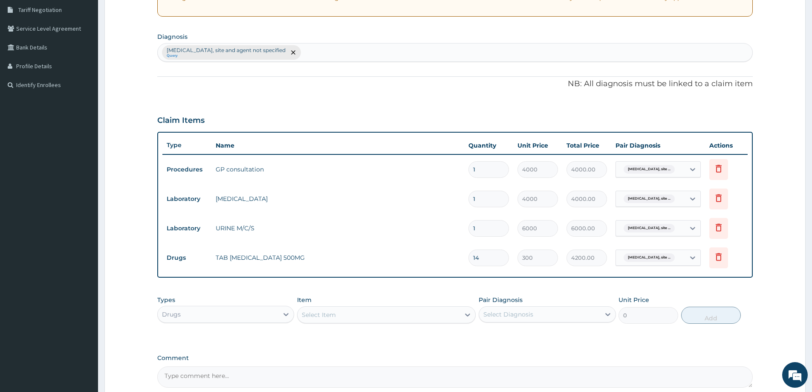
type input "13"
type input "3900.00"
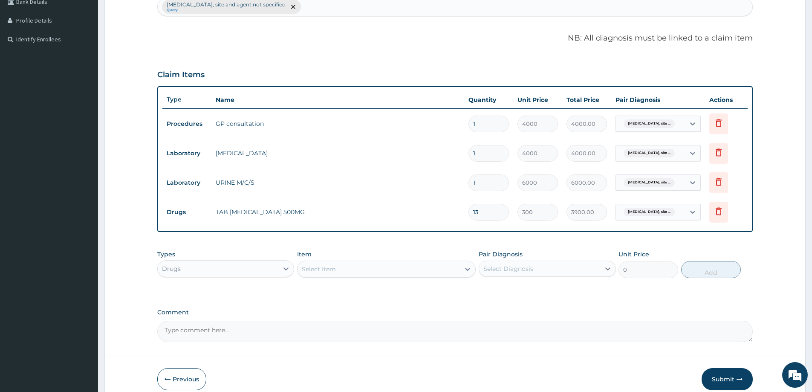
scroll to position [262, 0]
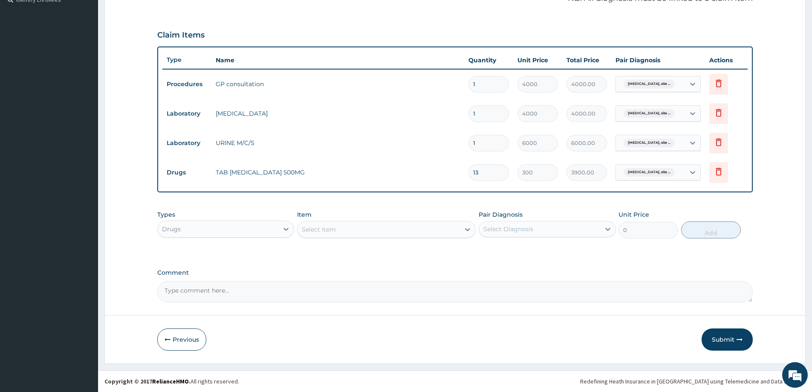
click at [528, 274] on label "Comment" at bounding box center [455, 272] width 596 height 7
click at [528, 281] on textarea "Comment" at bounding box center [455, 291] width 596 height 21
click at [481, 170] on input "13" at bounding box center [489, 172] width 41 height 17
type input "1"
type input "300.00"
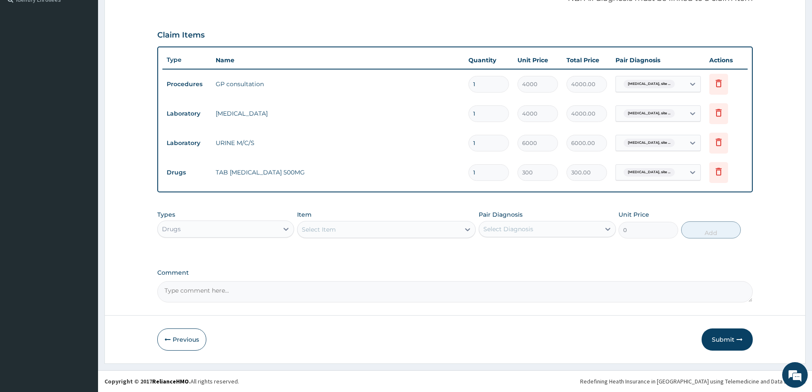
type input "14"
type input "4200.00"
type input "14"
click at [467, 261] on div "PA Code / Prescription Code Enter Code(Secondary Care Only) Encounter Date 23-0…" at bounding box center [455, 60] width 596 height 483
click at [715, 336] on button "Submit" at bounding box center [727, 339] width 51 height 22
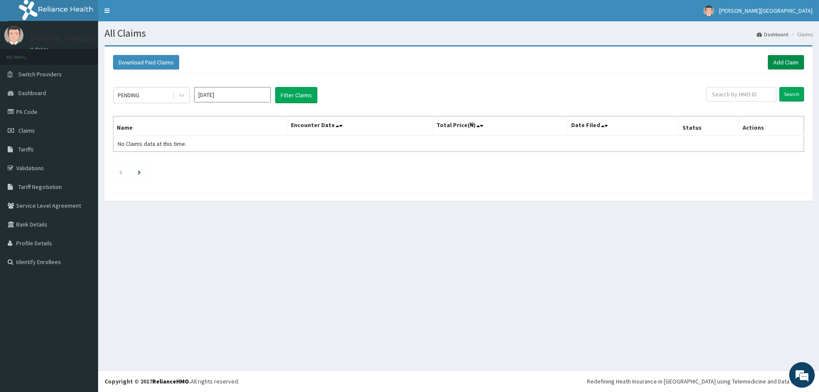
click at [791, 62] on link "Add Claim" at bounding box center [785, 62] width 36 height 14
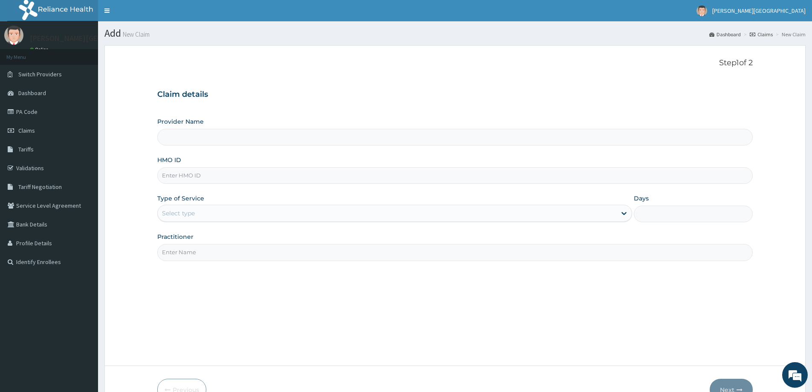
type input "[PERSON_NAME][GEOGRAPHIC_DATA]"
click at [26, 109] on link "PA Code" at bounding box center [49, 111] width 98 height 19
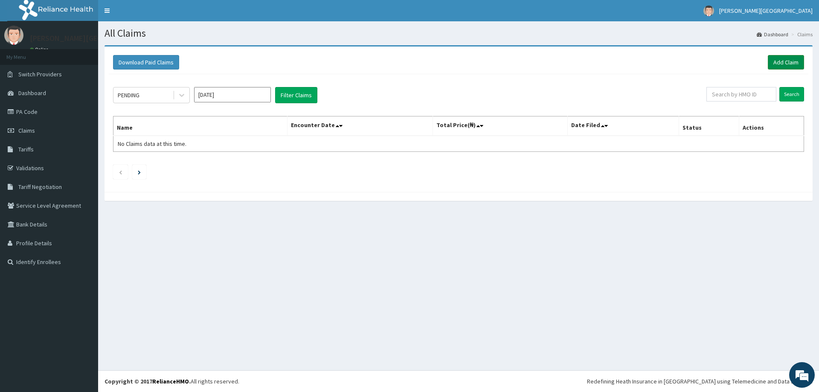
click at [786, 55] on link "Add Claim" at bounding box center [785, 62] width 36 height 14
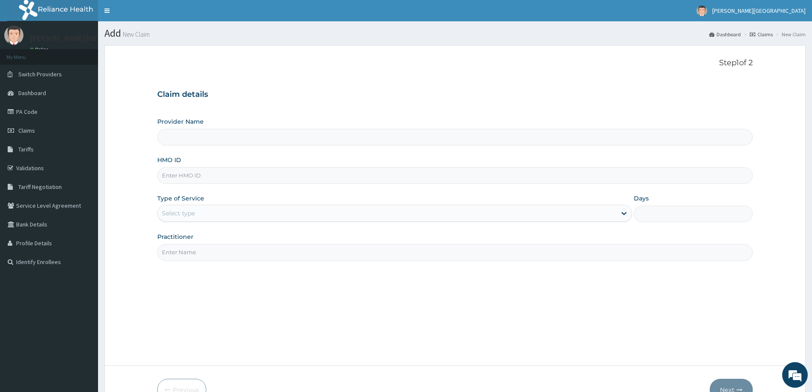
click at [160, 162] on label "HMO ID" at bounding box center [169, 160] width 24 height 9
click at [160, 167] on input "HMO ID" at bounding box center [455, 175] width 596 height 17
click at [183, 177] on input "HMO ID" at bounding box center [455, 175] width 596 height 17
type input "[PERSON_NAME][GEOGRAPHIC_DATA]"
type input "WEE/10002/A"
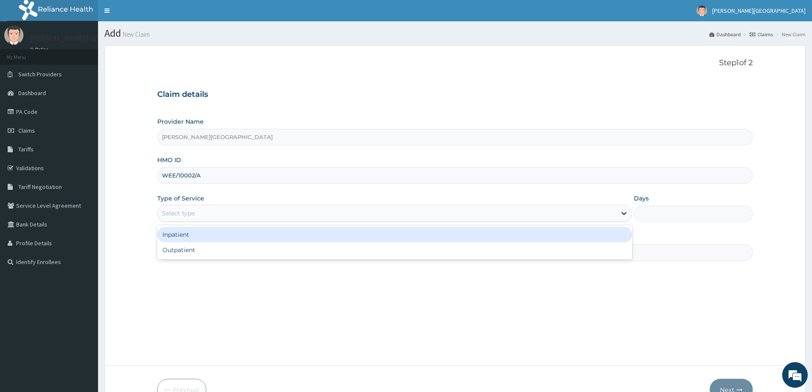
click at [217, 211] on div "Select type" at bounding box center [387, 213] width 459 height 14
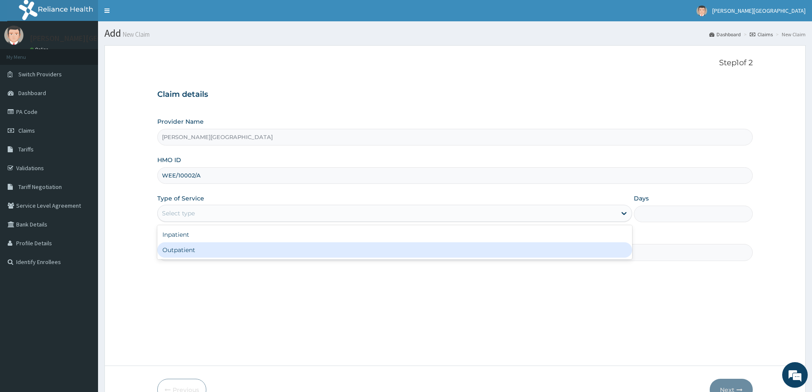
click at [234, 250] on div "Outpatient" at bounding box center [394, 249] width 475 height 15
type input "1"
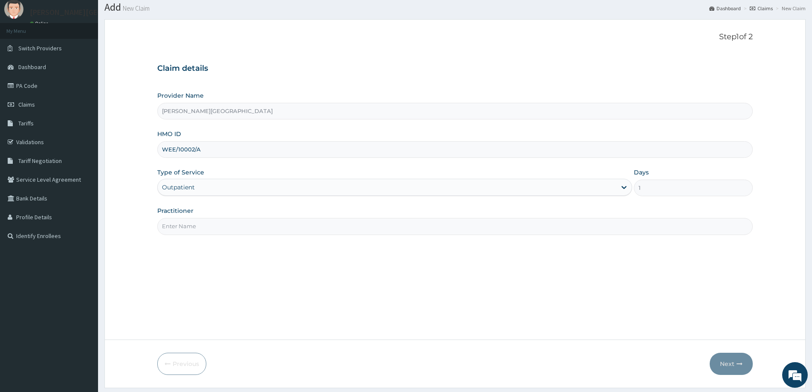
scroll to position [50, 0]
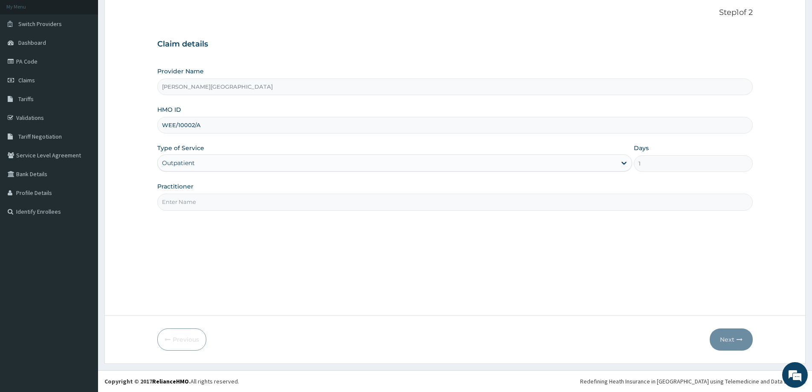
click at [394, 205] on input "Practitioner" at bounding box center [455, 202] width 596 height 17
type input "[PERSON_NAME][GEOGRAPHIC_DATA]"
click at [735, 343] on button "Next" at bounding box center [731, 339] width 43 height 22
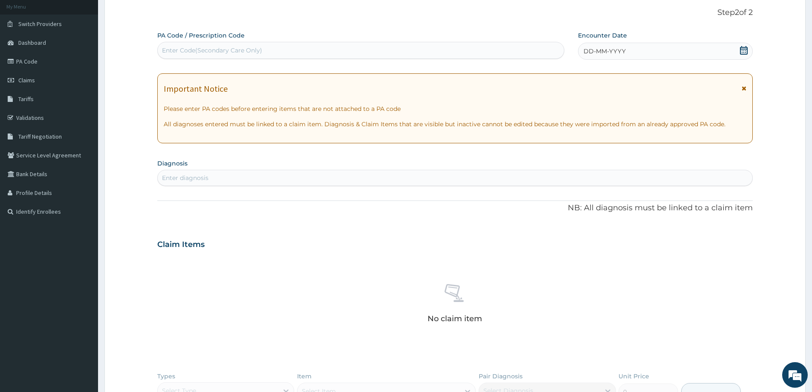
click at [252, 179] on div "Enter diagnosis" at bounding box center [455, 178] width 595 height 14
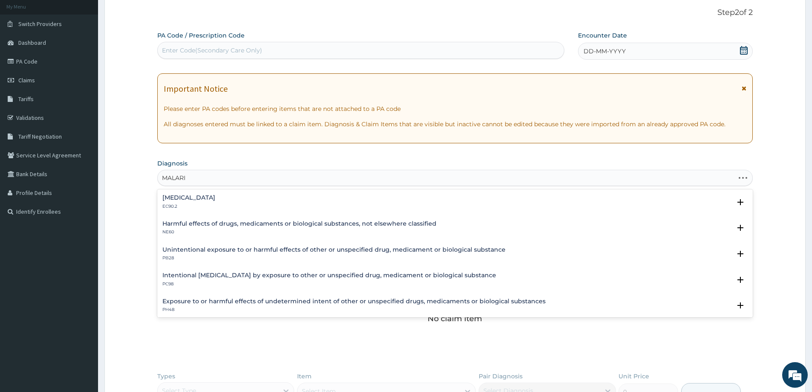
type input "[MEDICAL_DATA]"
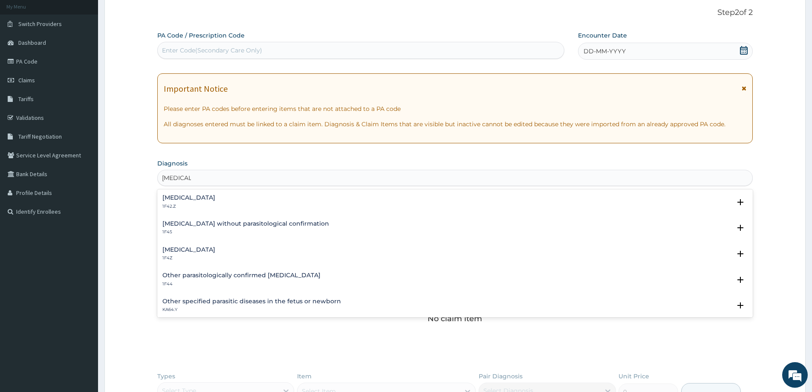
click at [301, 211] on div "[MEDICAL_DATA] 1F42.Z Select Status Query Query covers suspected (?), Keep in v…" at bounding box center [454, 203] width 585 height 19
click at [200, 200] on h4 "Plasmodium malariae malaria without complication" at bounding box center [188, 197] width 53 height 6
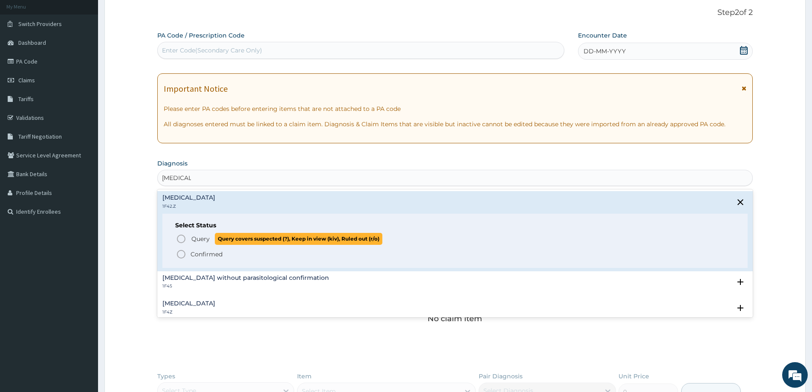
click at [183, 238] on icon "status option query" at bounding box center [181, 239] width 10 height 10
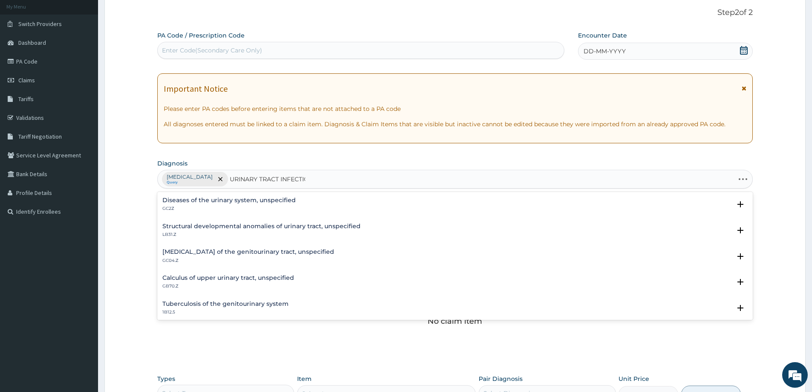
type input "URINARY TRACT INFECTION"
click at [222, 210] on p "GC08.Z" at bounding box center [233, 209] width 143 height 6
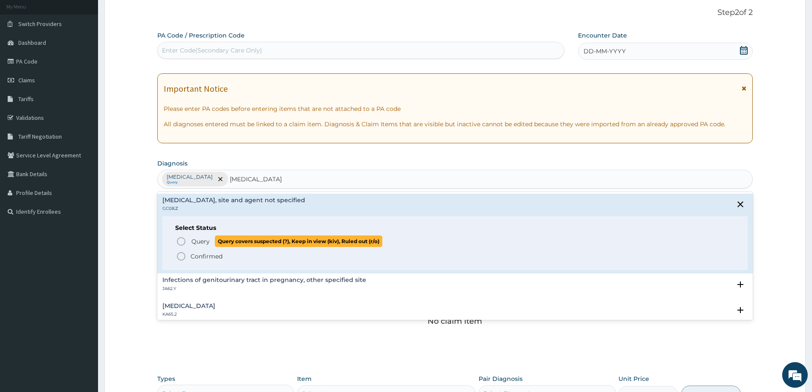
click at [179, 241] on icon "status option query" at bounding box center [181, 241] width 10 height 10
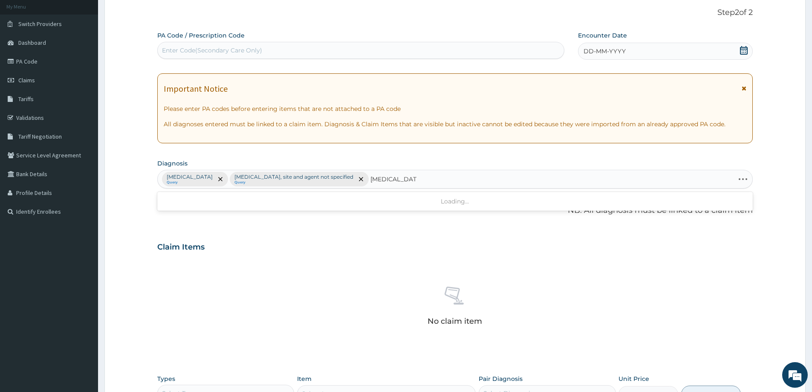
type input "TYPHOID FEVER"
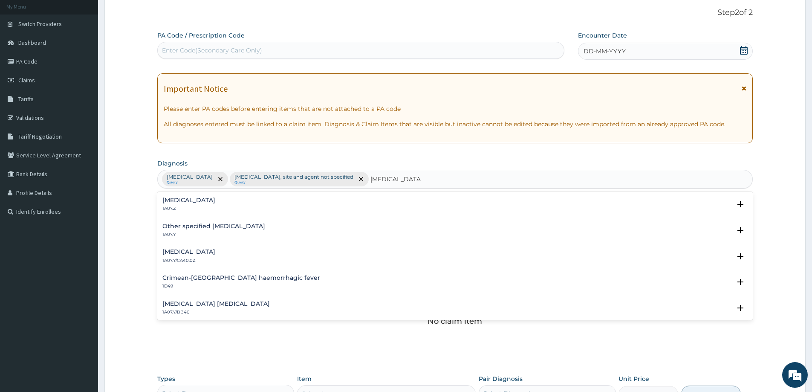
click at [246, 199] on div "Typhoid fever, unspecified 1A07.Z" at bounding box center [454, 204] width 585 height 15
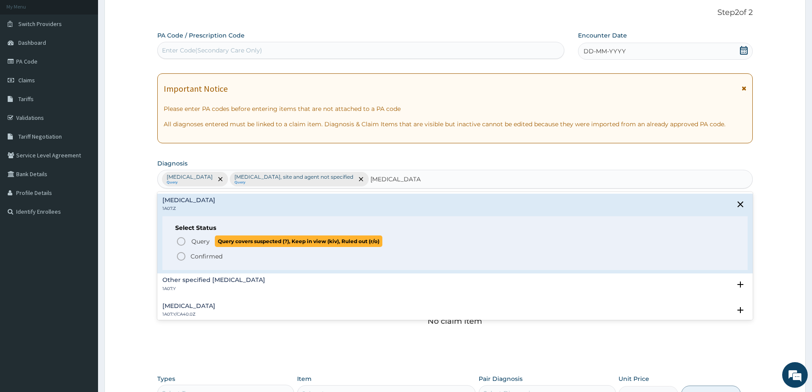
click at [181, 243] on icon "status option query" at bounding box center [181, 241] width 10 height 10
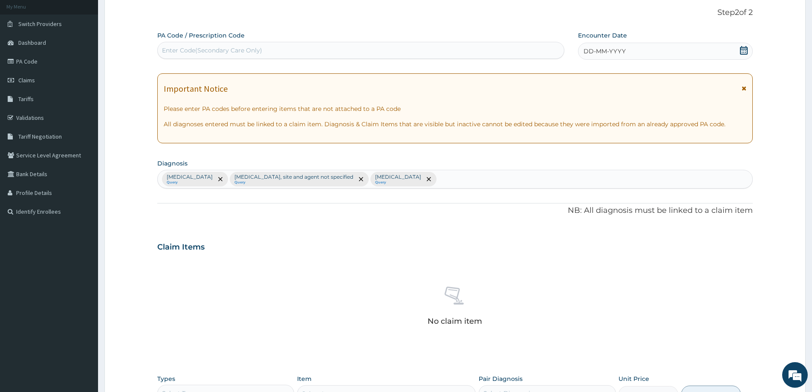
scroll to position [178, 0]
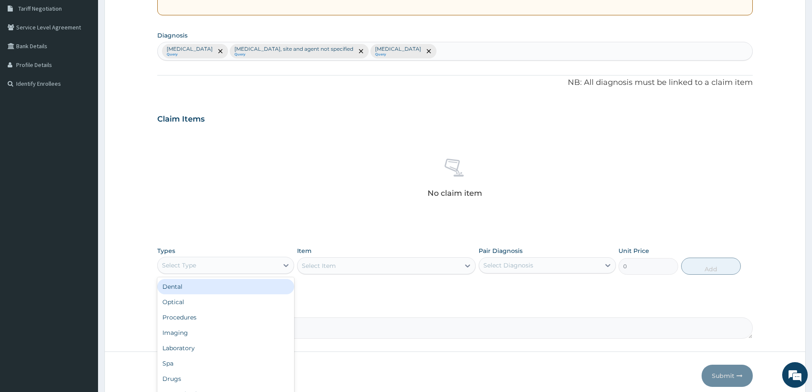
click at [275, 266] on div "Select Type" at bounding box center [218, 265] width 121 height 14
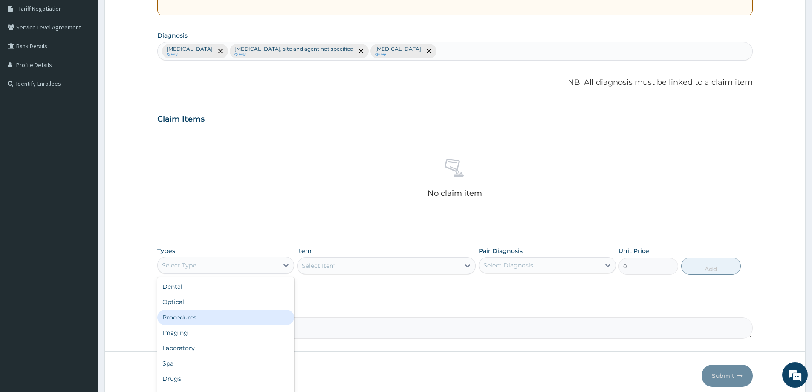
click at [197, 318] on div "Procedures" at bounding box center [225, 317] width 137 height 15
click at [320, 266] on div "Select Item" at bounding box center [319, 265] width 34 height 9
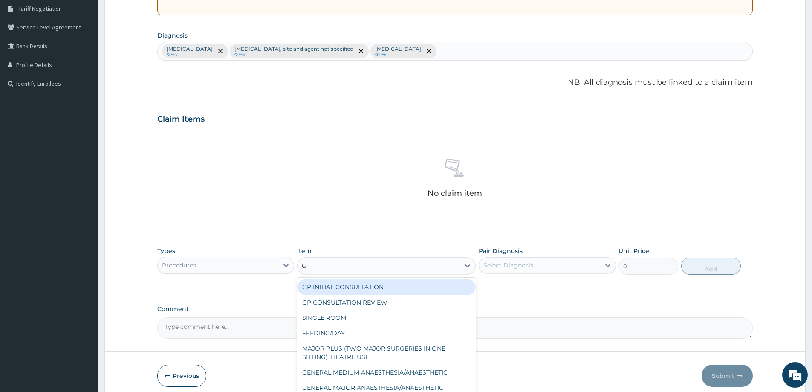
type input "GP"
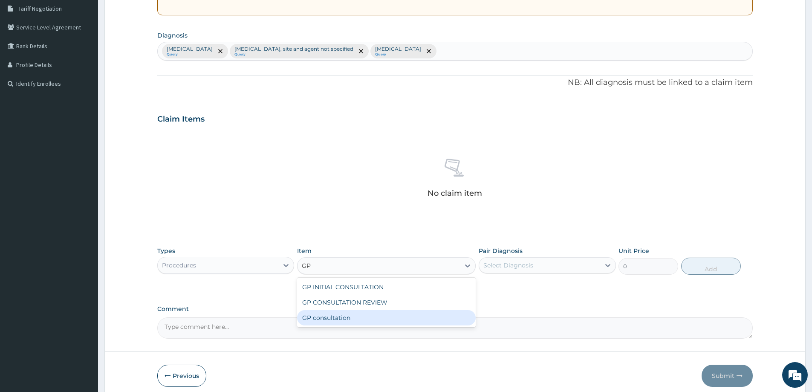
click at [332, 320] on div "GP consultation" at bounding box center [386, 317] width 179 height 15
type input "4000"
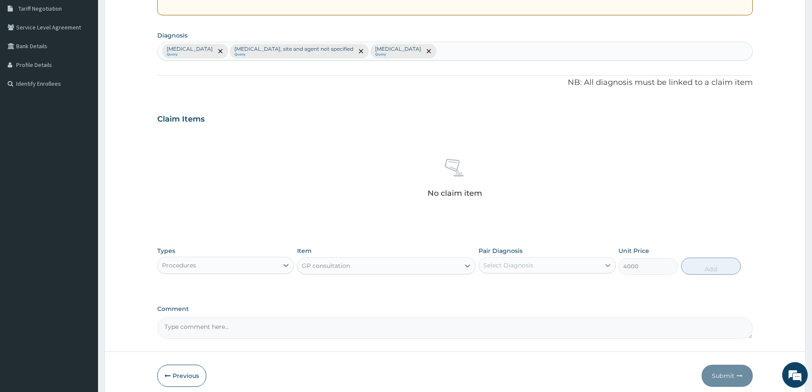
click at [604, 263] on icon at bounding box center [608, 265] width 9 height 9
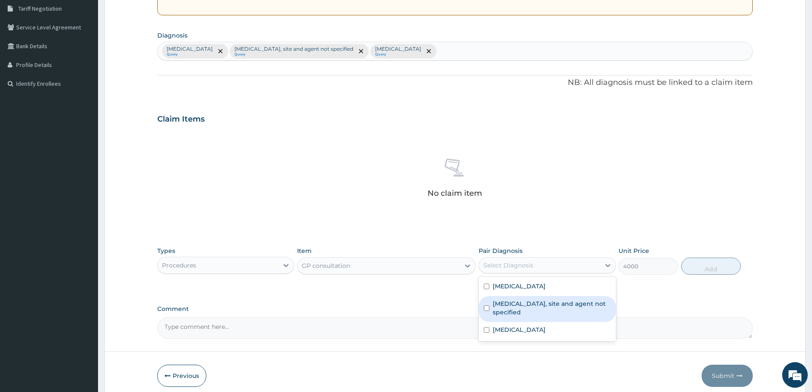
click at [532, 316] on label "Urinary tract infection, site and agent not specified" at bounding box center [552, 307] width 118 height 17
checkbox input "true"
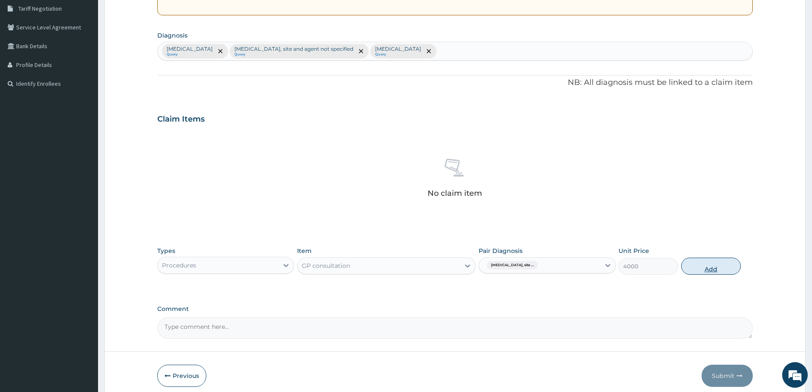
click at [724, 273] on button "Add" at bounding box center [711, 266] width 60 height 17
type input "0"
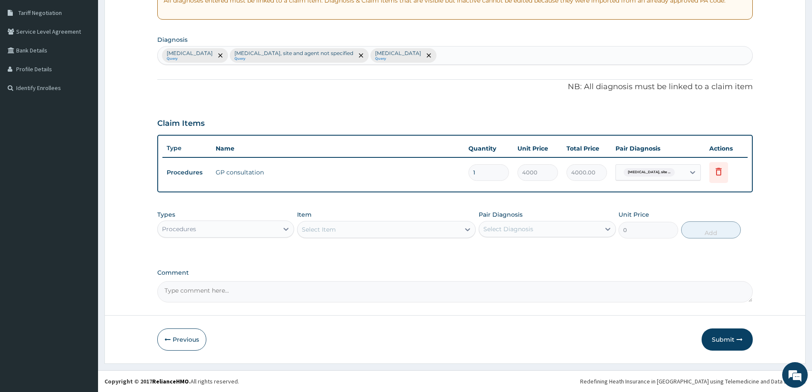
click at [266, 225] on div "Procedures" at bounding box center [218, 229] width 121 height 14
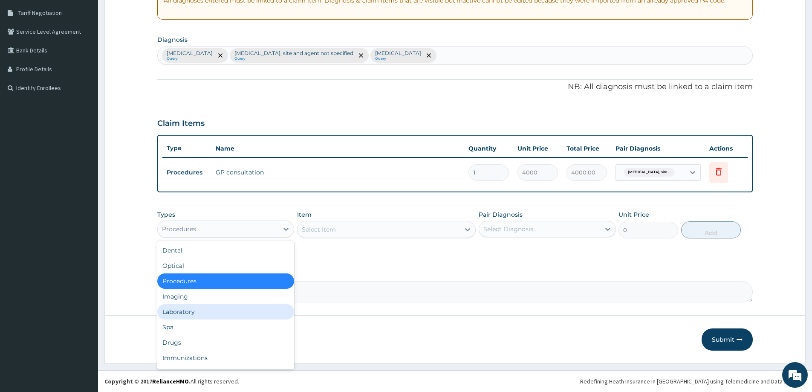
click at [176, 312] on div "Laboratory" at bounding box center [225, 311] width 137 height 15
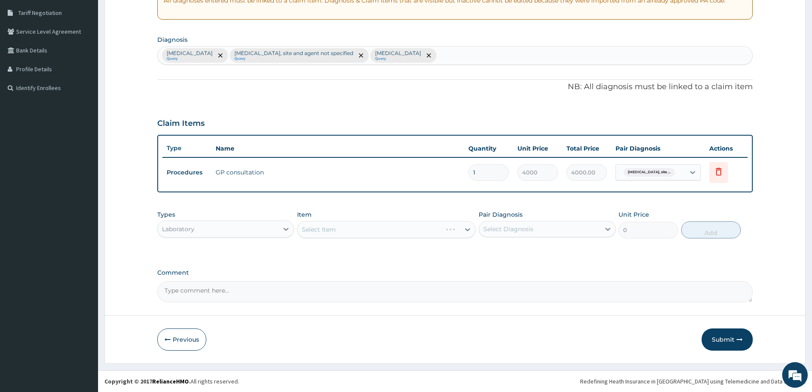
click at [369, 230] on div "Select Item" at bounding box center [386, 229] width 179 height 17
click at [345, 229] on div "Select Item" at bounding box center [379, 230] width 162 height 14
type input "FULL"
click at [348, 258] on div "FULL BLOOD COUNT" at bounding box center [386, 250] width 179 height 15
type input "4000"
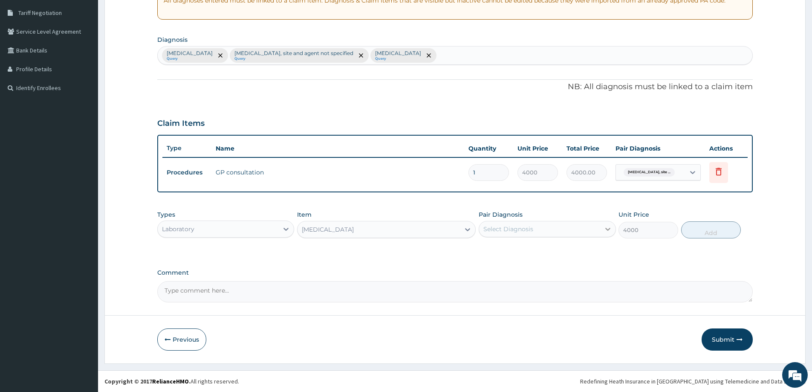
click at [608, 226] on icon at bounding box center [608, 229] width 9 height 9
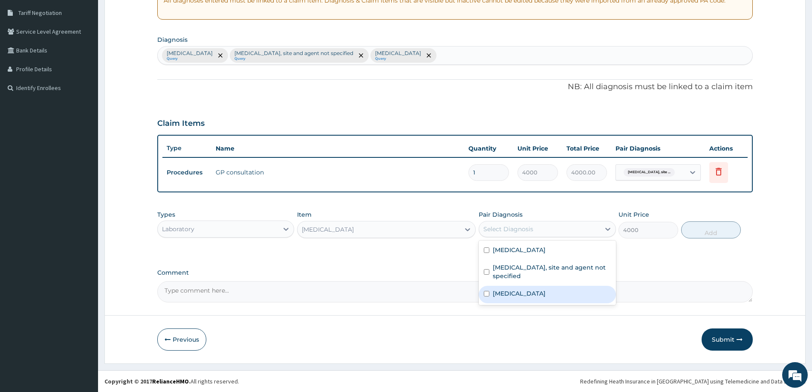
click at [527, 298] on label "Typhoid fever, unspecified" at bounding box center [519, 293] width 53 height 9
checkbox input "true"
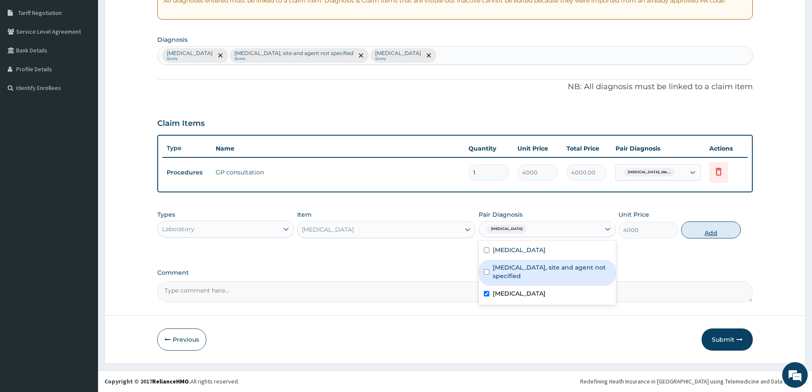
click at [727, 227] on button "Add" at bounding box center [711, 229] width 60 height 17
type input "0"
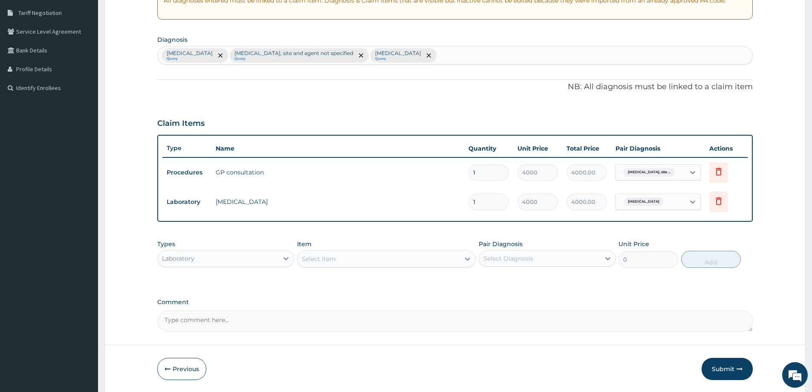
click at [425, 256] on div "Select Item" at bounding box center [379, 259] width 162 height 14
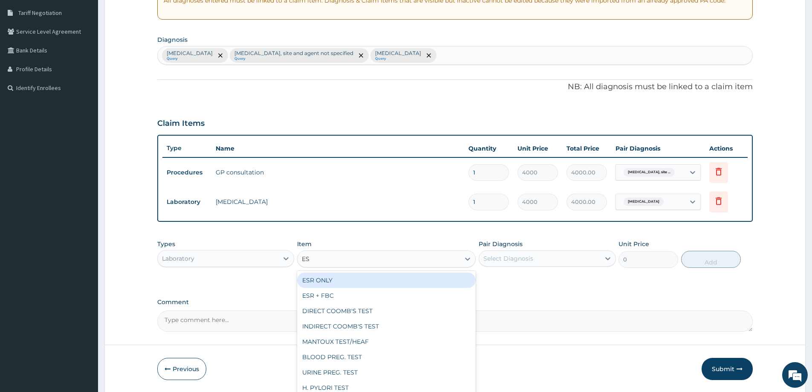
type input "ESR"
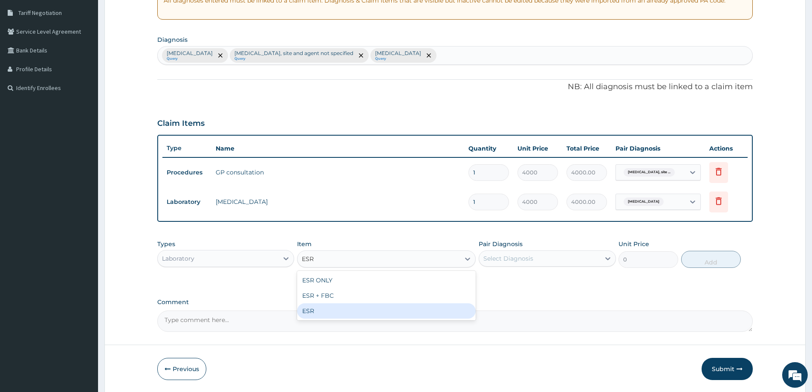
click at [312, 313] on div "ESR" at bounding box center [386, 310] width 179 height 15
type input "3000"
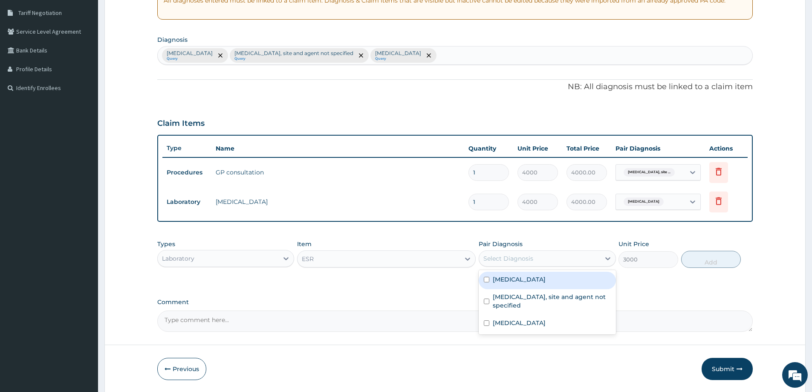
click at [545, 260] on div "Select Diagnosis" at bounding box center [539, 259] width 121 height 14
click at [545, 327] on label "Typhoid fever, unspecified" at bounding box center [519, 322] width 53 height 9
checkbox input "true"
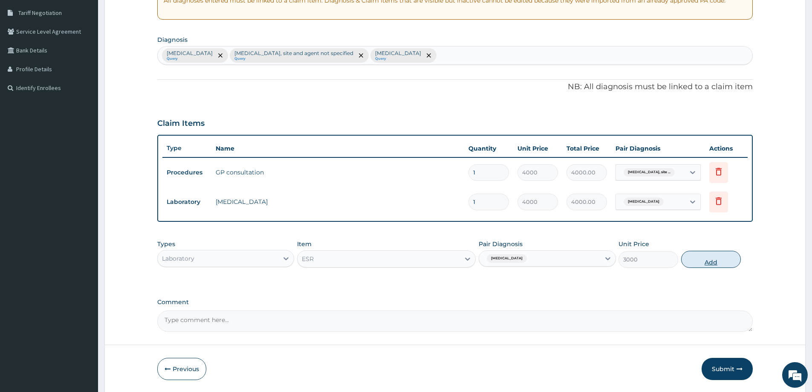
click at [702, 258] on button "Add" at bounding box center [711, 259] width 60 height 17
type input "0"
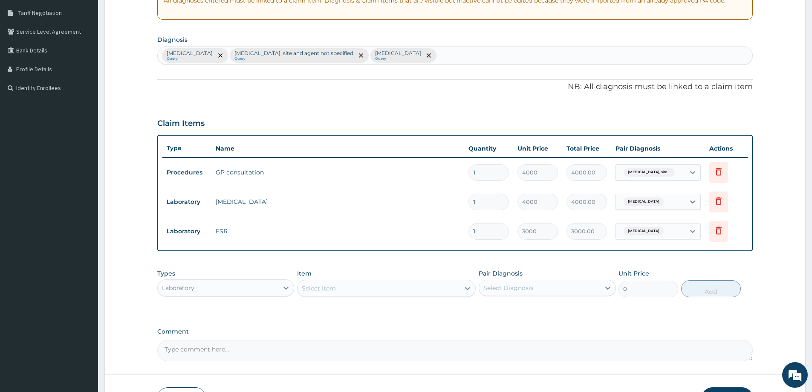
click at [457, 285] on div "Select Item" at bounding box center [379, 288] width 162 height 14
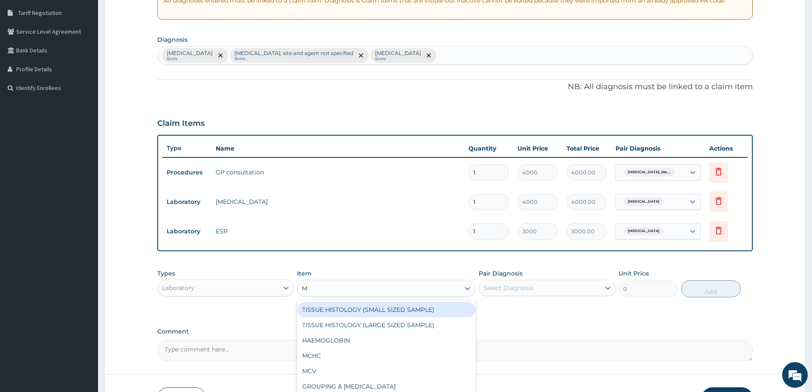
type input "MP"
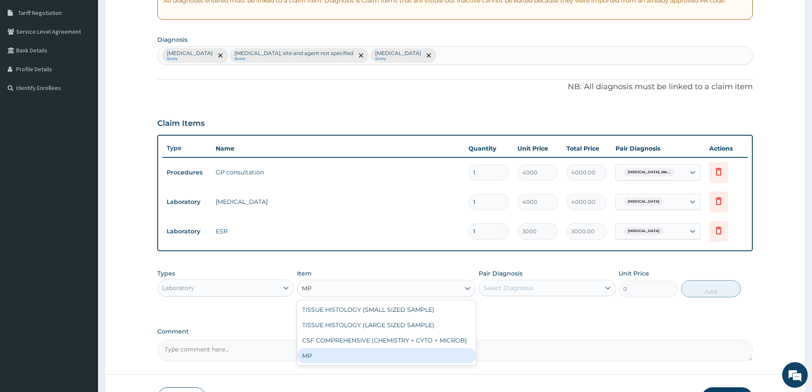
click at [381, 351] on div "MP" at bounding box center [386, 355] width 179 height 15
type input "3000"
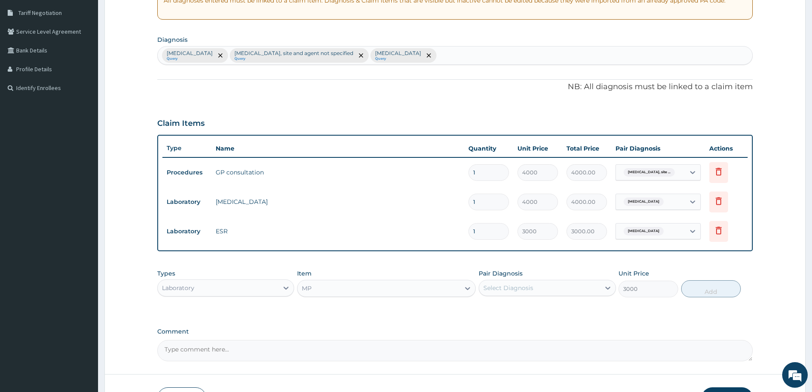
click at [582, 282] on div "Select Diagnosis" at bounding box center [539, 288] width 121 height 14
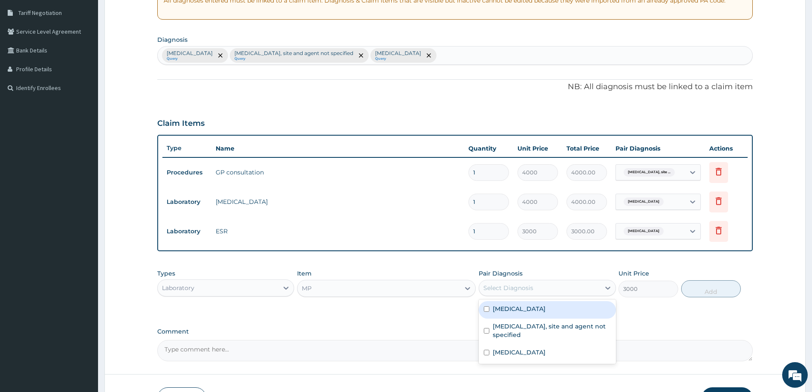
click at [542, 312] on label "Plasmodium malariae malaria without complication" at bounding box center [519, 308] width 53 height 9
checkbox input "true"
click at [712, 286] on button "Add" at bounding box center [711, 288] width 60 height 17
type input "0"
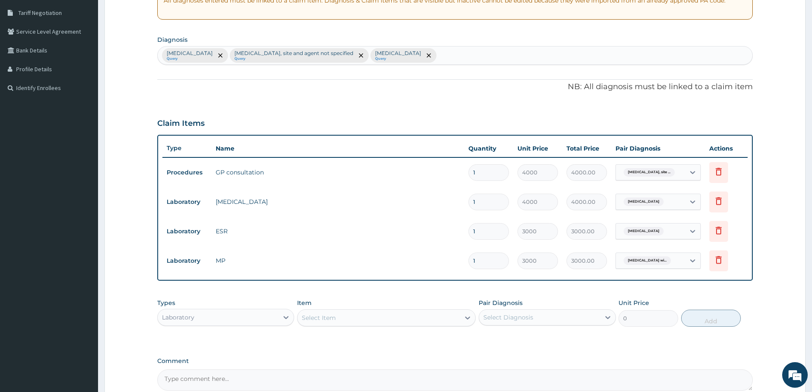
click at [414, 310] on div "Select Item" at bounding box center [386, 317] width 179 height 17
type input "URINA"
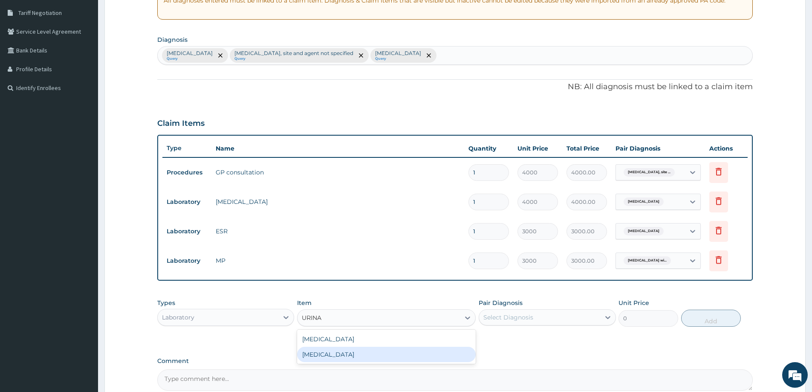
click at [368, 359] on div "URINALYSIS" at bounding box center [386, 354] width 179 height 15
type input "4000"
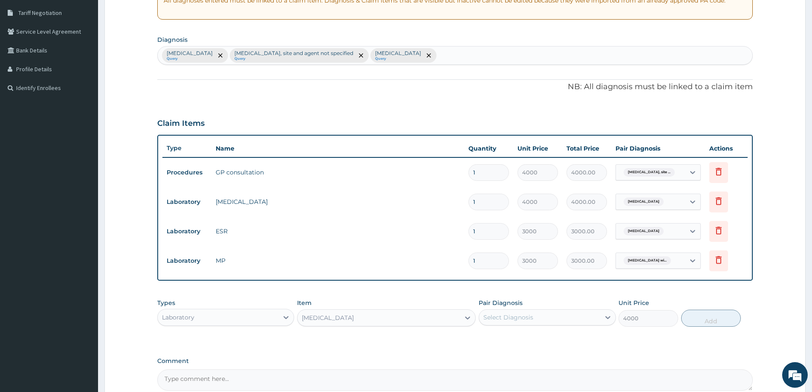
click at [536, 321] on div "Select Diagnosis" at bounding box center [539, 317] width 121 height 14
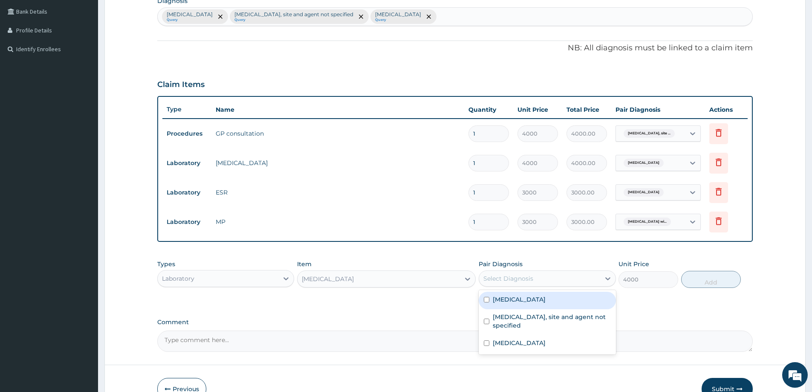
scroll to position [262, 0]
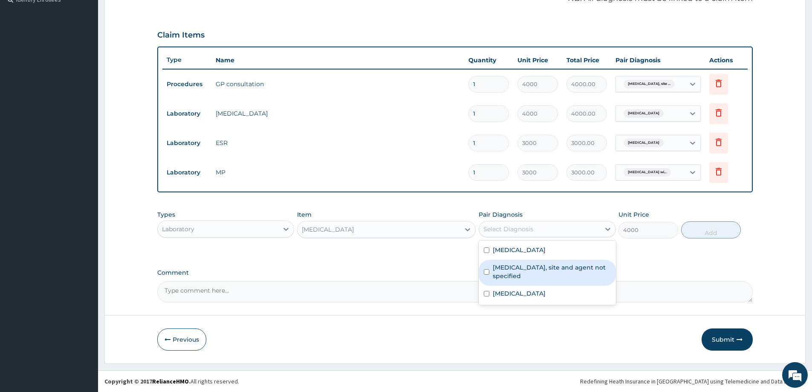
click at [545, 278] on label "Urinary tract infection, site and agent not specified" at bounding box center [552, 271] width 118 height 17
checkbox input "true"
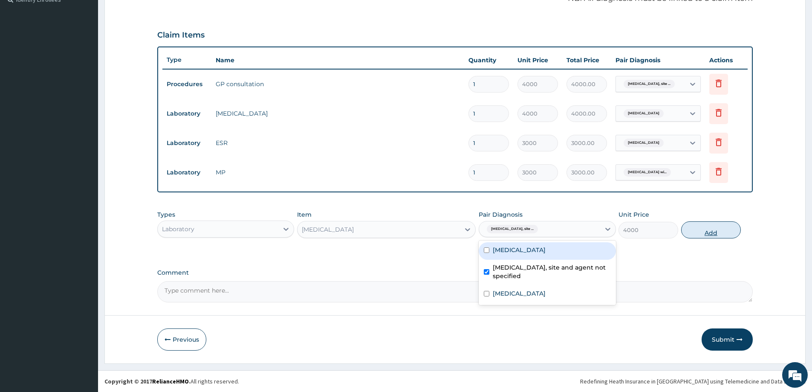
click at [719, 227] on button "Add" at bounding box center [711, 229] width 60 height 17
type input "0"
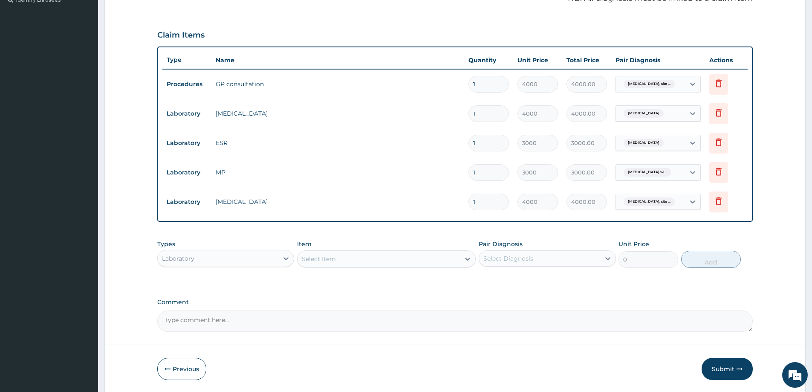
click at [565, 256] on div "Select Diagnosis" at bounding box center [539, 259] width 121 height 14
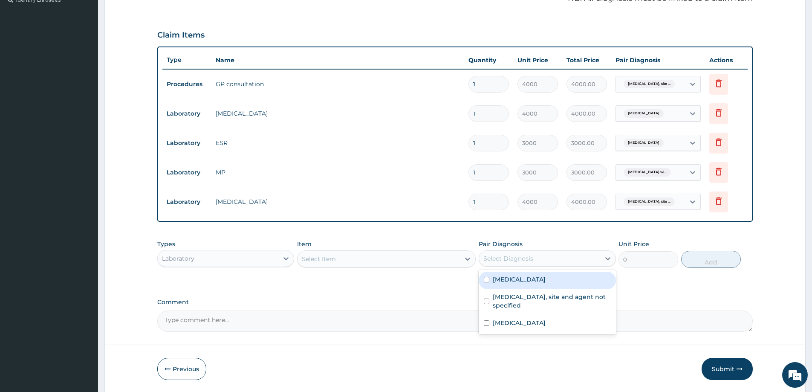
click at [420, 258] on div "Select Item" at bounding box center [379, 259] width 162 height 14
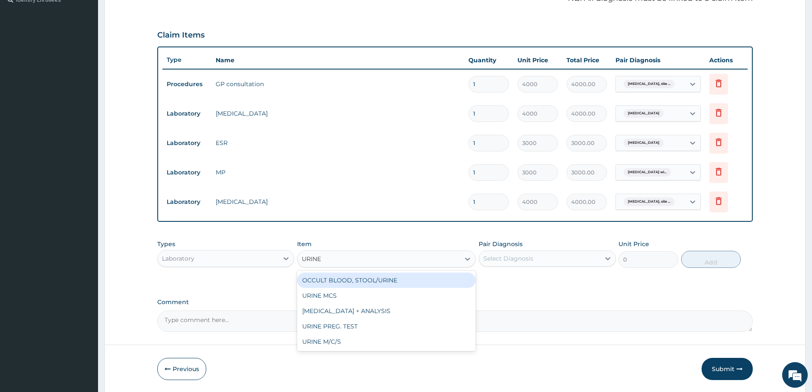
type input "URINE M"
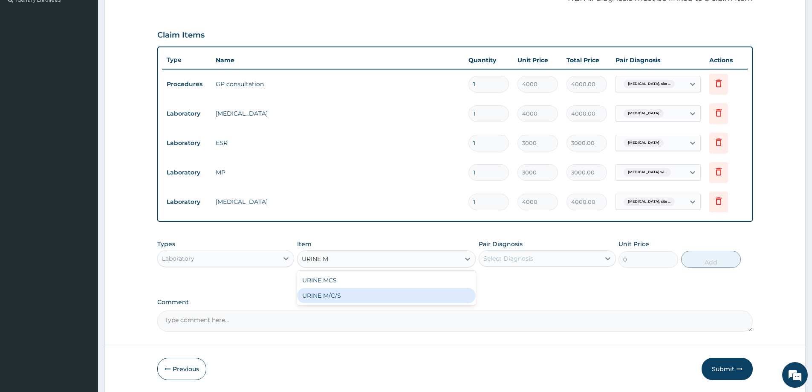
click at [387, 298] on div "URINE M/C/S" at bounding box center [386, 295] width 179 height 15
type input "6000"
click at [563, 261] on div "Select Diagnosis" at bounding box center [539, 259] width 121 height 14
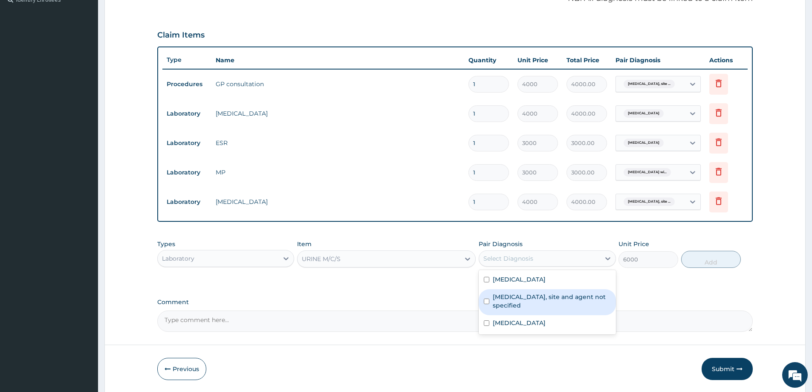
click at [550, 310] on label "Urinary tract infection, site and agent not specified" at bounding box center [552, 300] width 118 height 17
checkbox input "true"
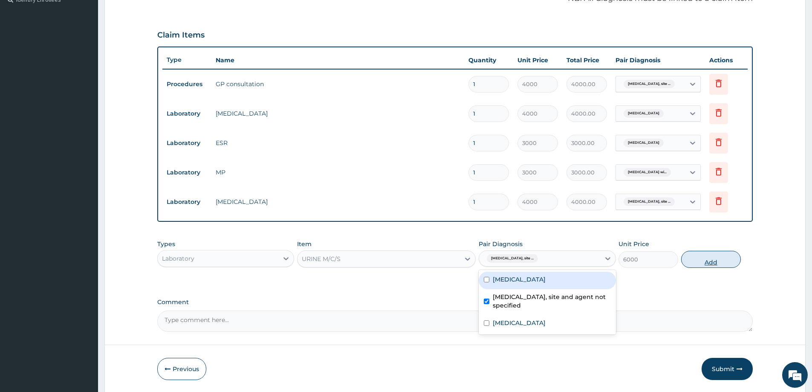
click at [728, 255] on button "Add" at bounding box center [711, 259] width 60 height 17
type input "0"
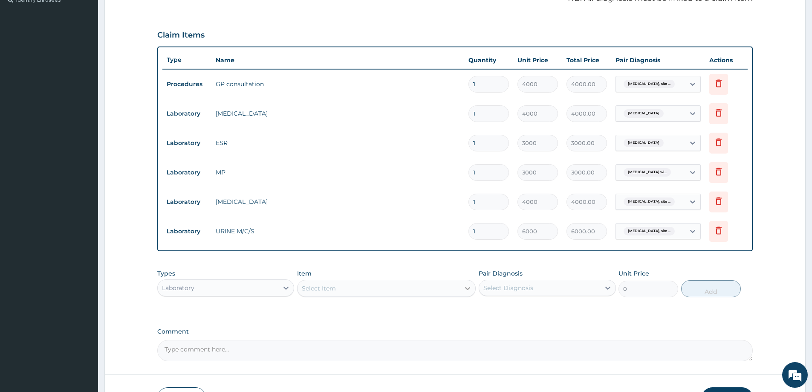
click at [460, 287] on div at bounding box center [467, 288] width 15 height 15
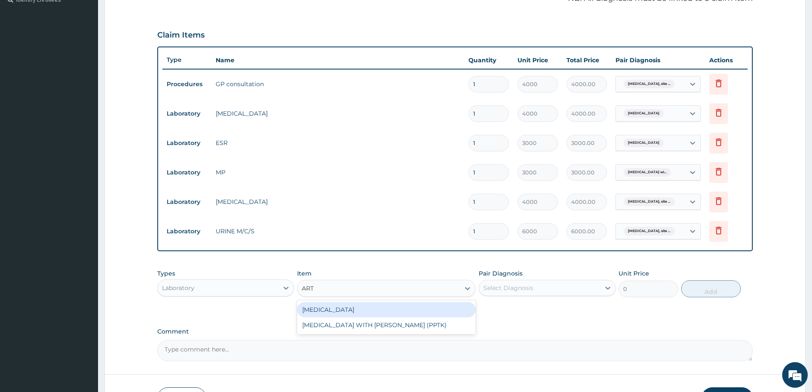
type input "ART"
click at [209, 285] on div "Laboratory" at bounding box center [218, 288] width 121 height 14
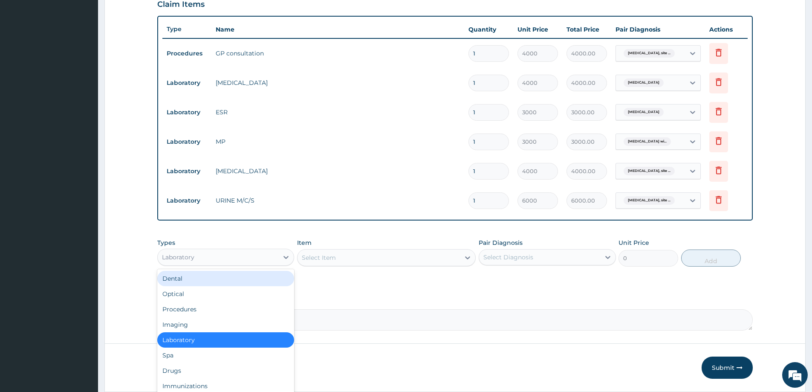
scroll to position [321, 0]
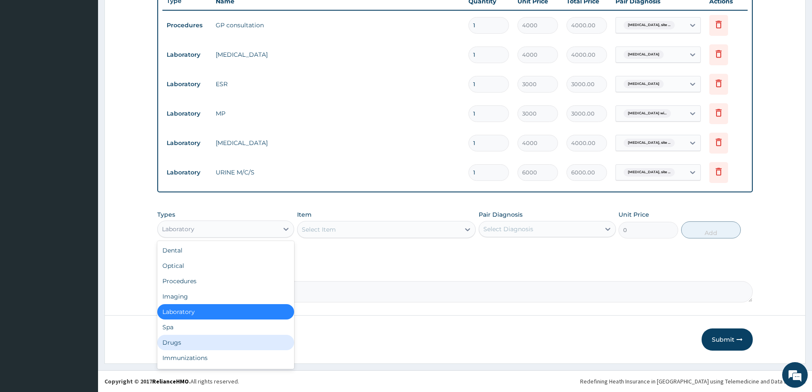
click at [178, 344] on div "Drugs" at bounding box center [225, 342] width 137 height 15
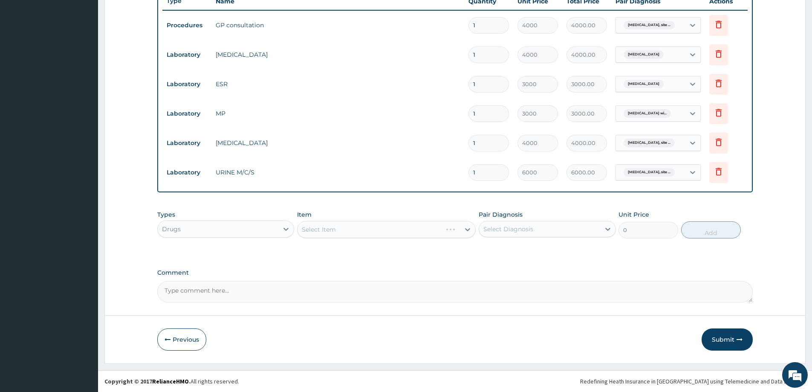
click at [425, 227] on div "Select Item" at bounding box center [386, 229] width 179 height 17
click at [467, 228] on icon at bounding box center [467, 229] width 9 height 9
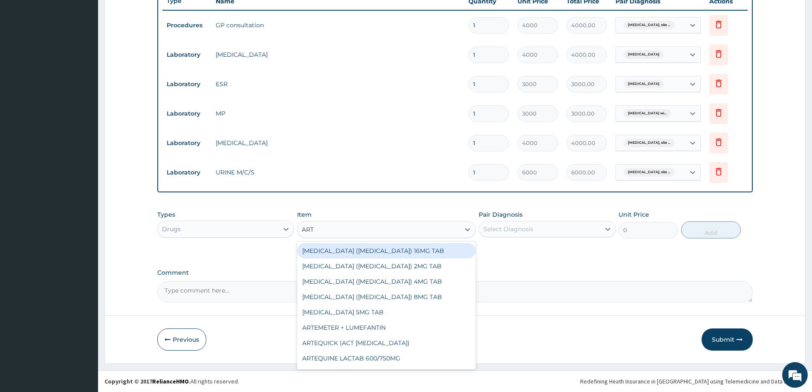
type input "ARTE"
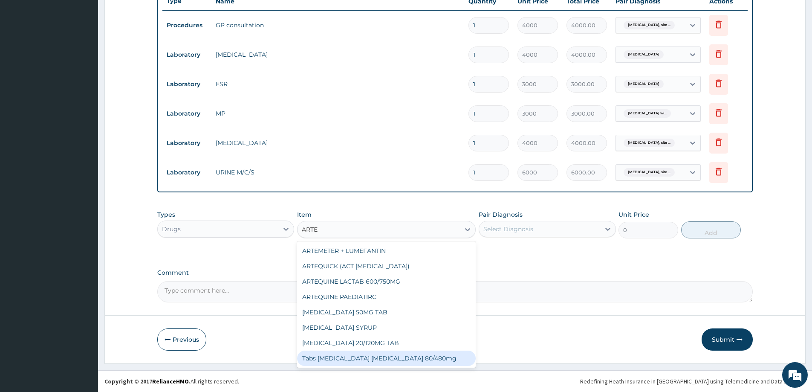
click at [434, 361] on div "Tabs Artemether lumefantrine 80/480mg" at bounding box center [386, 357] width 179 height 15
type input "2600"
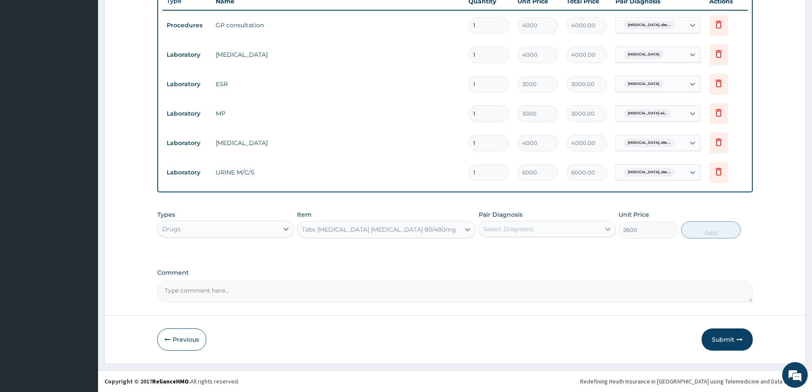
click at [601, 226] on div at bounding box center [607, 228] width 15 height 15
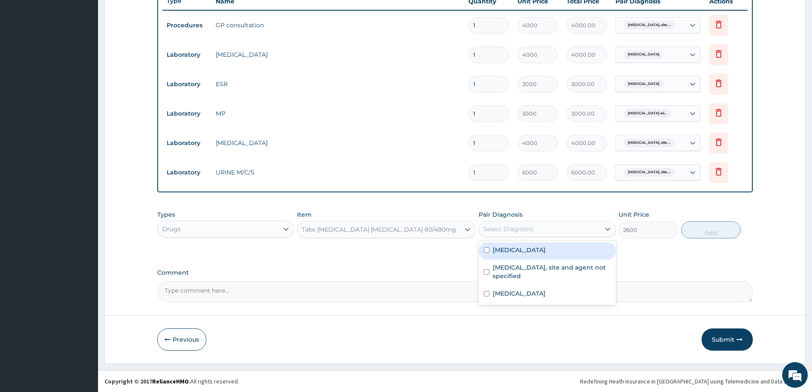
click at [546, 254] on label "Plasmodium malariae malaria without complication" at bounding box center [519, 250] width 53 height 9
checkbox input "true"
click at [719, 231] on button "Add" at bounding box center [711, 229] width 60 height 17
type input "0"
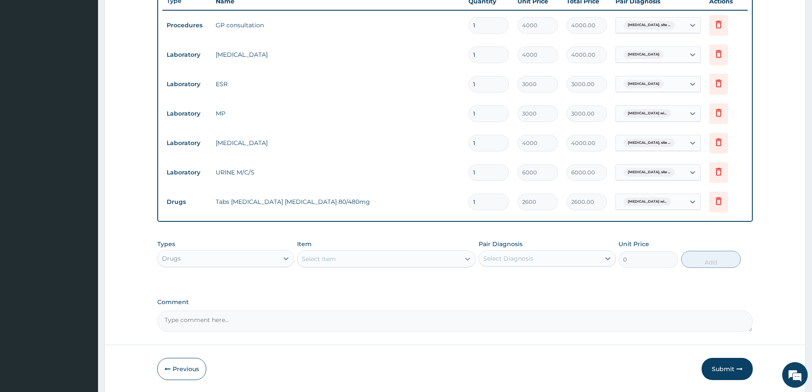
click at [471, 261] on icon at bounding box center [467, 259] width 9 height 9
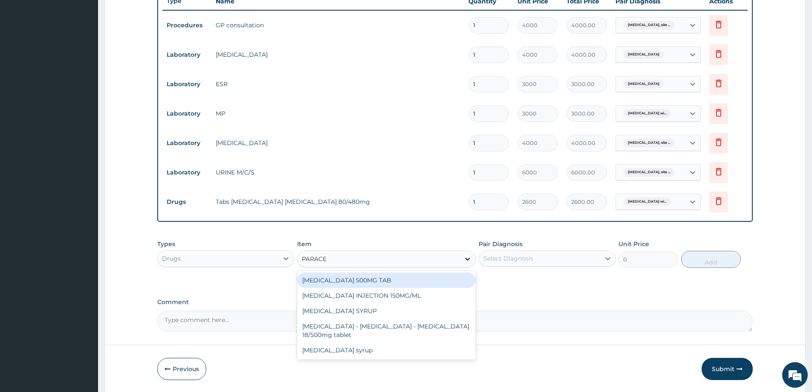
type input "PARACET"
click at [403, 283] on div "PARACETAMOL 500MG TAB" at bounding box center [386, 279] width 179 height 15
type input "20"
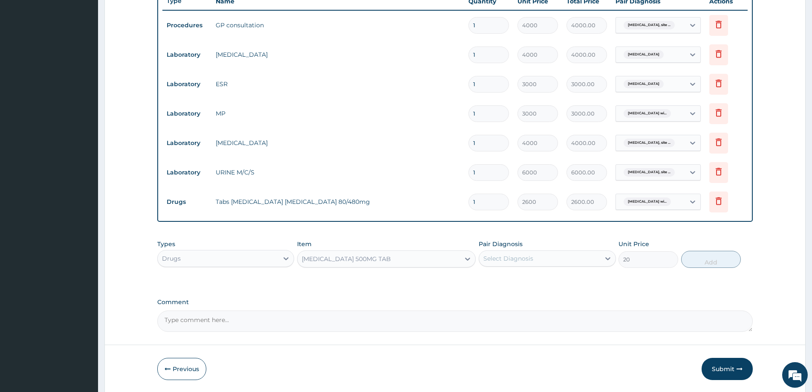
click at [576, 261] on div "Select Diagnosis" at bounding box center [539, 259] width 121 height 14
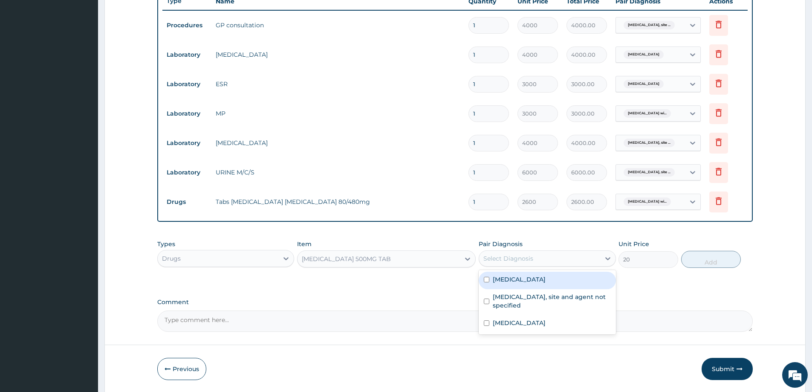
click at [546, 284] on label "Plasmodium malariae malaria without complication" at bounding box center [519, 279] width 53 height 9
checkbox input "true"
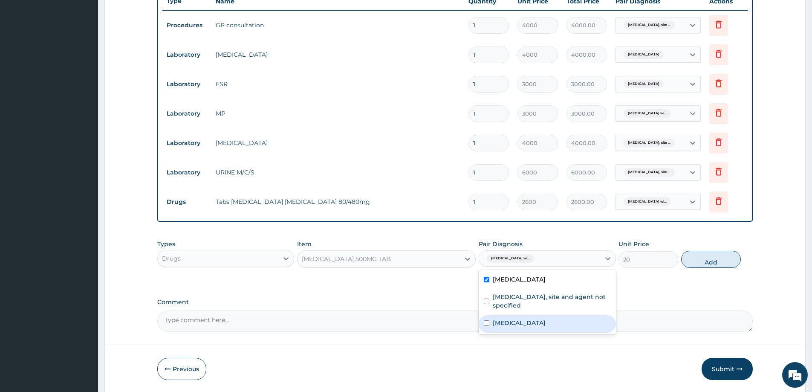
click at [574, 333] on div "Typhoid fever, unspecified" at bounding box center [547, 323] width 137 height 17
checkbox input "true"
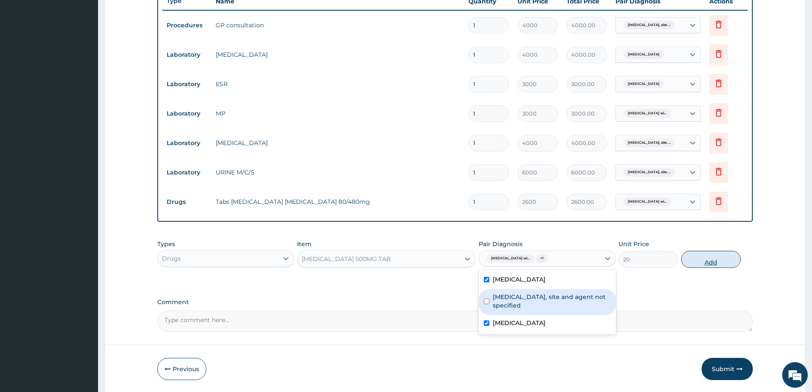
click at [720, 259] on button "Add" at bounding box center [711, 259] width 60 height 17
type input "0"
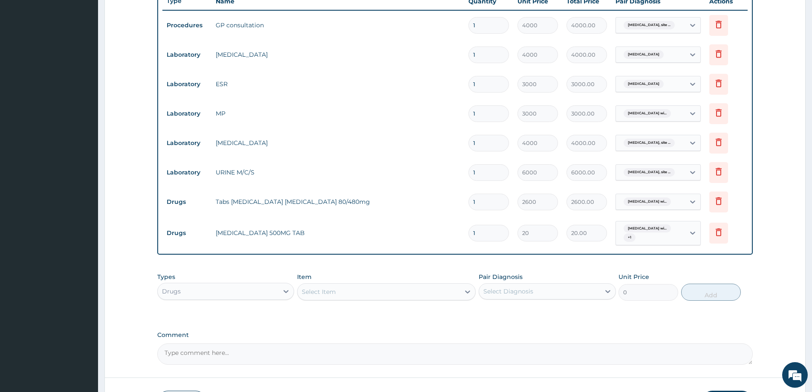
type input "18"
type input "360.00"
type input "18"
click at [393, 285] on div "Select Item" at bounding box center [379, 292] width 162 height 14
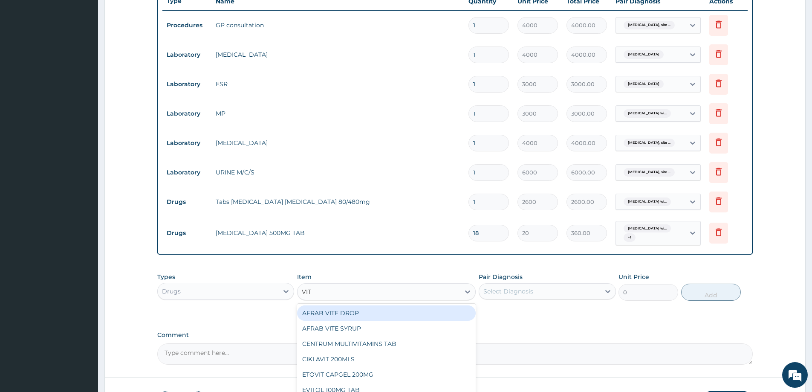
type input "VITA"
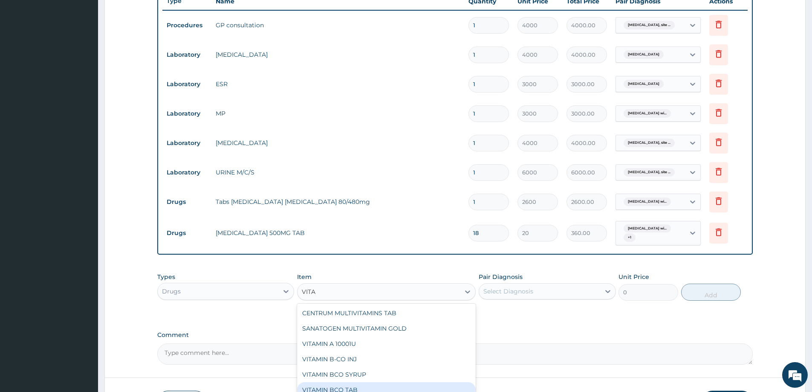
click at [330, 390] on div "VITAMIN BCO TAB" at bounding box center [386, 389] width 179 height 15
type input "20"
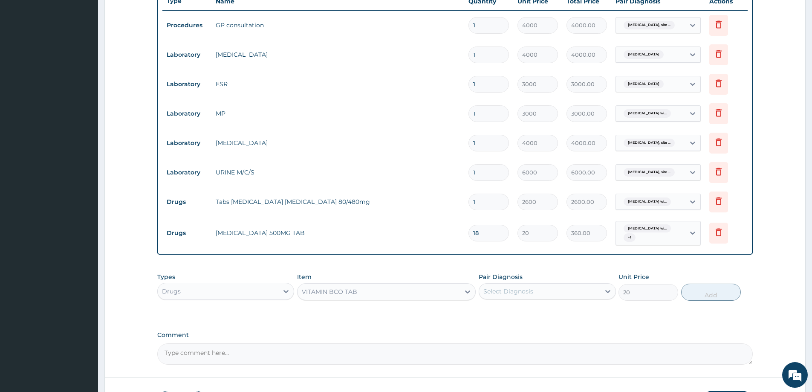
click at [574, 293] on div "Select Diagnosis" at bounding box center [539, 291] width 121 height 14
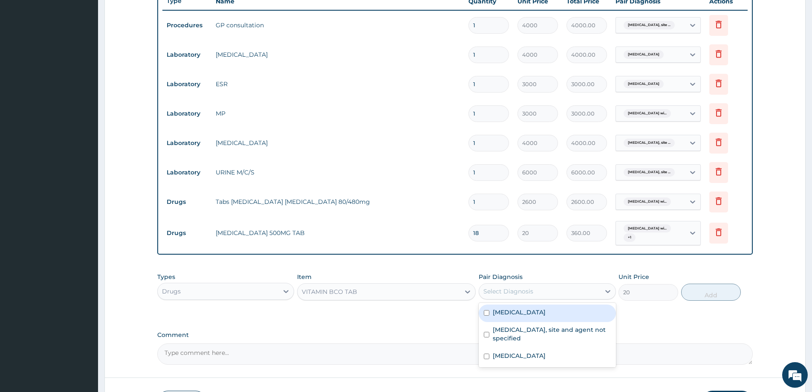
click at [558, 307] on div "Plasmodium malariae malaria without complication" at bounding box center [547, 312] width 137 height 17
checkbox input "true"
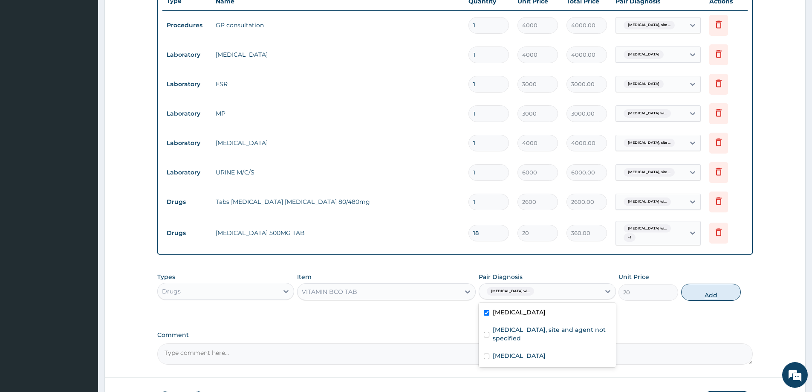
click at [697, 293] on button "Add" at bounding box center [711, 292] width 60 height 17
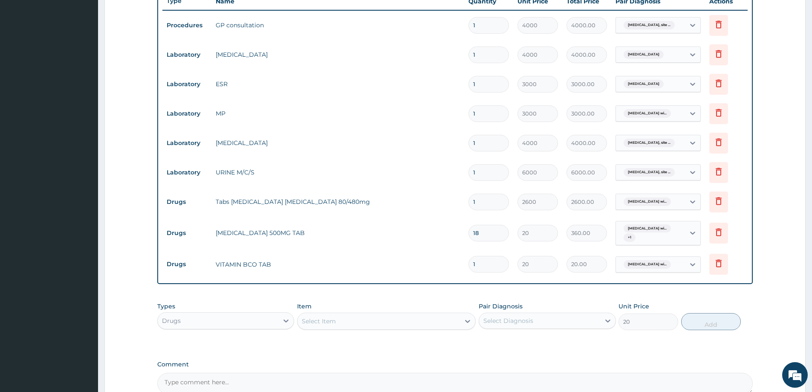
type input "0"
type input "18"
type input "360.00"
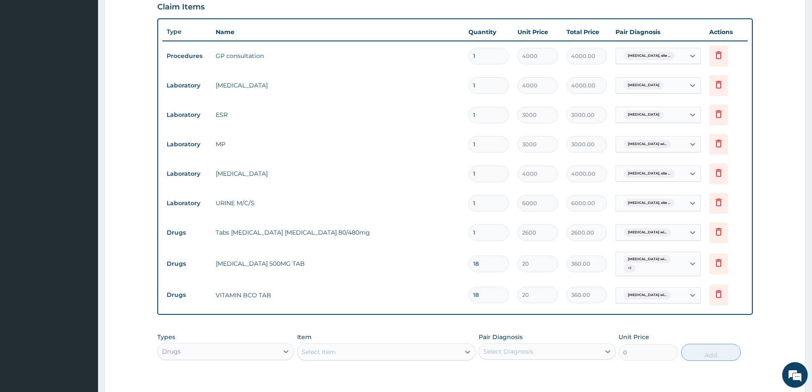
scroll to position [327, 0]
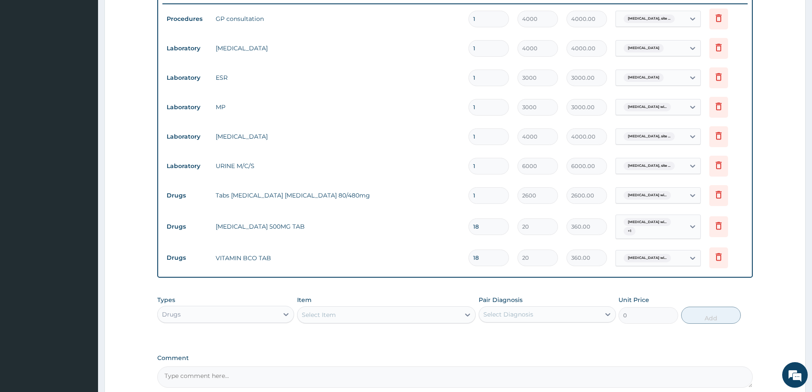
type input "1"
type input "20.00"
type input "14"
type input "280.00"
type input "14"
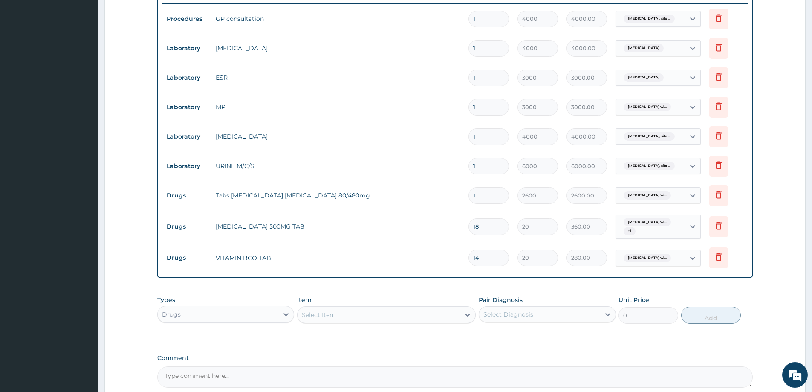
click at [579, 288] on div "PA Code / Prescription Code Enter Code(Secondary Care Only) Encounter Date DD-M…" at bounding box center [455, 71] width 596 height 634
click at [496, 231] on input "18" at bounding box center [489, 226] width 41 height 17
type input "1"
type input "20.00"
type input "0.00"
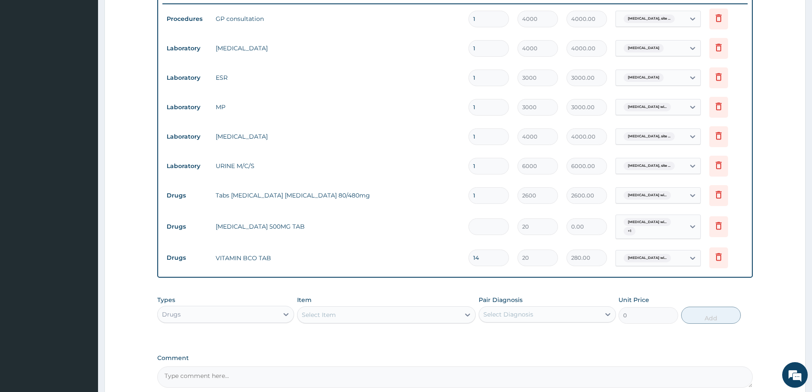
type input "3"
type input "60.00"
type input "30"
type input "600.00"
type input "3"
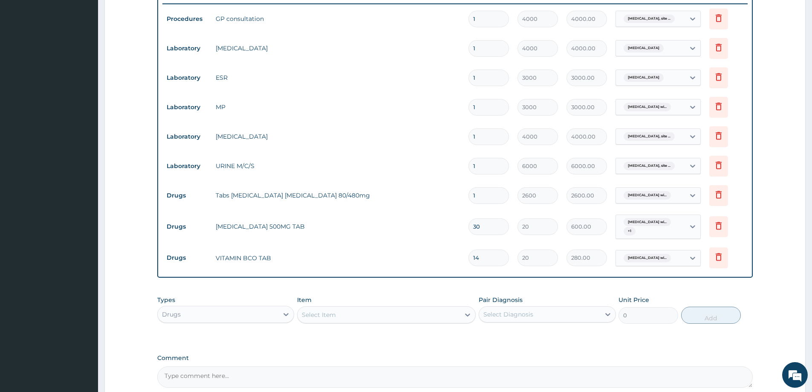
type input "60.00"
type input "36"
type input "720.00"
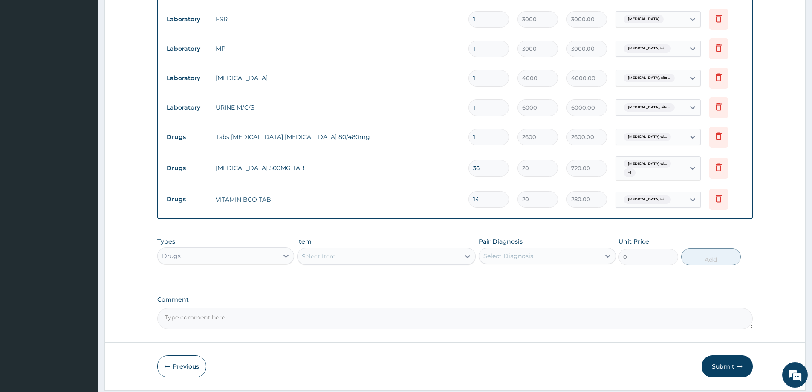
scroll to position [397, 0]
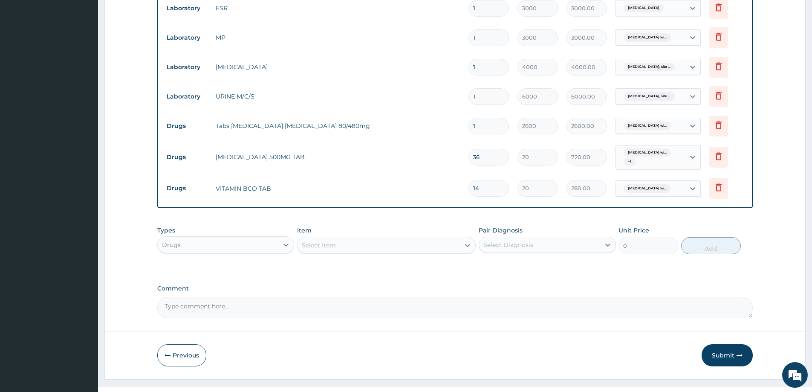
type input "36"
click at [717, 354] on button "Submit" at bounding box center [727, 355] width 51 height 22
click at [716, 357] on button "Submit" at bounding box center [727, 355] width 51 height 22
click at [723, 352] on button "Submit" at bounding box center [727, 355] width 51 height 22
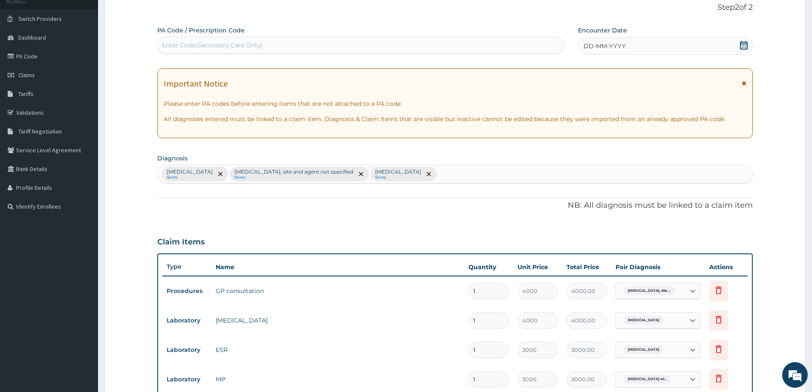
scroll to position [0, 0]
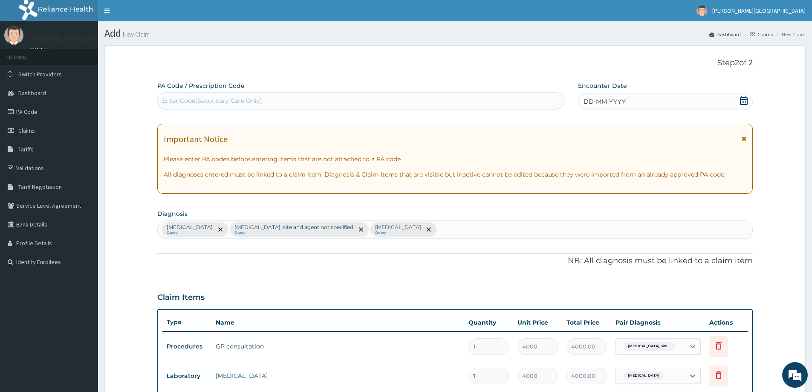
click at [743, 101] on icon at bounding box center [744, 100] width 9 height 9
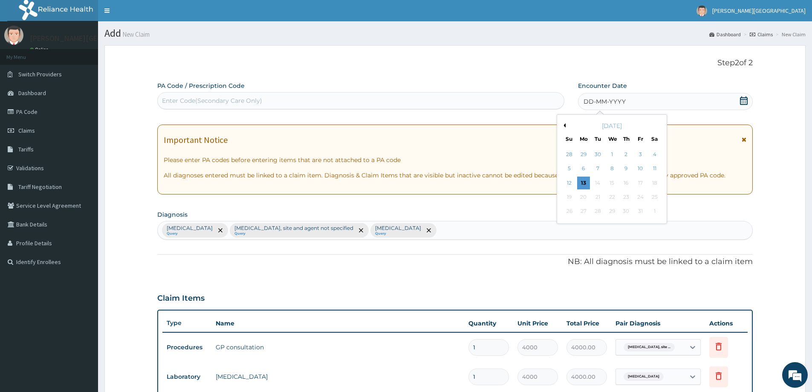
click at [564, 124] on button "Previous Month" at bounding box center [564, 125] width 4 height 4
click at [611, 198] on div "25" at bounding box center [612, 197] width 13 height 13
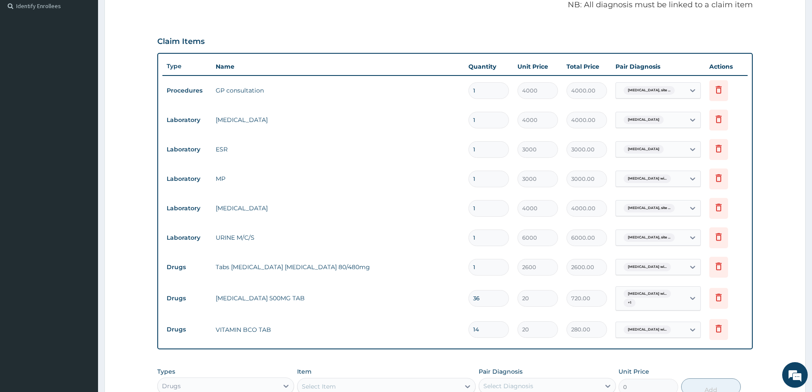
scroll to position [413, 0]
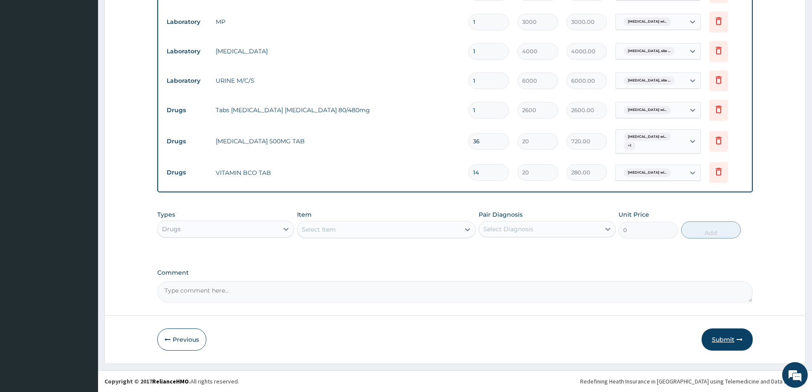
click at [723, 333] on button "Submit" at bounding box center [727, 339] width 51 height 22
